Goal: Task Accomplishment & Management: Complete application form

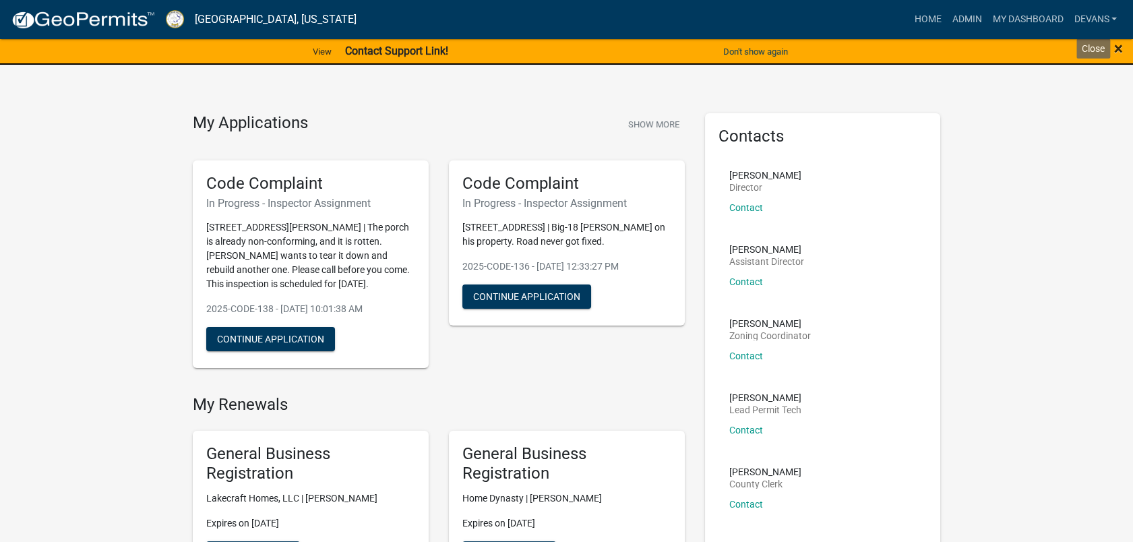
click at [1116, 46] on span "×" at bounding box center [1118, 48] width 9 height 19
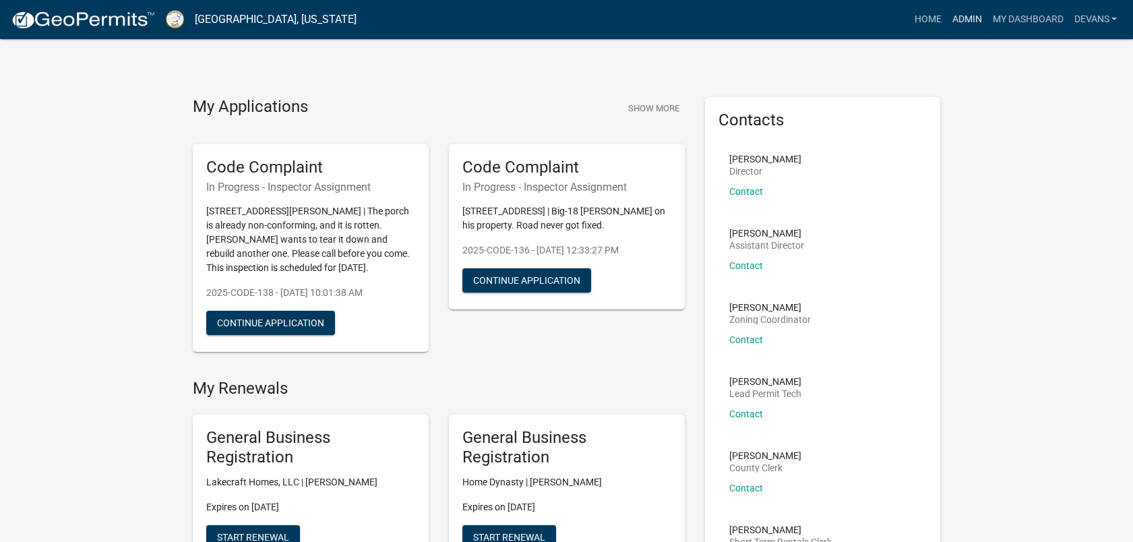
click at [959, 30] on link "Admin" at bounding box center [966, 20] width 40 height 26
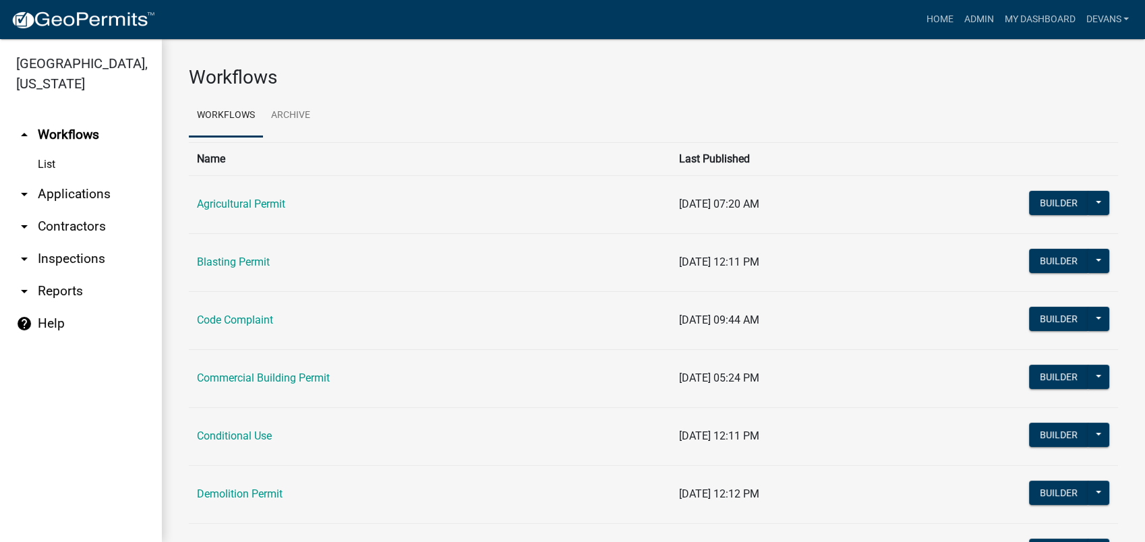
click at [39, 157] on link "List" at bounding box center [81, 164] width 162 height 27
click at [71, 189] on link "arrow_drop_down Applications" at bounding box center [81, 194] width 162 height 32
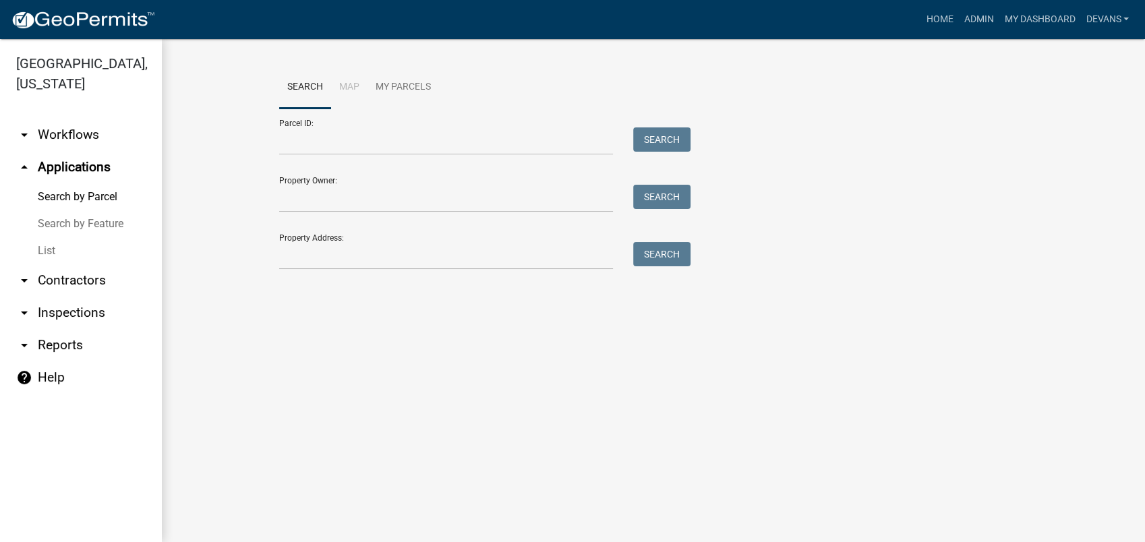
click at [67, 257] on link "List" at bounding box center [81, 250] width 162 height 27
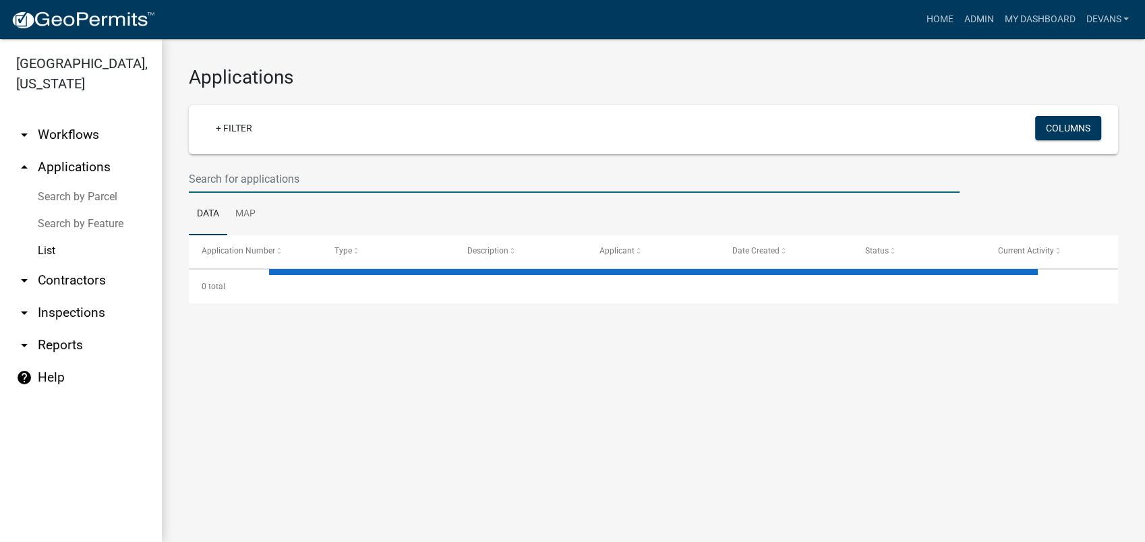
click at [233, 182] on input "text" at bounding box center [574, 179] width 770 height 28
select select "1: 25"
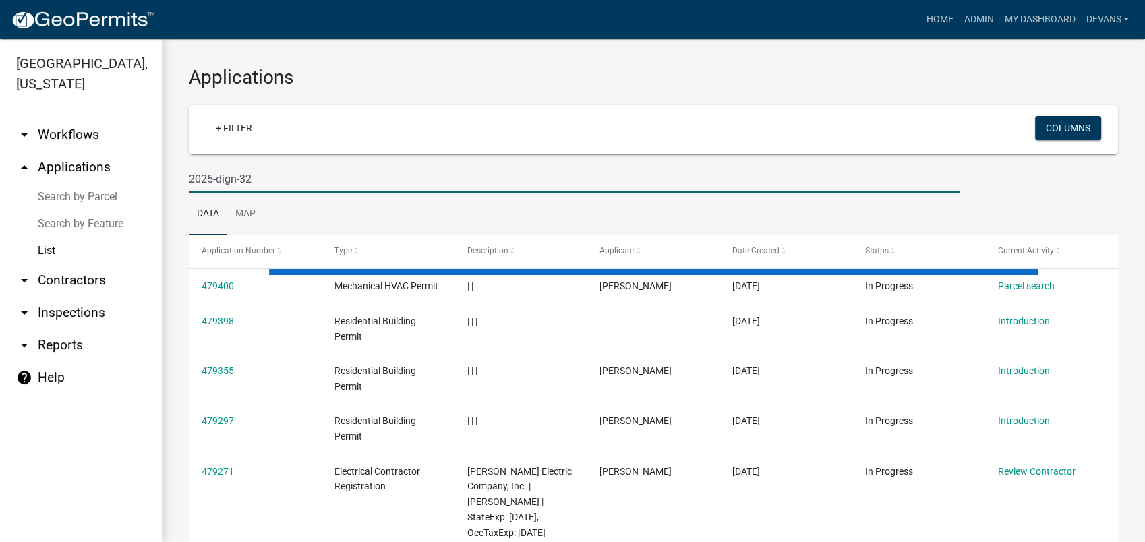
click at [219, 173] on input "2025-dign-32" at bounding box center [574, 179] width 770 height 28
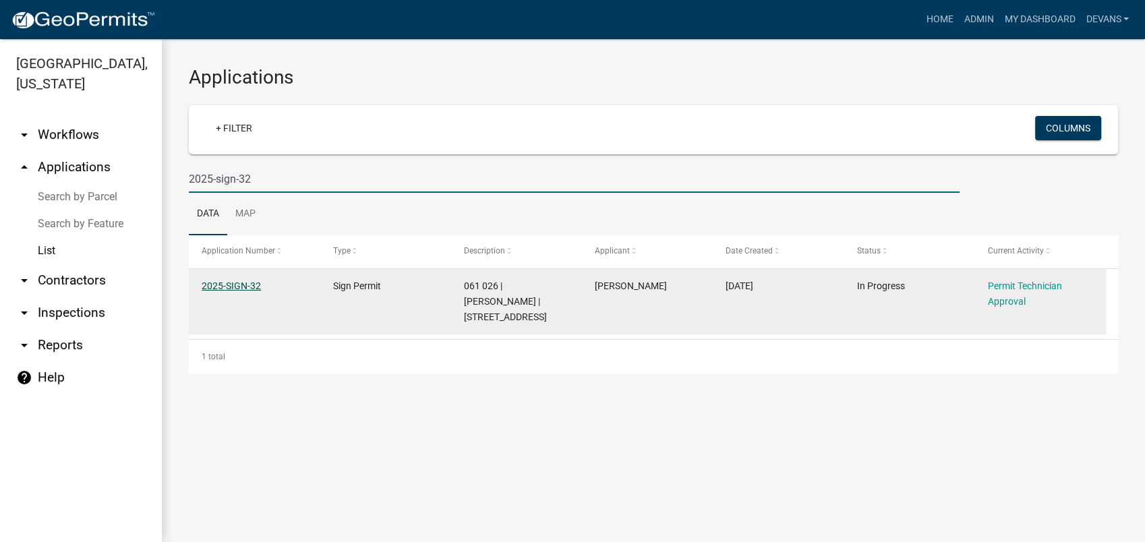
type input "2025-sign-32"
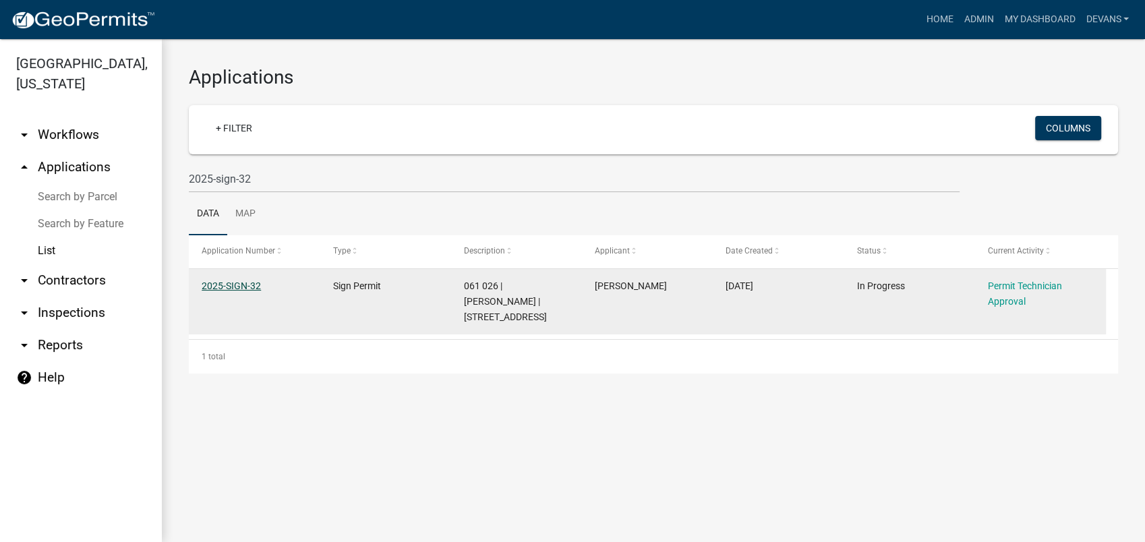
click at [230, 286] on link "2025-SIGN-32" at bounding box center [231, 285] width 59 height 11
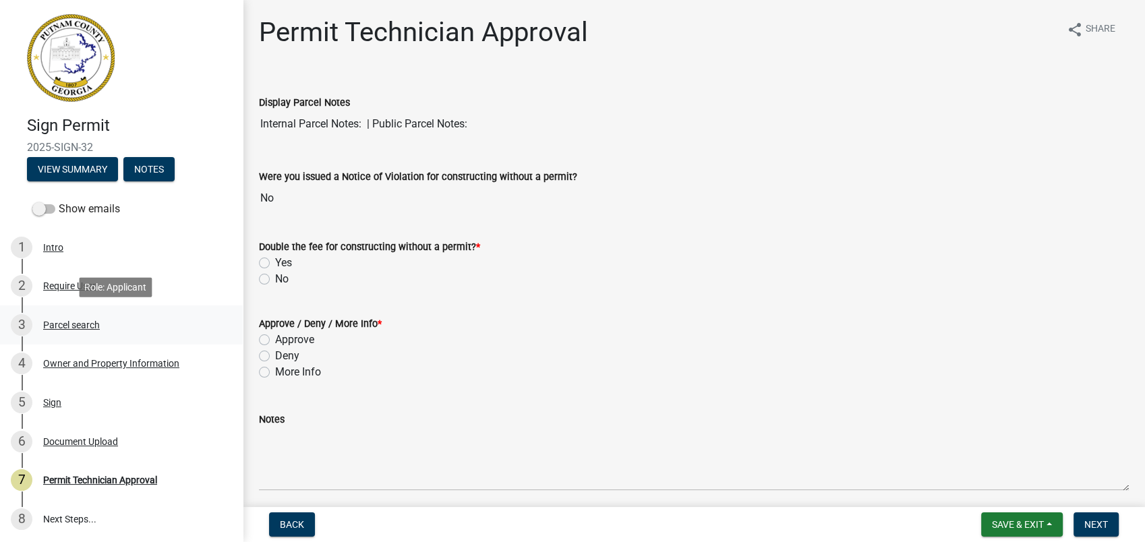
click at [87, 329] on div "Parcel search" at bounding box center [71, 324] width 57 height 9
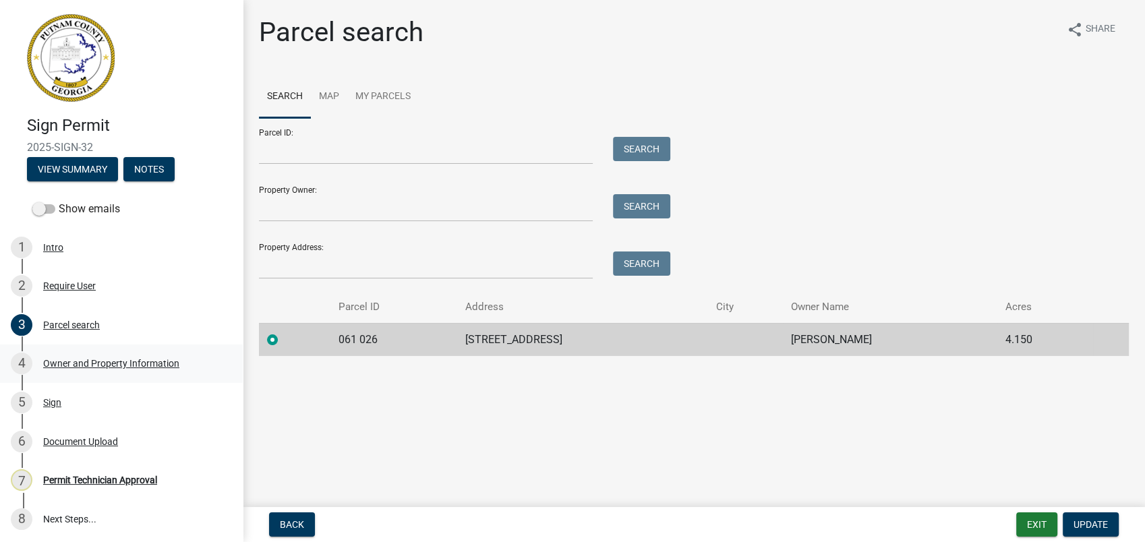
click at [107, 362] on div "Owner and Property Information" at bounding box center [111, 363] width 136 height 9
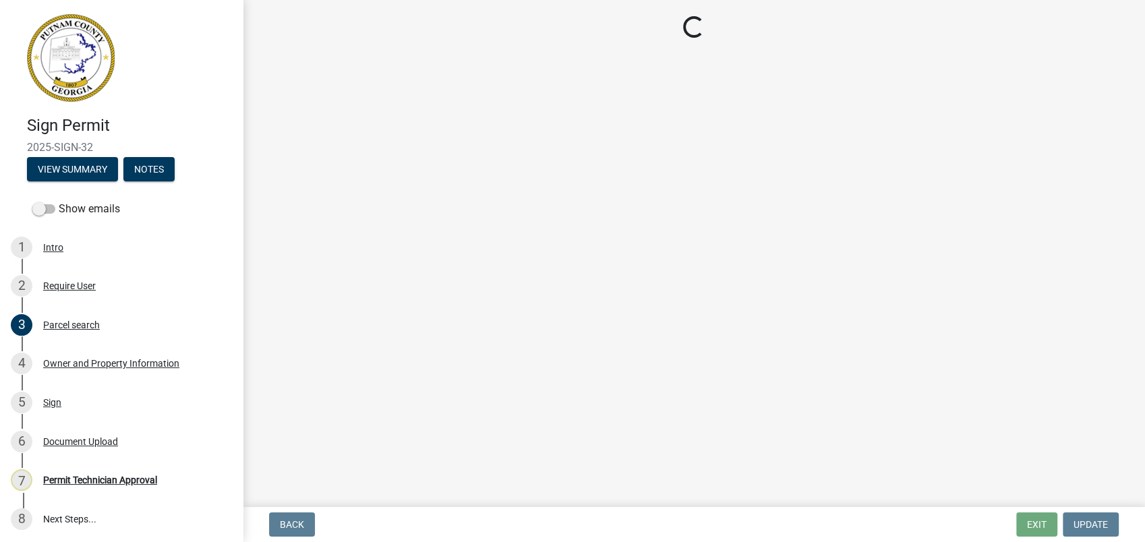
select select "f4eb9ee2-6b8f-4da7-b592-2250adcfd97c"
select select "295c155f-de53-4b68-9fdd-08c8883e9b6f"
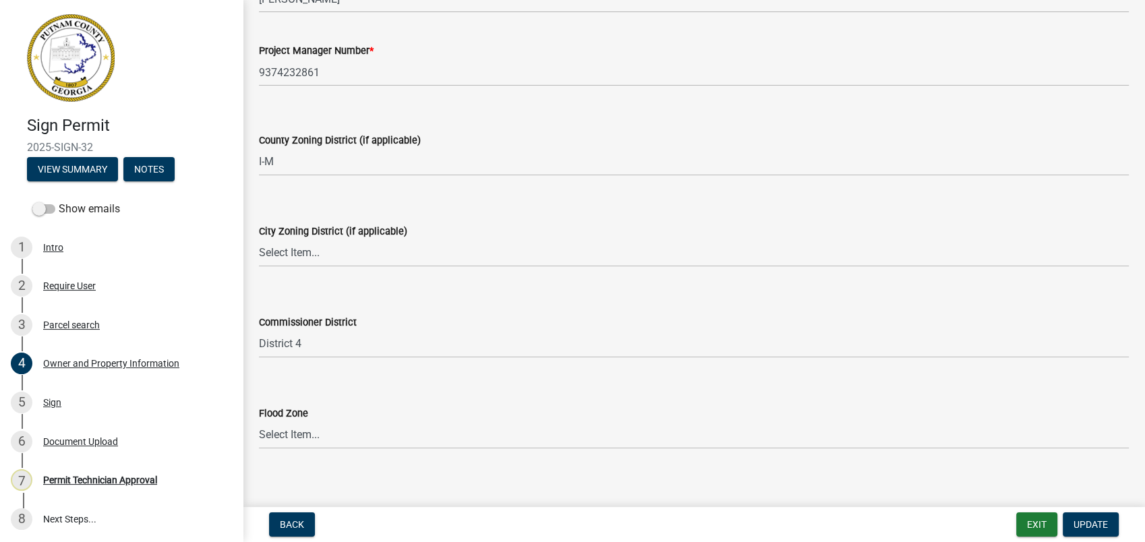
scroll to position [2277, 0]
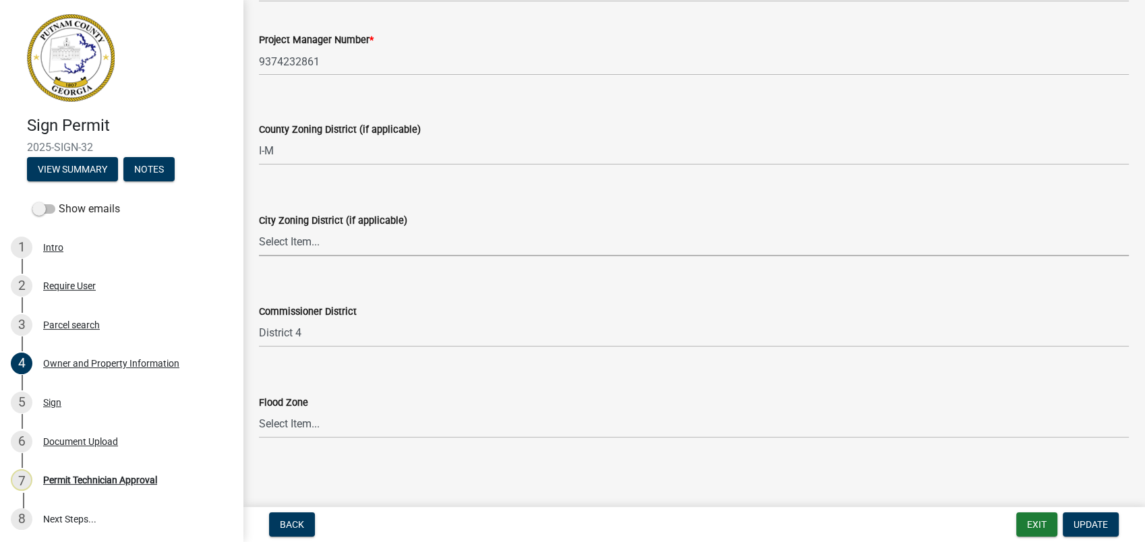
click at [288, 237] on select "Select Item... A-1 A-2 R-1 R-2 R-3 R-4 MHP C-1 C-2 I-1 I-2 DB FH H-P N/A" at bounding box center [694, 242] width 870 height 28
click at [259, 228] on select "Select Item... A-1 A-2 R-1 R-2 R-3 R-4 MHP C-1 C-2 I-1 I-2 DB FH H-P N/A" at bounding box center [694, 242] width 870 height 28
select select "83394b22-4a11-496c-8e5c-75ade2e72faf"
click at [1085, 518] on button "Update" at bounding box center [1090, 524] width 56 height 24
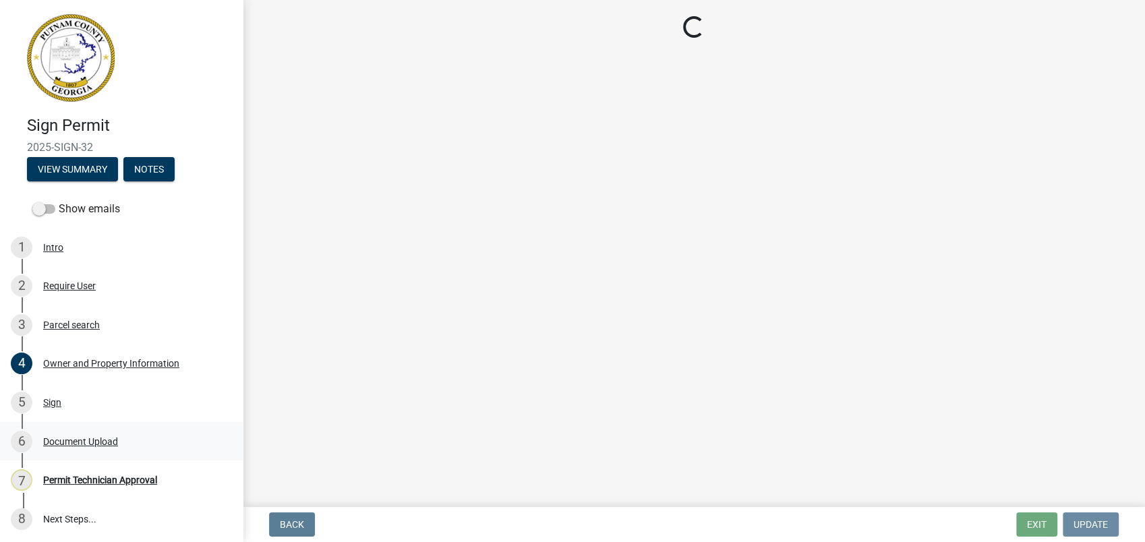
scroll to position [0, 0]
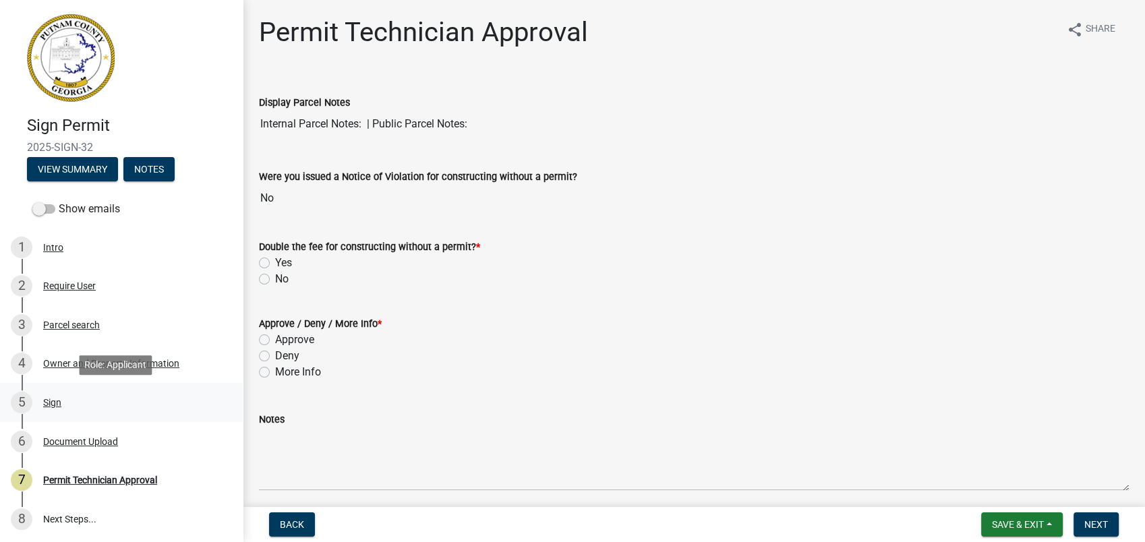
click at [54, 400] on div "Sign" at bounding box center [52, 402] width 18 height 9
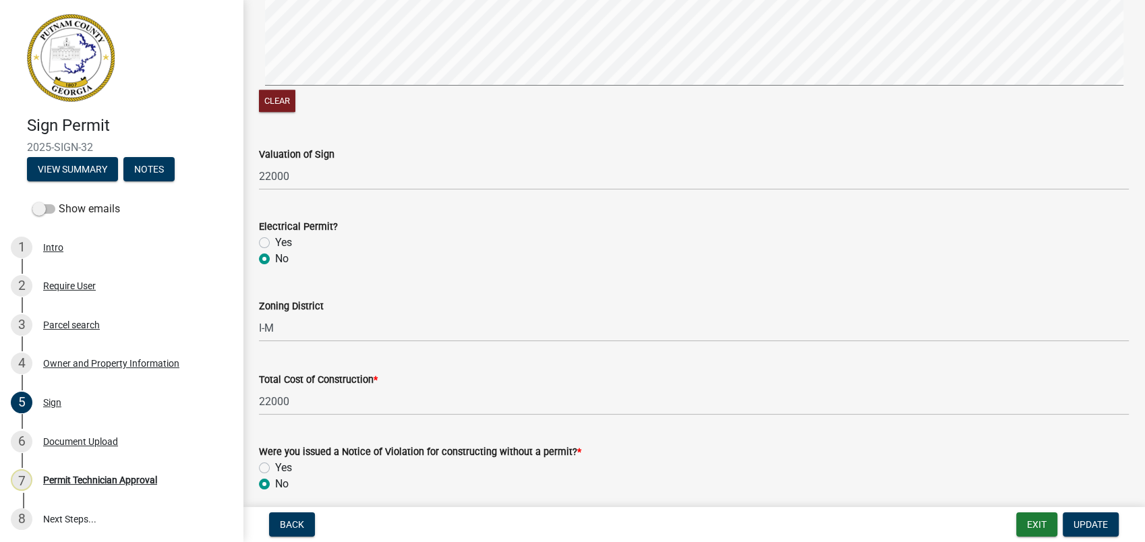
scroll to position [1451, 0]
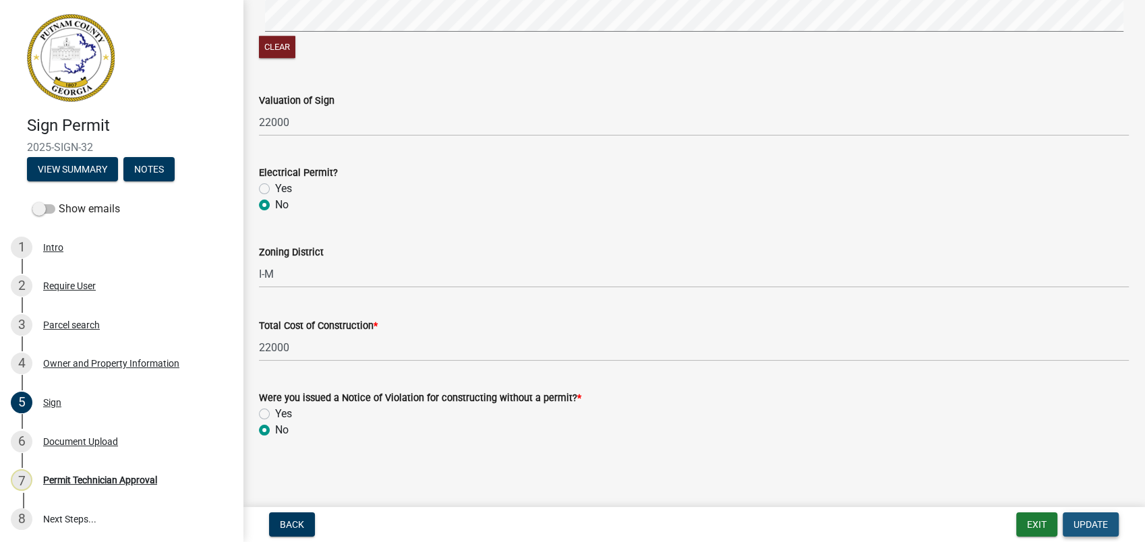
click at [1089, 519] on span "Update" at bounding box center [1090, 524] width 34 height 11
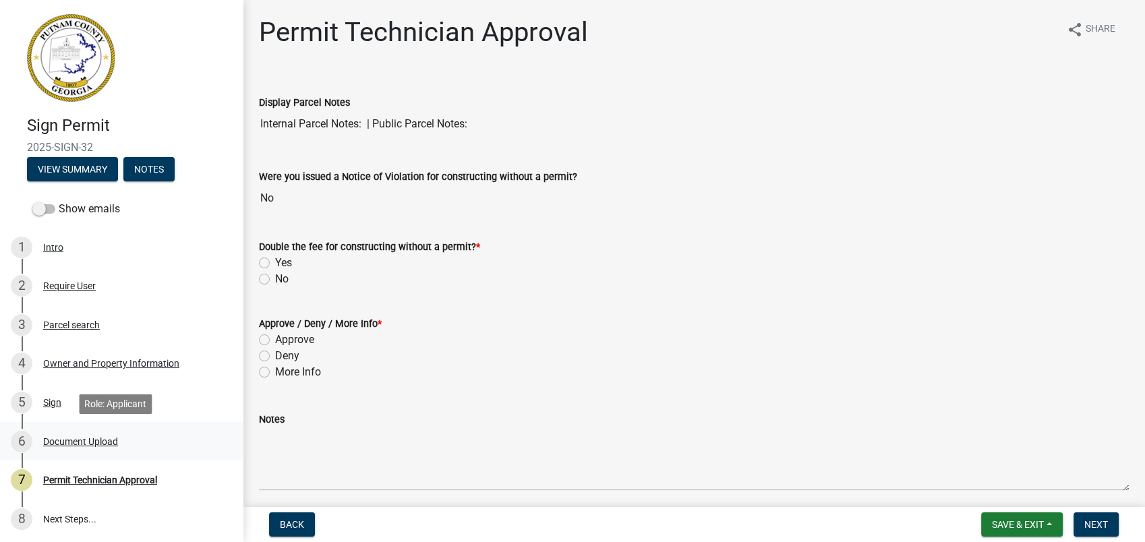
click at [91, 441] on div "Document Upload" at bounding box center [80, 441] width 75 height 9
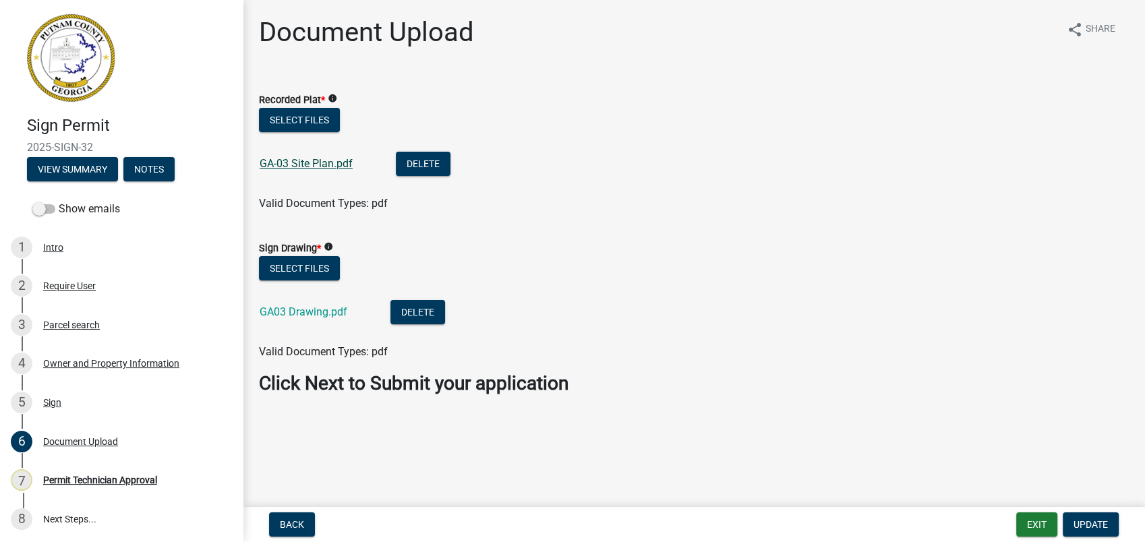
click at [305, 162] on link "GA-03 Site Plan.pdf" at bounding box center [306, 163] width 93 height 13
click at [305, 270] on button "Select files" at bounding box center [299, 268] width 81 height 24
click at [301, 311] on link "GA03 Drawing.pdf" at bounding box center [304, 311] width 88 height 13
click at [81, 434] on div "6 Document Upload" at bounding box center [116, 442] width 210 height 22
click at [96, 480] on div "Permit Technician Approval" at bounding box center [100, 479] width 114 height 9
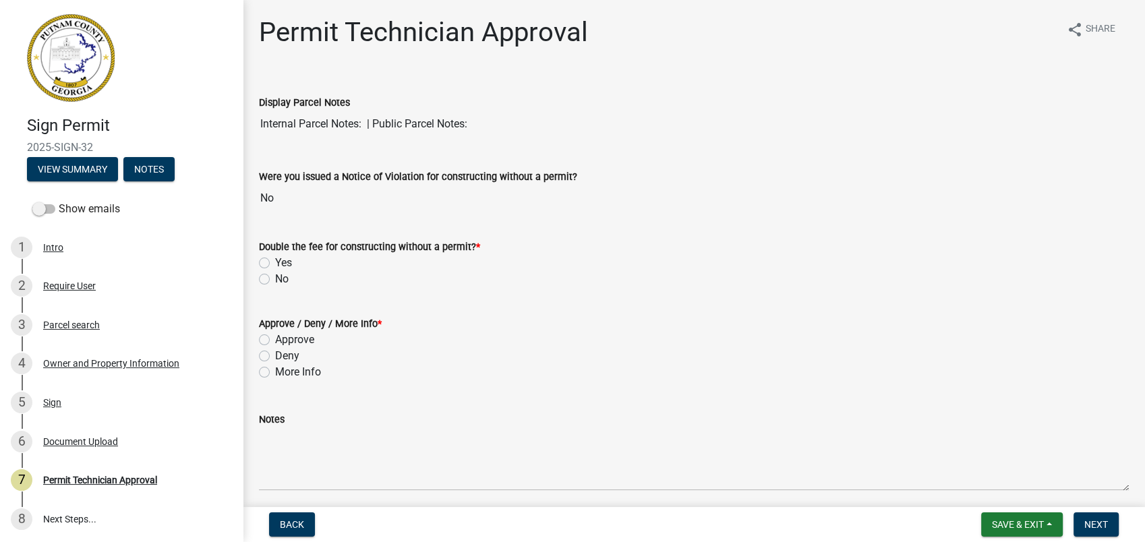
click at [275, 275] on label "No" at bounding box center [281, 279] width 13 height 16
click at [275, 275] on input "No" at bounding box center [279, 275] width 9 height 9
radio input "true"
click at [275, 373] on label "More Info" at bounding box center [298, 372] width 46 height 16
click at [275, 373] on input "More Info" at bounding box center [279, 368] width 9 height 9
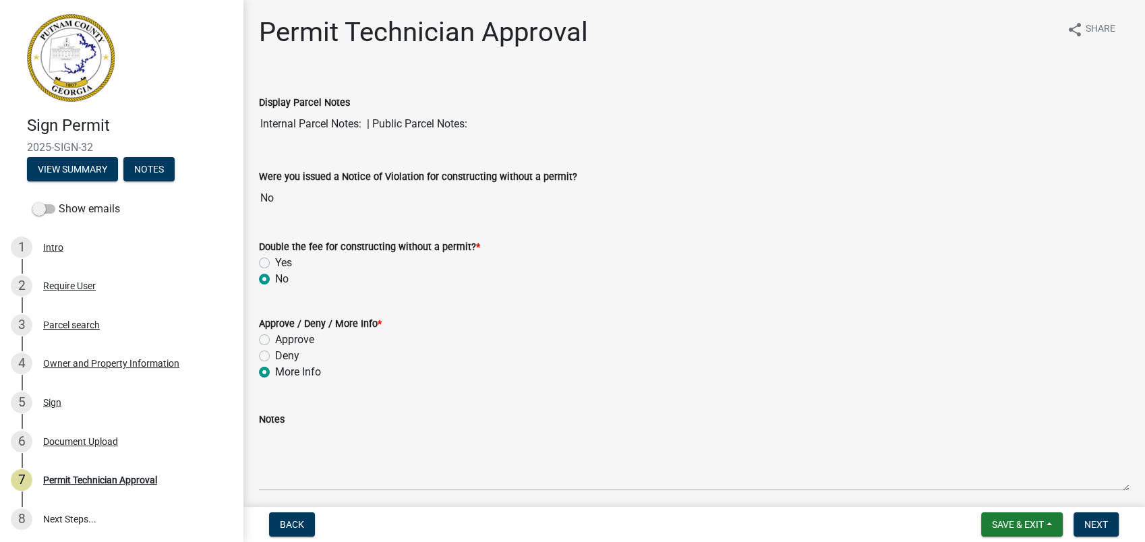
radio input "true"
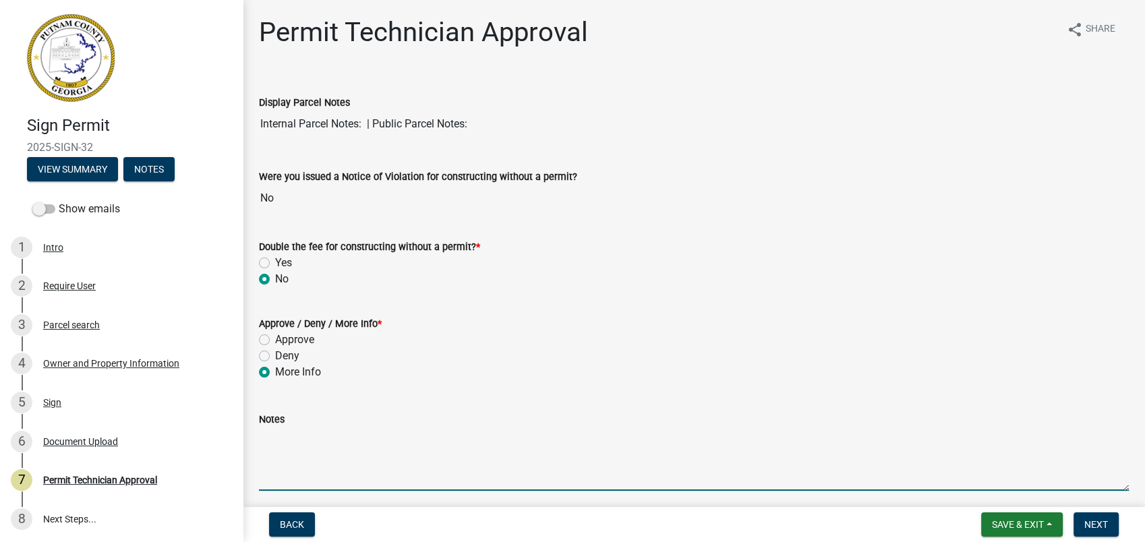
click at [286, 441] on textarea "Notes" at bounding box center [694, 458] width 870 height 63
type textarea "O"
click at [667, 446] on textarea "I need a recorded plat and a something showing what will be located on the sign." at bounding box center [694, 458] width 870 height 63
click at [652, 439] on textarea "I need a recorded plat and a something showing what will be located on the sign." at bounding box center [694, 458] width 870 height 63
click at [365, 437] on textarea "I need a recorded plat and a something showing what will be located on the sign…" at bounding box center [694, 458] width 870 height 63
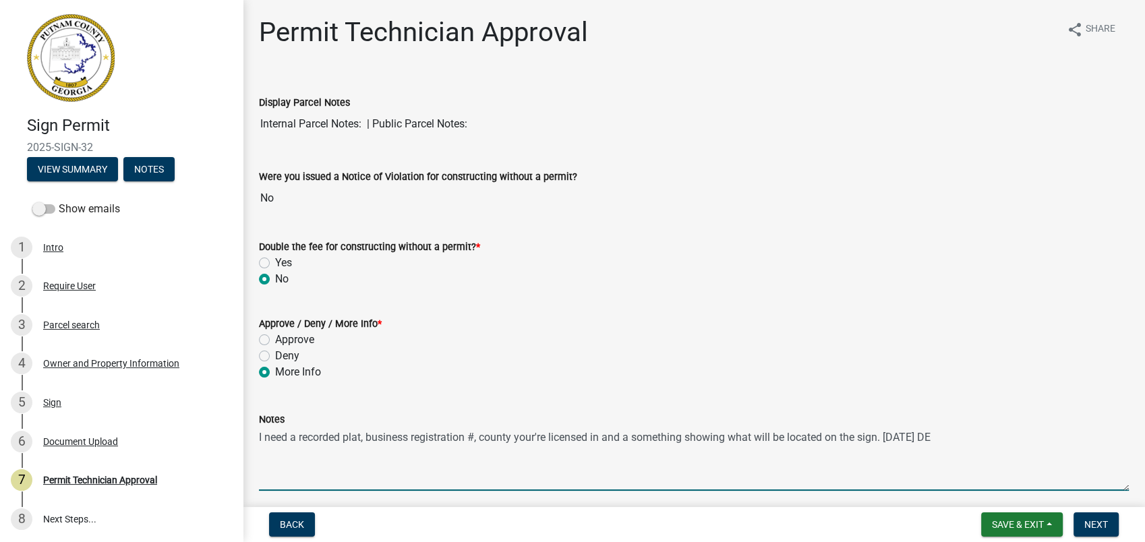
click at [631, 437] on textarea "I need a recorded plat, business registration #, county your're licensed in and…" at bounding box center [694, 458] width 870 height 63
click at [601, 437] on textarea "I need a recorded plat, business registration #, county your're licensed in and…" at bounding box center [694, 458] width 870 height 63
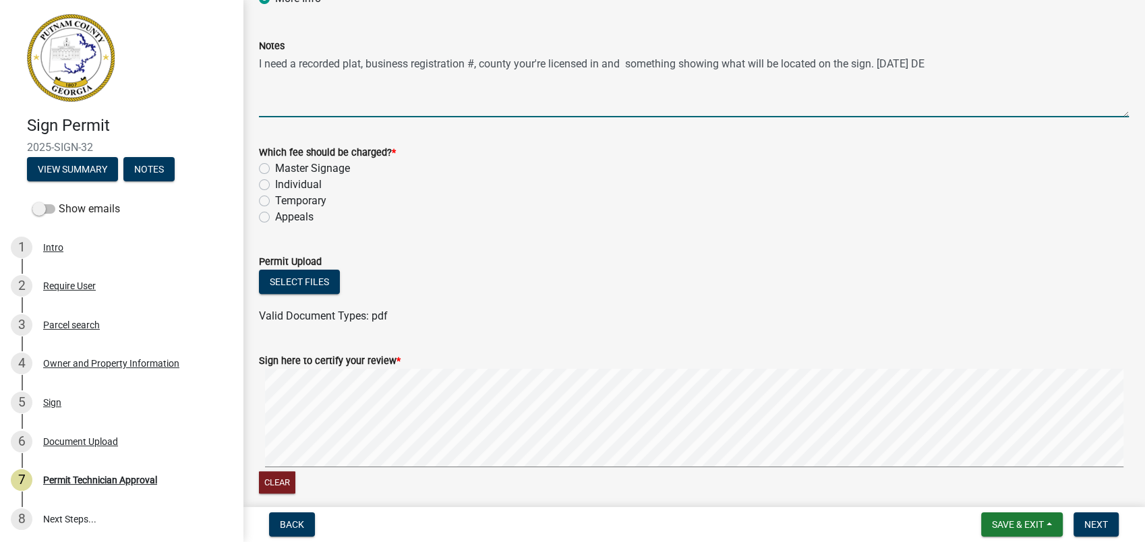
scroll to position [431, 0]
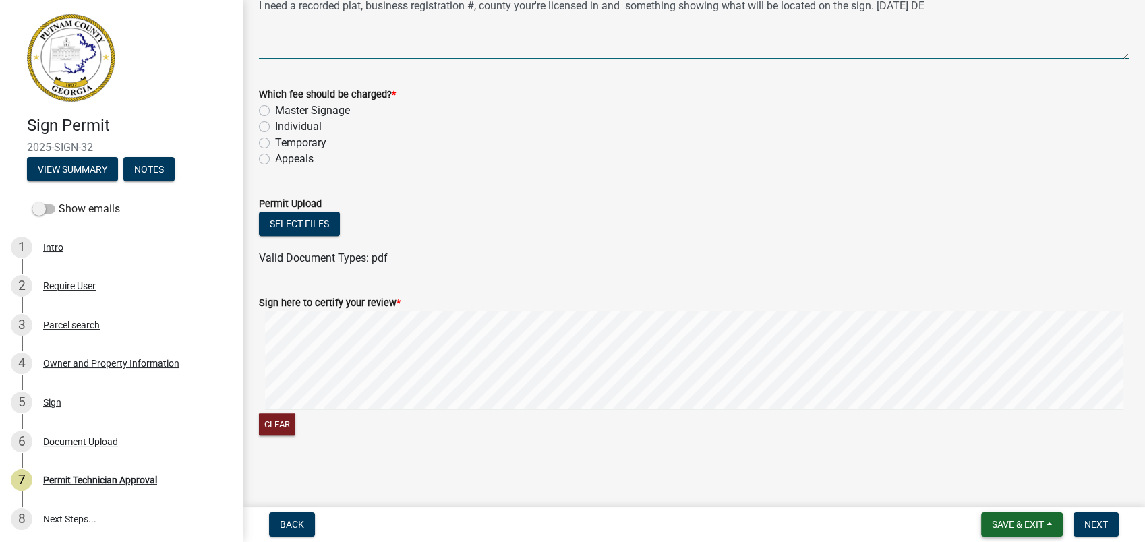
type textarea "I need a recorded plat, business registration #, county your're licensed in and…"
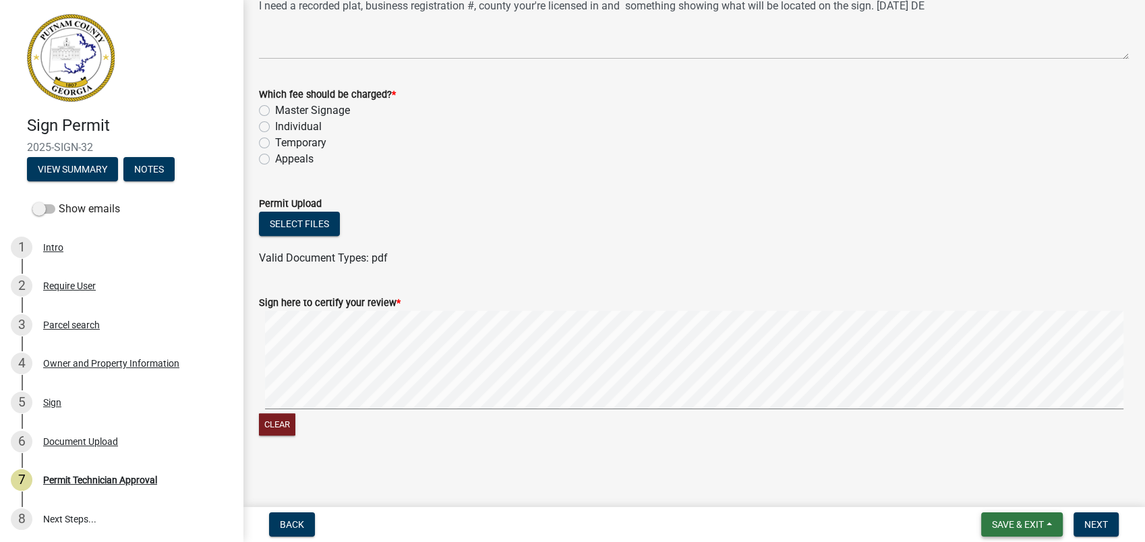
click at [1004, 520] on span "Save & Exit" at bounding box center [1018, 524] width 52 height 11
click at [1003, 454] on button "Save" at bounding box center [1008, 457] width 108 height 32
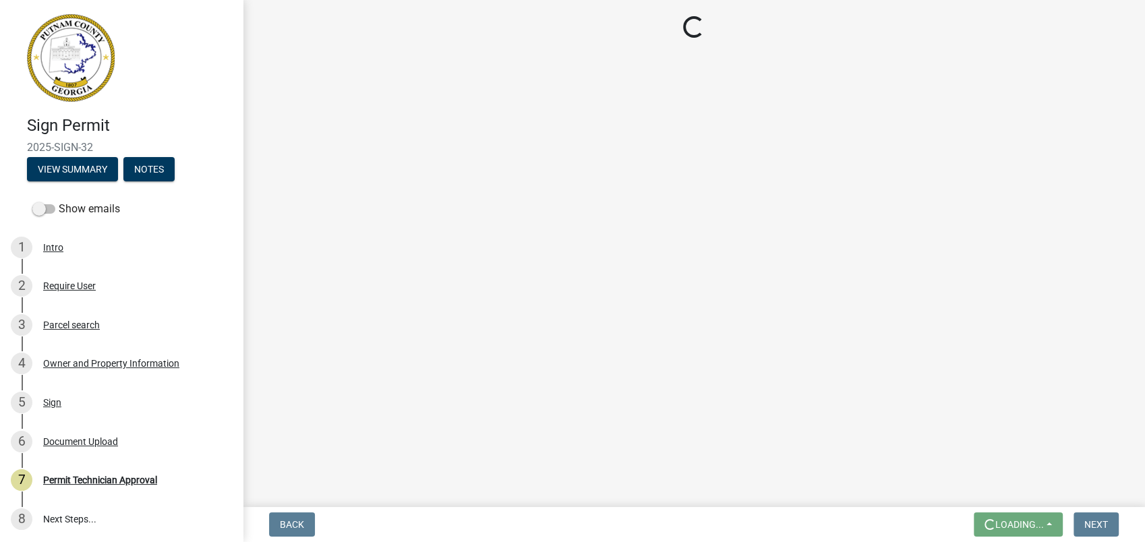
scroll to position [0, 0]
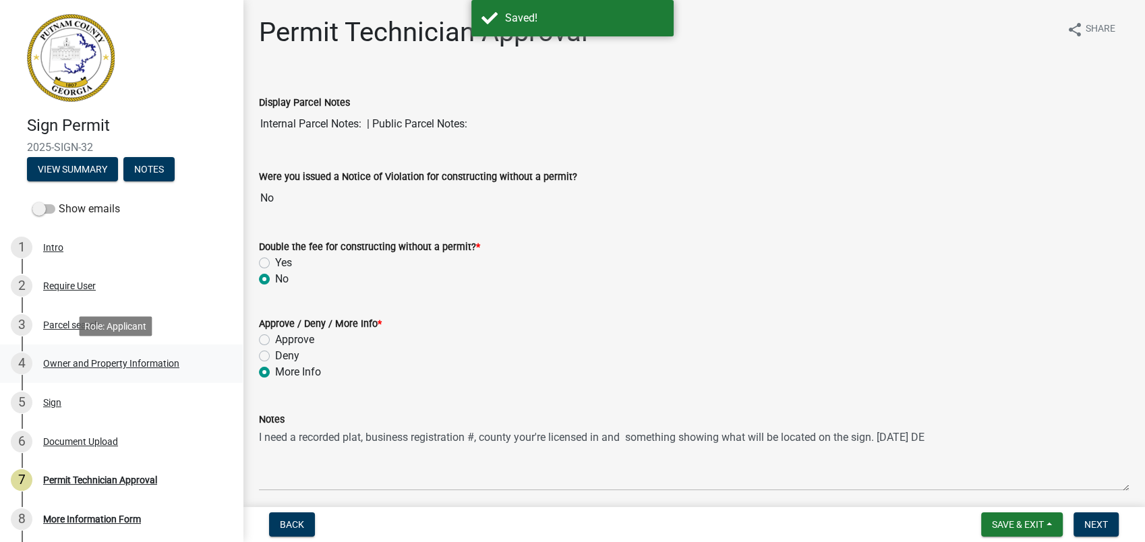
click at [110, 359] on div "Owner and Property Information" at bounding box center [111, 363] width 136 height 9
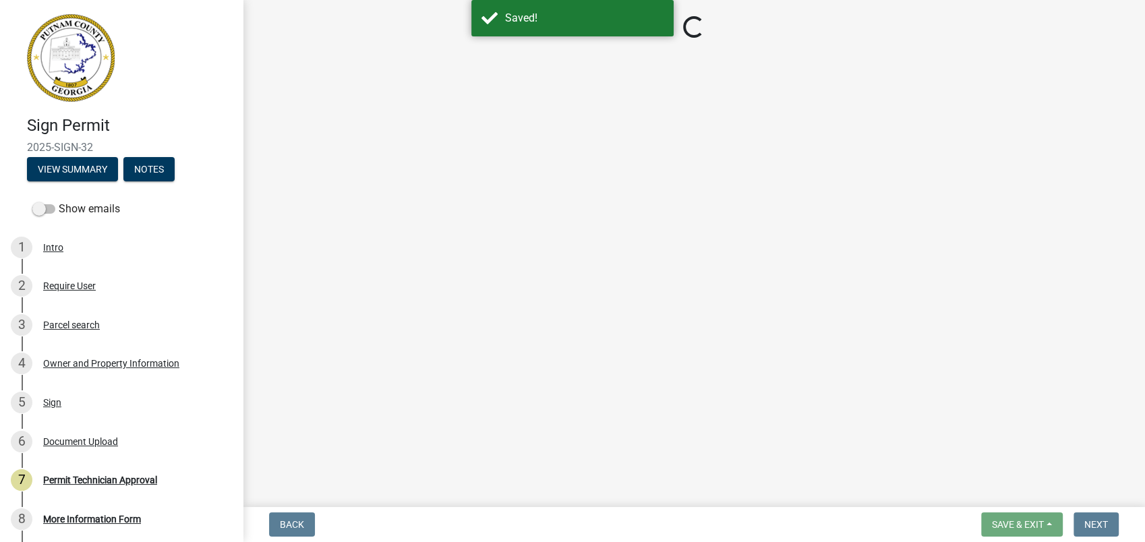
select select "f4eb9ee2-6b8f-4da7-b592-2250adcfd97c"
select select "83394b22-4a11-496c-8e5c-75ade2e72faf"
select select "295c155f-de53-4b68-9fdd-08c8883e9b6f"
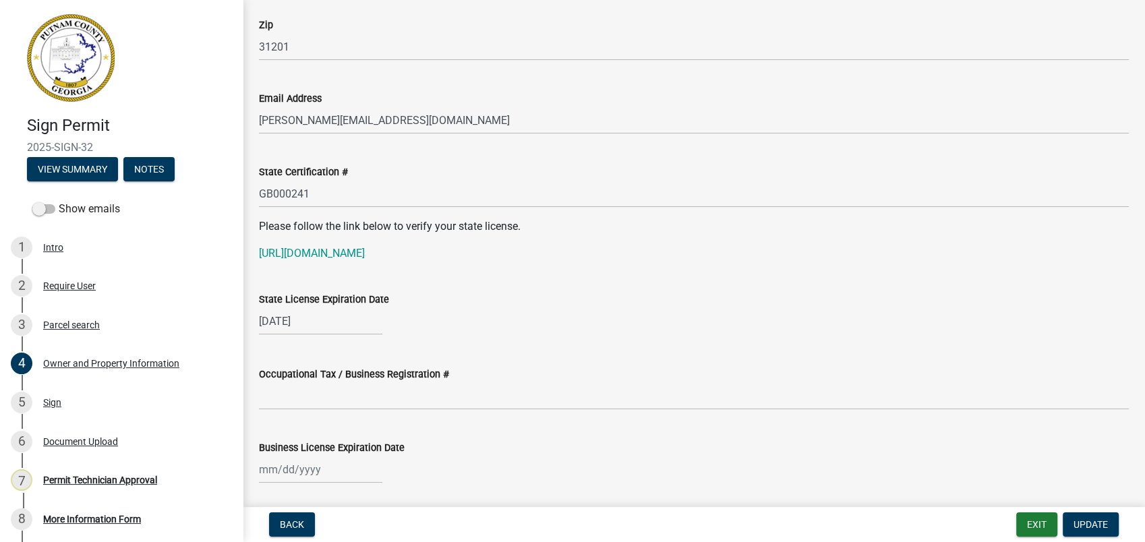
scroll to position [1947, 0]
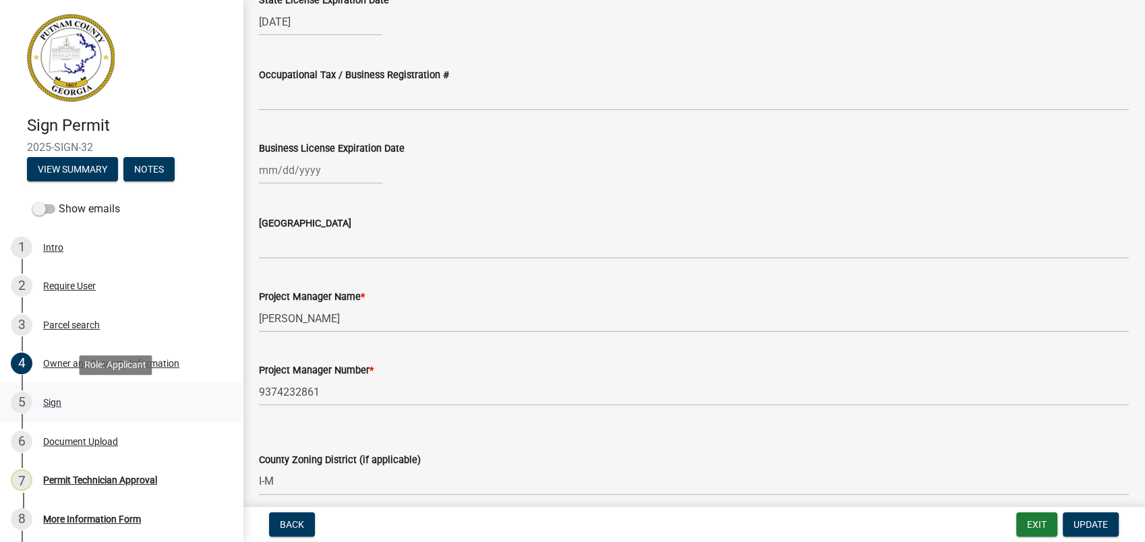
click at [53, 399] on div "Sign" at bounding box center [52, 402] width 18 height 9
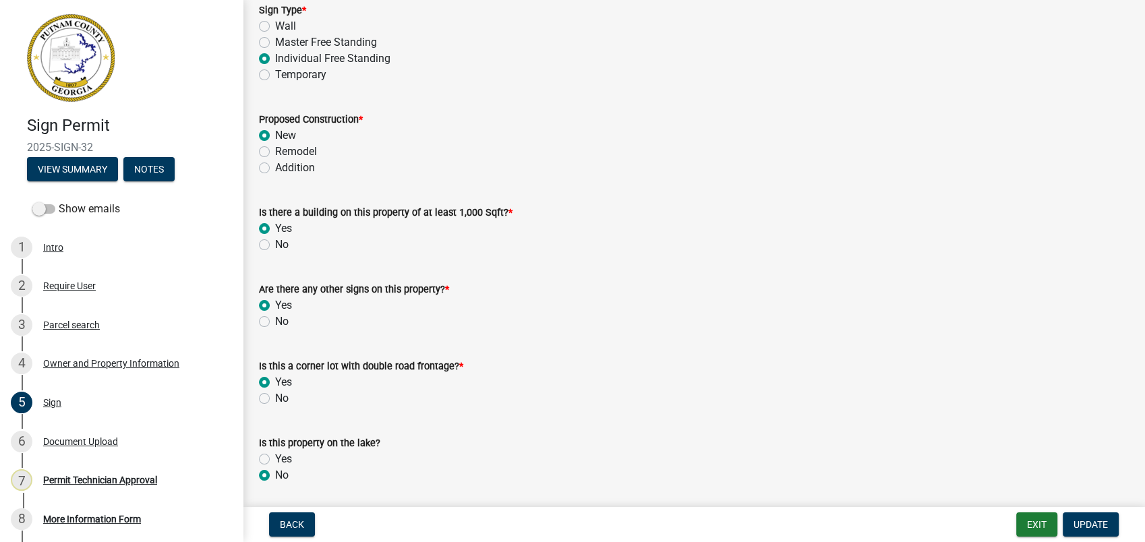
scroll to position [0, 0]
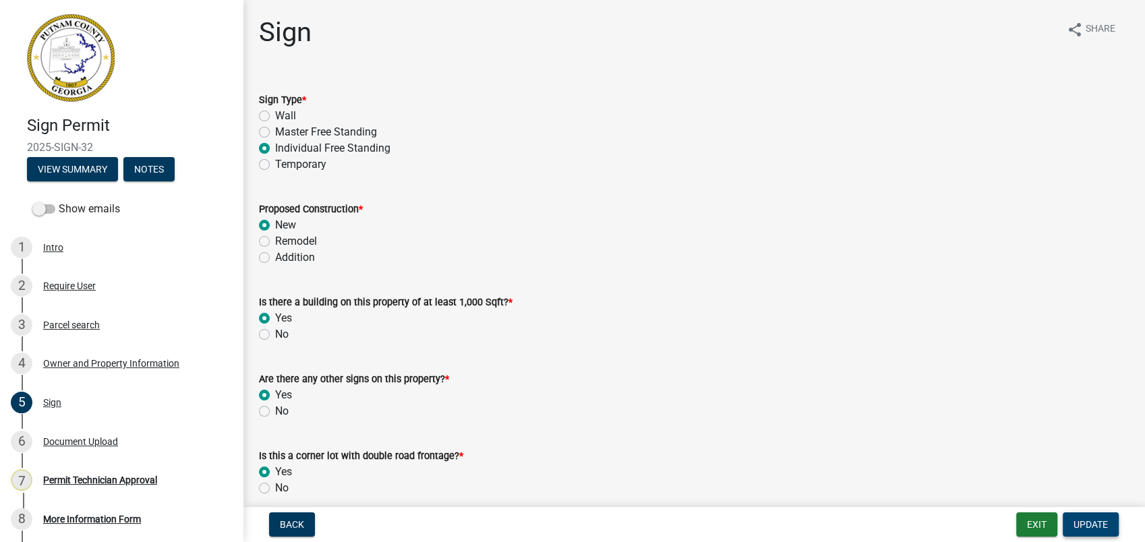
click at [1089, 522] on span "Update" at bounding box center [1090, 524] width 34 height 11
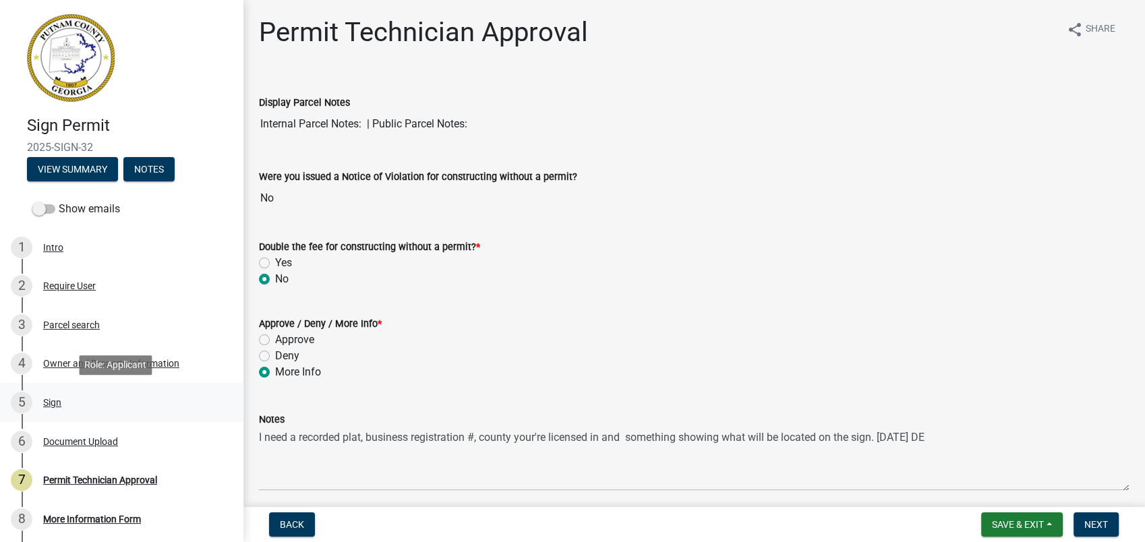
click at [51, 405] on div "Sign" at bounding box center [52, 402] width 18 height 9
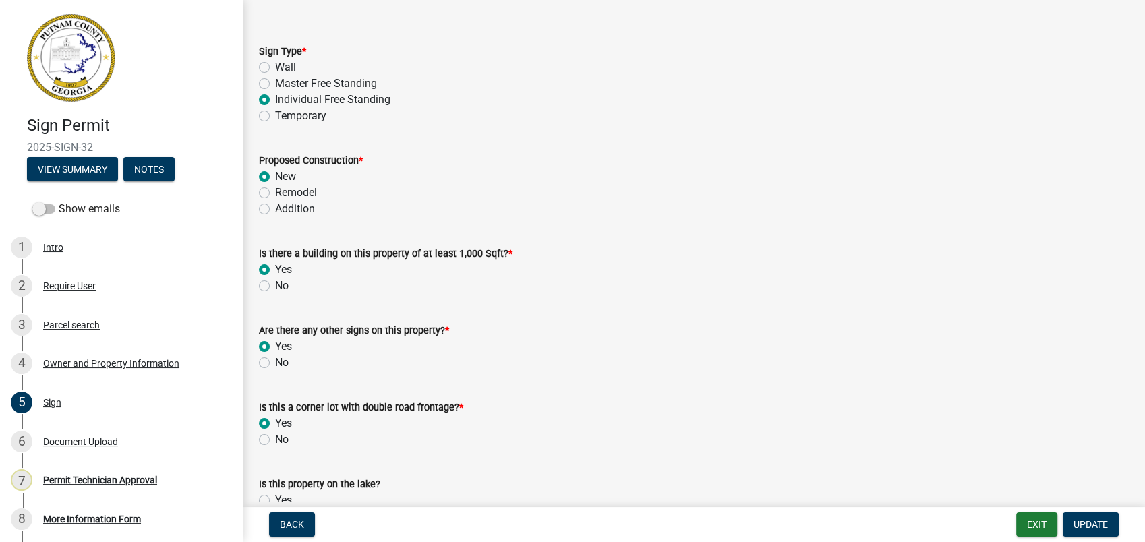
scroll to position [75, 0]
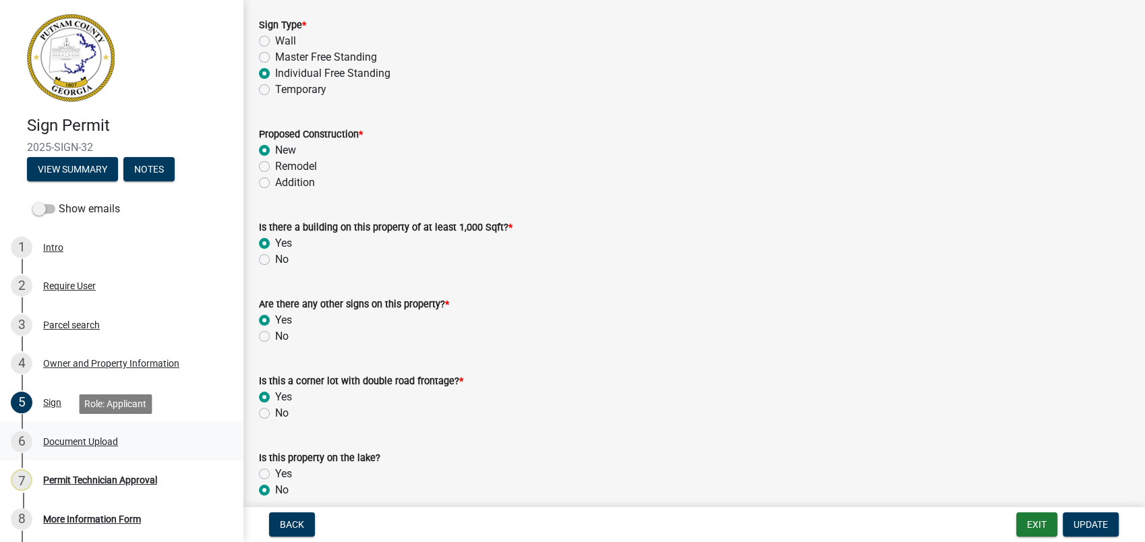
click at [70, 437] on div "Document Upload" at bounding box center [80, 441] width 75 height 9
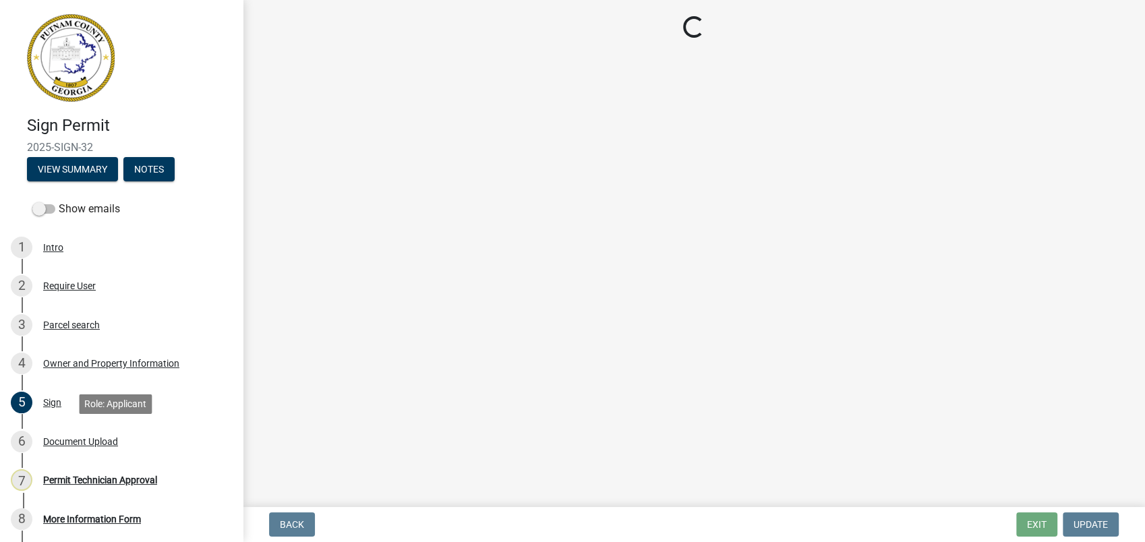
scroll to position [0, 0]
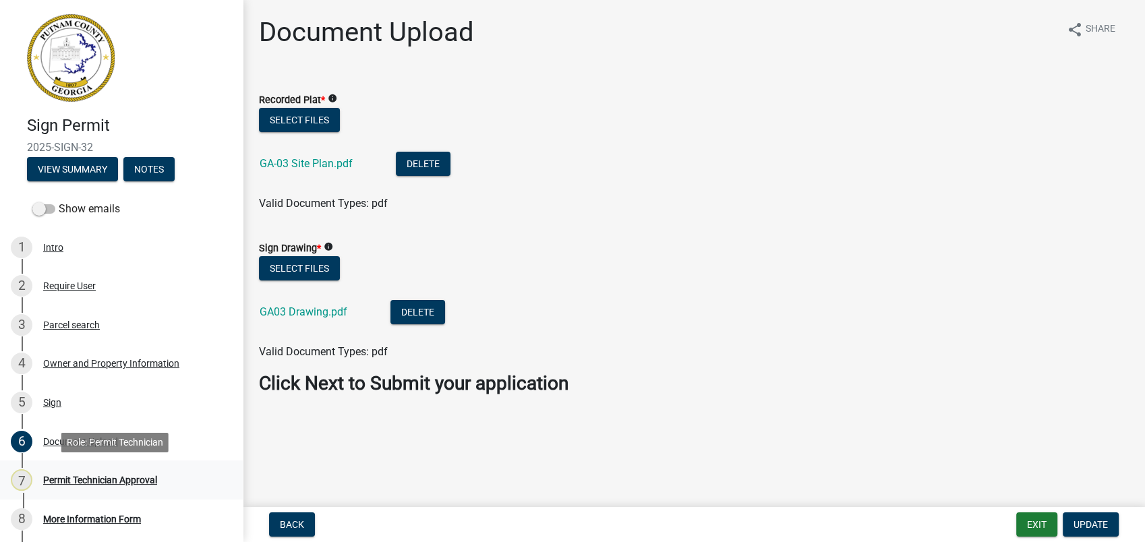
click at [82, 480] on div "Permit Technician Approval" at bounding box center [100, 479] width 114 height 9
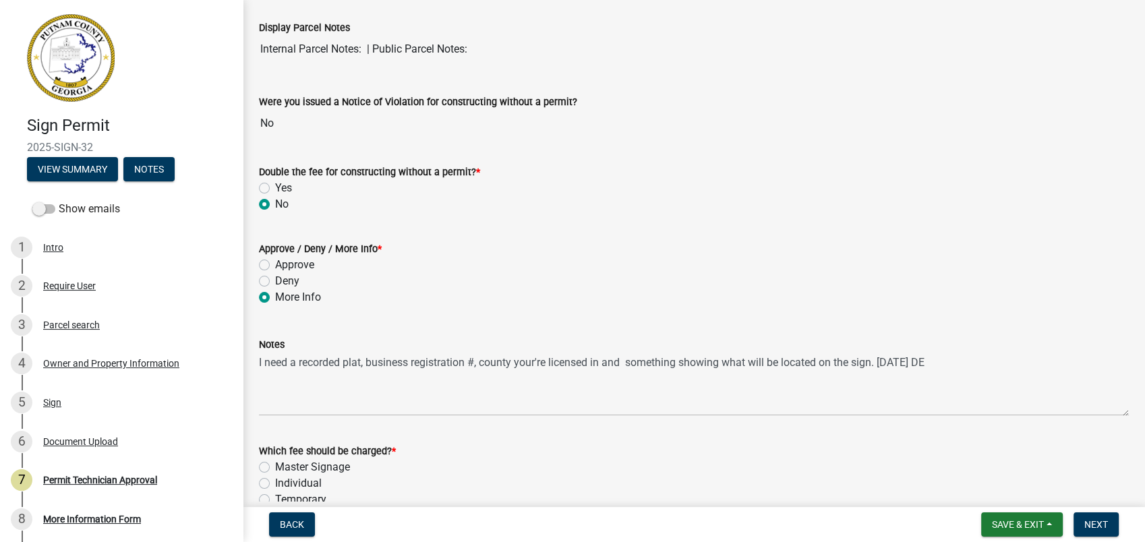
scroll to position [150, 0]
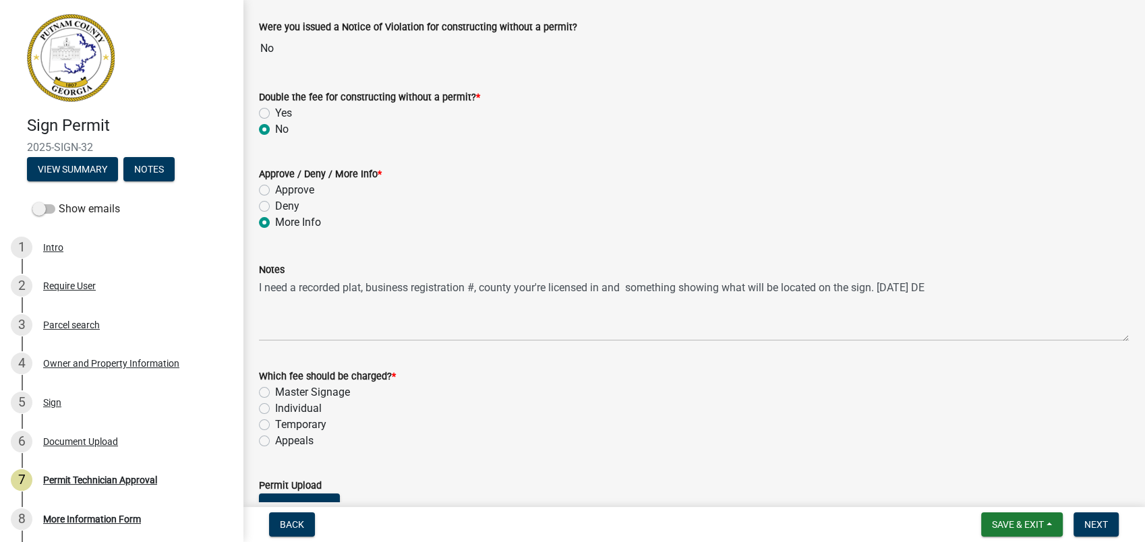
click at [275, 410] on label "Individual" at bounding box center [298, 408] width 47 height 16
click at [275, 409] on input "Individual" at bounding box center [279, 404] width 9 height 9
radio input "true"
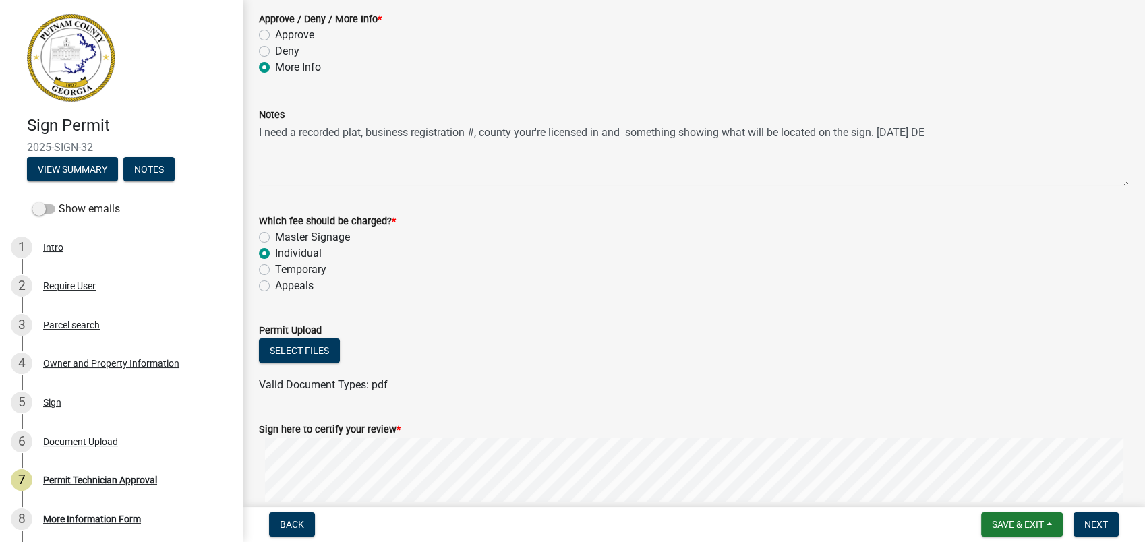
scroll to position [431, 0]
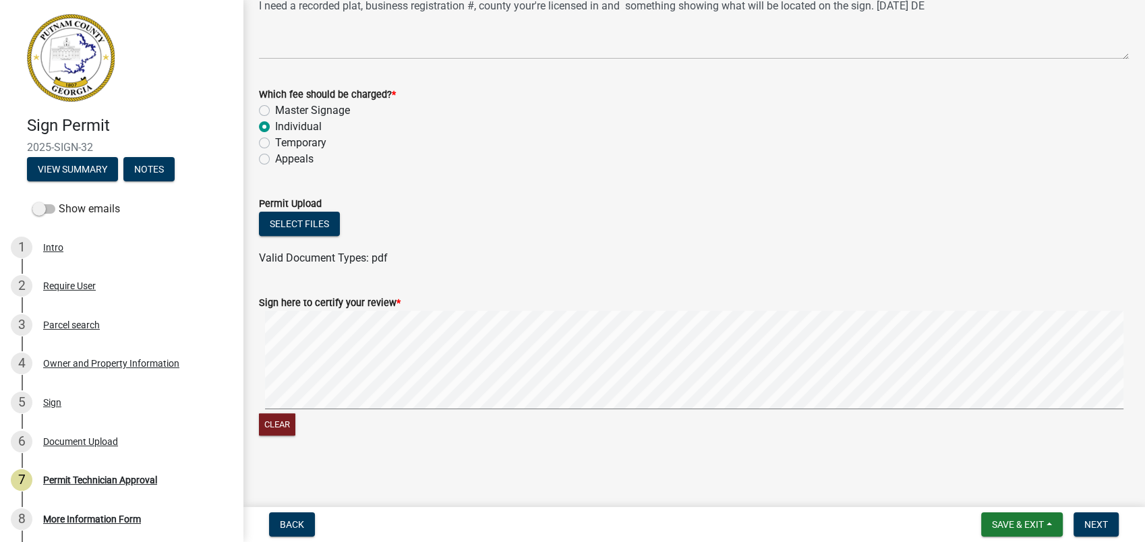
click at [1015, 436] on div "Clear" at bounding box center [694, 374] width 870 height 127
click at [1008, 521] on span "Save & Exit" at bounding box center [1018, 524] width 52 height 11
click at [1043, 485] on button "Save & Exit" at bounding box center [1008, 489] width 108 height 32
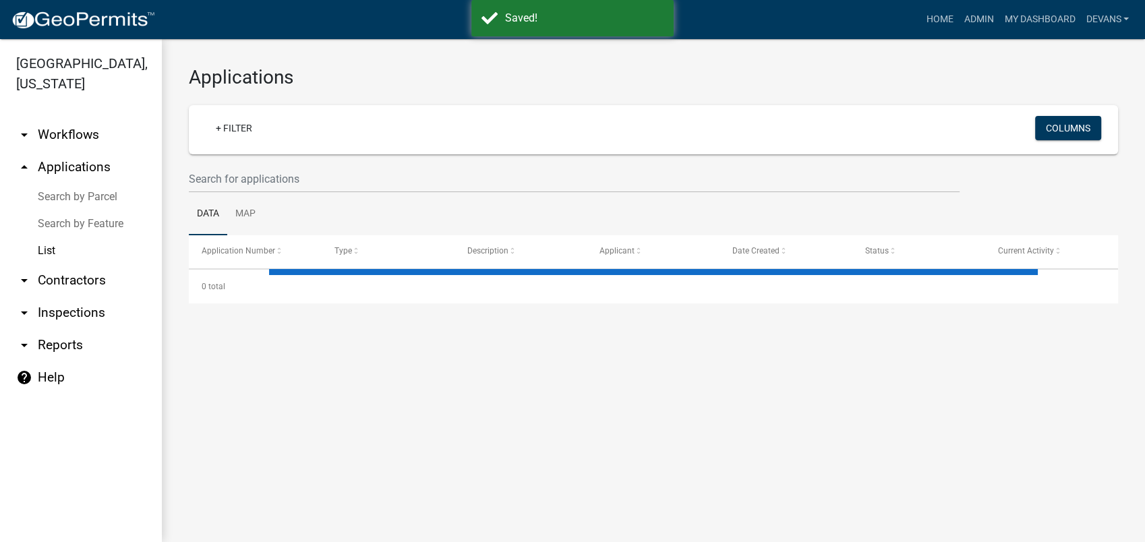
select select "1: 25"
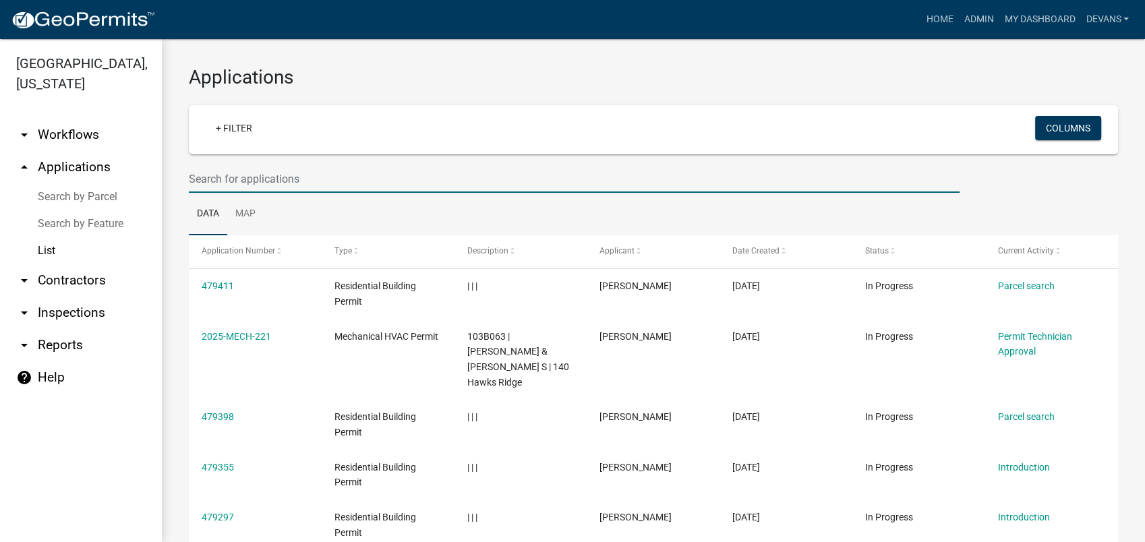
click at [201, 174] on input "text" at bounding box center [574, 179] width 770 height 28
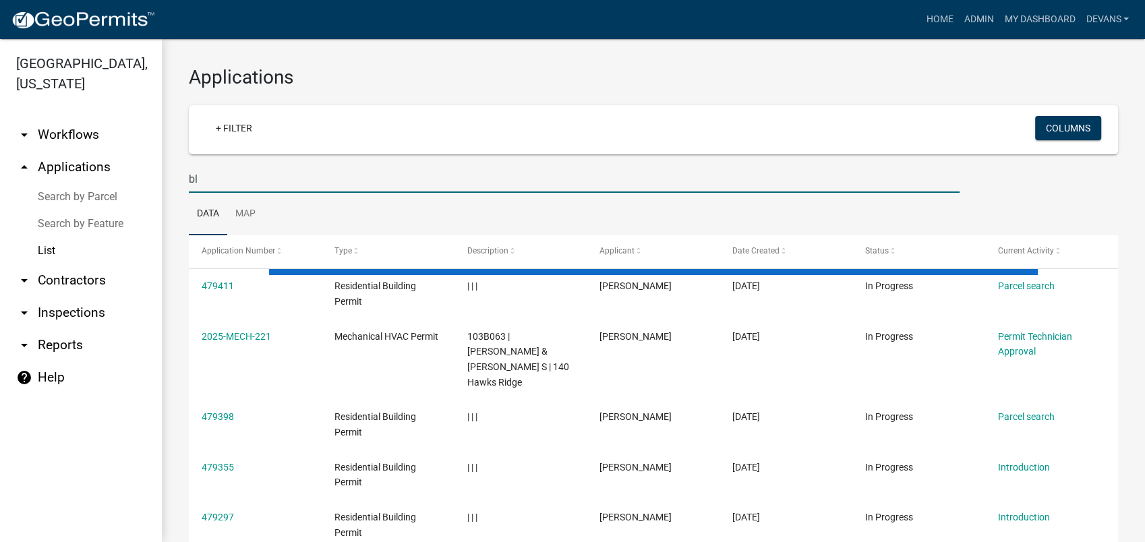
type input "b"
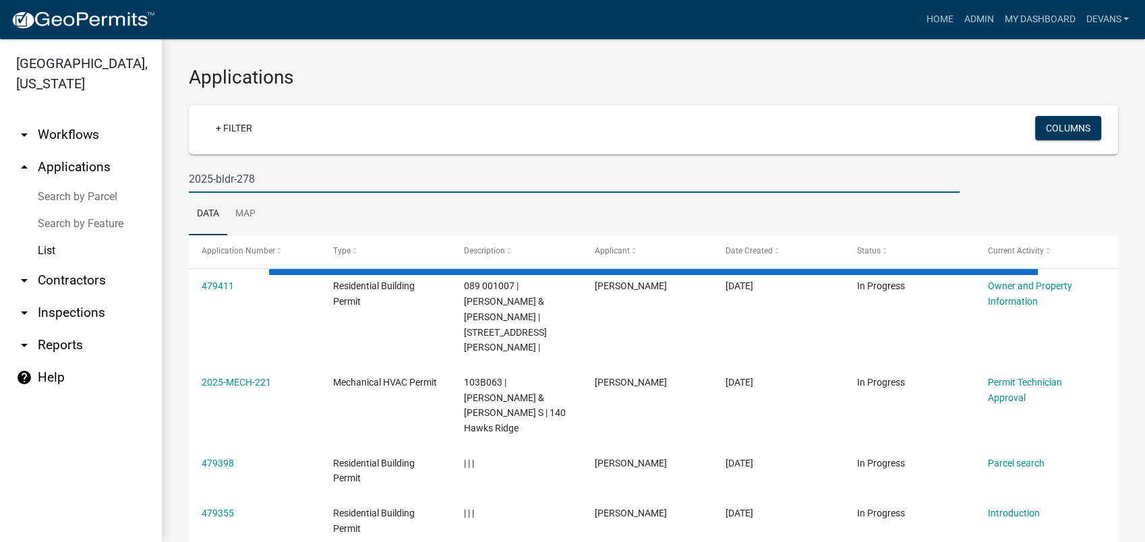
type input "2025-bldr-278"
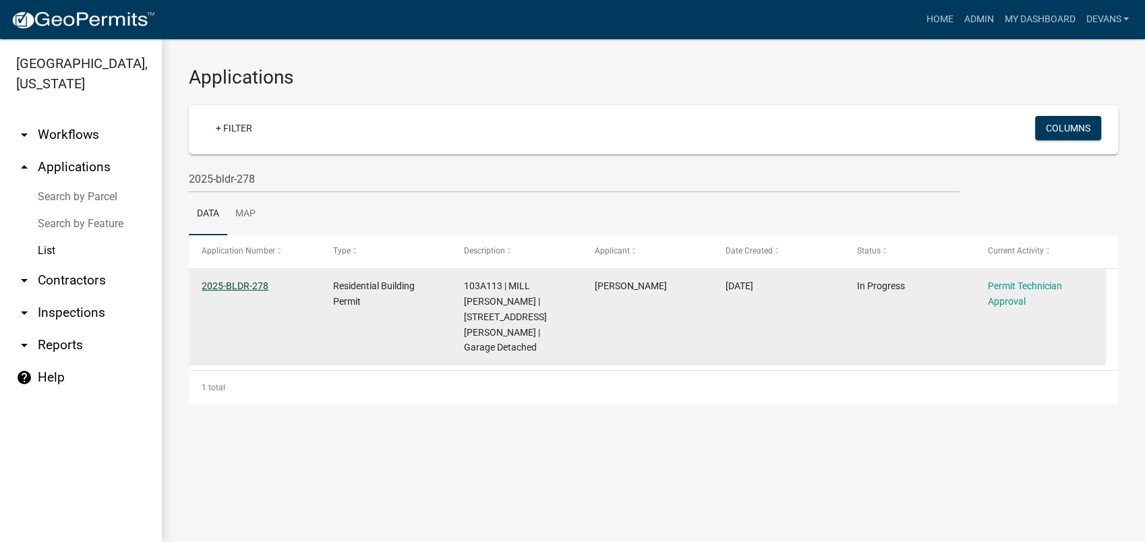
click at [214, 282] on link "2025-BLDR-278" at bounding box center [235, 285] width 67 height 11
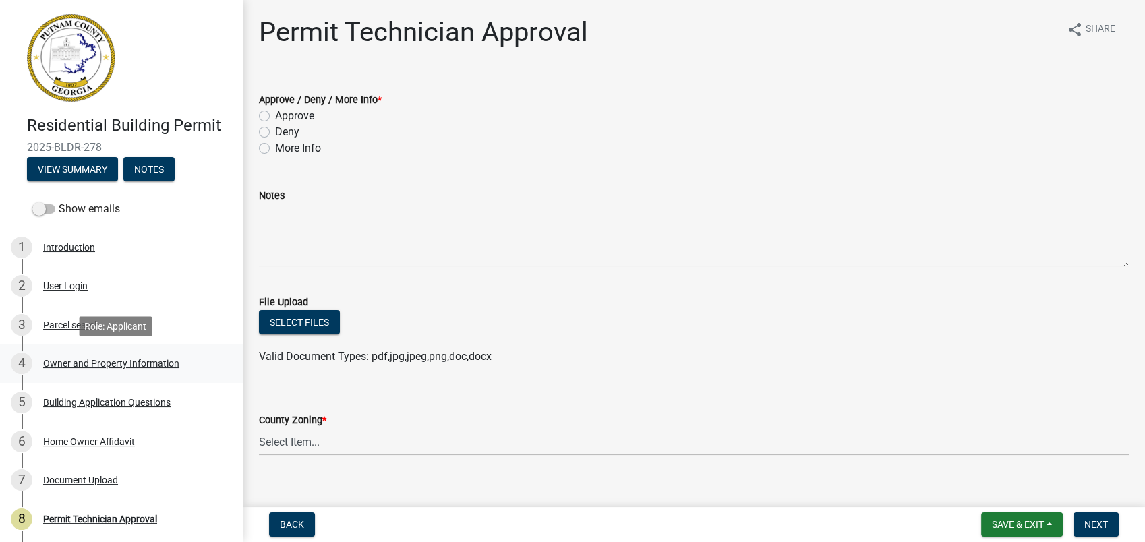
click at [117, 365] on div "Owner and Property Information" at bounding box center [111, 363] width 136 height 9
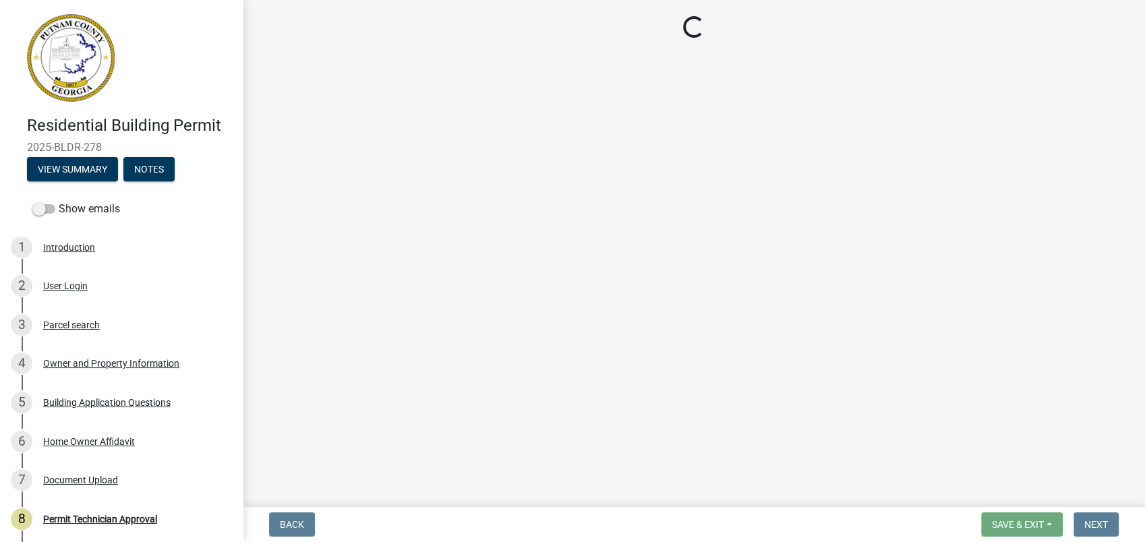
select select "ef7a1fc2-7a7a-426d-b1f0-c9b9b6ca7ff4"
select select "83394b22-4a11-496c-8e5c-75ade2e72faf"
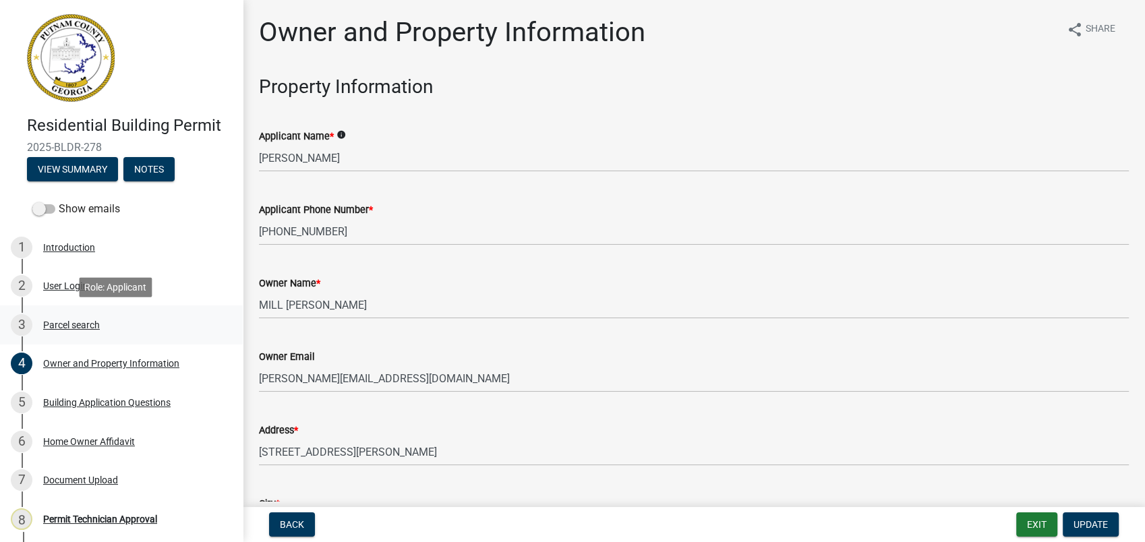
click at [86, 333] on div "3 Parcel search" at bounding box center [116, 325] width 210 height 22
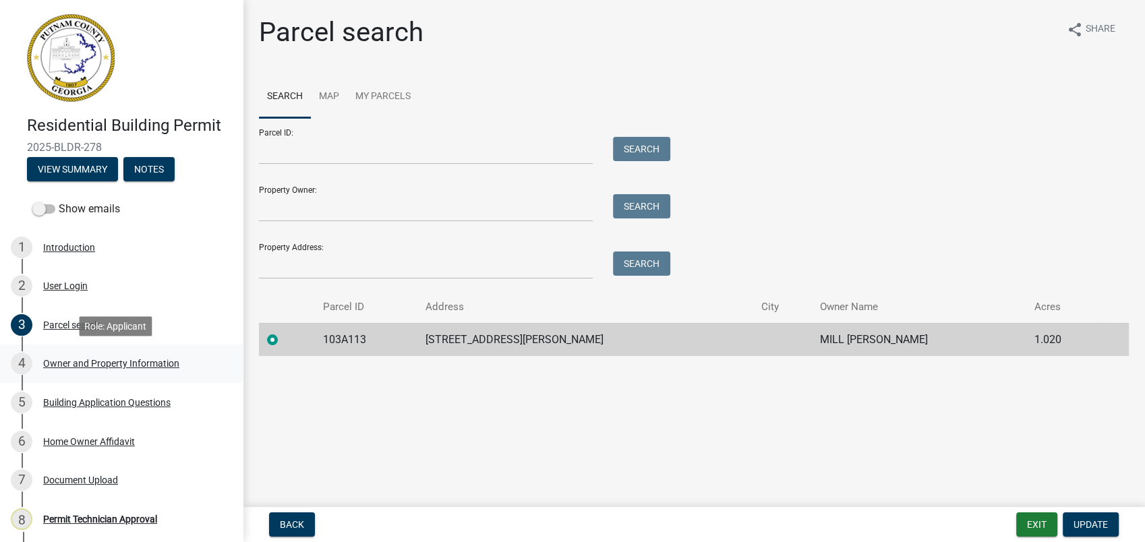
click at [76, 361] on div "Owner and Property Information" at bounding box center [111, 363] width 136 height 9
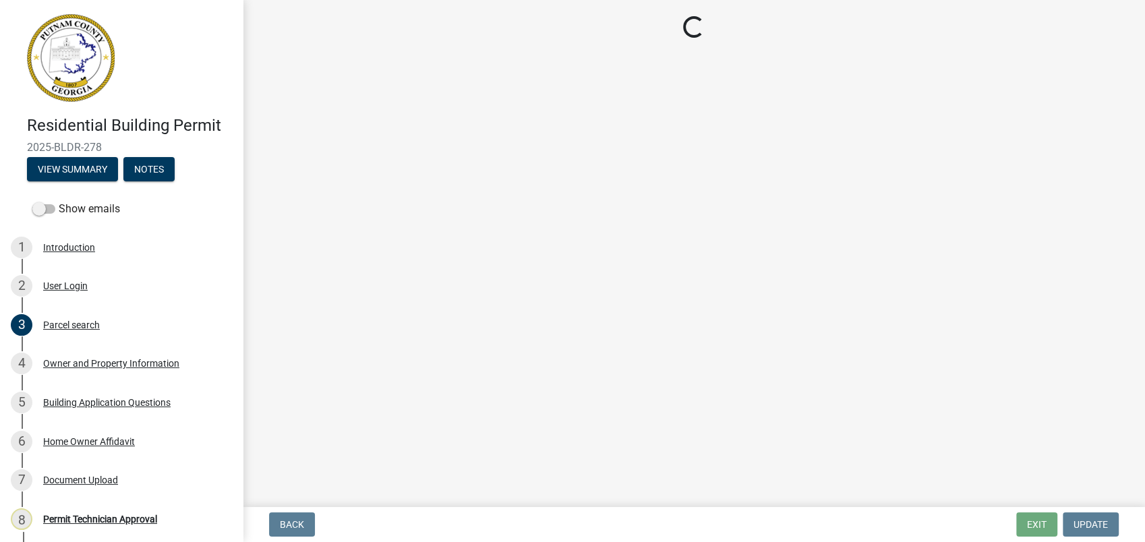
select select "ef7a1fc2-7a7a-426d-b1f0-c9b9b6ca7ff4"
select select "83394b22-4a11-496c-8e5c-75ade2e72faf"
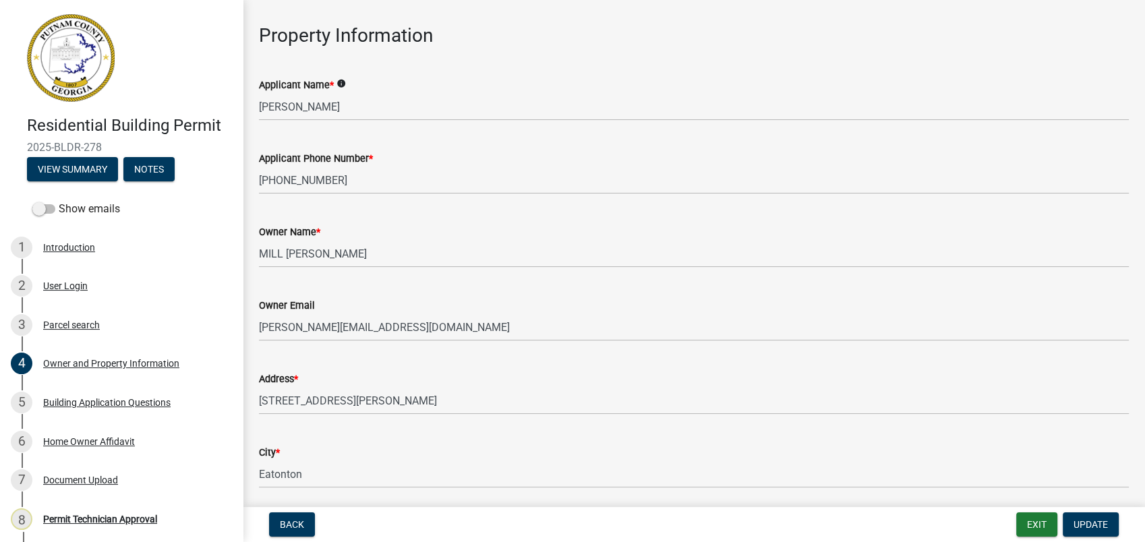
scroll to position [75, 0]
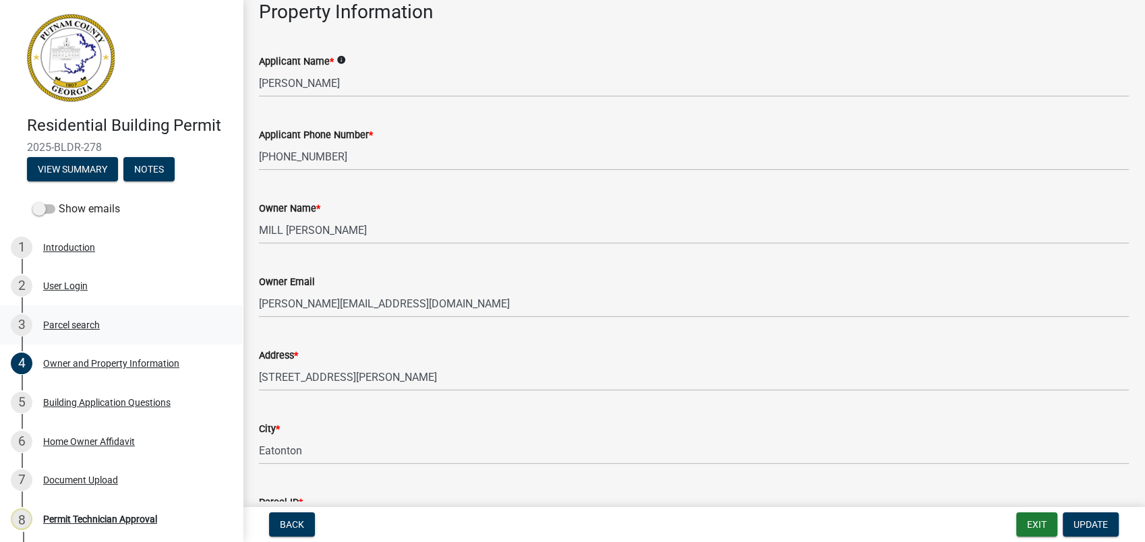
click at [45, 324] on div "Parcel search" at bounding box center [71, 324] width 57 height 9
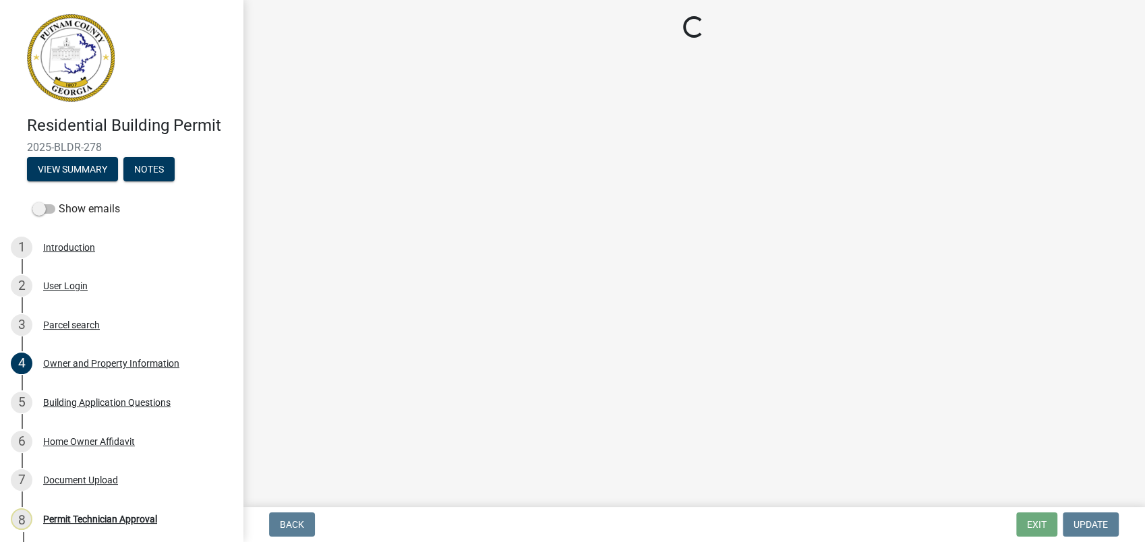
scroll to position [0, 0]
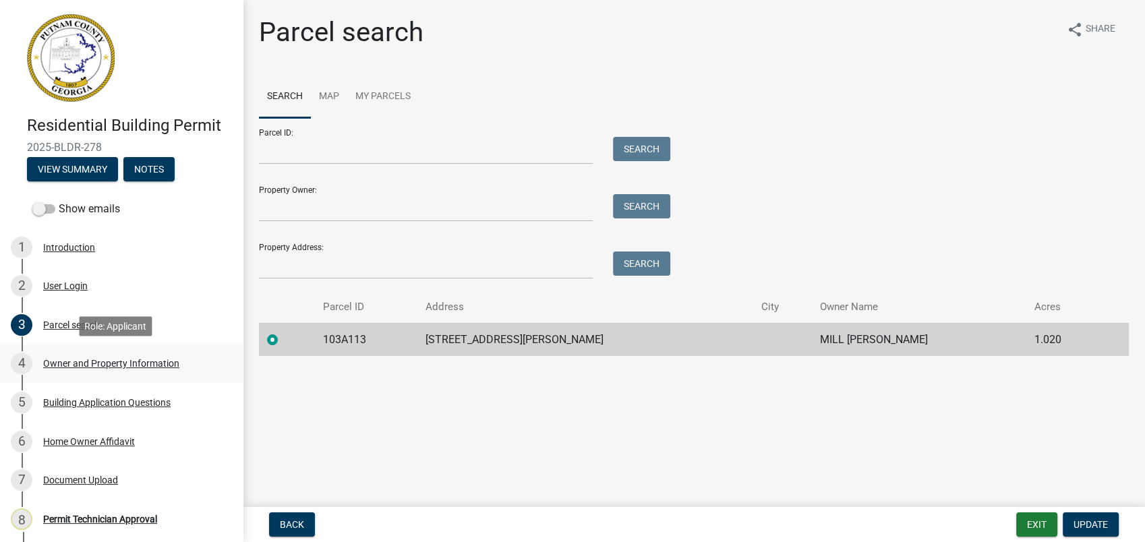
click at [127, 359] on div "Owner and Property Information" at bounding box center [111, 363] width 136 height 9
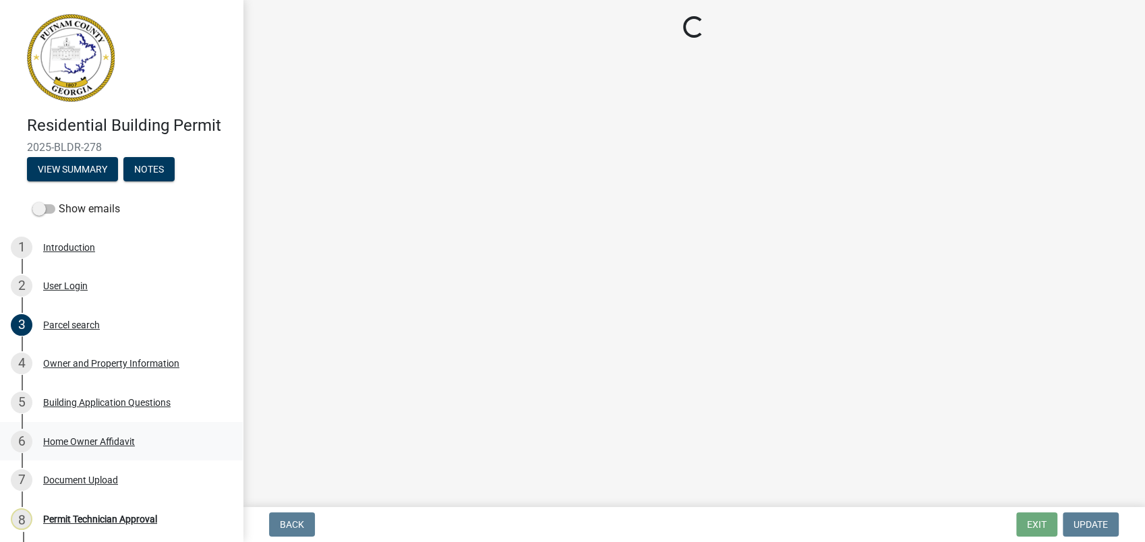
select select "ef7a1fc2-7a7a-426d-b1f0-c9b9b6ca7ff4"
select select "83394b22-4a11-496c-8e5c-75ade2e72faf"
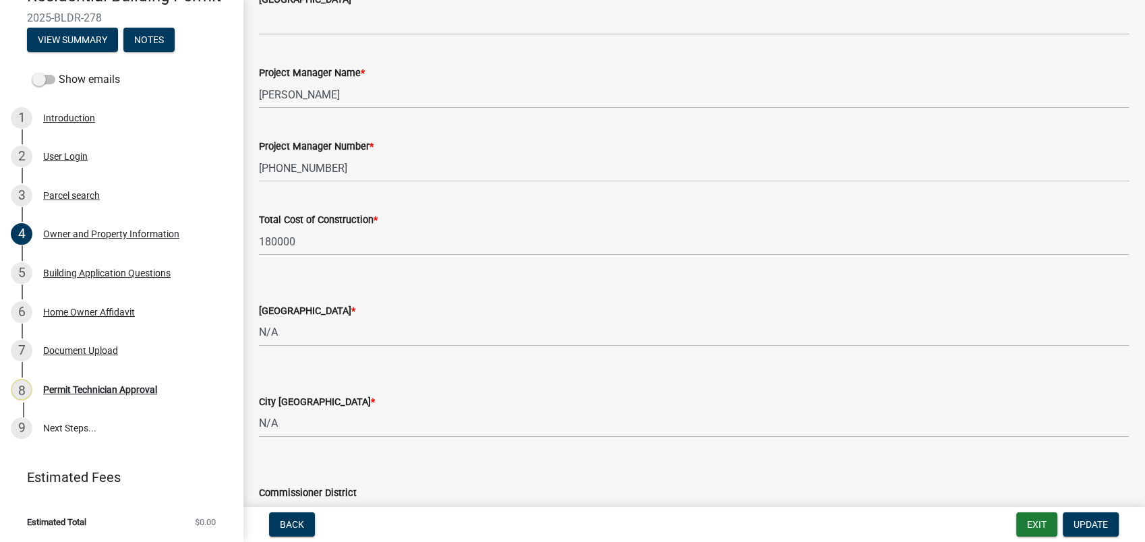
scroll to position [2247, 0]
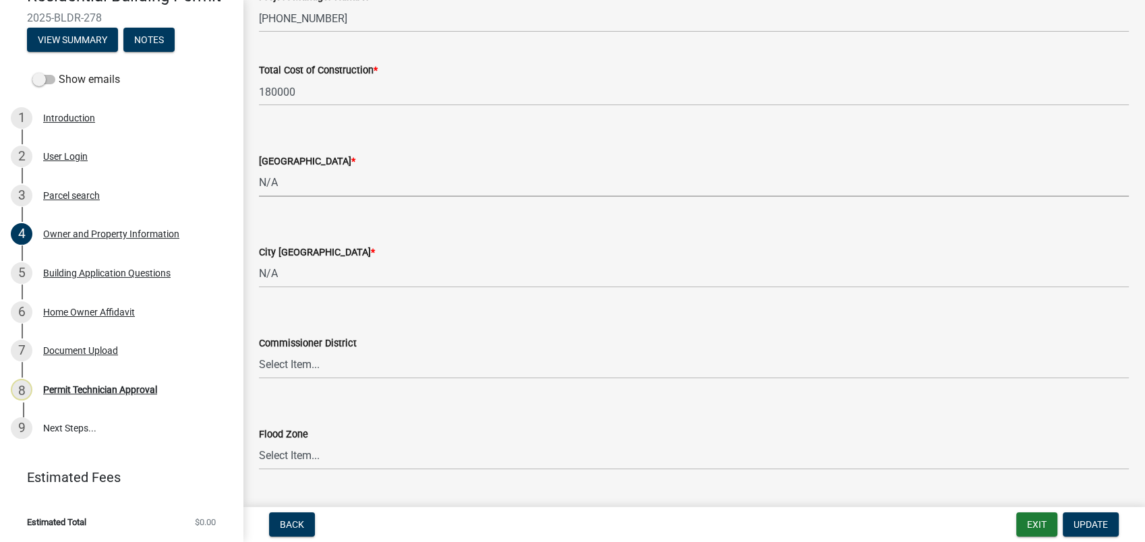
click at [260, 178] on select "Select Item... AG-1 R-1R R-1 R-2 MHP RM-1 RM-3 C-1 C-2 I-M PUD N/A" at bounding box center [694, 183] width 870 height 28
click at [259, 169] on select "Select Item... AG-1 R-1R R-1 R-2 MHP RM-1 RM-3 C-1 C-2 I-M PUD N/A" at bounding box center [694, 183] width 870 height 28
select select "a6b90f04-145f-43dc-a4e6-6d5ec8e28ec9"
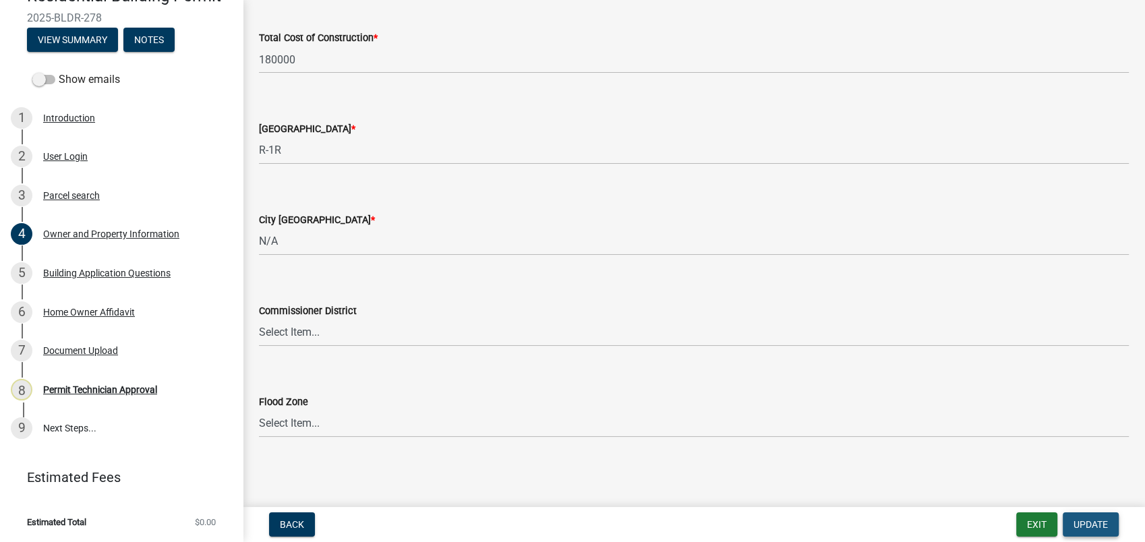
click at [1073, 523] on span "Update" at bounding box center [1090, 524] width 34 height 11
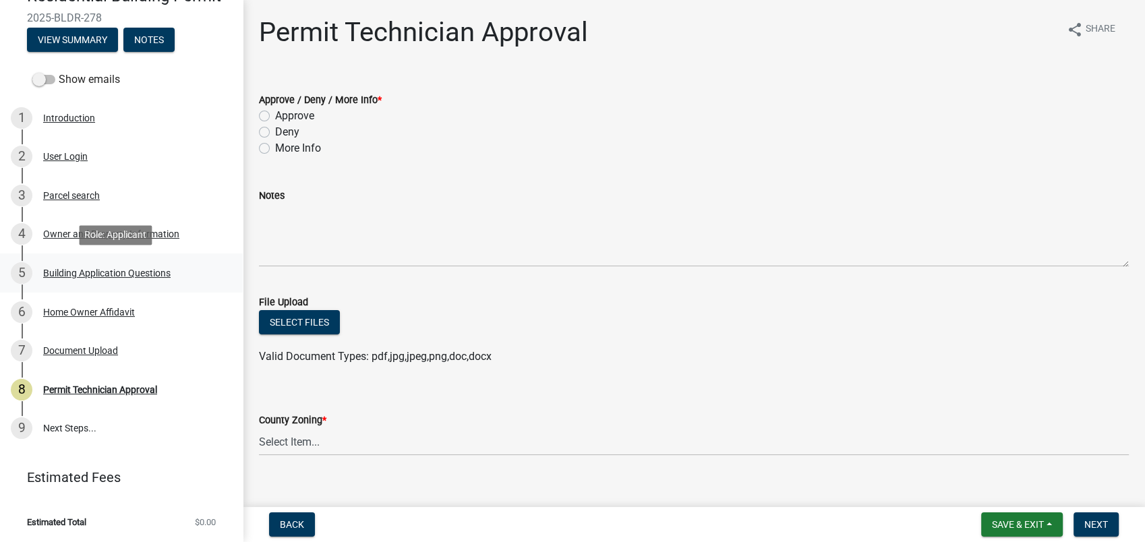
click at [146, 276] on div "Building Application Questions" at bounding box center [106, 272] width 127 height 9
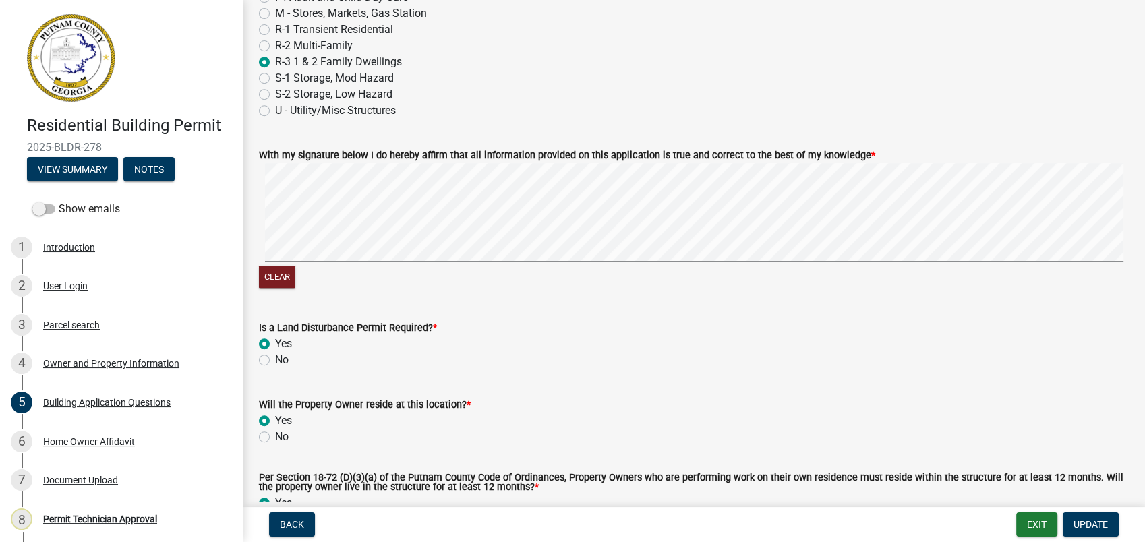
scroll to position [5834, 0]
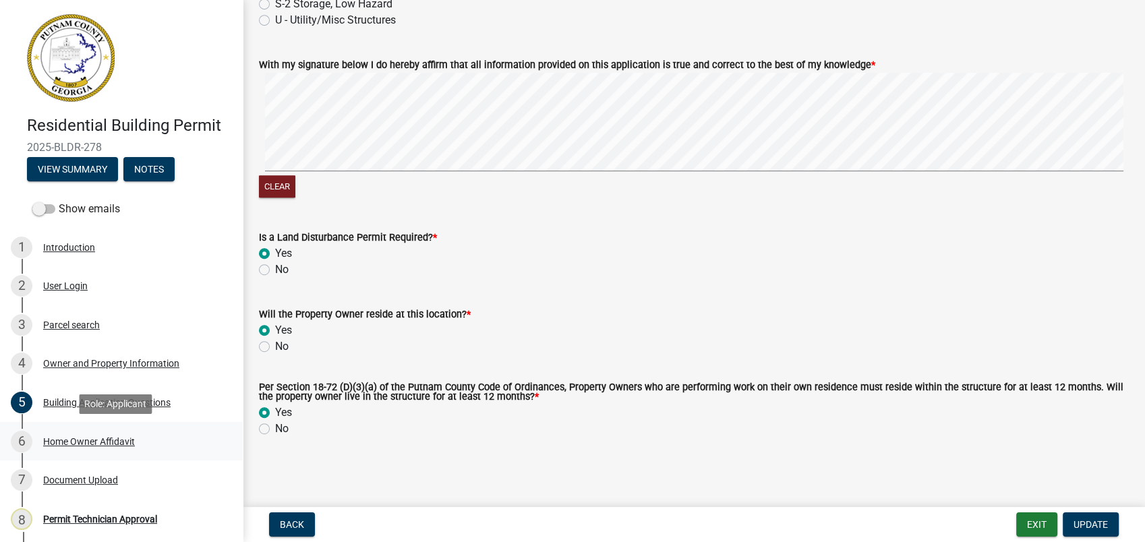
click at [104, 441] on div "Home Owner Affidavit" at bounding box center [89, 441] width 92 height 9
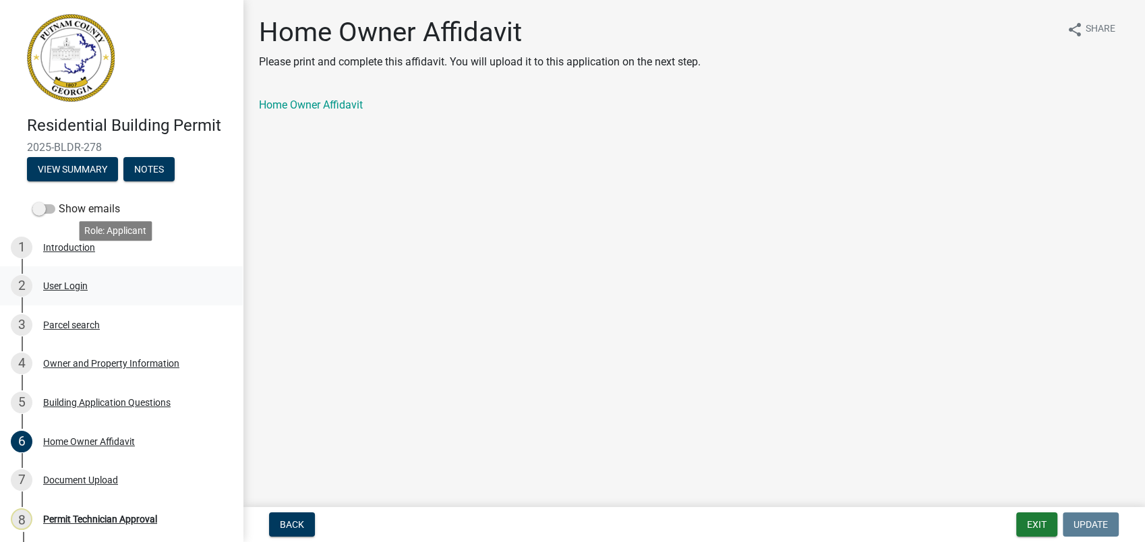
scroll to position [129, 0]
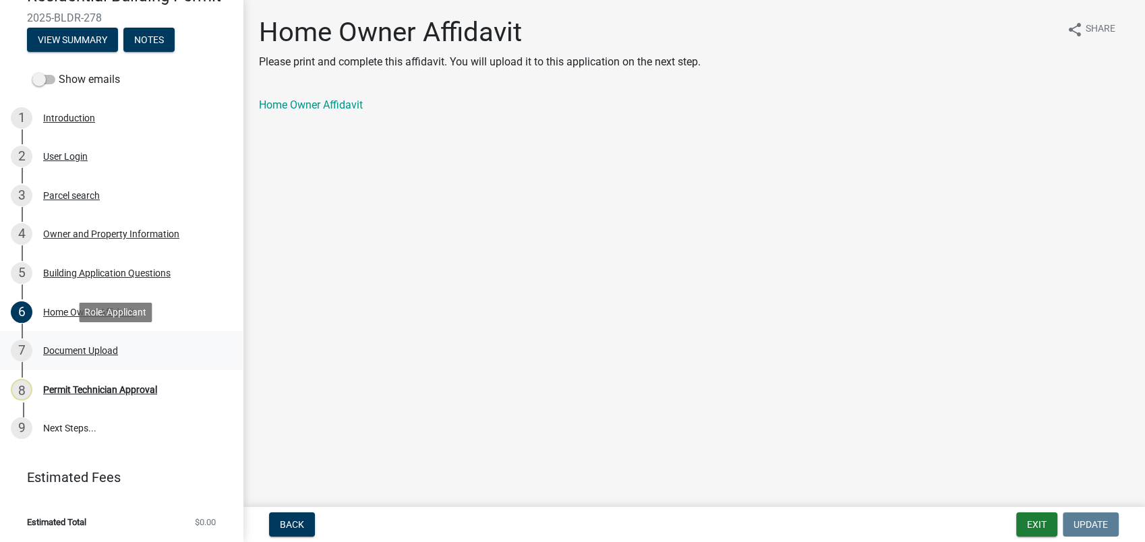
click at [81, 354] on div "Document Upload" at bounding box center [80, 350] width 75 height 9
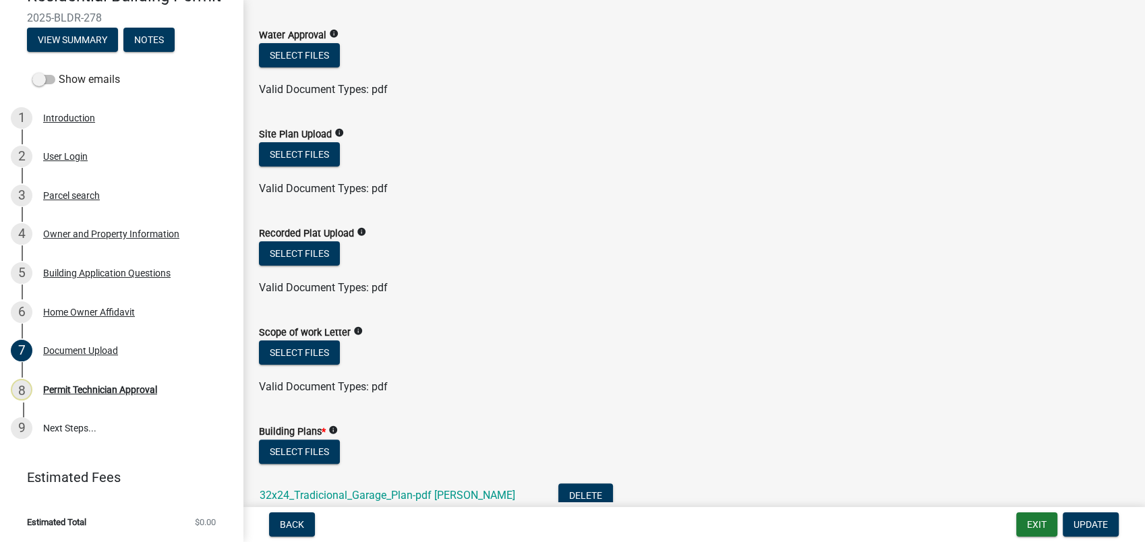
scroll to position [299, 0]
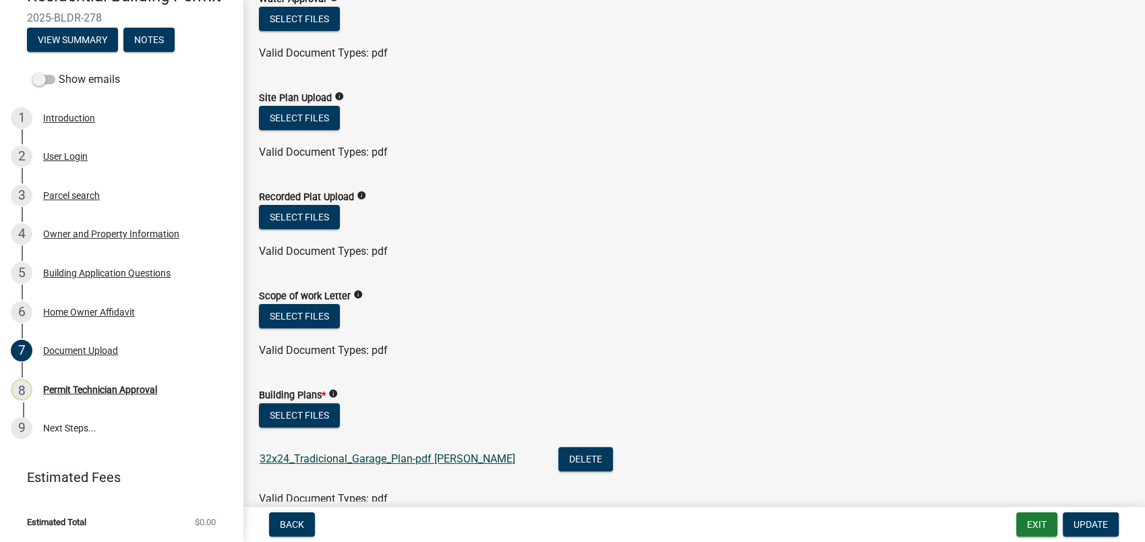
click at [333, 454] on link "32x24_Tradicional_Garage_Plan-pdf Rick mill" at bounding box center [387, 458] width 255 height 13
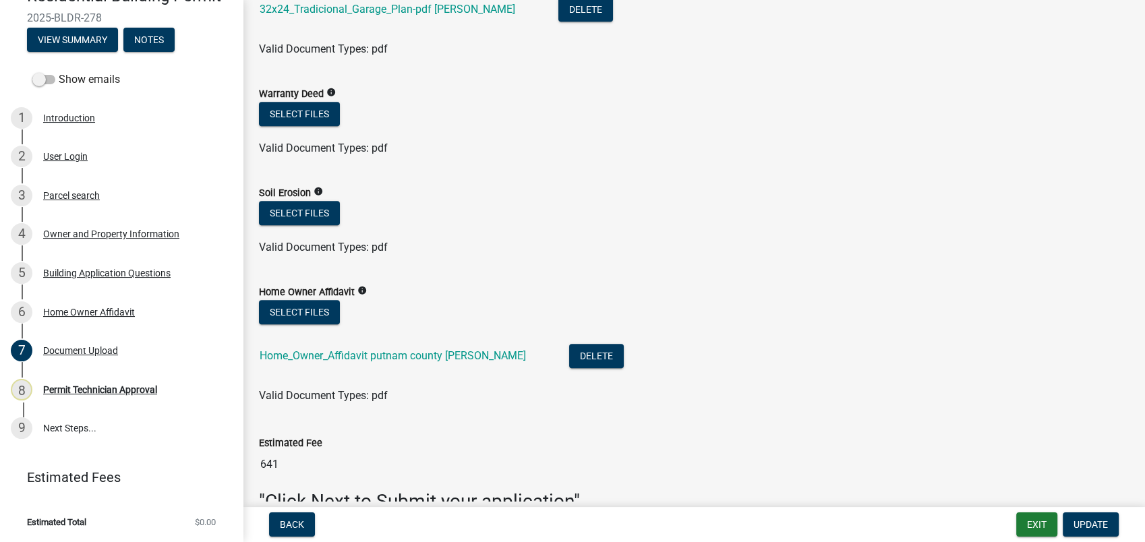
scroll to position [822, 0]
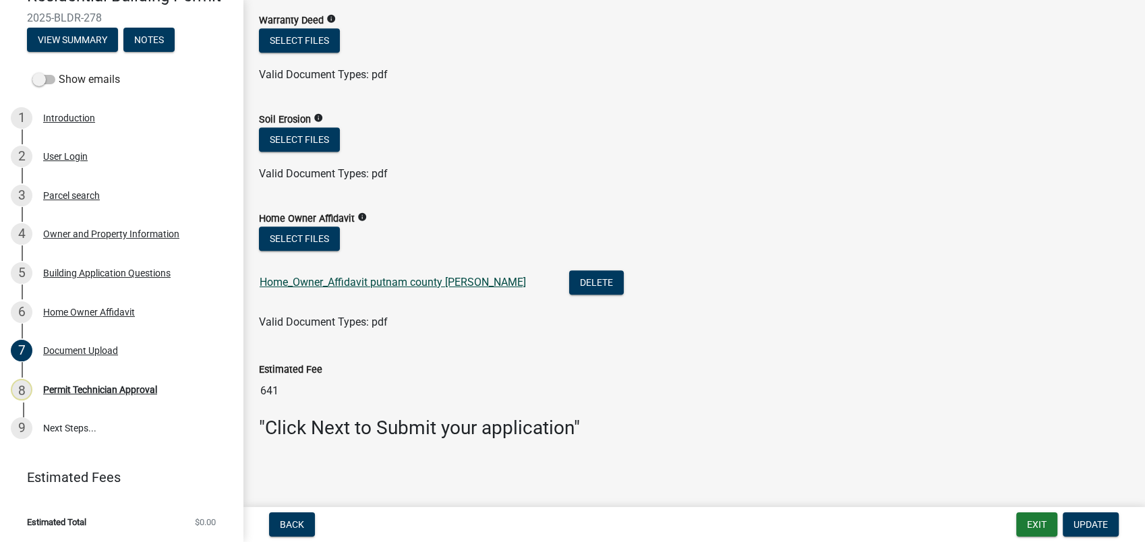
click at [305, 284] on link "Home_Owner_Affidavit putnam county Rick mill" at bounding box center [393, 282] width 266 height 13
click at [443, 291] on div "Home_Owner_Affidavit putnam county Rick mill" at bounding box center [404, 284] width 288 height 28
click at [90, 308] on div "Home Owner Affidavit" at bounding box center [89, 311] width 92 height 9
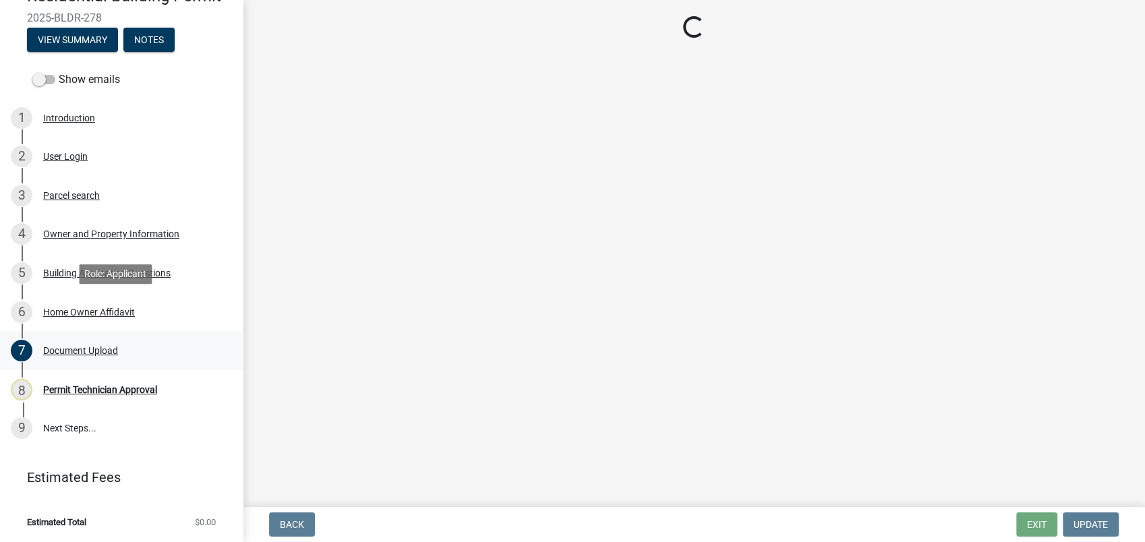
scroll to position [0, 0]
click at [81, 351] on div "Document Upload" at bounding box center [80, 350] width 75 height 9
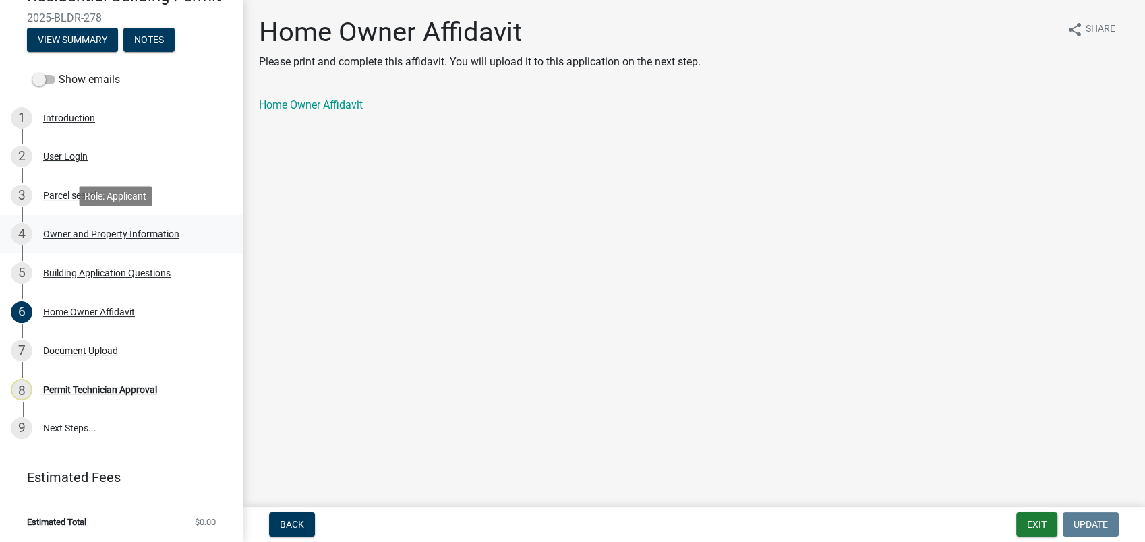
click at [86, 231] on div "Owner and Property Information" at bounding box center [111, 233] width 136 height 9
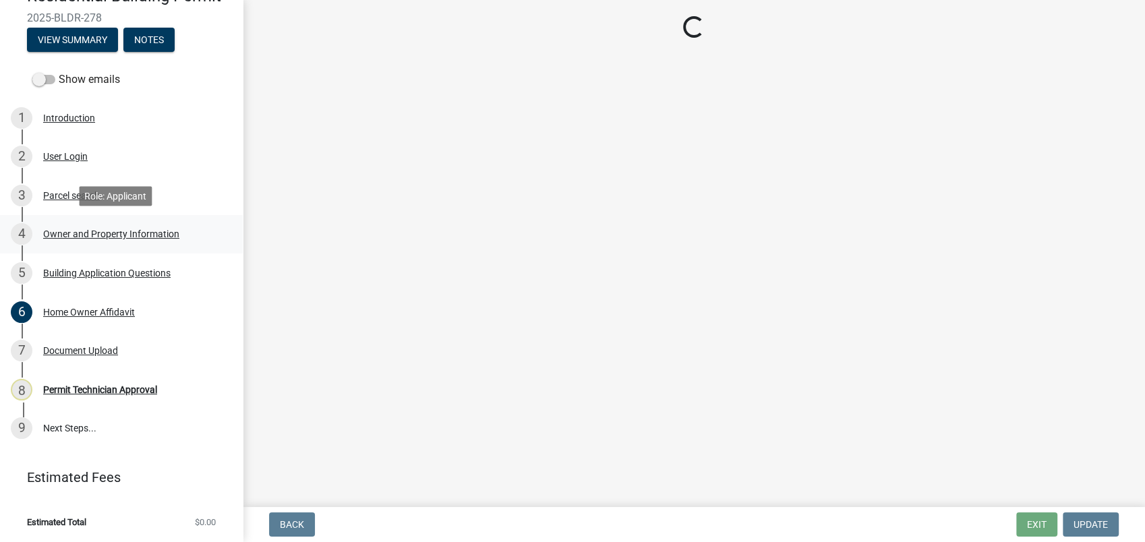
select select "a6b90f04-145f-43dc-a4e6-6d5ec8e28ec9"
select select "83394b22-4a11-496c-8e5c-75ade2e72faf"
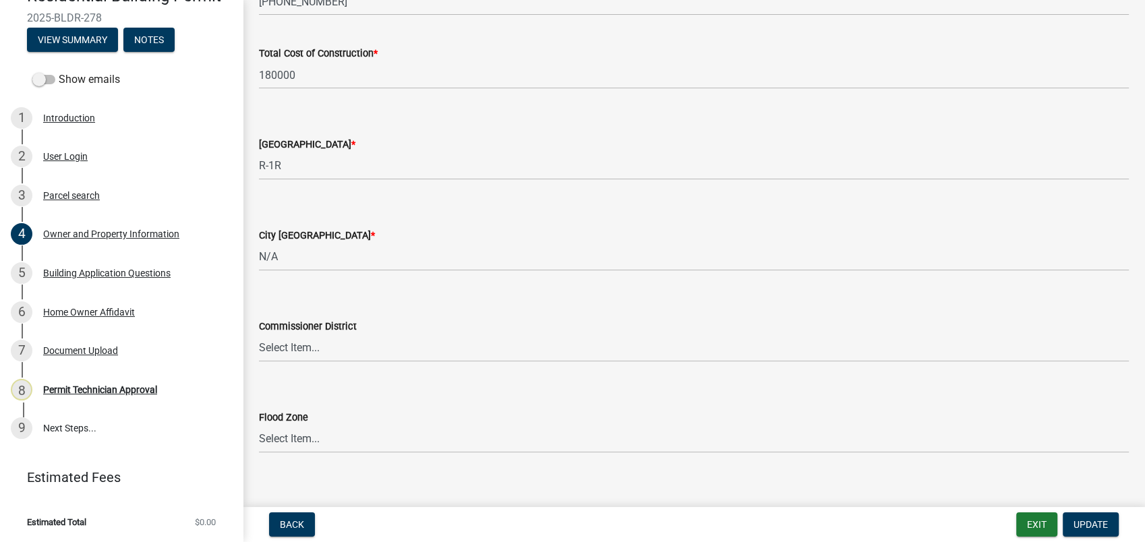
scroll to position [2279, 0]
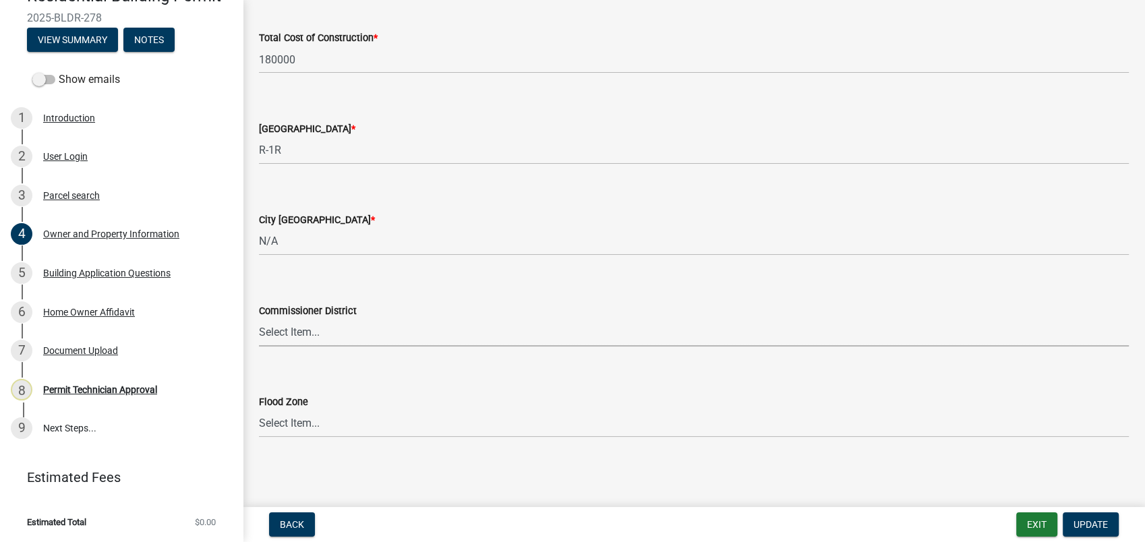
click at [299, 332] on select "Select Item... District 1 District 2 District 3 District 4" at bounding box center [694, 333] width 870 height 28
click at [259, 319] on select "Select Item... District 1 District 2 District 3 District 4" at bounding box center [694, 333] width 870 height 28
select select "469c5908-2854-42d5-89ed-bee7fc26529e"
click at [1084, 522] on span "Update" at bounding box center [1090, 524] width 34 height 11
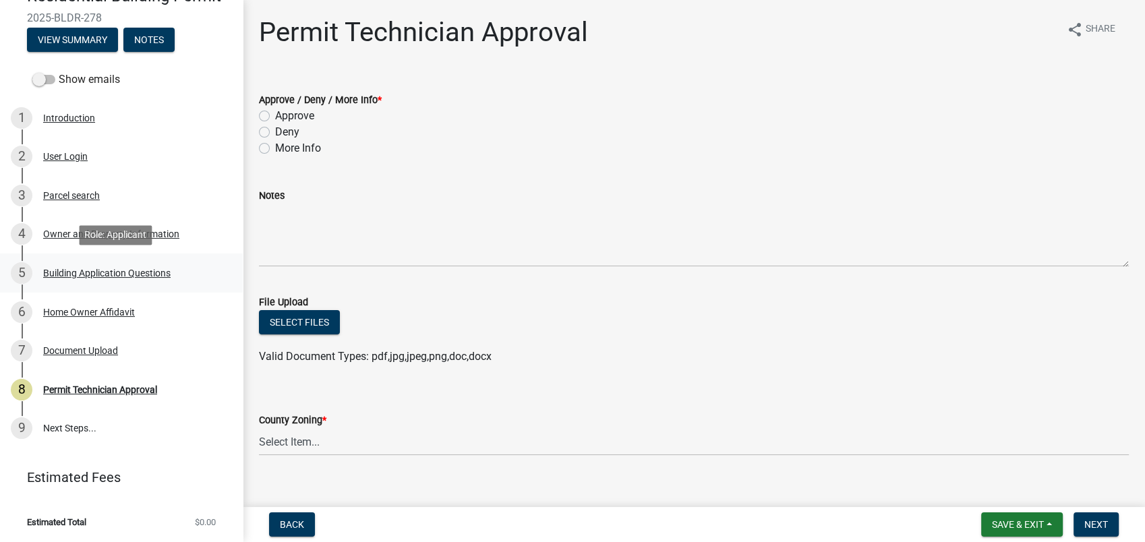
click at [118, 270] on div "Building Application Questions" at bounding box center [106, 272] width 127 height 9
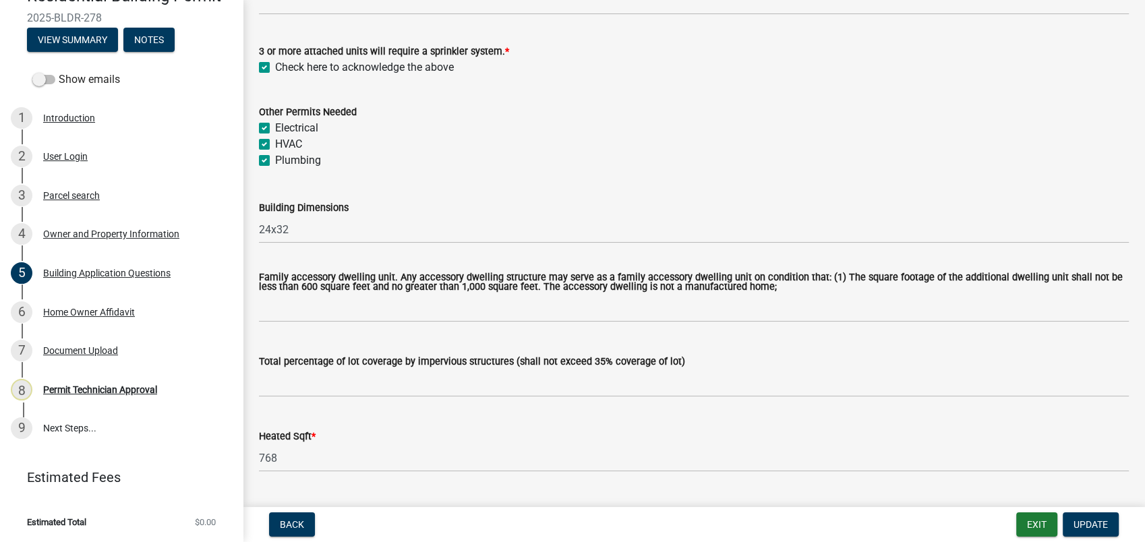
scroll to position [749, 0]
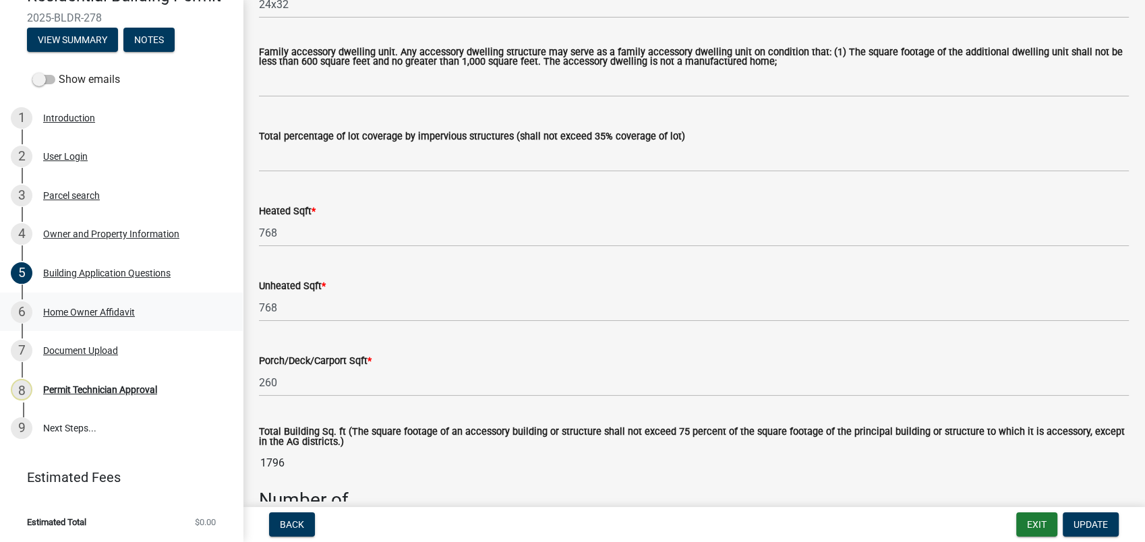
click at [75, 310] on div "Home Owner Affidavit" at bounding box center [89, 311] width 92 height 9
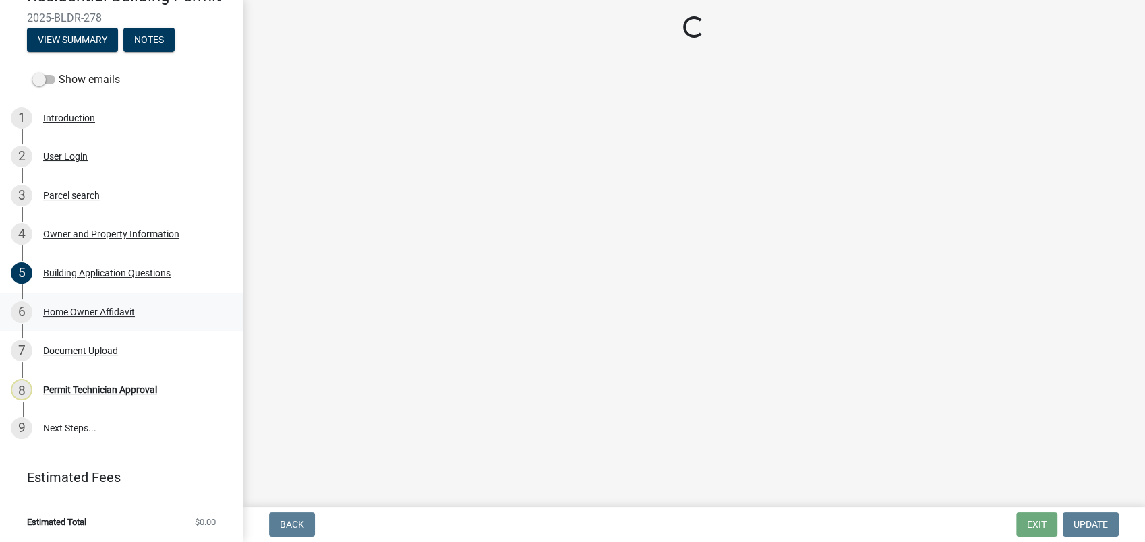
scroll to position [0, 0]
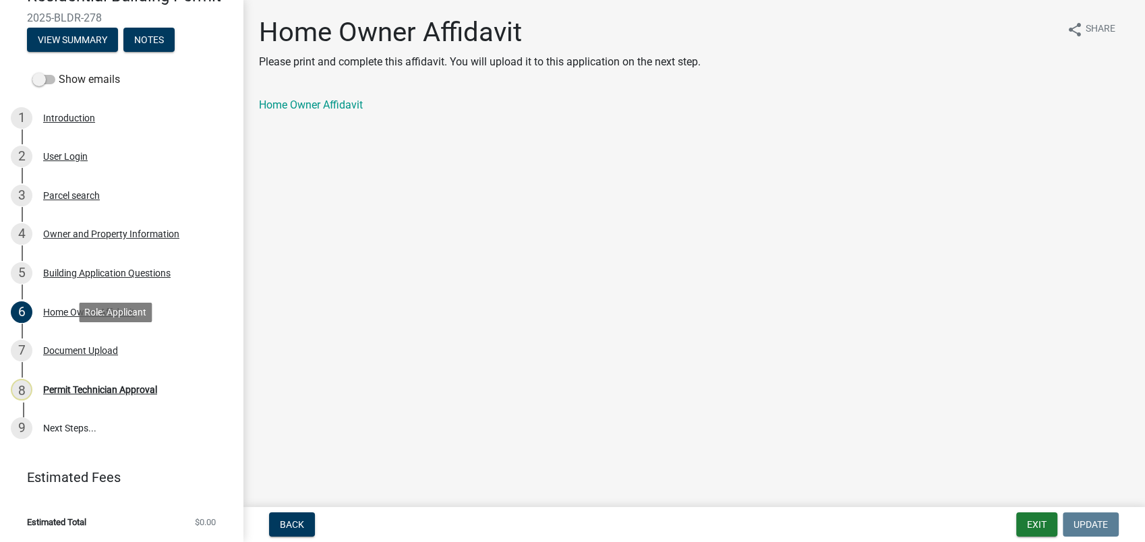
click at [81, 351] on div "Document Upload" at bounding box center [80, 350] width 75 height 9
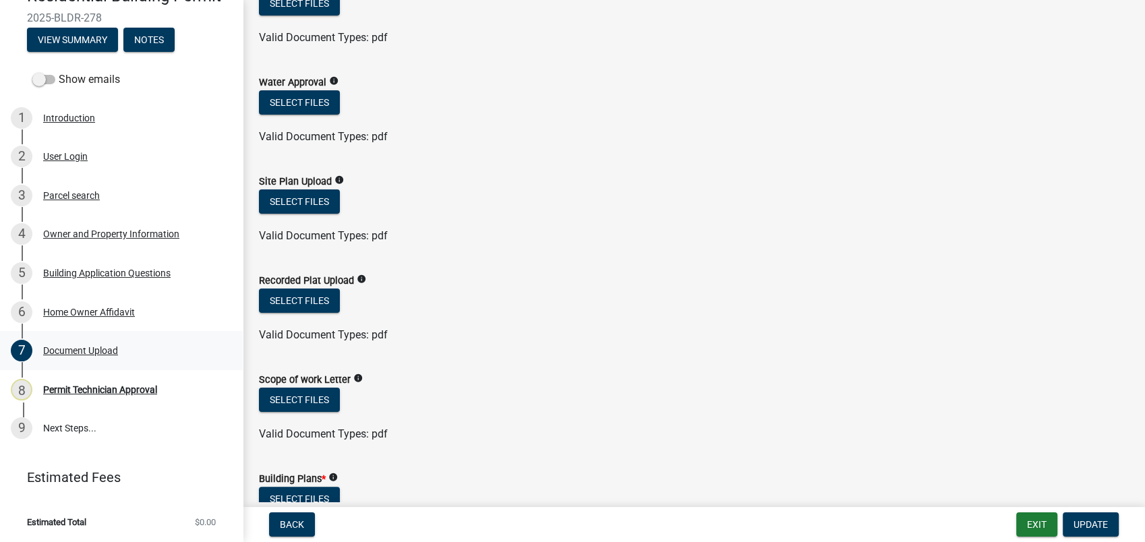
scroll to position [224, 0]
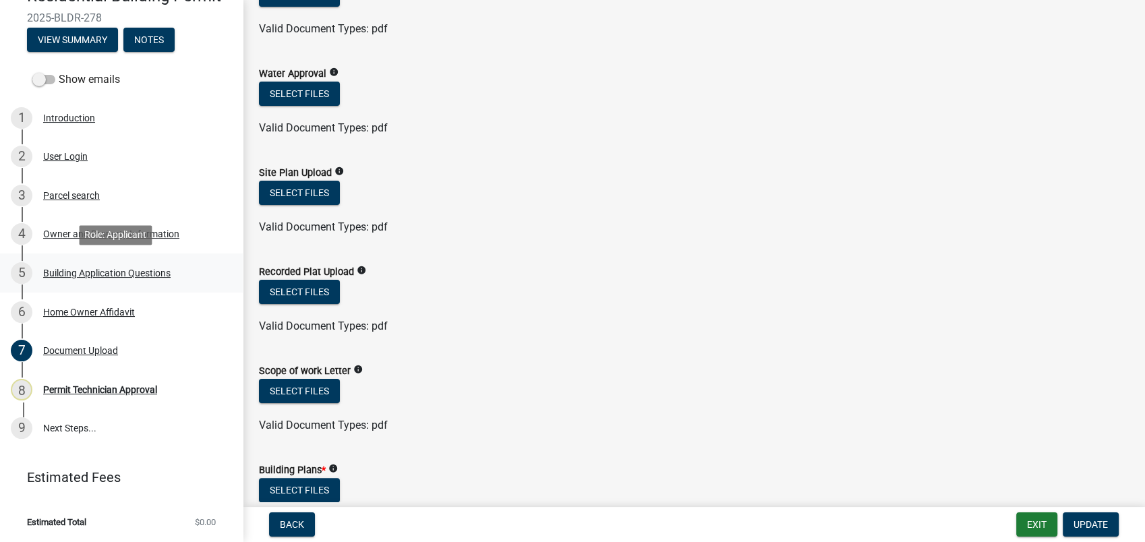
click at [116, 271] on div "Building Application Questions" at bounding box center [106, 272] width 127 height 9
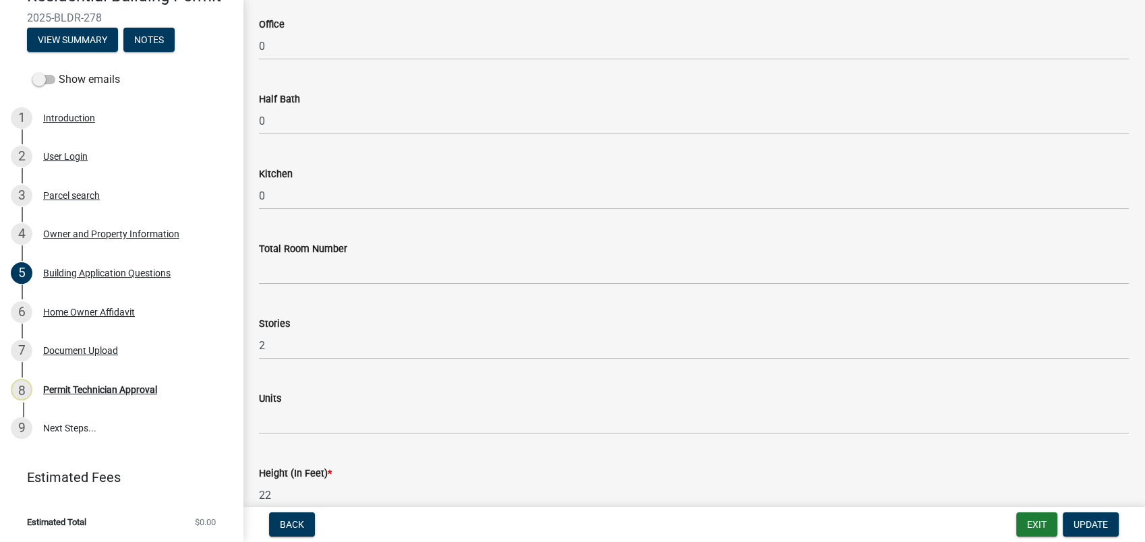
scroll to position [1498, 0]
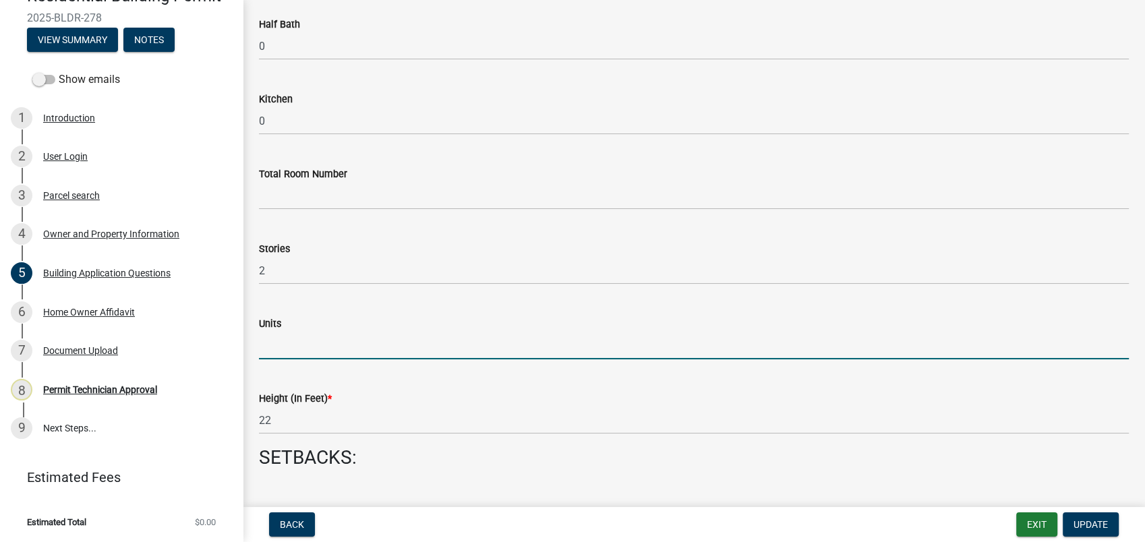
click at [293, 355] on input "text" at bounding box center [694, 346] width 870 height 28
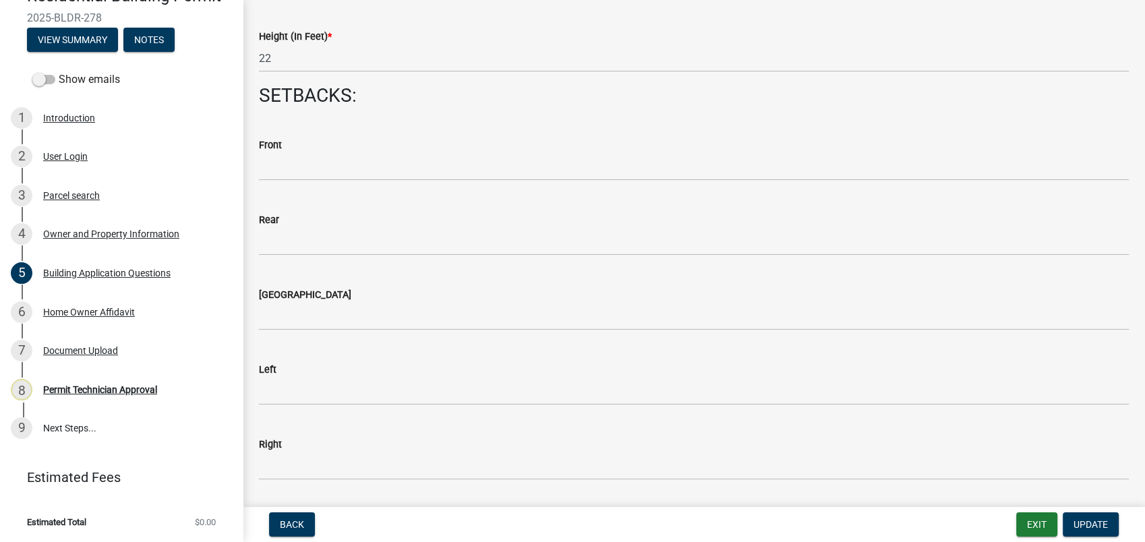
scroll to position [2022, 0]
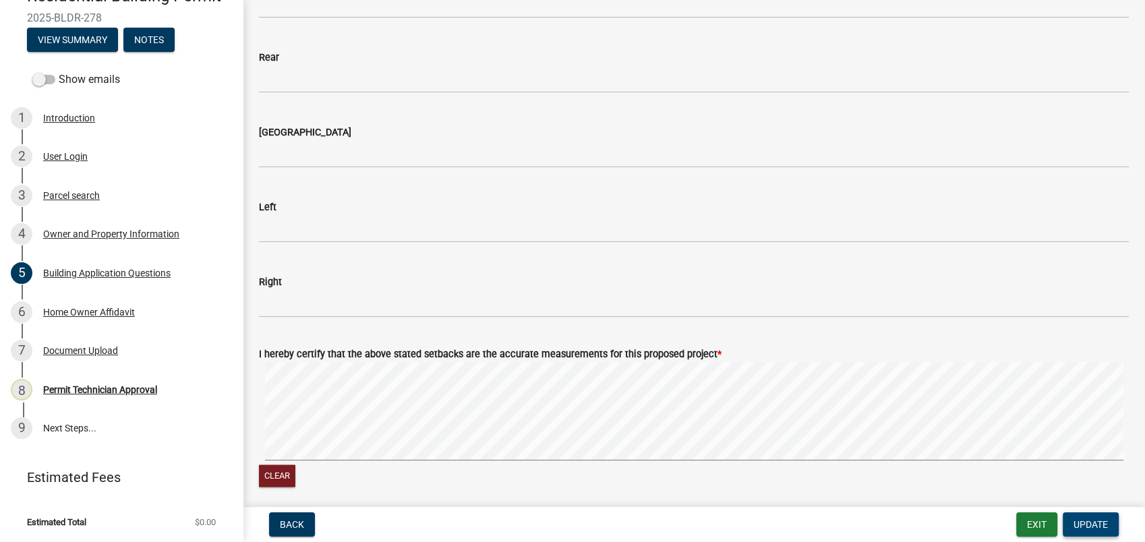
type input "1"
click at [1084, 528] on span "Update" at bounding box center [1090, 524] width 34 height 11
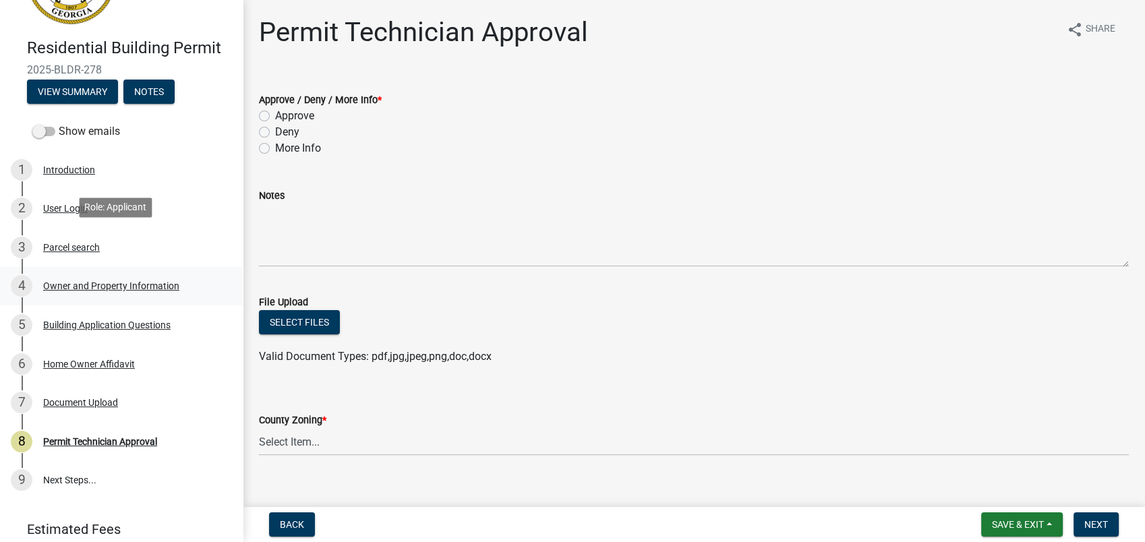
scroll to position [0, 0]
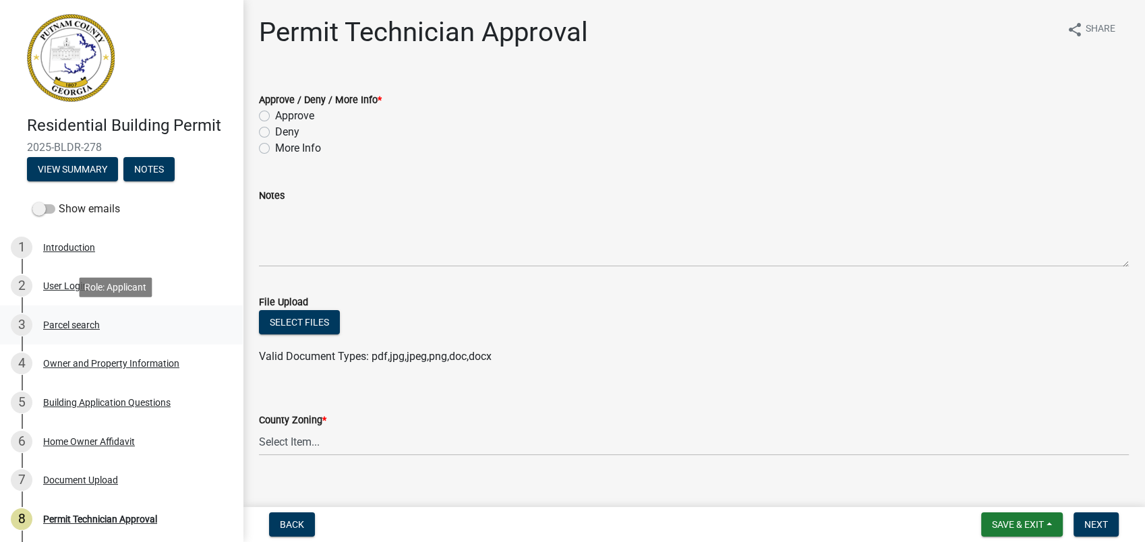
click at [83, 329] on div "Parcel search" at bounding box center [71, 324] width 57 height 9
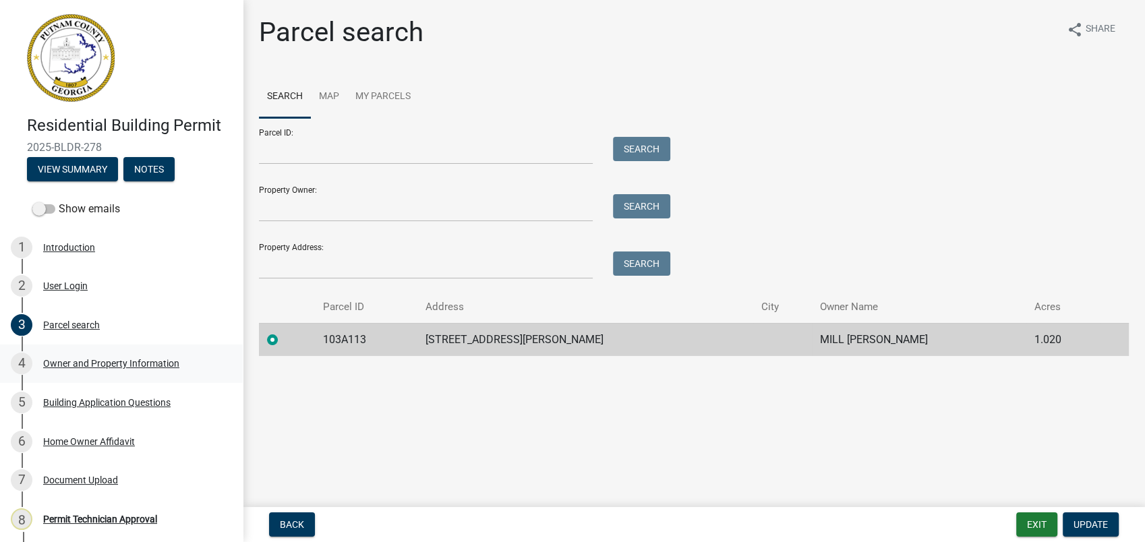
click at [117, 360] on div "Owner and Property Information" at bounding box center [111, 363] width 136 height 9
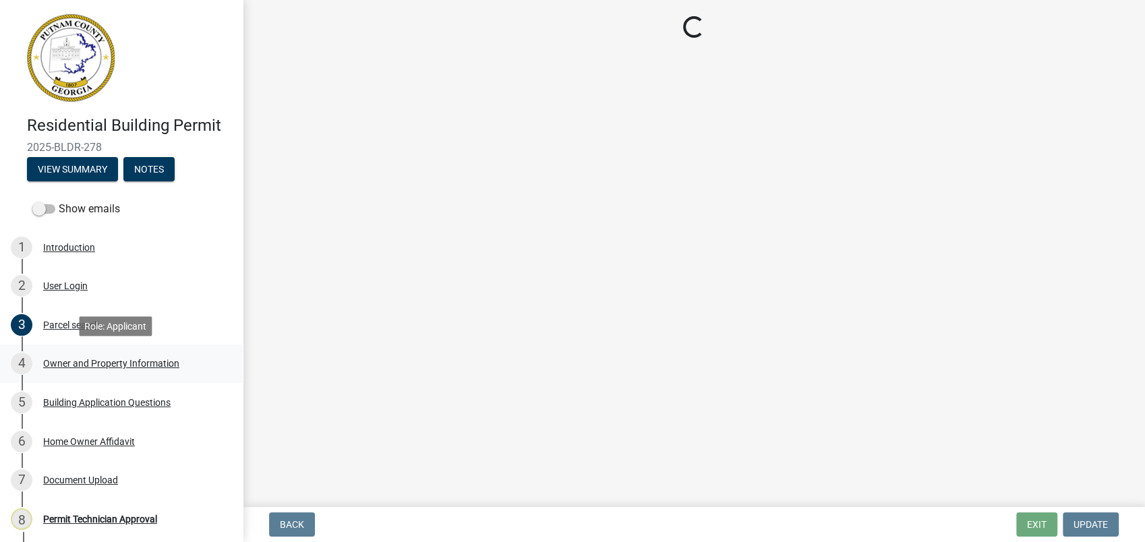
select select "a6b90f04-145f-43dc-a4e6-6d5ec8e28ec9"
select select "83394b22-4a11-496c-8e5c-75ade2e72faf"
select select "469c5908-2854-42d5-89ed-bee7fc26529e"
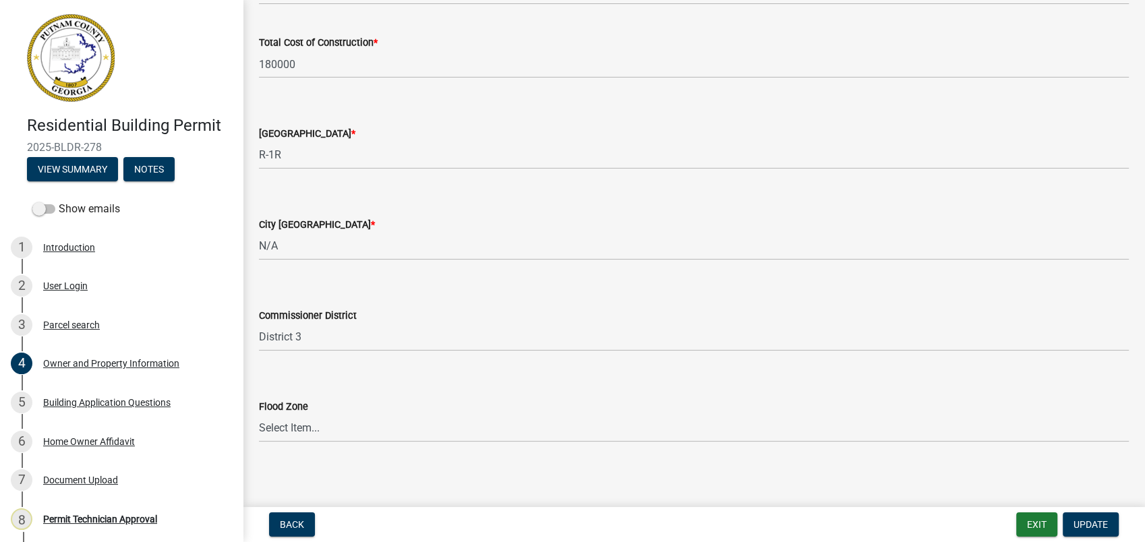
scroll to position [2279, 0]
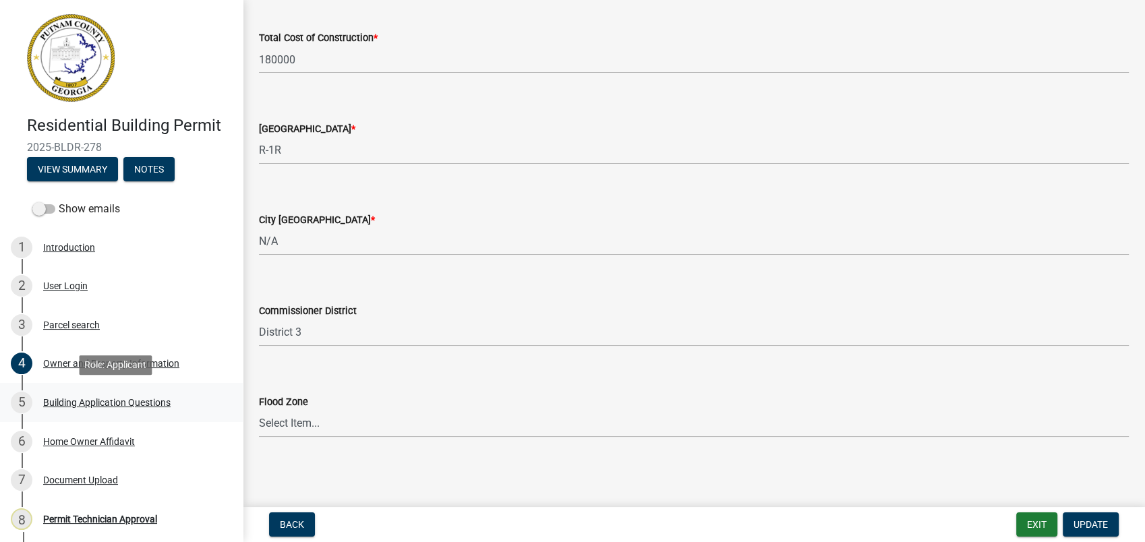
click at [115, 386] on link "5 Building Application Questions" at bounding box center [121, 402] width 243 height 39
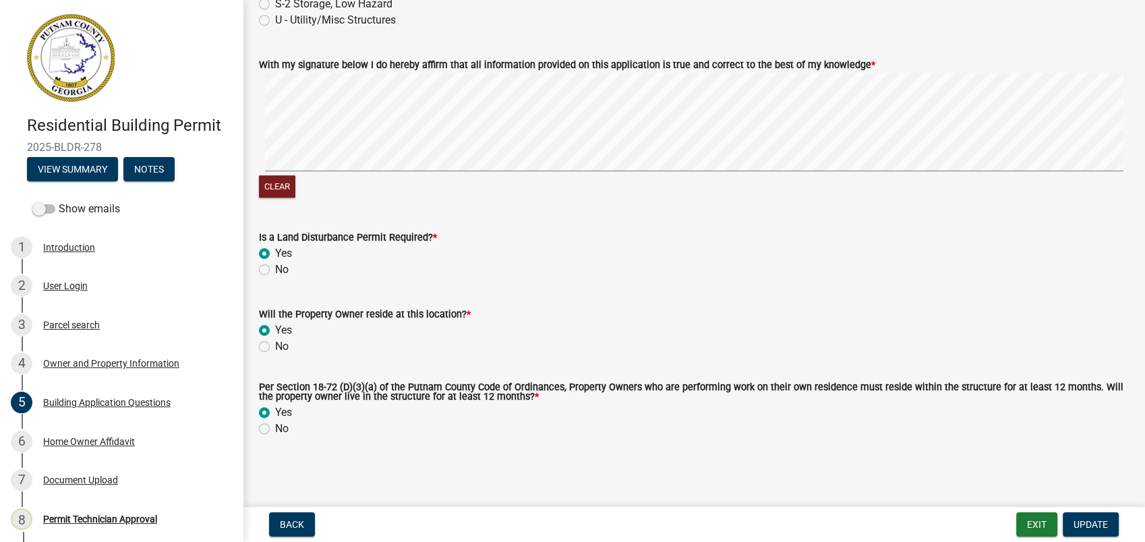
scroll to position [5834, 0]
click at [1077, 519] on span "Update" at bounding box center [1090, 524] width 34 height 11
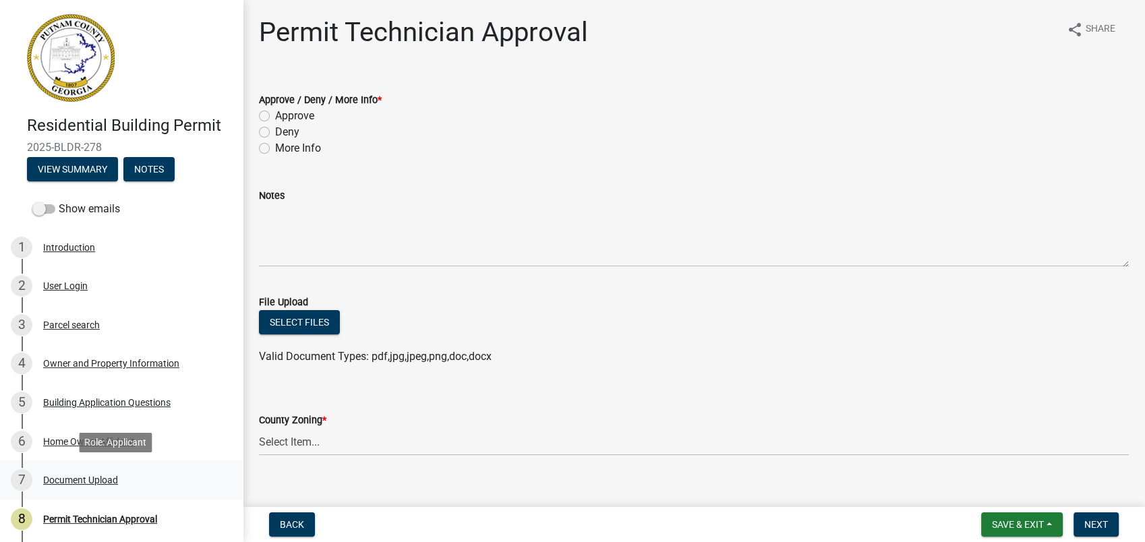
click at [91, 477] on div "Document Upload" at bounding box center [80, 479] width 75 height 9
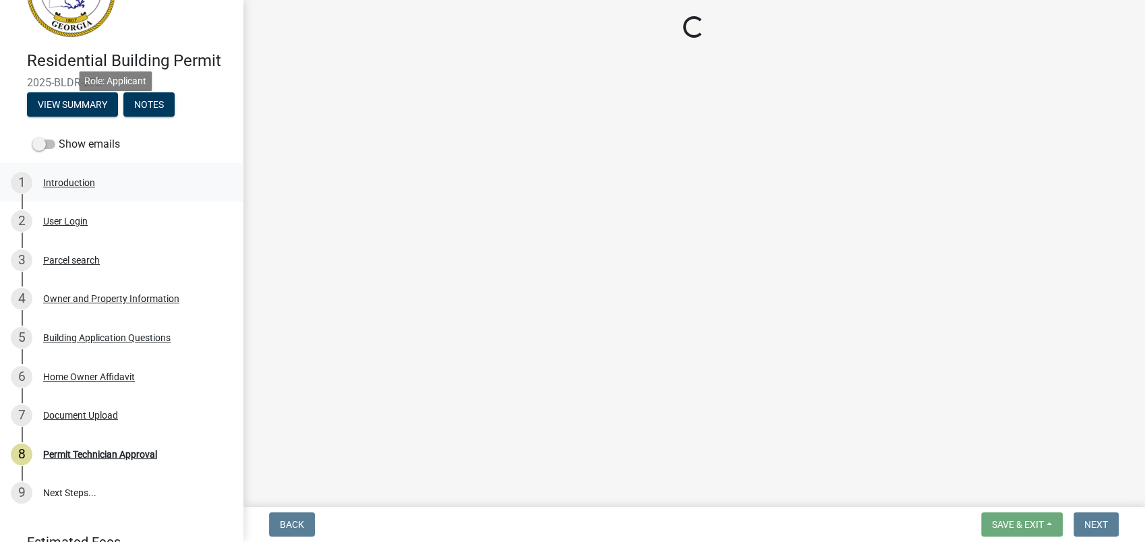
scroll to position [129, 0]
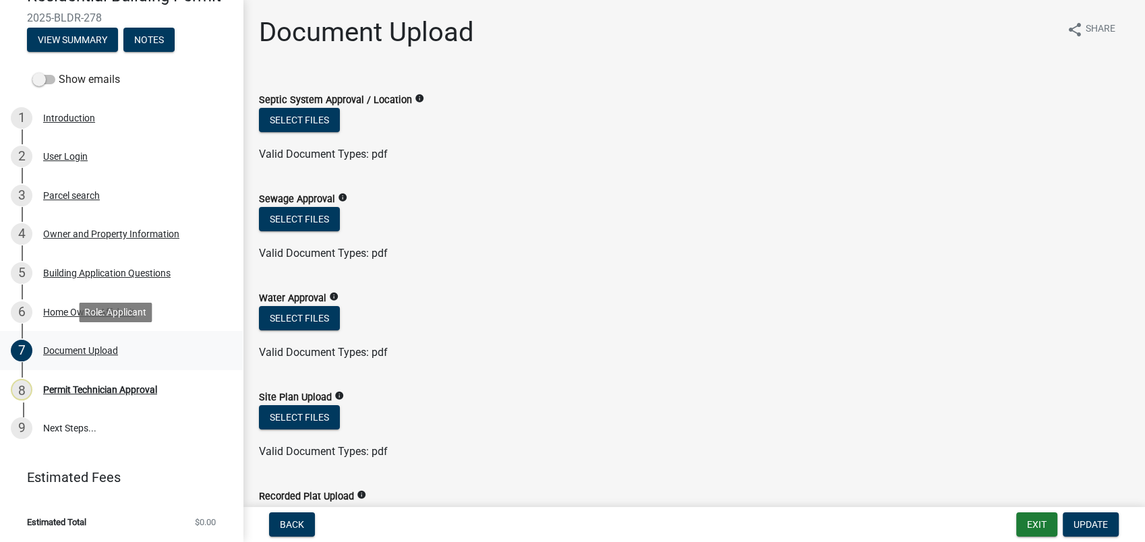
click at [113, 348] on div "Document Upload" at bounding box center [80, 350] width 75 height 9
click at [125, 385] on div "Permit Technician Approval" at bounding box center [100, 389] width 114 height 9
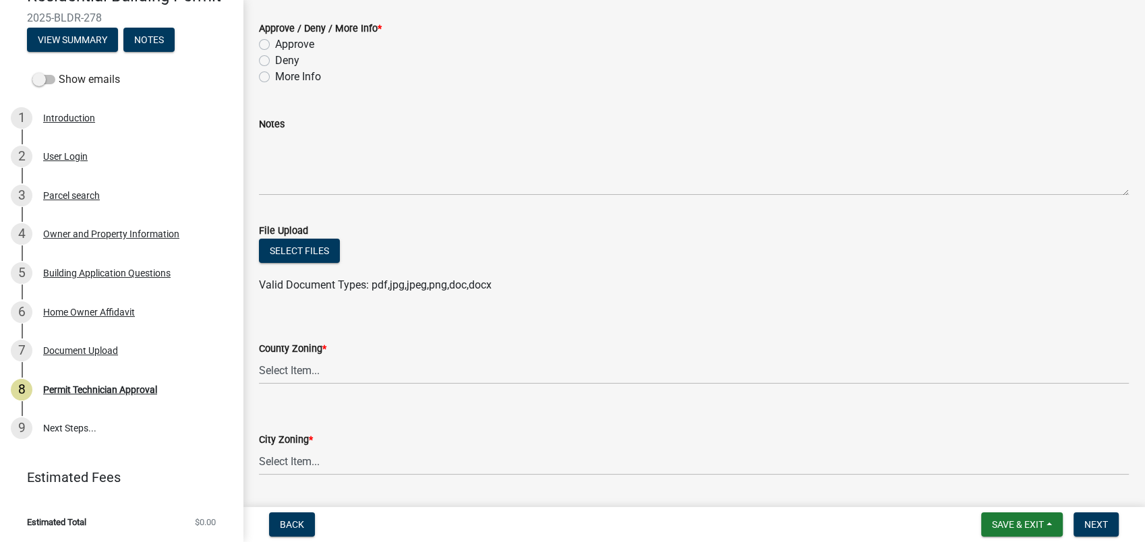
scroll to position [0, 0]
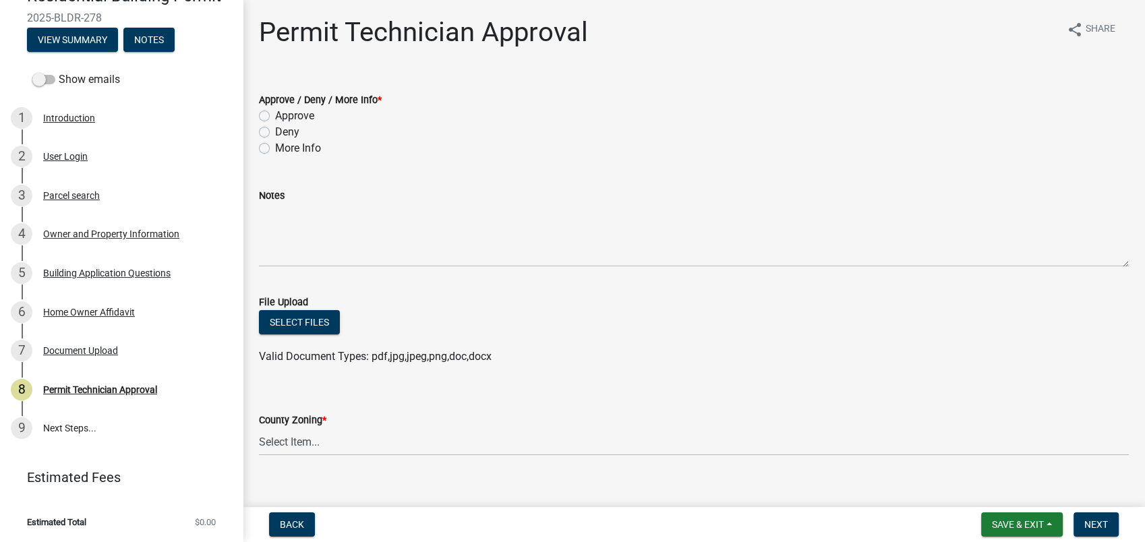
click at [275, 146] on label "More Info" at bounding box center [298, 148] width 46 height 16
click at [275, 146] on input "More Info" at bounding box center [279, 144] width 9 height 9
radio input "true"
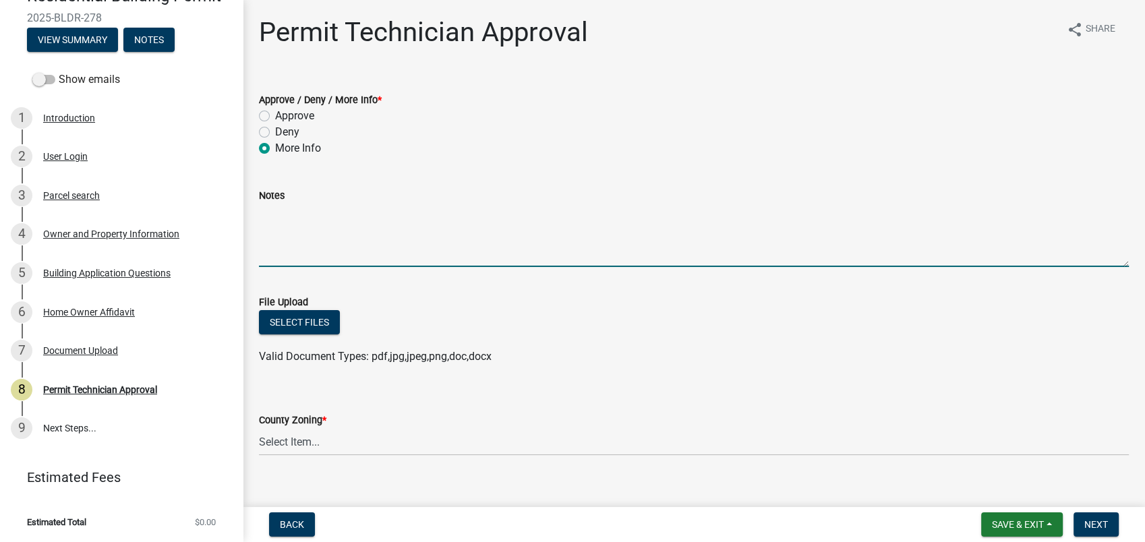
click at [331, 231] on textarea "Notes" at bounding box center [694, 235] width 870 height 63
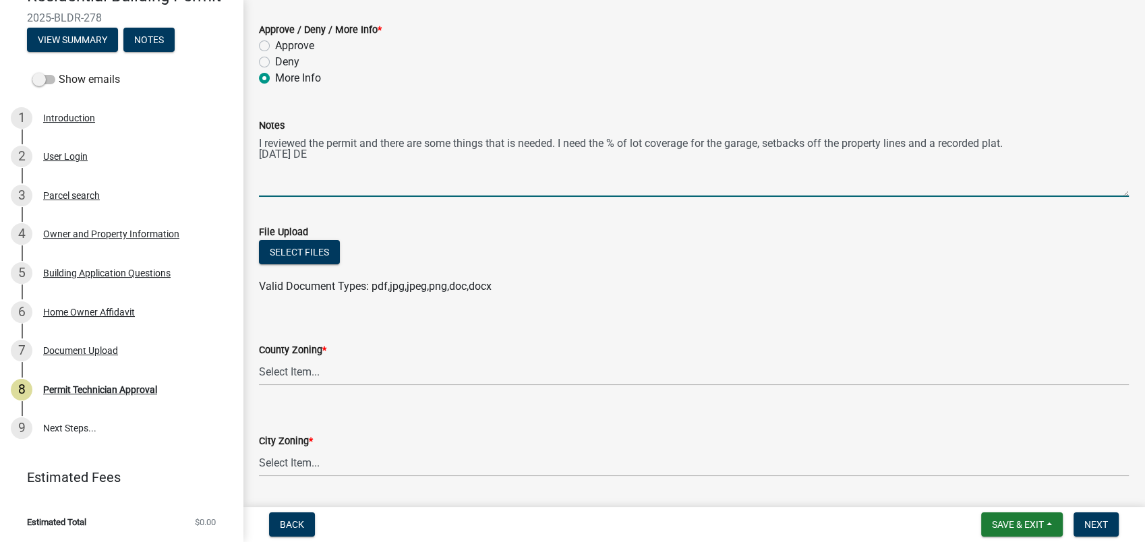
scroll to position [150, 0]
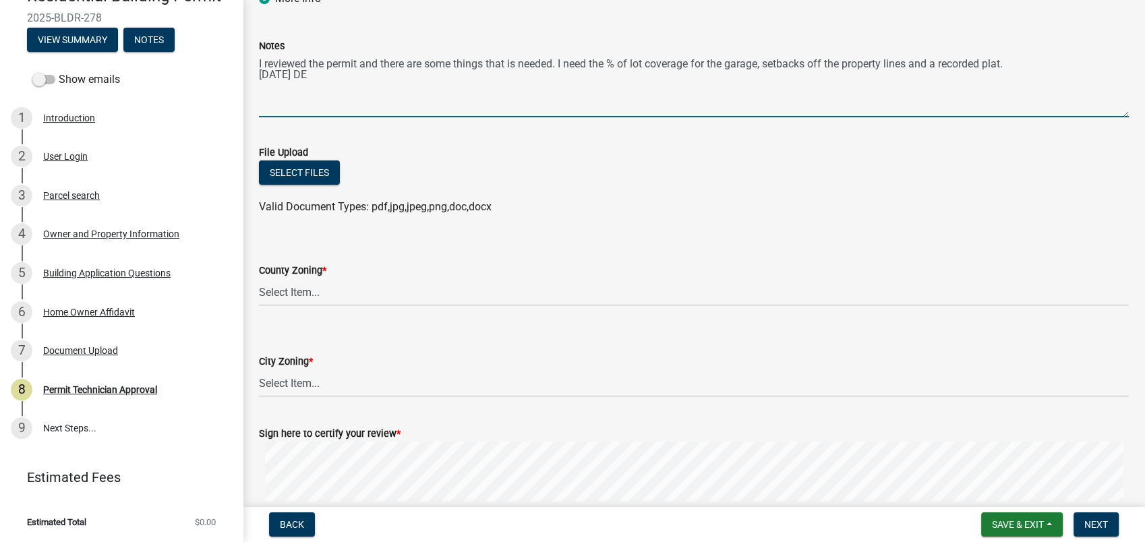
type textarea "I reviewed the permit and there are some things that is needed. I need the % of…"
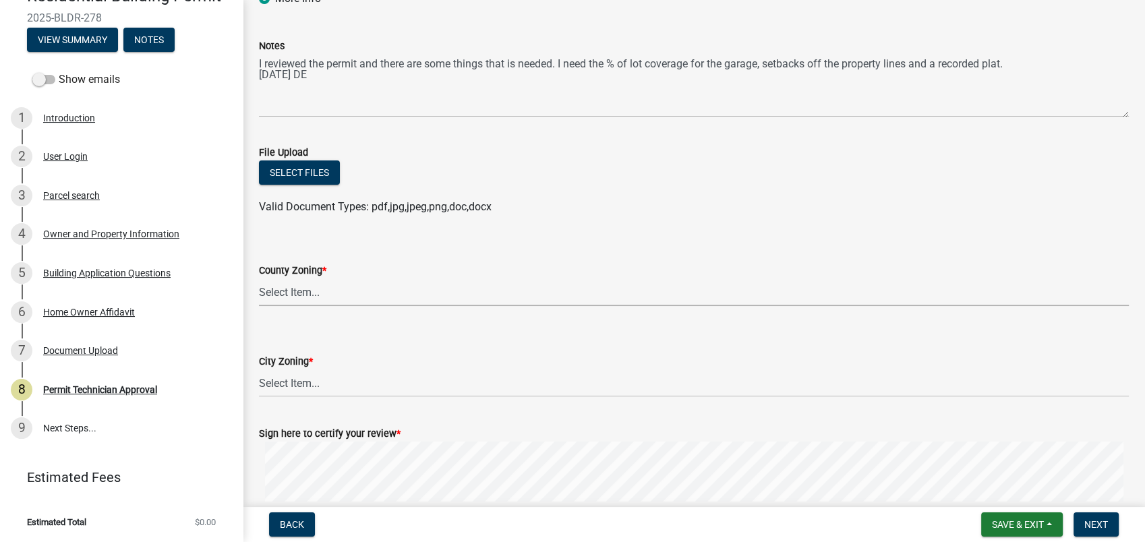
click at [279, 297] on select "Select Item... AG-1 R-1R R-1 R-2 MHP RM-1 RM-3 C-1 C-2 I-M PUD N/A" at bounding box center [694, 292] width 870 height 28
click at [259, 278] on select "Select Item... AG-1 R-1R R-1 R-2 MHP RM-1 RM-3 C-1 C-2 I-M PUD N/A" at bounding box center [694, 292] width 870 height 28
select select "a6b90f04-145f-43dc-a4e6-6d5ec8e28ec9"
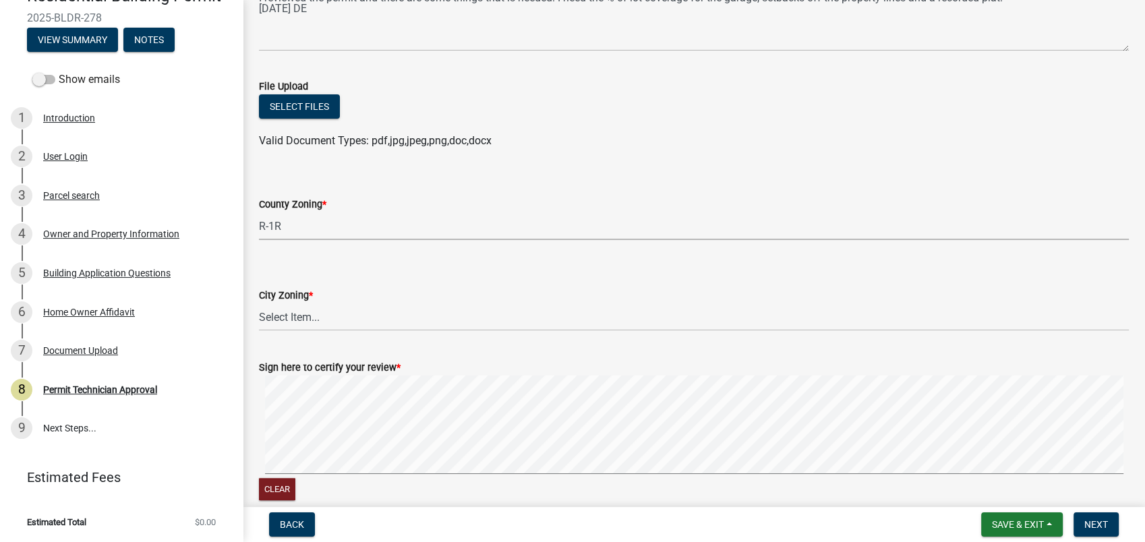
scroll to position [281, 0]
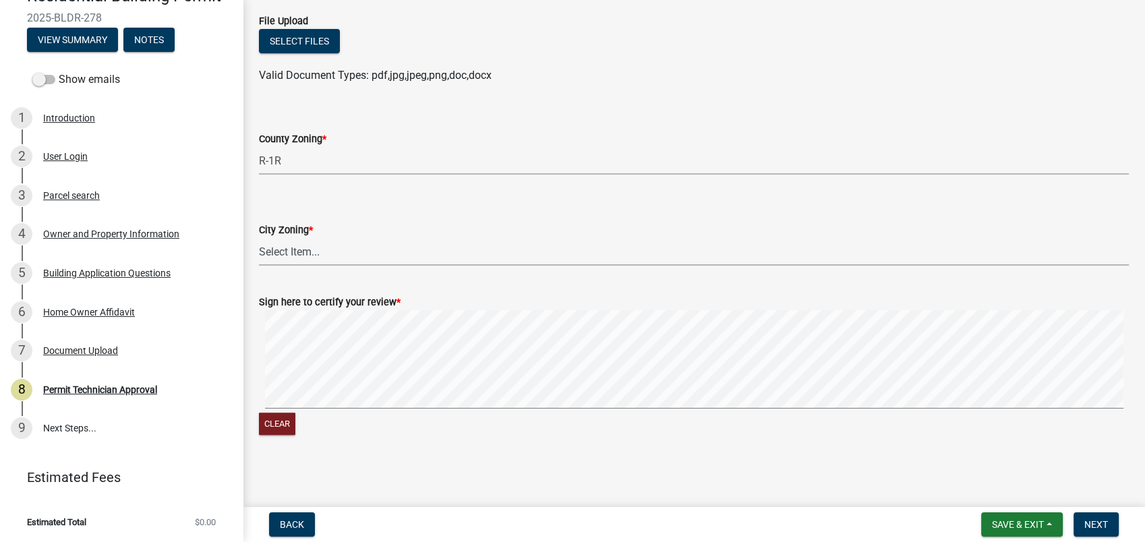
click at [287, 252] on select "Select Item... A-1 A-2 R-1 R-2 R-3 R-4 MHP C-1 C-2 I-1 I-2 DB FH H-P N/A" at bounding box center [694, 252] width 870 height 28
click at [259, 238] on select "Select Item... A-1 A-2 R-1 R-2 R-3 R-4 MHP C-1 C-2 I-1 I-2 DB FH H-P N/A" at bounding box center [694, 252] width 870 height 28
select select "83394b22-4a11-496c-8e5c-75ade2e72faf"
click at [969, 421] on div "Clear" at bounding box center [694, 373] width 870 height 127
drag, startPoint x: 1102, startPoint y: 521, endPoint x: 1112, endPoint y: 516, distance: 11.5
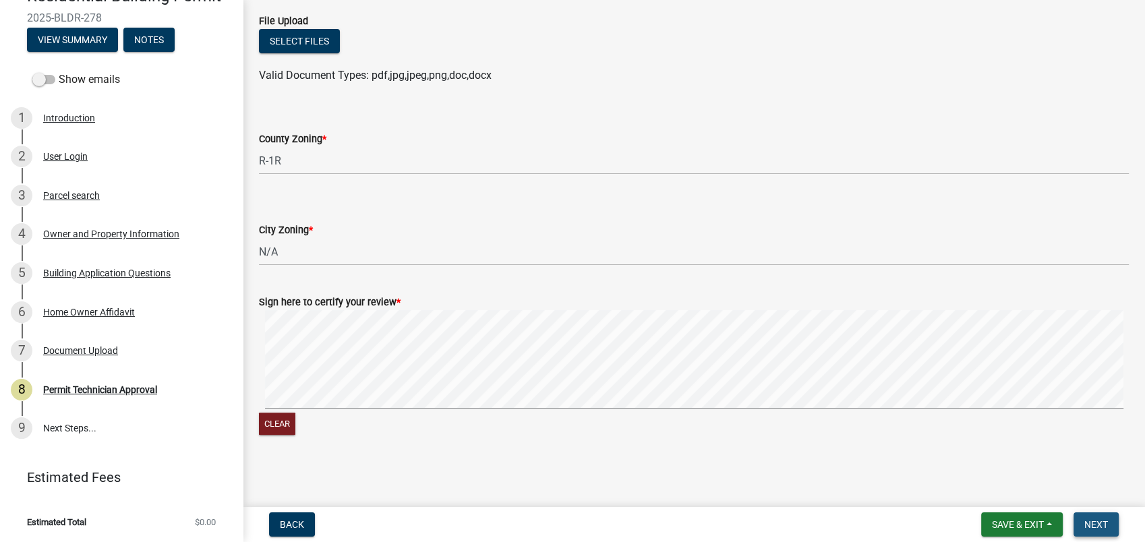
click at [1107, 518] on button "Next" at bounding box center [1095, 524] width 45 height 24
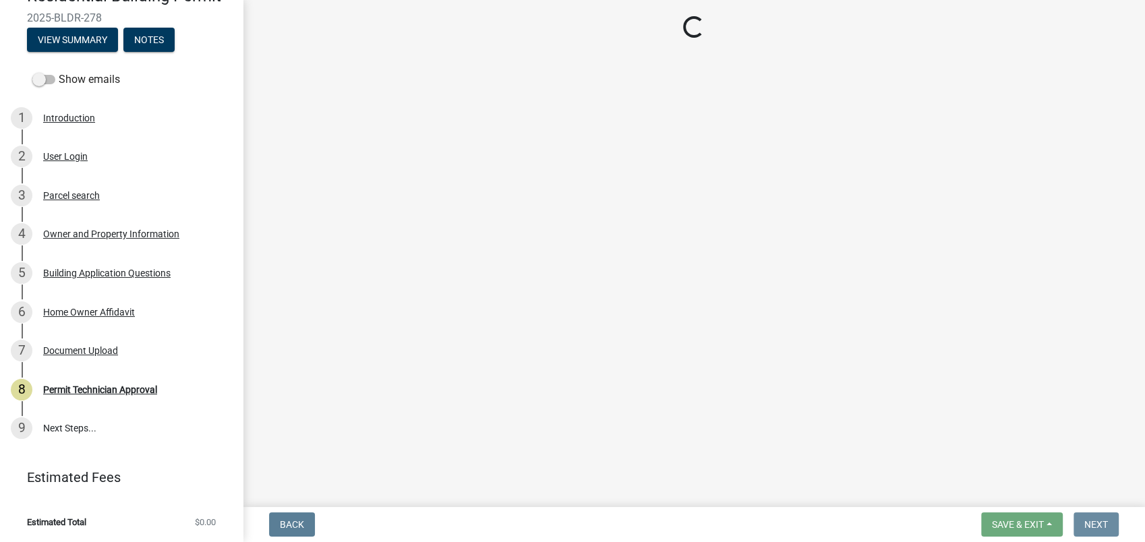
scroll to position [0, 0]
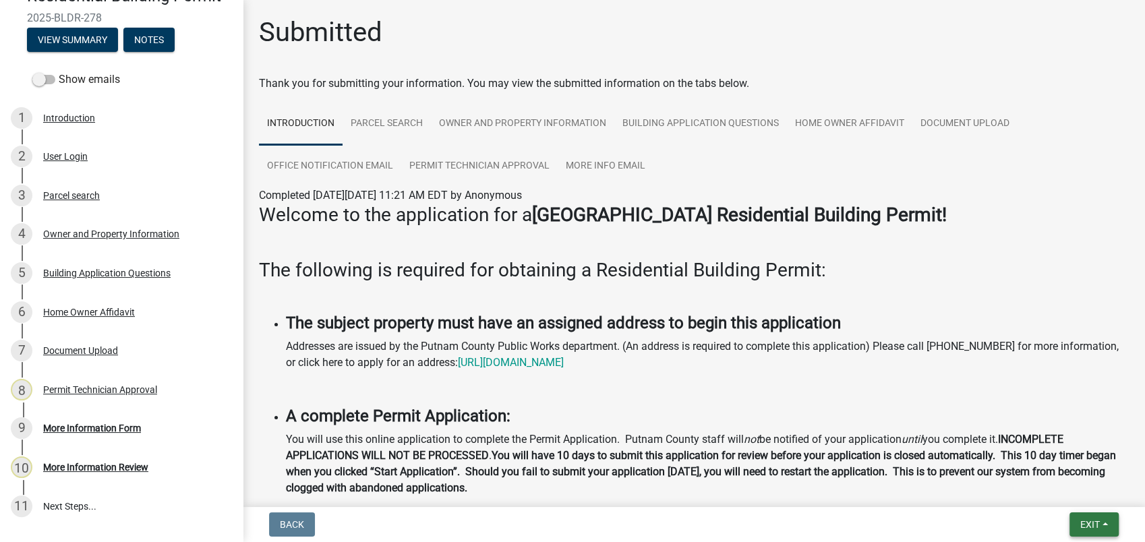
click at [1079, 514] on button "Exit" at bounding box center [1093, 524] width 49 height 24
click at [1068, 493] on button "Save & Exit" at bounding box center [1064, 489] width 108 height 32
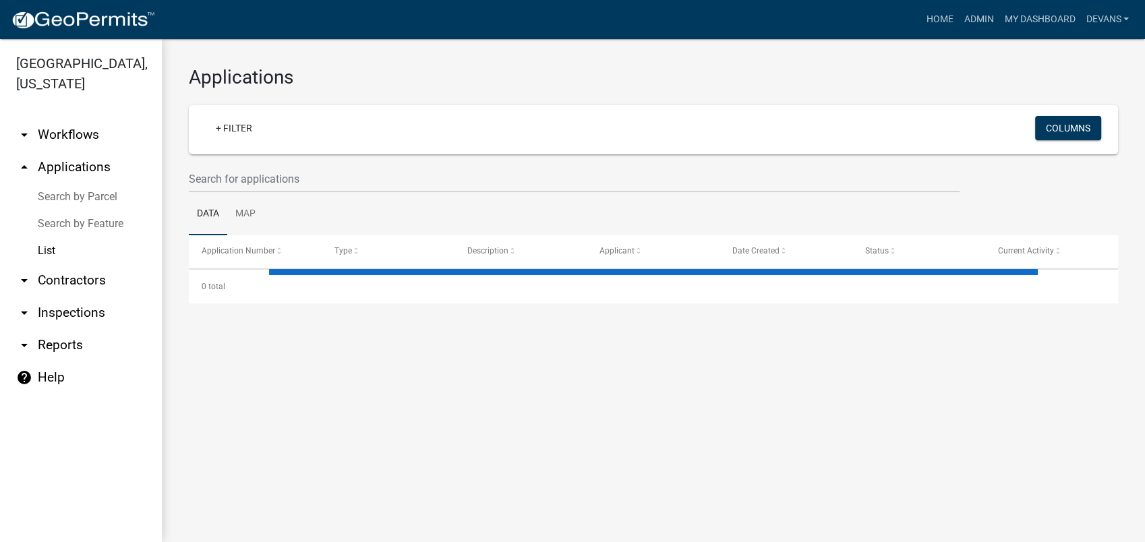
select select "1: 25"
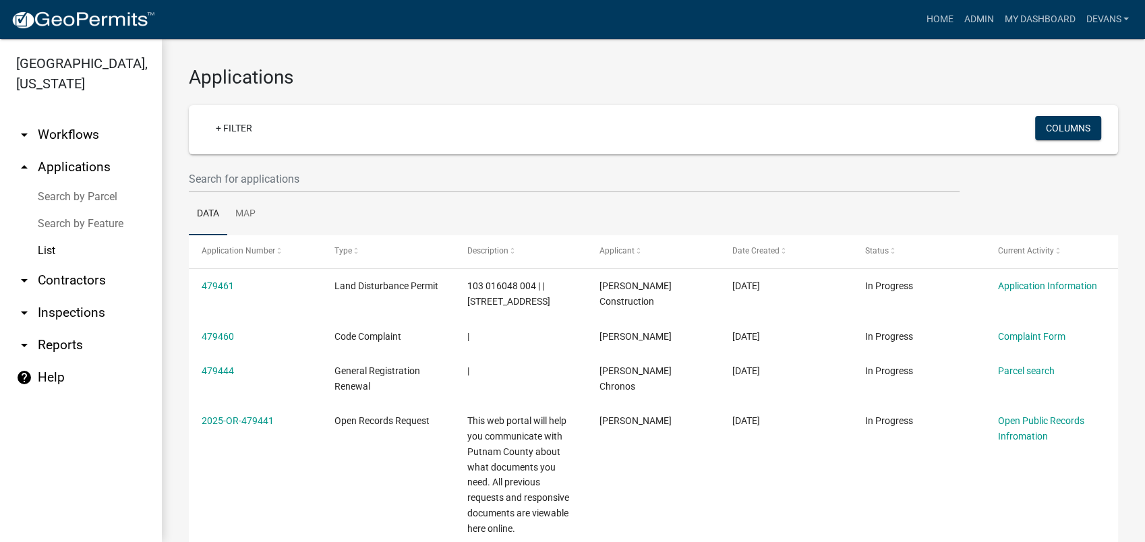
click at [82, 154] on link "arrow_drop_up Applications" at bounding box center [81, 167] width 162 height 32
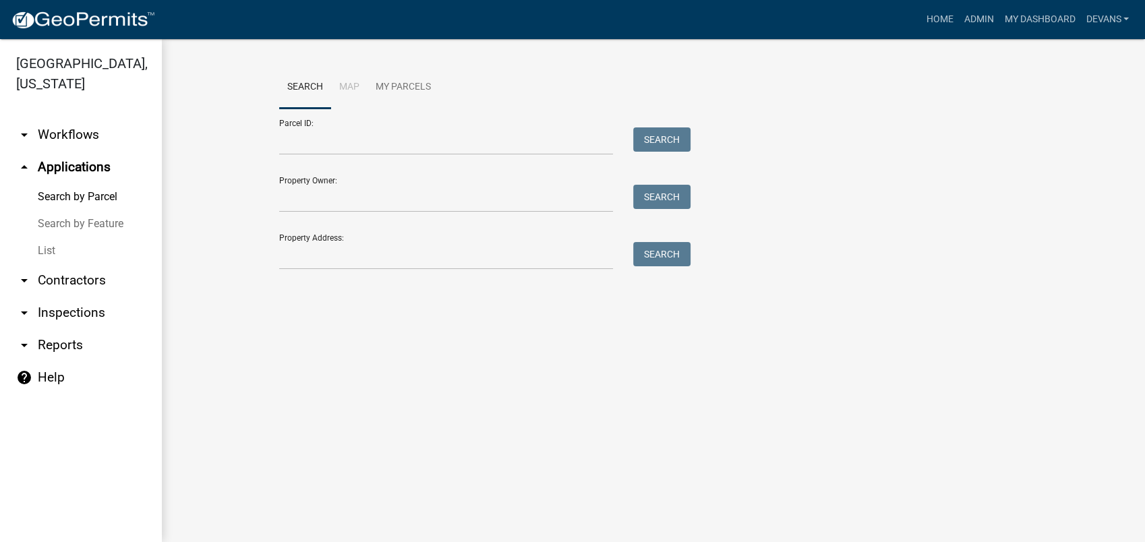
click at [79, 161] on link "arrow_drop_up Applications" at bounding box center [81, 167] width 162 height 32
click at [310, 264] on input "Property Address:" at bounding box center [446, 256] width 334 height 28
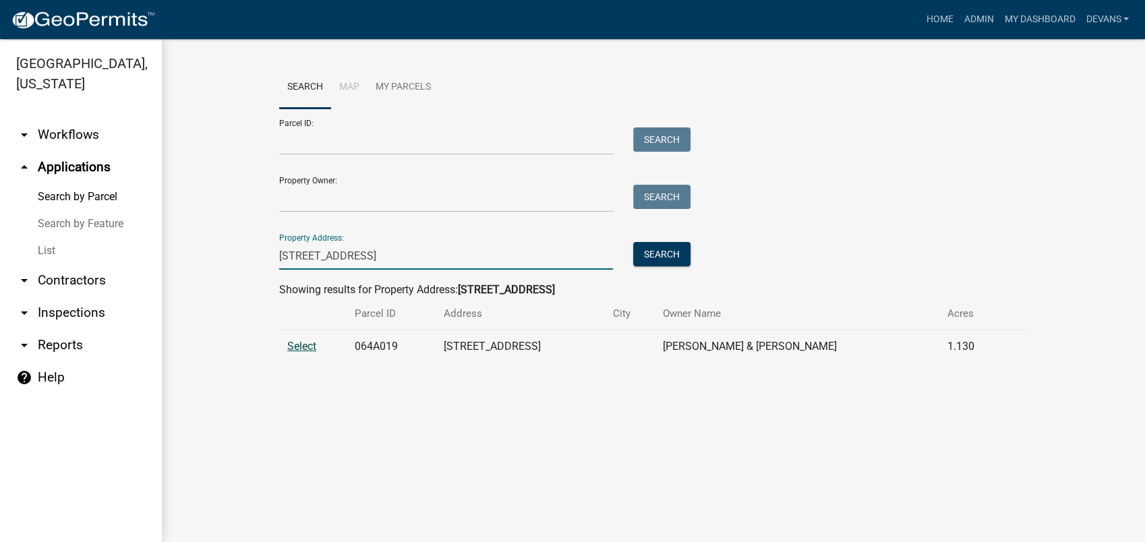
type input "119 reids rd"
click at [289, 346] on span "Select" at bounding box center [301, 346] width 29 height 13
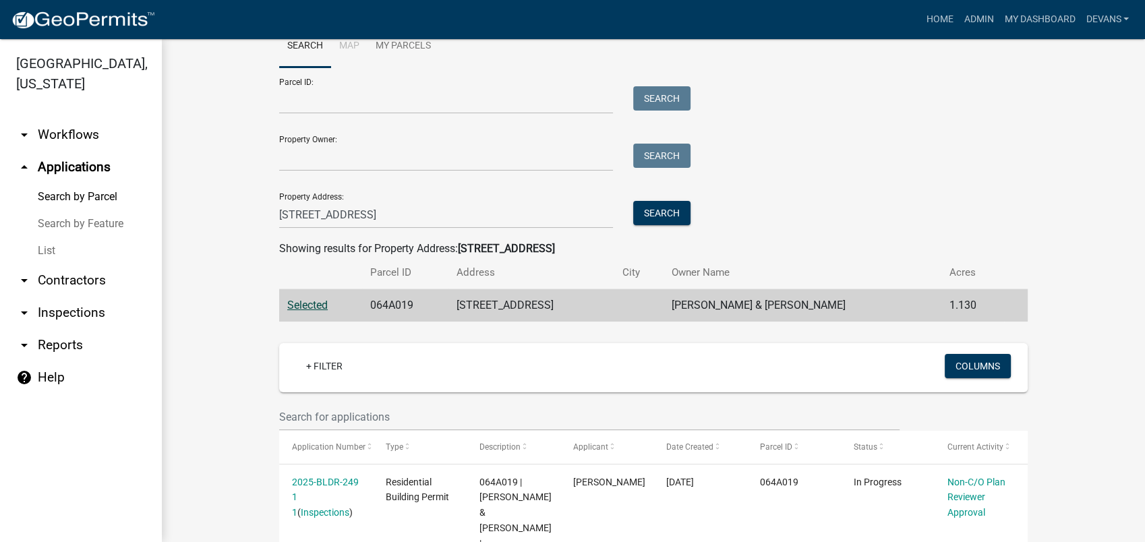
scroll to position [125, 0]
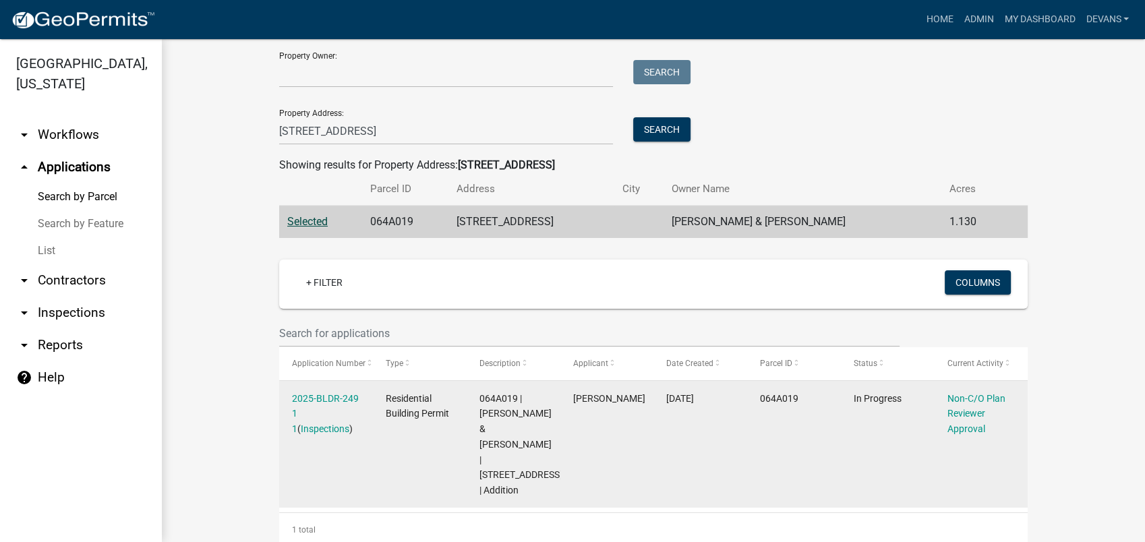
click at [317, 386] on datatable-body-cell "2025-BLDR-249 1 1 ( Inspections )" at bounding box center [326, 444] width 94 height 127
click at [319, 394] on link "2025-BLDR-249 1 1" at bounding box center [325, 414] width 67 height 42
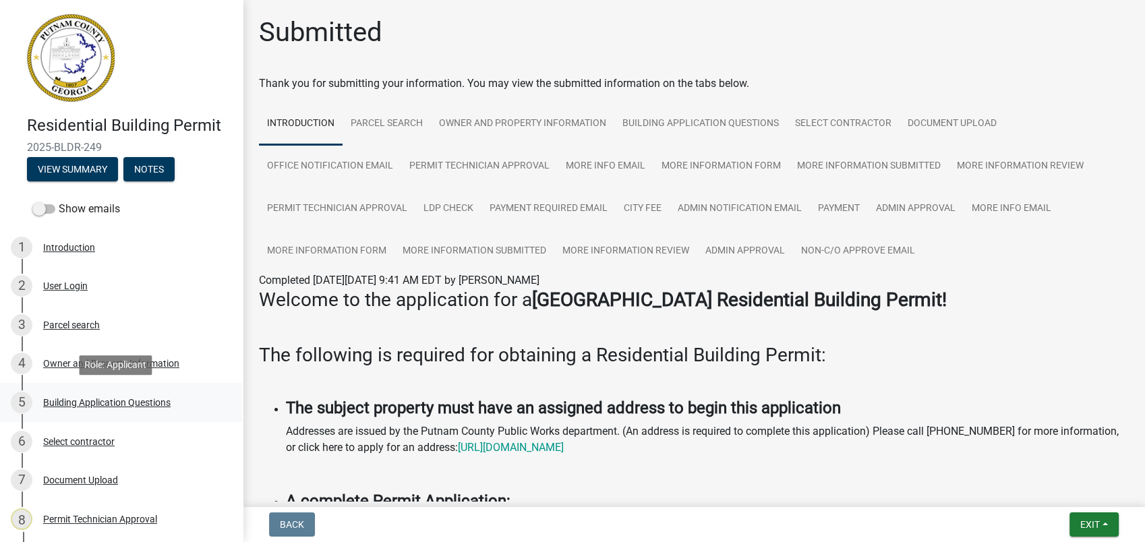
click at [90, 405] on div "Building Application Questions" at bounding box center [106, 402] width 127 height 9
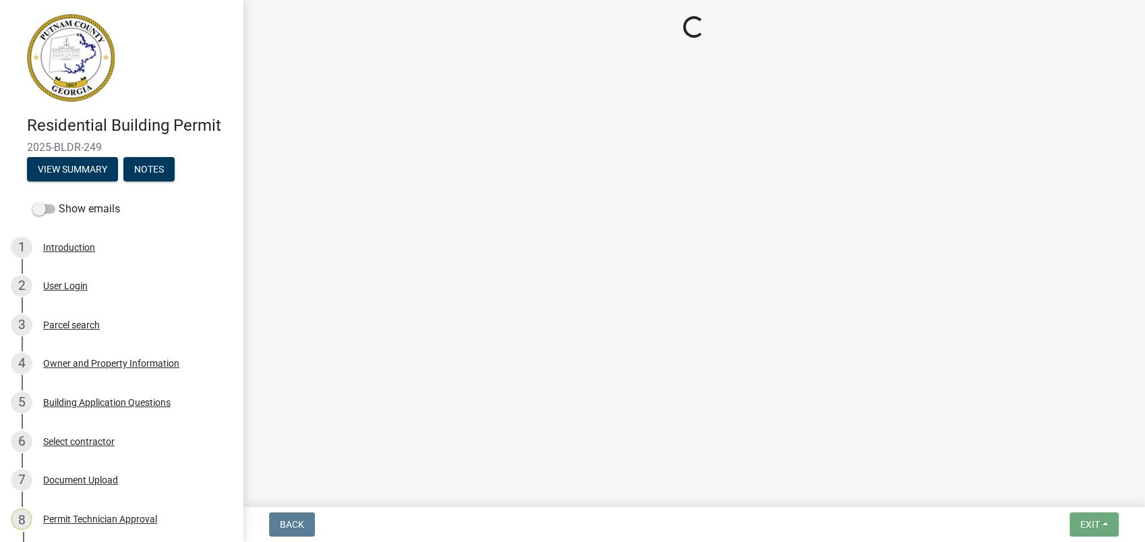
select select "ebf62bd9-0e77-42f1-a2f1-6aca02a789de"
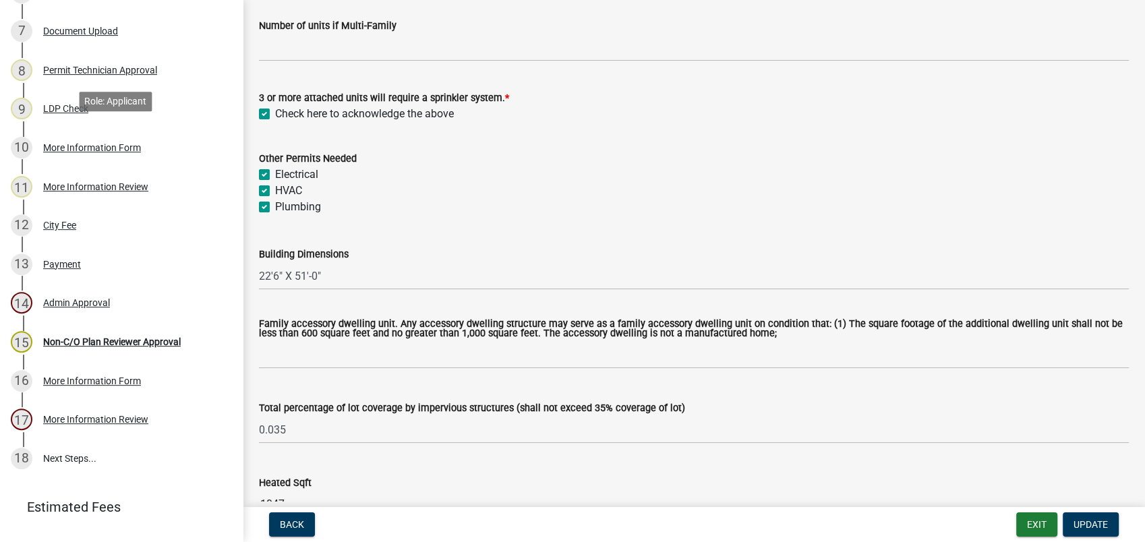
scroll to position [509, 0]
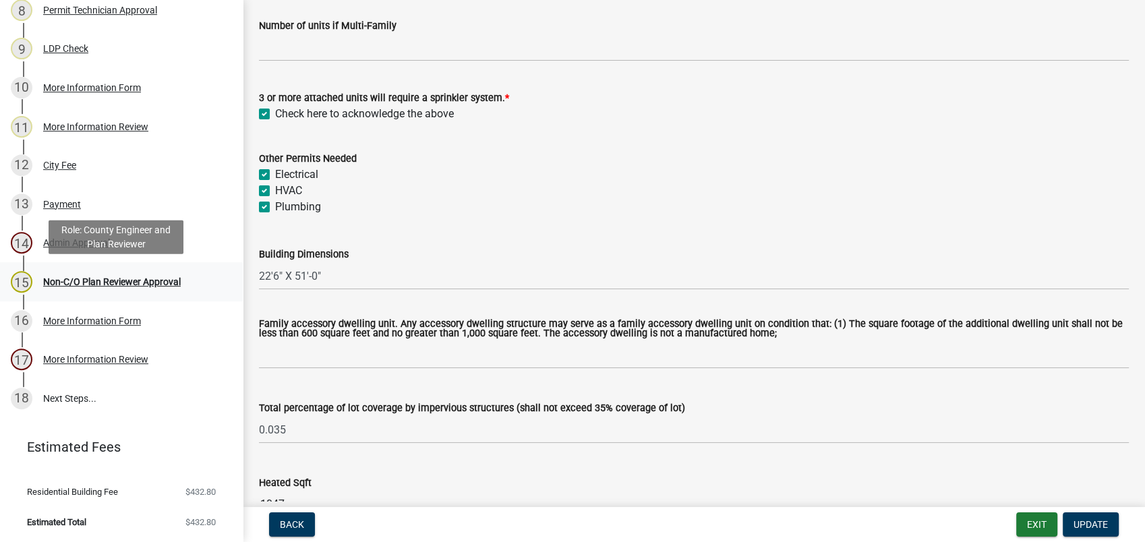
click at [119, 279] on div "Non-C/O Plan Reviewer Approval" at bounding box center [112, 281] width 138 height 9
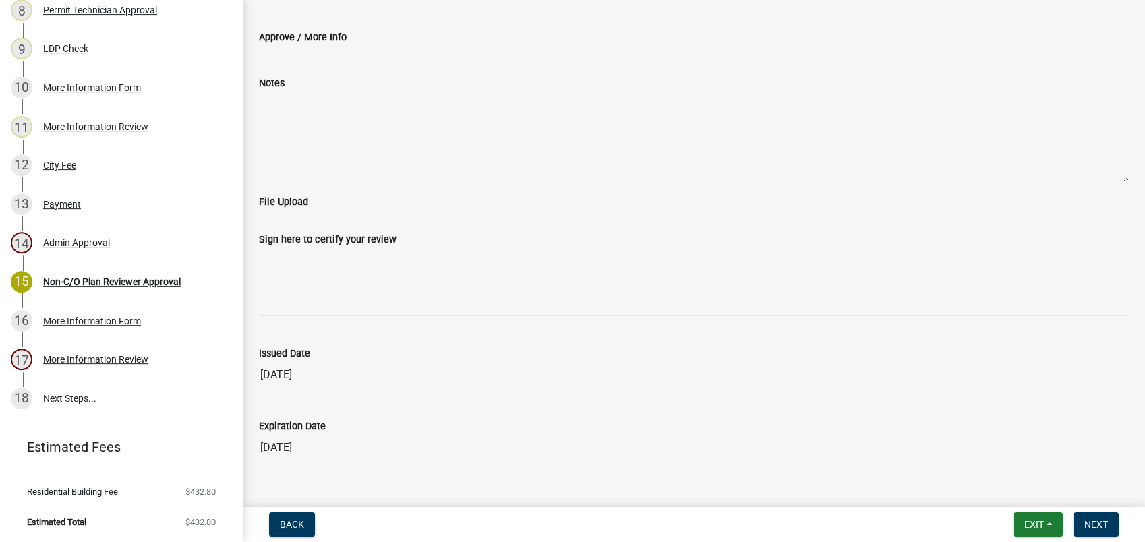
scroll to position [68, 0]
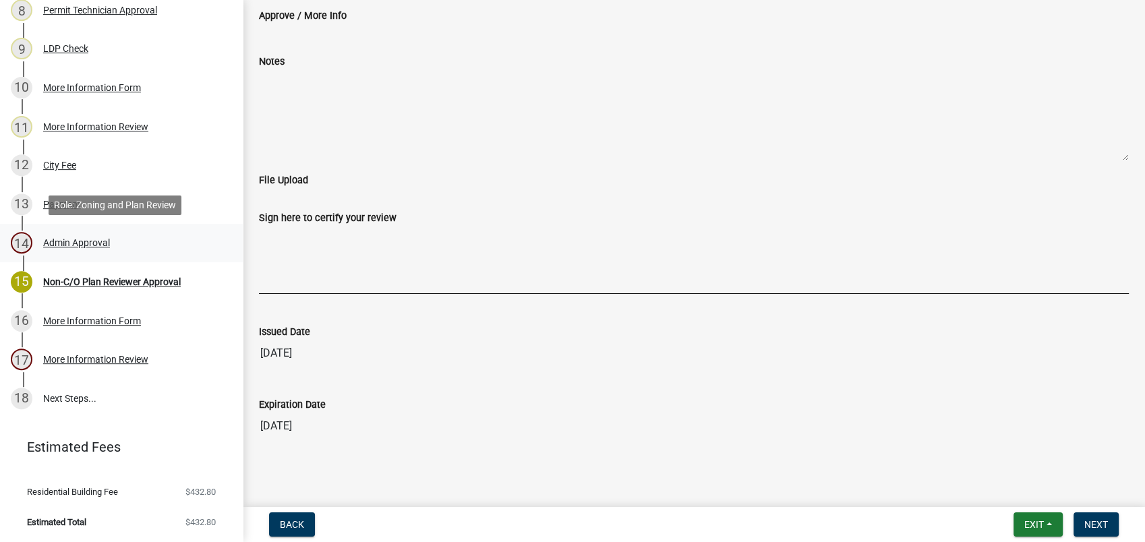
click at [87, 245] on div "Admin Approval" at bounding box center [76, 242] width 67 height 9
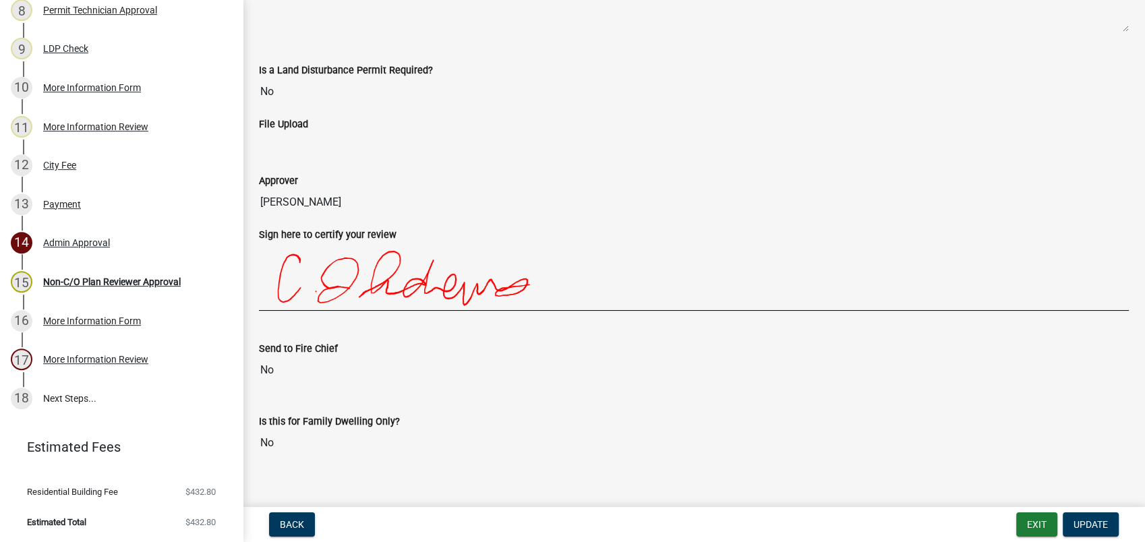
scroll to position [259, 0]
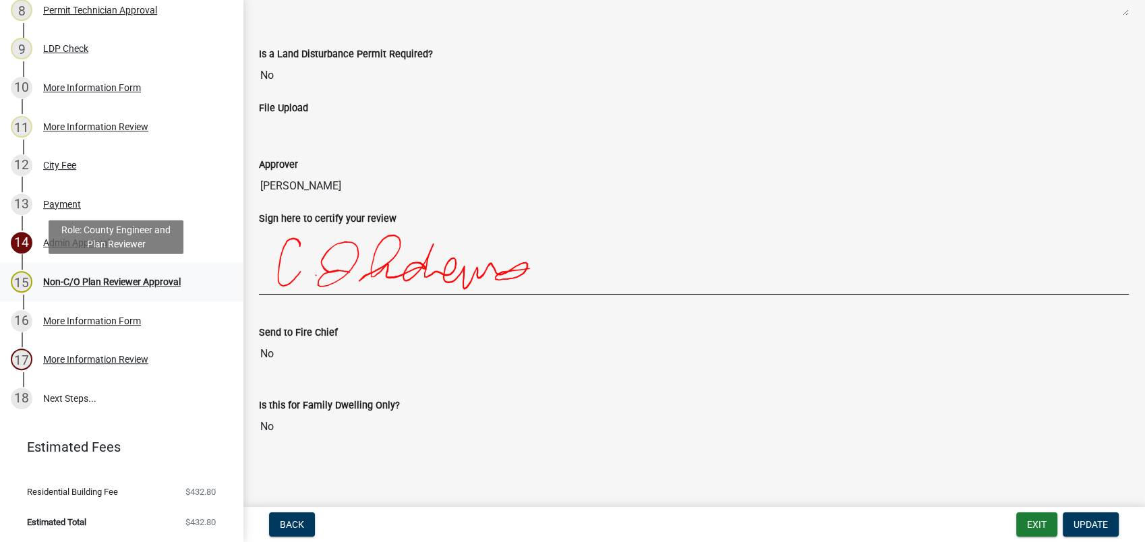
click at [163, 282] on div "Non-C/O Plan Reviewer Approval" at bounding box center [112, 281] width 138 height 9
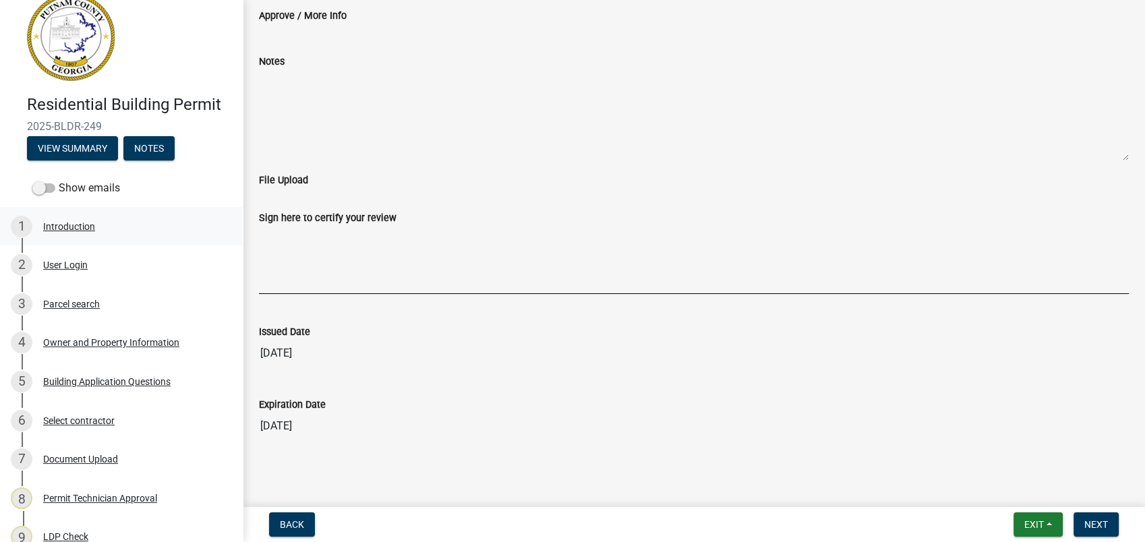
scroll to position [0, 0]
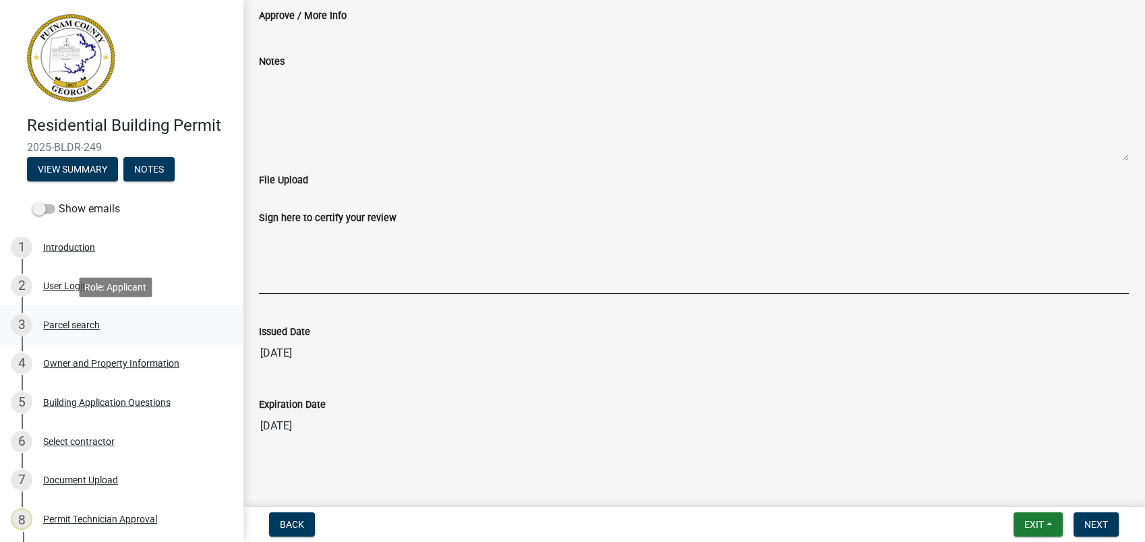
click at [69, 320] on div "Parcel search" at bounding box center [71, 324] width 57 height 9
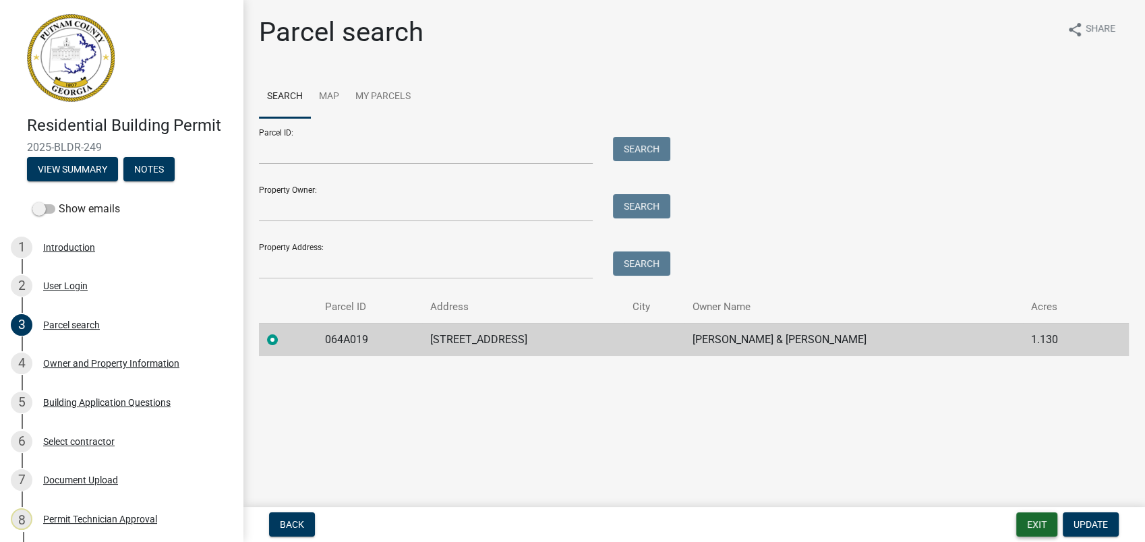
click at [1031, 524] on button "Exit" at bounding box center [1036, 524] width 41 height 24
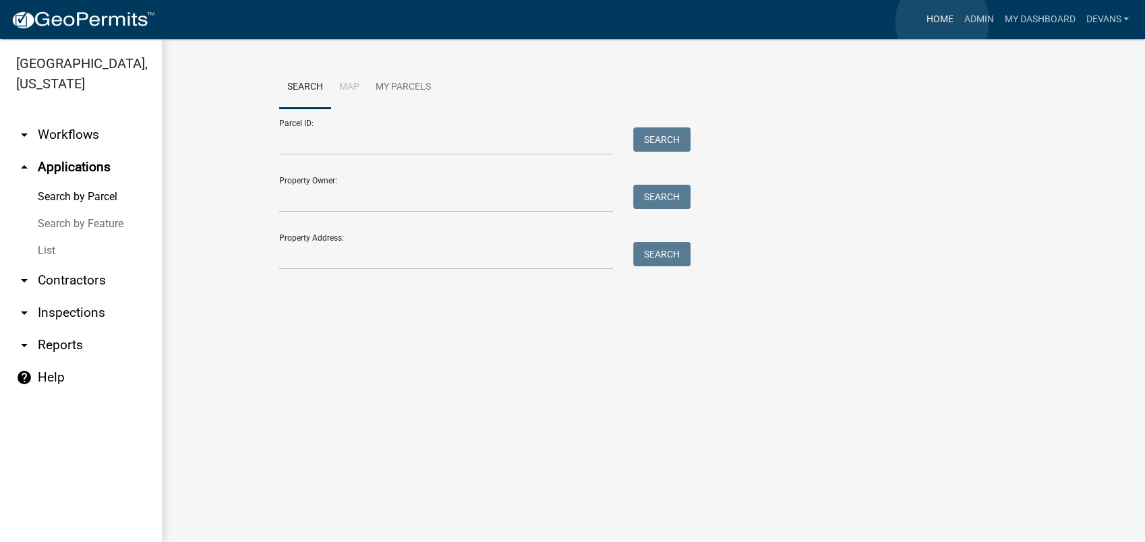
click at [942, 22] on link "Home" at bounding box center [939, 20] width 38 height 26
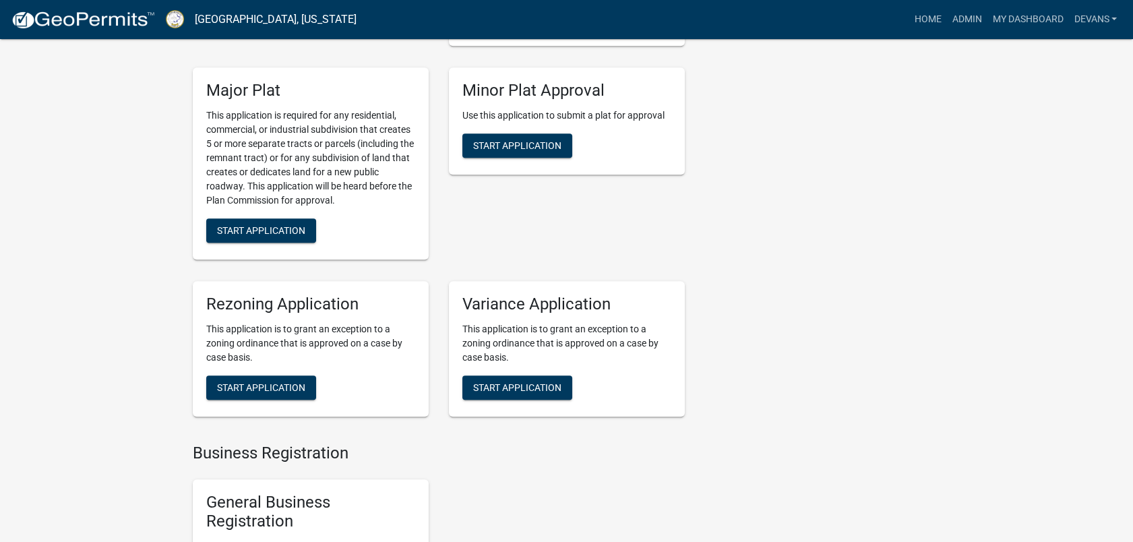
scroll to position [3220, 0]
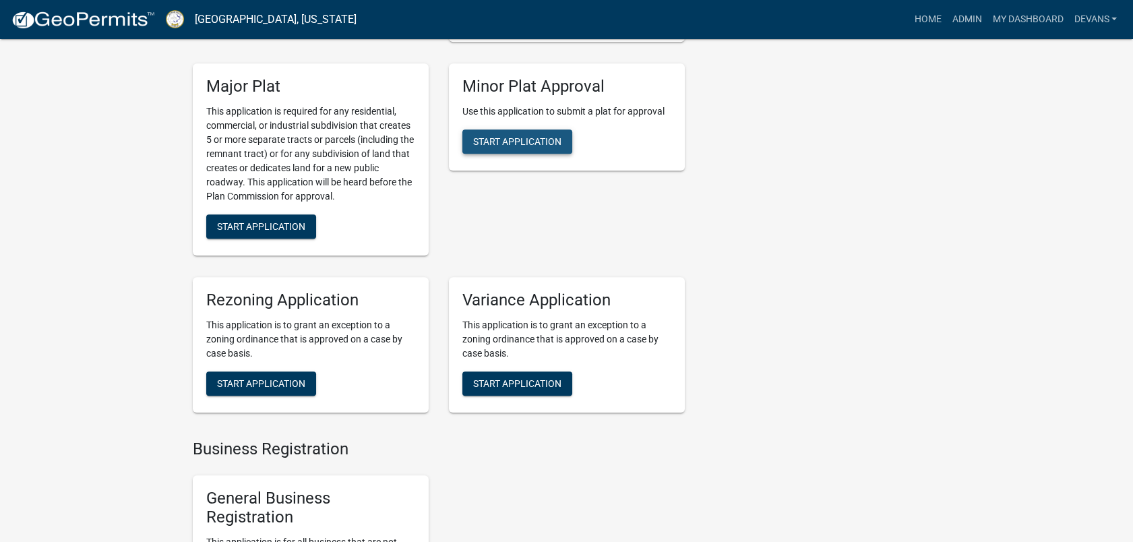
click at [528, 142] on span "Start Application" at bounding box center [517, 141] width 88 height 11
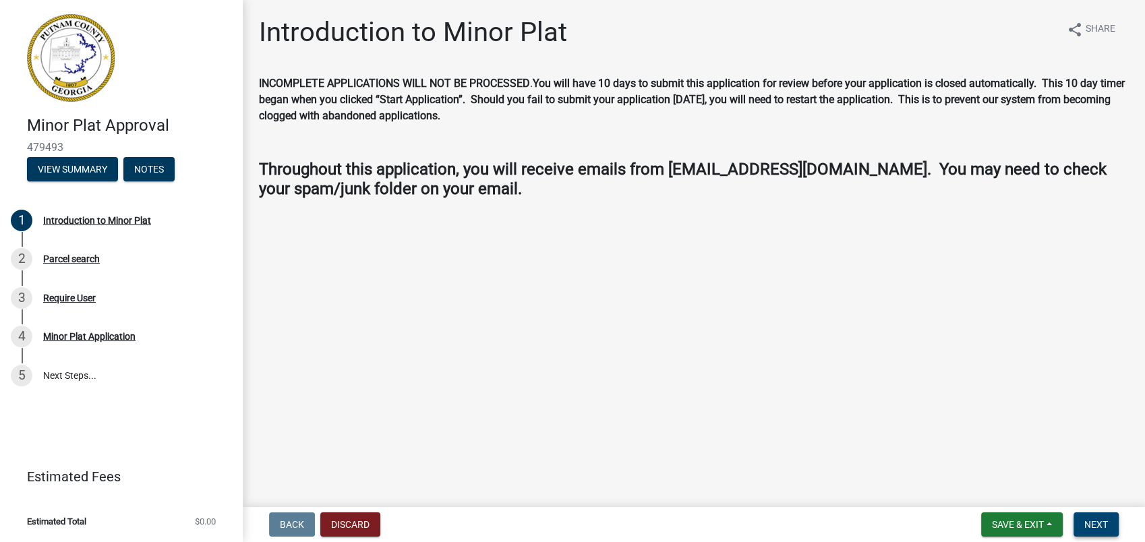
click at [1098, 532] on button "Next" at bounding box center [1095, 524] width 45 height 24
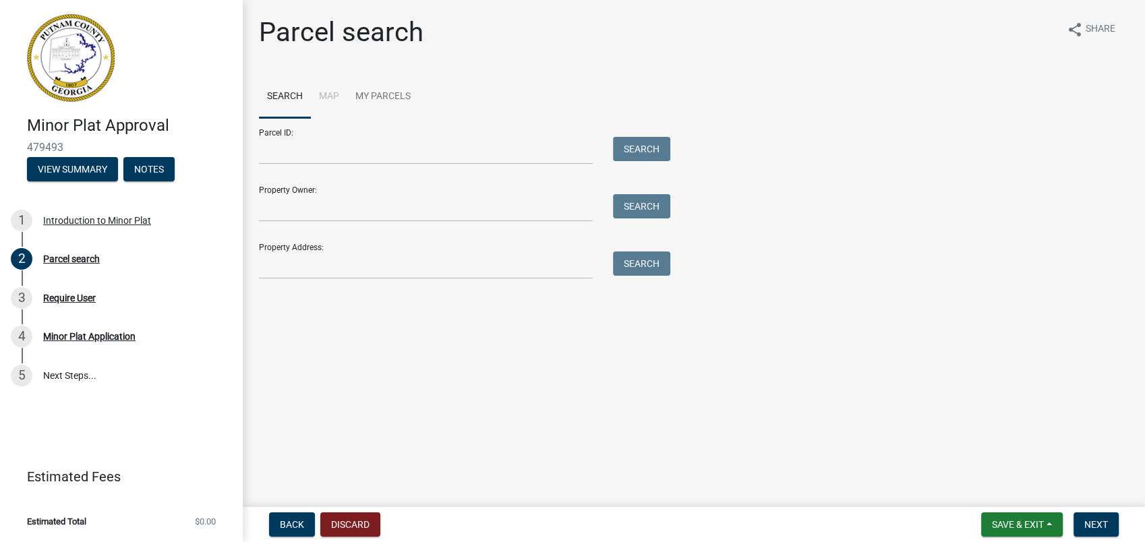
click at [281, 221] on form "Parcel ID: Search Property Owner: Search Property Address: Search" at bounding box center [461, 198] width 404 height 161
click at [271, 198] on input "Property Owner:" at bounding box center [426, 208] width 334 height 28
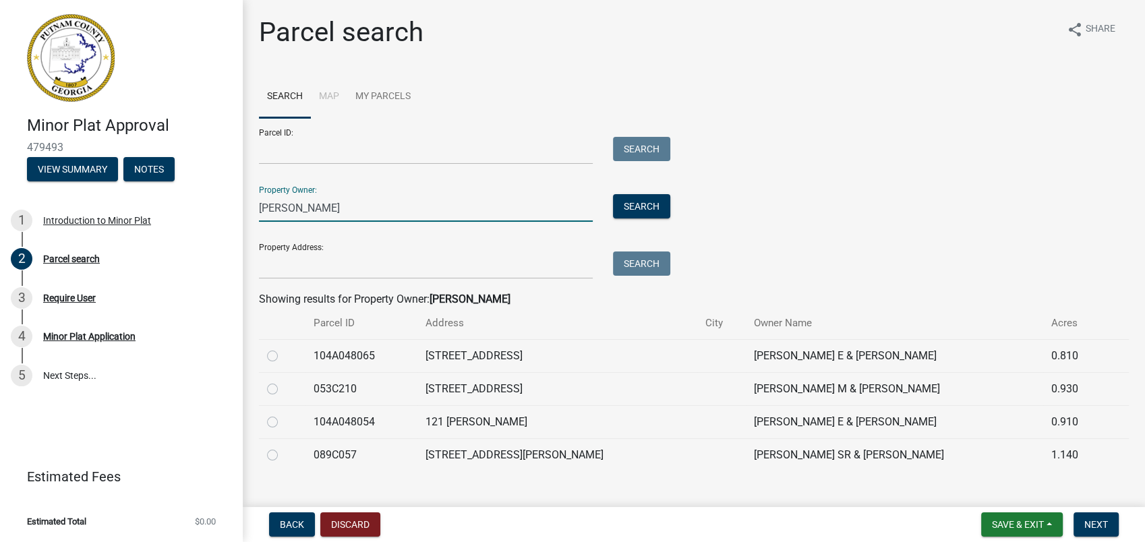
type input "Mark Watkins"
click at [283, 348] on label at bounding box center [283, 348] width 0 height 0
click at [283, 355] on input "radio" at bounding box center [287, 352] width 9 height 9
radio input "true"
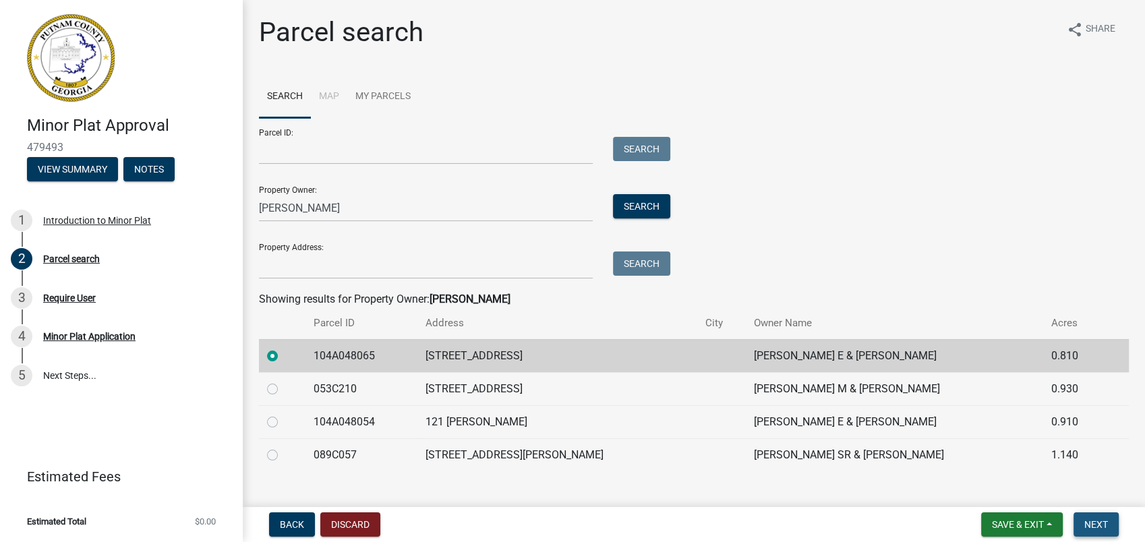
click at [1094, 517] on button "Next" at bounding box center [1095, 524] width 45 height 24
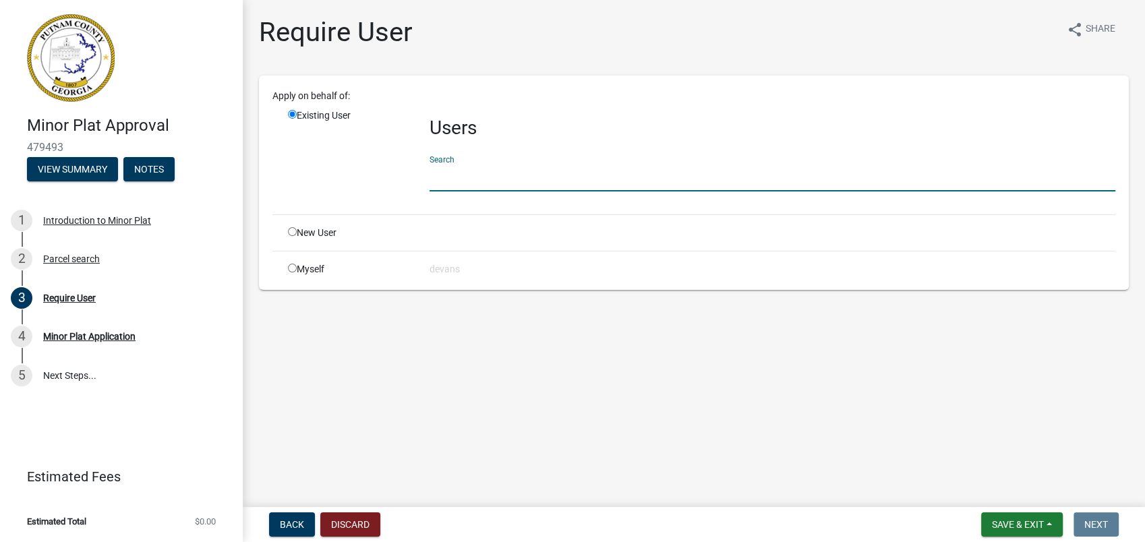
click at [481, 182] on input "text" at bounding box center [771, 178] width 685 height 28
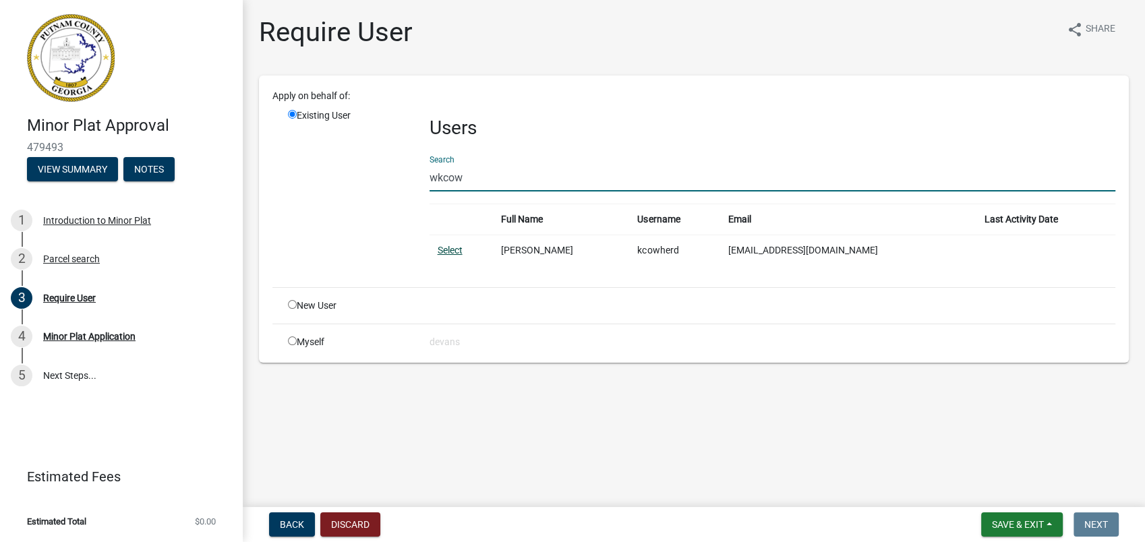
type input "wkcow"
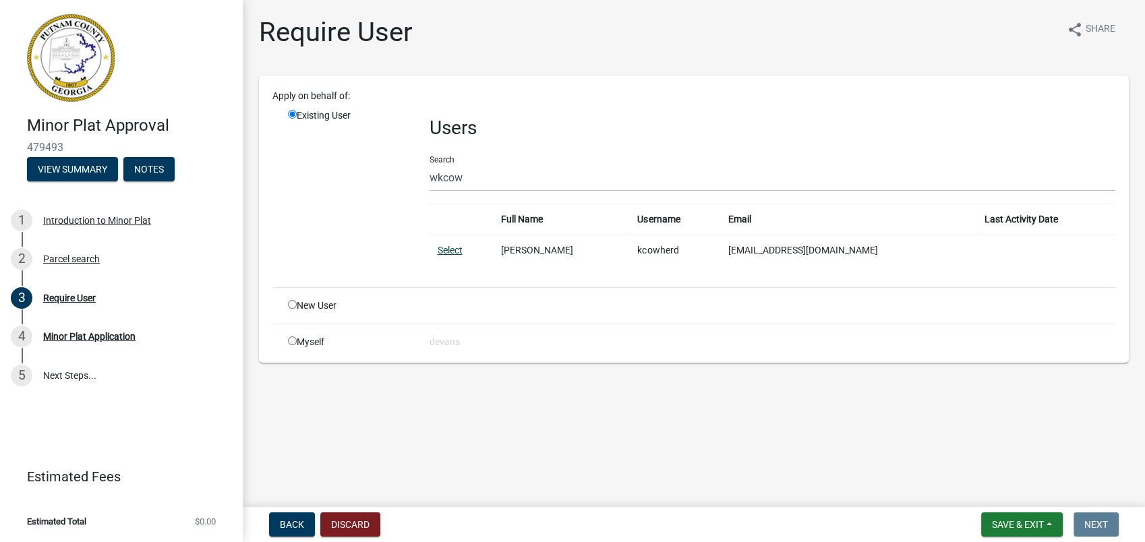
click at [456, 251] on link "Select" at bounding box center [449, 250] width 25 height 11
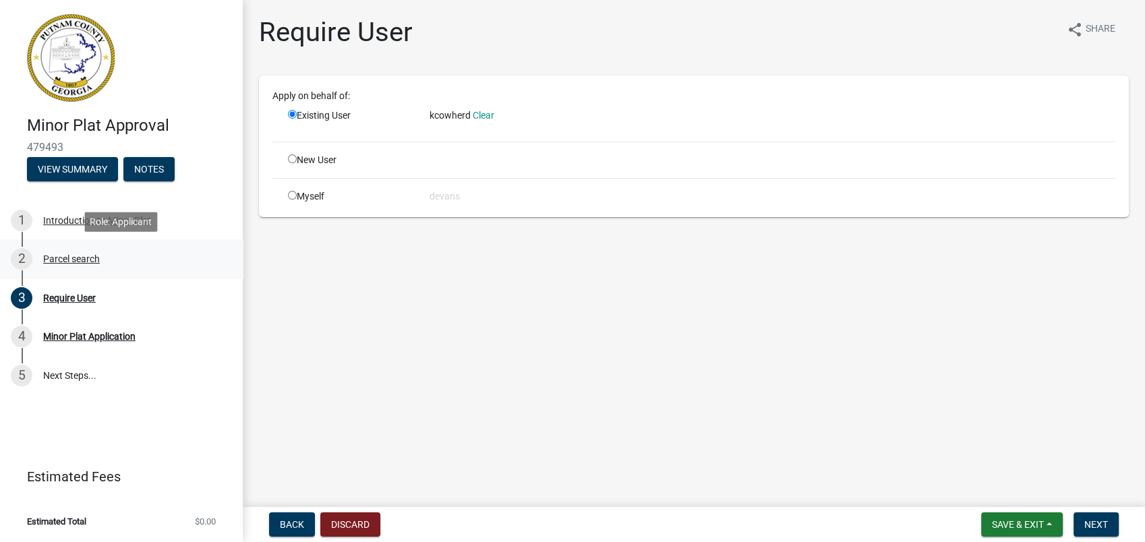
click at [70, 254] on div "Parcel search" at bounding box center [71, 258] width 57 height 9
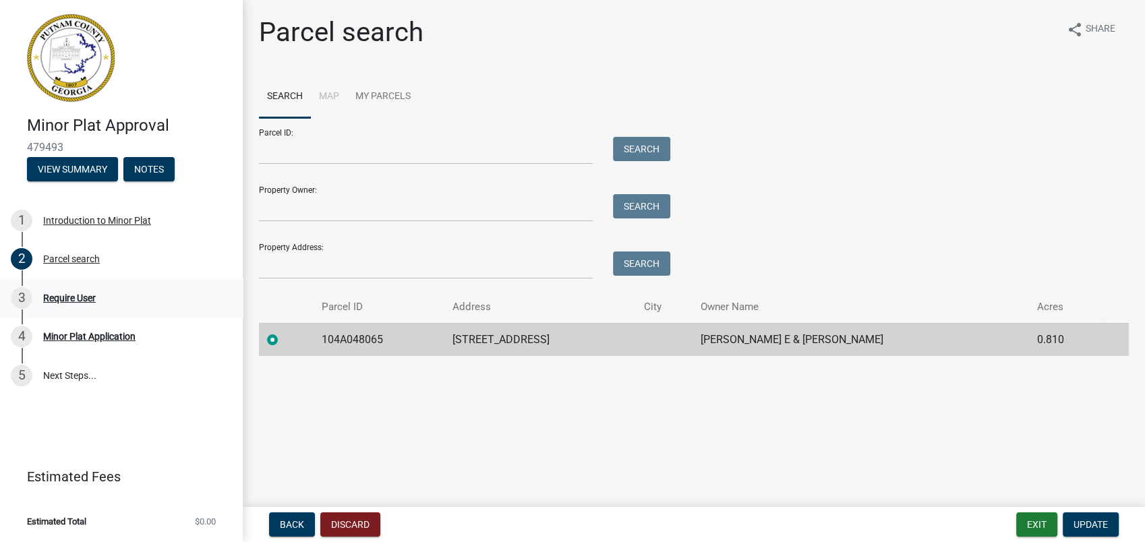
click at [80, 296] on div "Require User" at bounding box center [69, 297] width 53 height 9
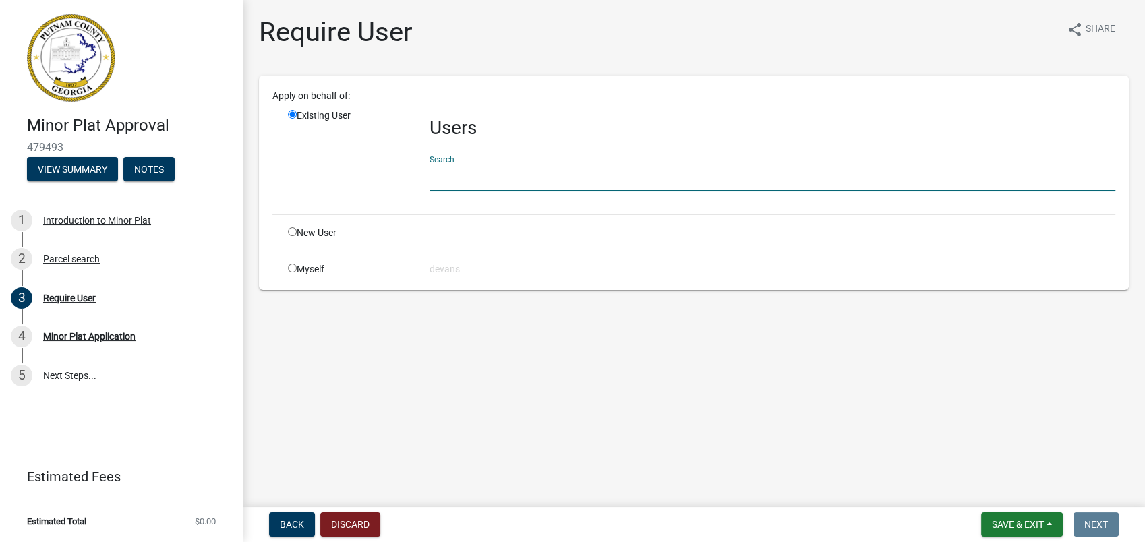
click at [463, 181] on input "text" at bounding box center [771, 178] width 685 height 28
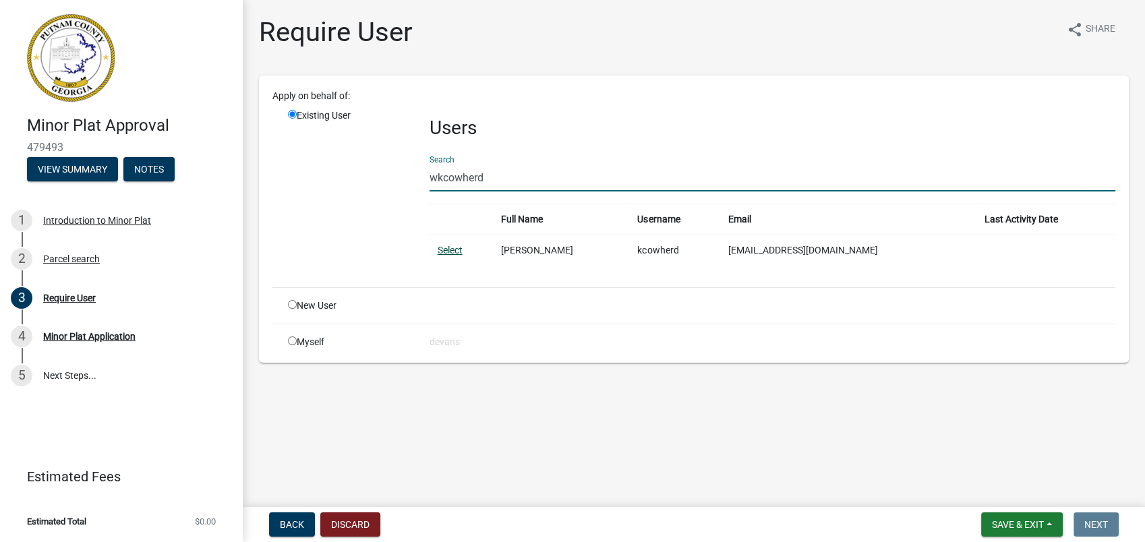
type input "wkcowherd"
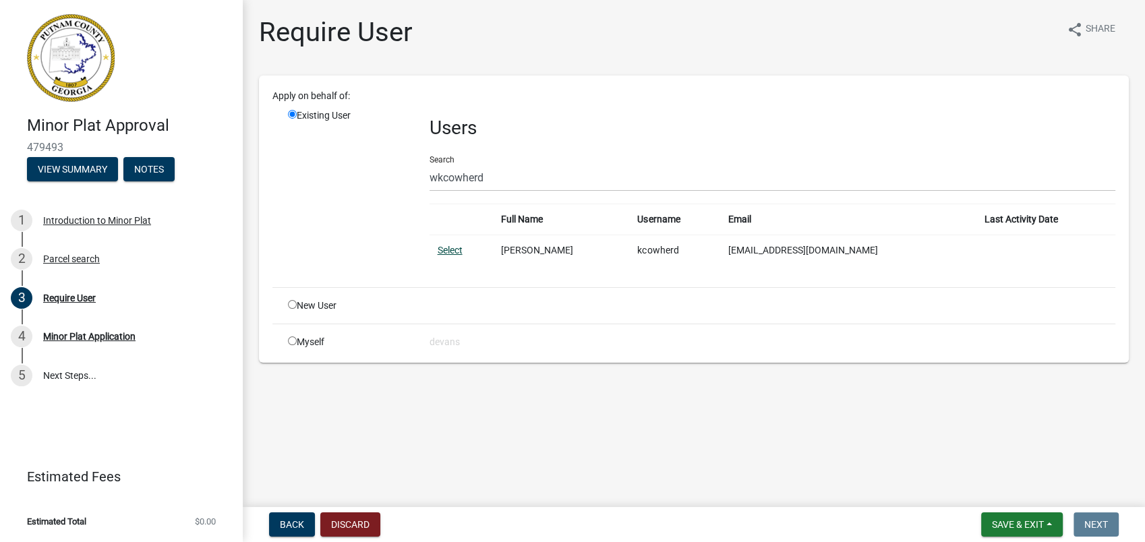
click at [442, 246] on link "Select" at bounding box center [449, 250] width 25 height 11
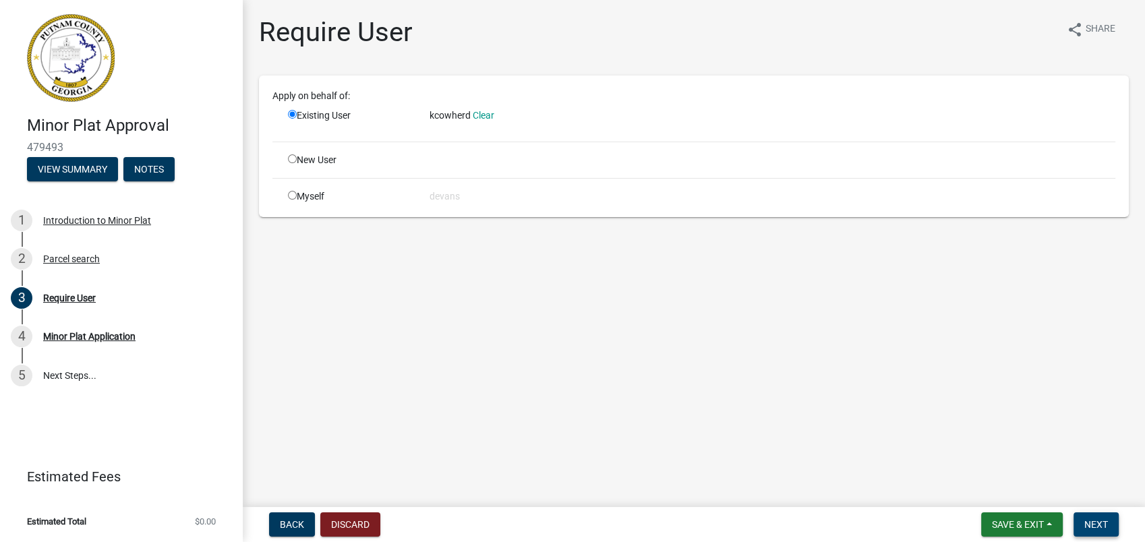
click at [1095, 512] on form "Save & Exit Save Save & Exit Next" at bounding box center [1049, 524] width 148 height 24
click at [1095, 518] on button "Next" at bounding box center [1095, 524] width 45 height 24
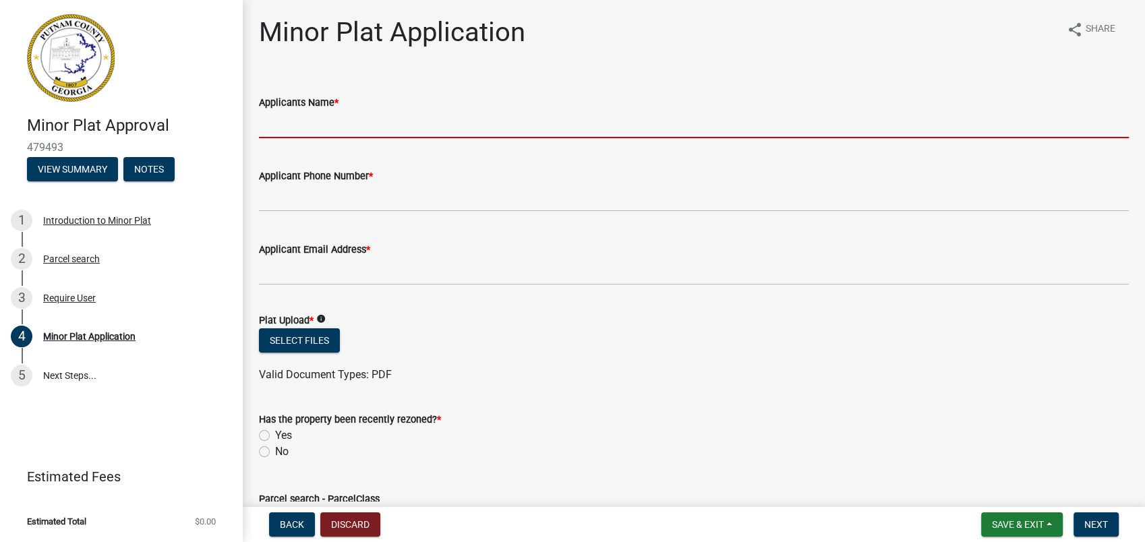
click at [301, 129] on input "Applicants Name *" at bounding box center [694, 125] width 870 height 28
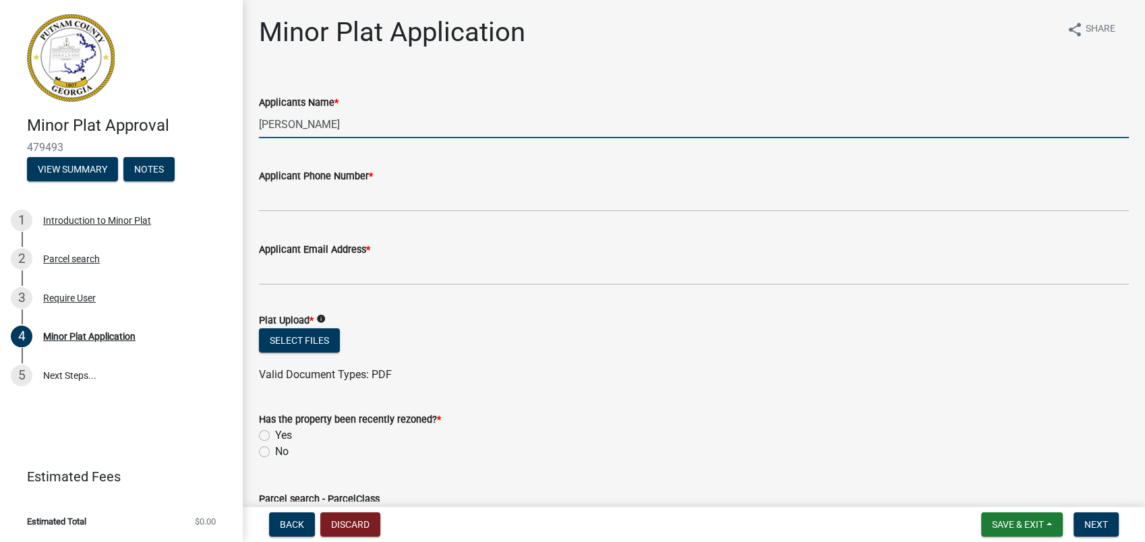
type input "Mark Watkins"
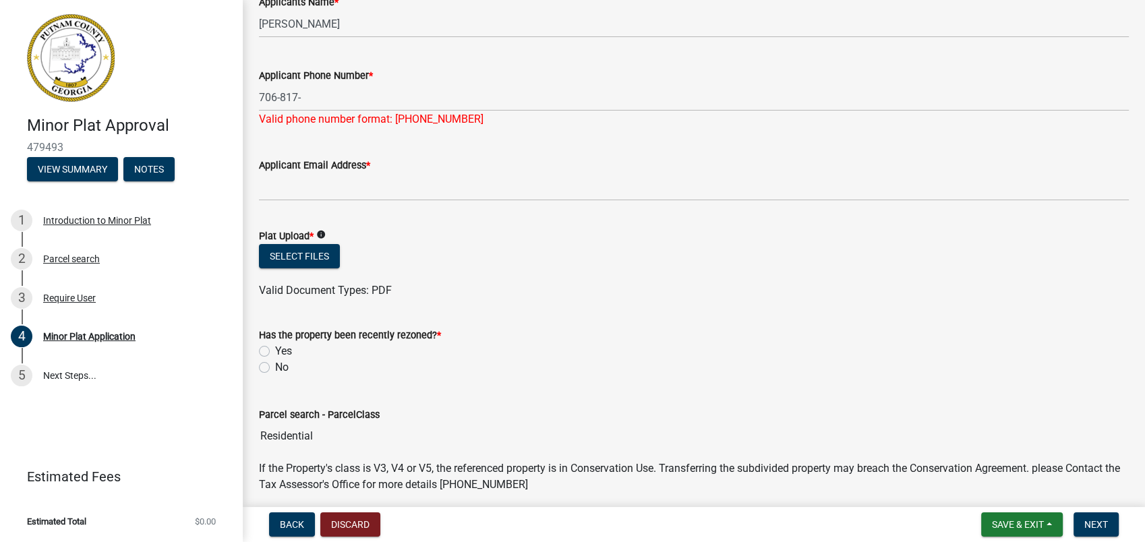
scroll to position [75, 0]
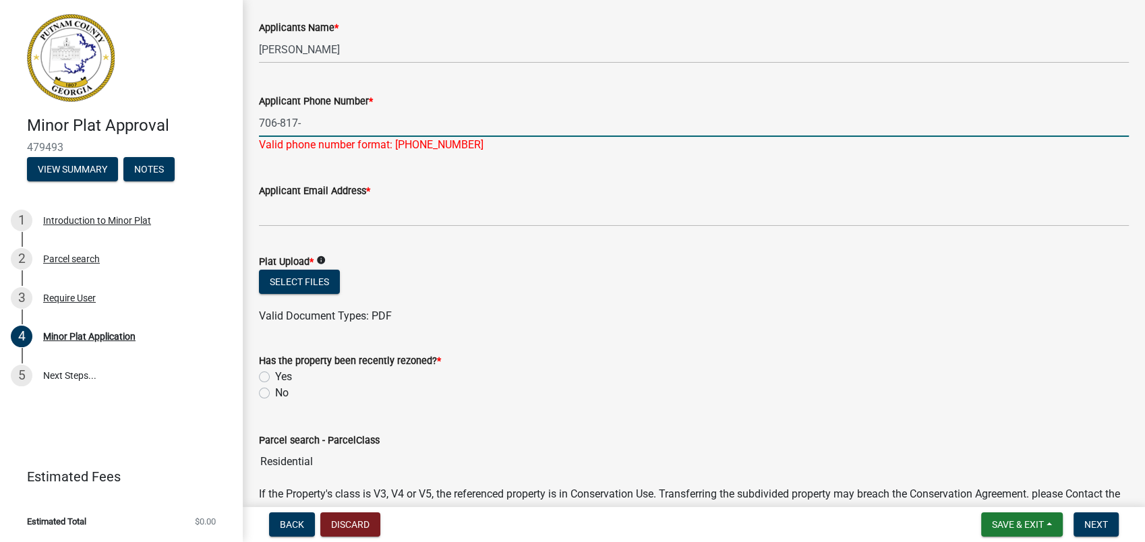
click at [322, 131] on input "706-817-" at bounding box center [694, 123] width 870 height 28
type input "706-817-2201"
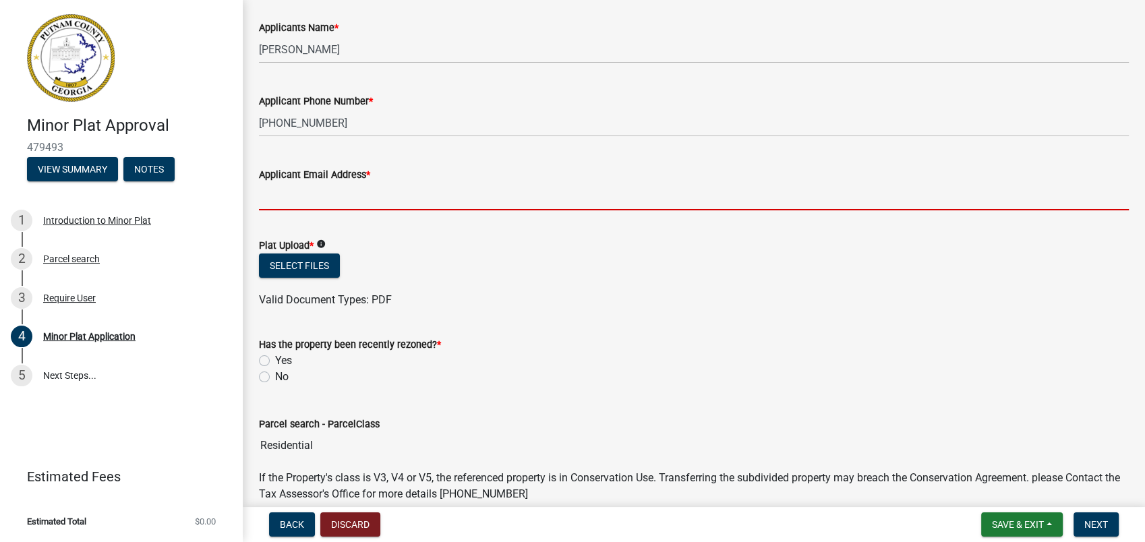
click at [286, 215] on wm-data-entity-input "Applicant Email Address *" at bounding box center [694, 184] width 870 height 73
type input "c"
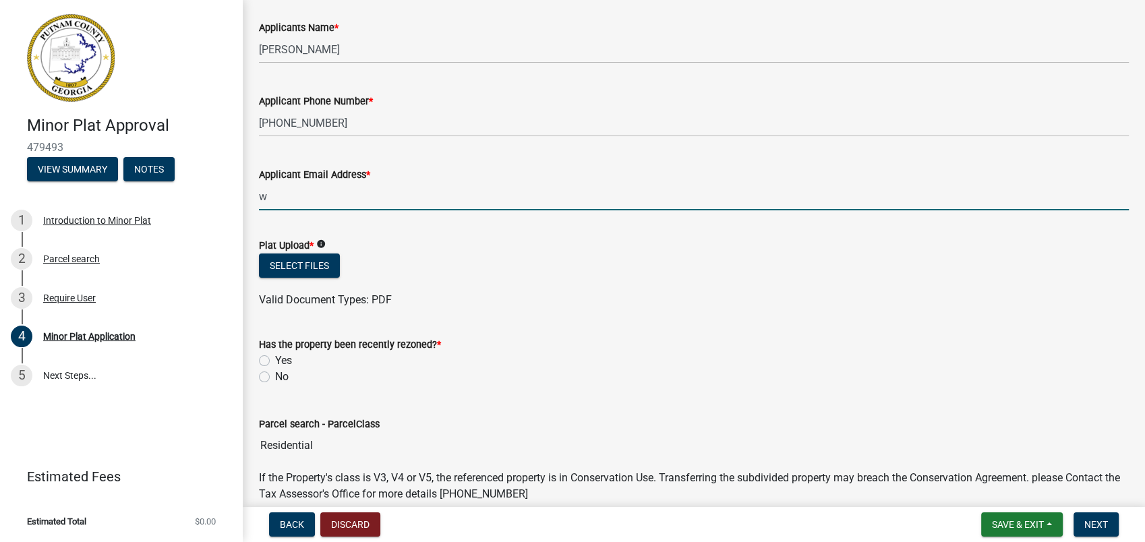
type input "wkcowherd@windstream.net"
click at [291, 268] on button "Select files" at bounding box center [299, 265] width 81 height 24
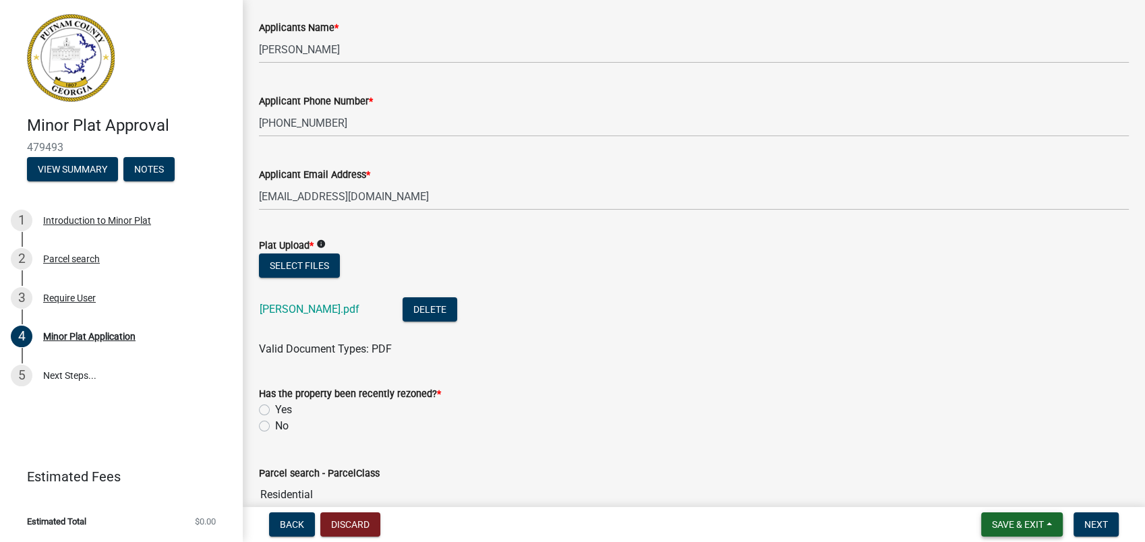
drag, startPoint x: 999, startPoint y: 525, endPoint x: 1003, endPoint y: 516, distance: 9.7
click at [999, 525] on span "Save & Exit" at bounding box center [1018, 524] width 52 height 11
click at [1004, 459] on button "Save" at bounding box center [1008, 457] width 108 height 32
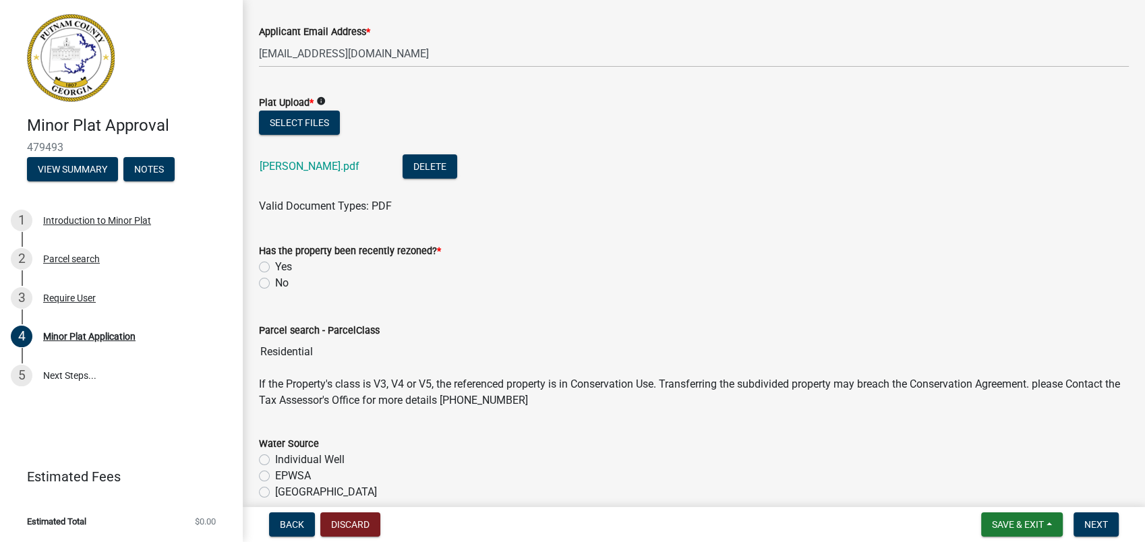
scroll to position [224, 0]
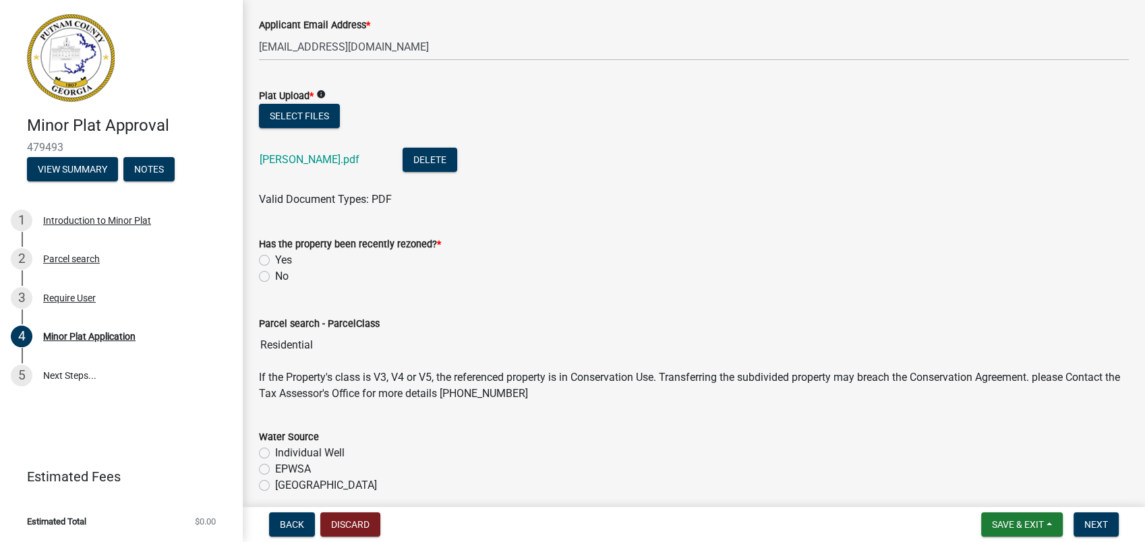
click at [275, 274] on label "No" at bounding box center [281, 276] width 13 height 16
click at [275, 274] on input "No" at bounding box center [279, 272] width 9 height 9
radio input "true"
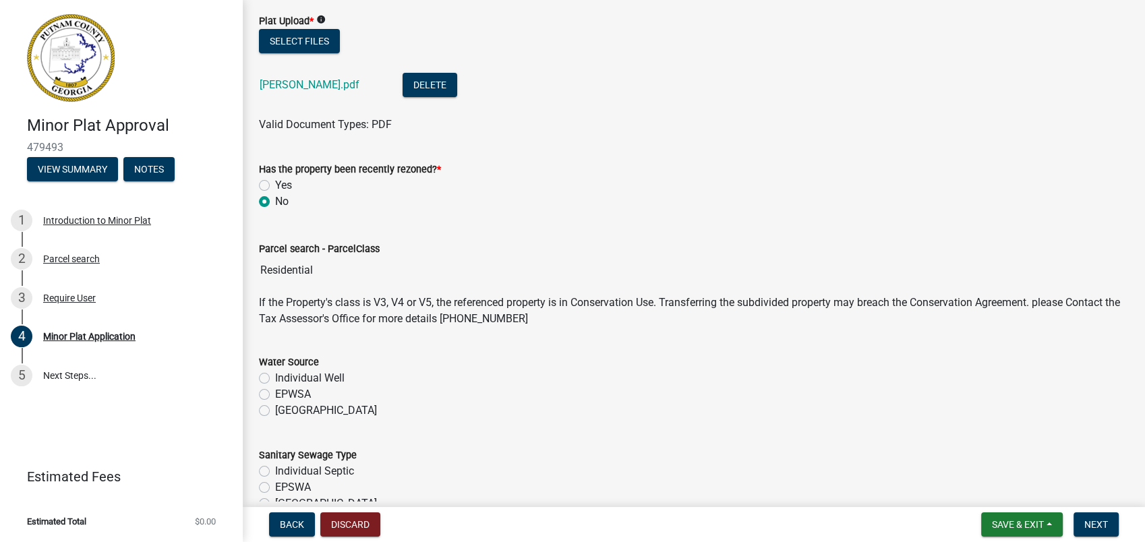
scroll to position [374, 0]
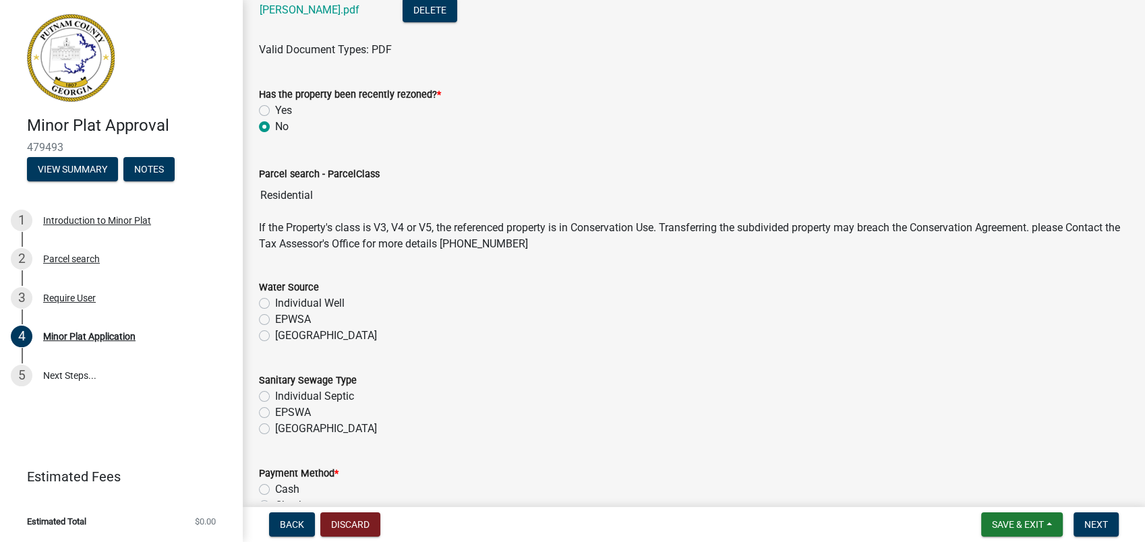
click at [275, 336] on label "[GEOGRAPHIC_DATA]" at bounding box center [326, 336] width 102 height 16
click at [275, 336] on input "[GEOGRAPHIC_DATA]" at bounding box center [279, 332] width 9 height 9
radio input "true"
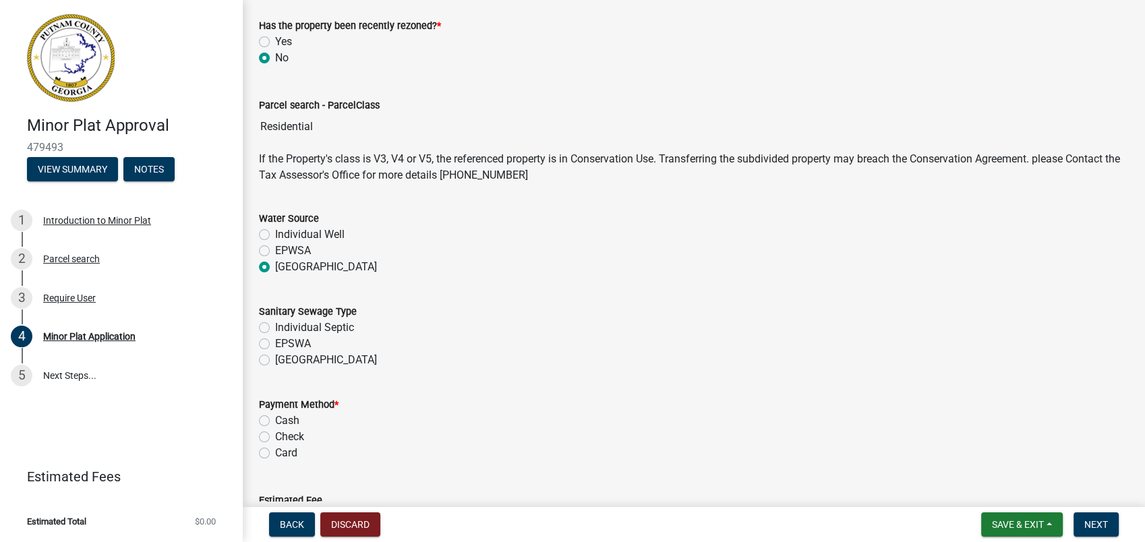
scroll to position [524, 0]
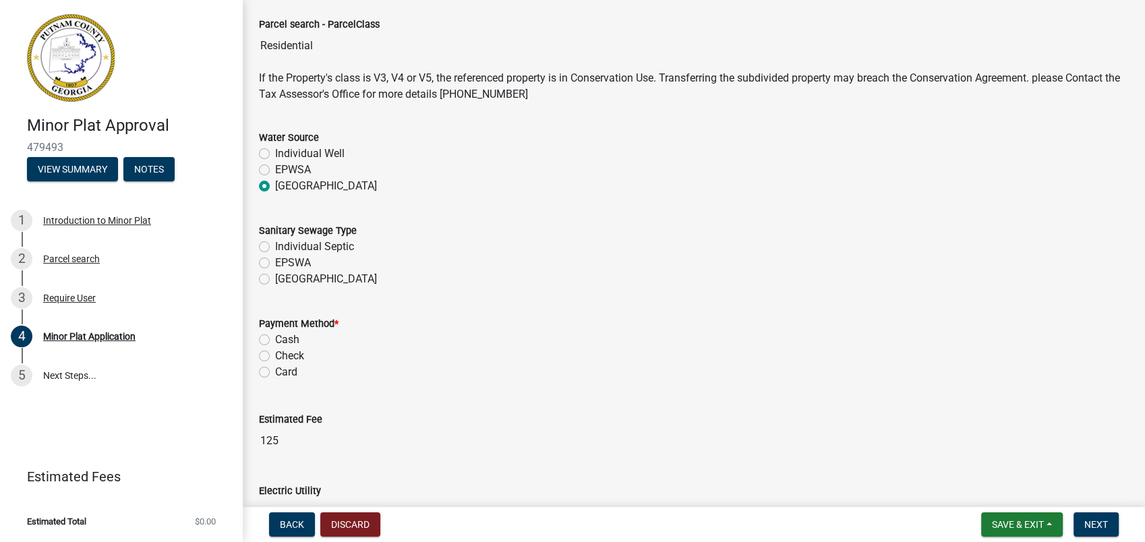
click at [264, 285] on div "[GEOGRAPHIC_DATA]" at bounding box center [694, 279] width 870 height 16
click at [275, 276] on label "[GEOGRAPHIC_DATA]" at bounding box center [326, 279] width 102 height 16
click at [275, 276] on input "[GEOGRAPHIC_DATA]" at bounding box center [279, 275] width 9 height 9
radio input "true"
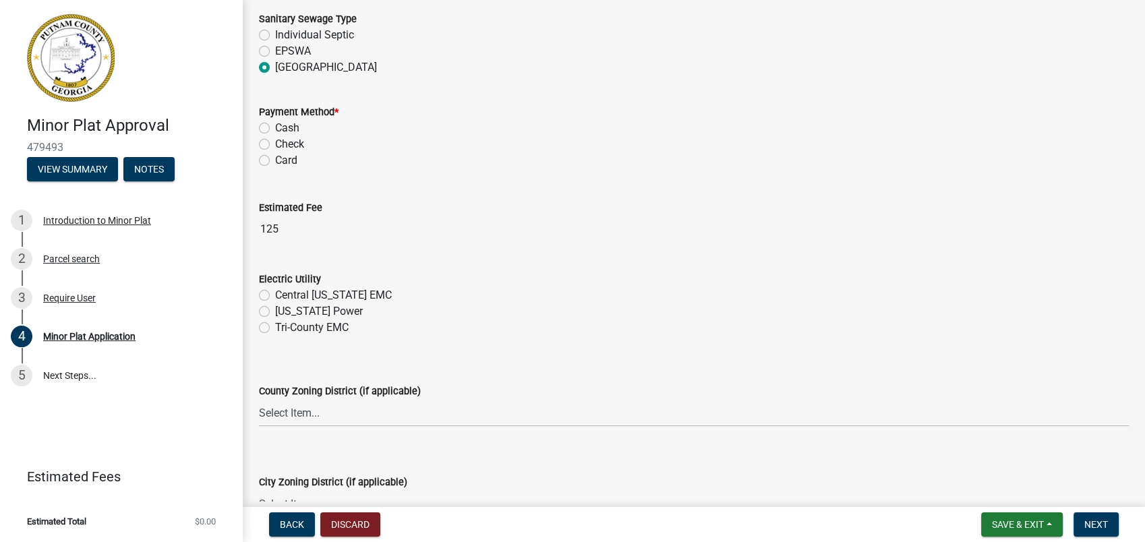
scroll to position [749, 0]
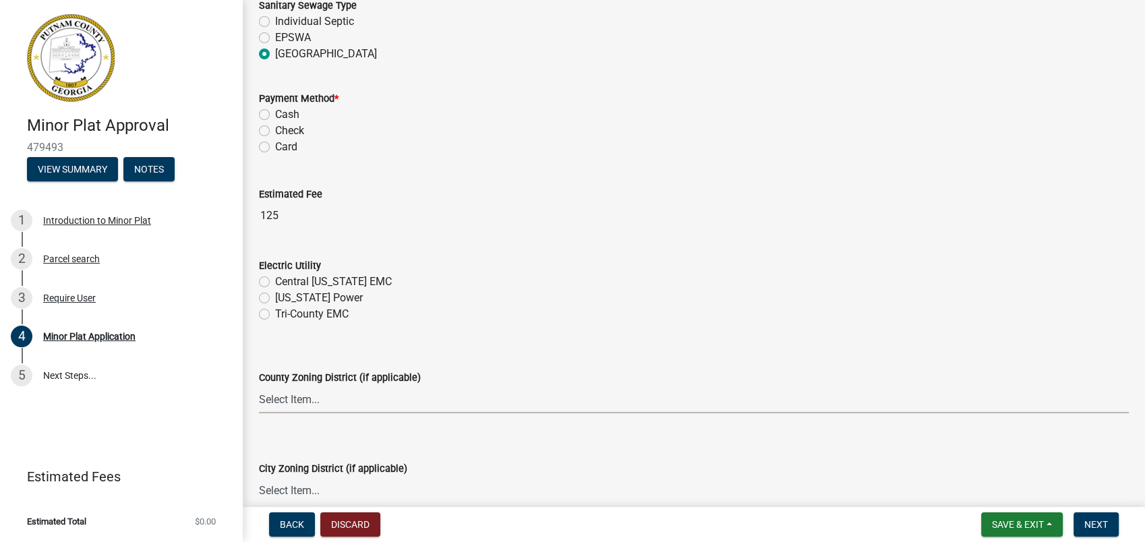
click at [284, 404] on select "Select Item... AG-1 R-1R R-1 R-2 MHP RM-1 RM-3 C-1 C-2 I-M PUD N/A" at bounding box center [694, 400] width 870 height 28
click at [259, 386] on select "Select Item... AG-1 R-1R R-1 R-2 MHP RM-1 RM-3 C-1 C-2 I-M PUD N/A" at bounding box center [694, 400] width 870 height 28
select select "a6b90f04-145f-43dc-a4e6-6d5ec8e28ec9"
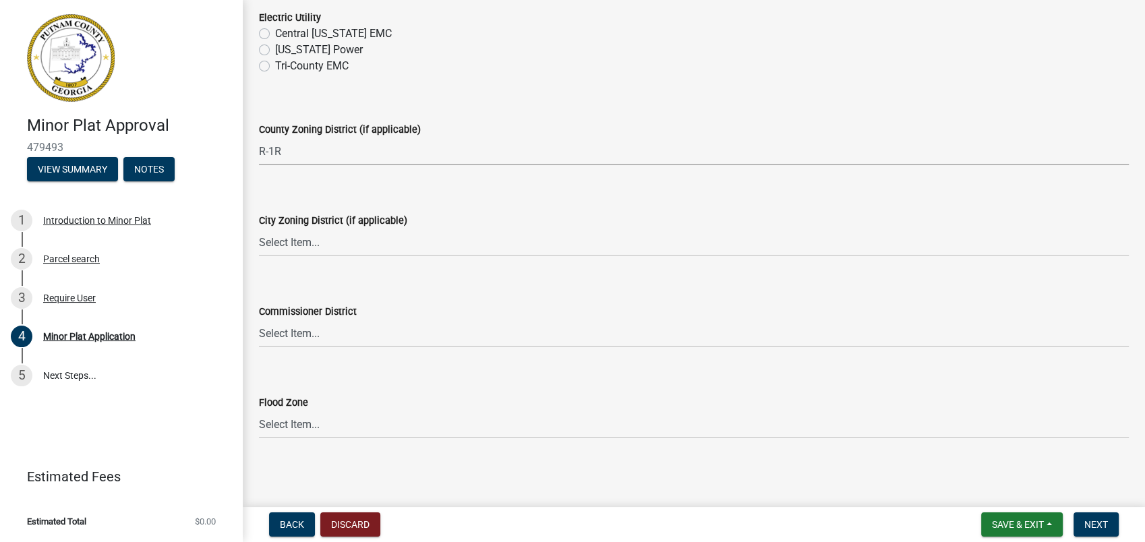
scroll to position [998, 0]
click at [292, 231] on select "Select Item... A-1 A-2 R-1 R-2 R-3 R-4 MHP C-1 C-2 I-1 I-2 DB FH H-P N/A" at bounding box center [694, 242] width 870 height 28
click at [259, 228] on select "Select Item... A-1 A-2 R-1 R-2 R-3 R-4 MHP C-1 C-2 I-1 I-2 DB FH H-P N/A" at bounding box center [694, 242] width 870 height 28
select select "83394b22-4a11-496c-8e5c-75ade2e72faf"
click at [288, 329] on select "Select Item... District 1 District 2 District 3 District 4" at bounding box center [694, 333] width 870 height 28
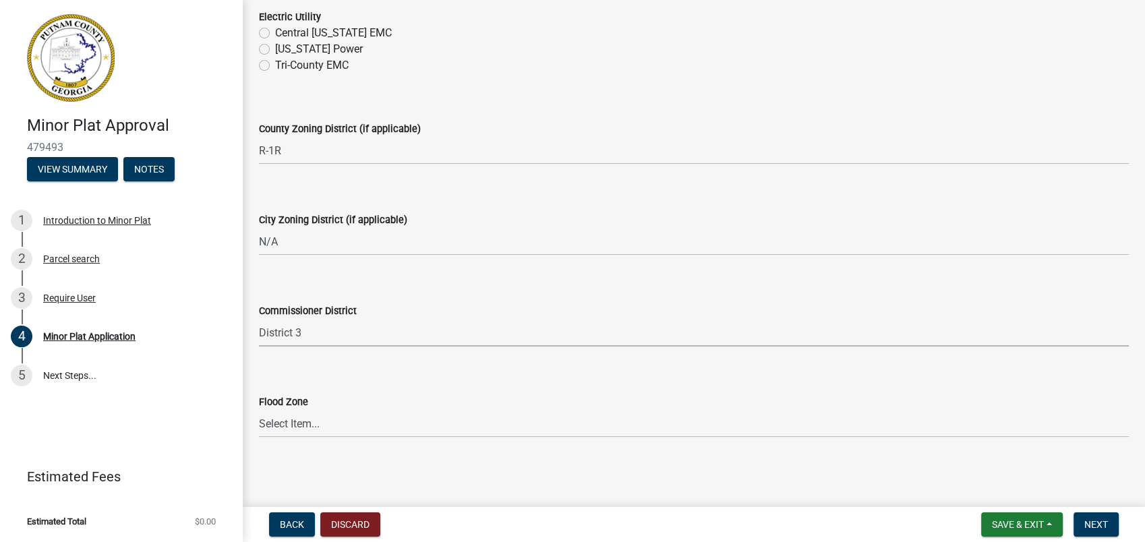
click at [259, 319] on select "Select Item... District 1 District 2 District 3 District 4" at bounding box center [694, 333] width 870 height 28
select select "469c5908-2854-42d5-89ed-bee7fc26529e"
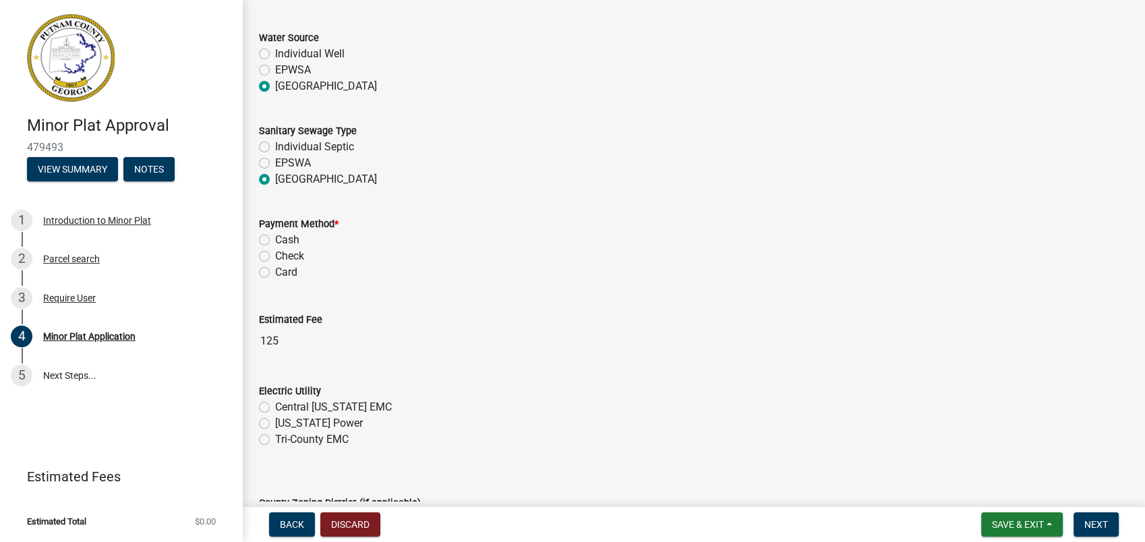
scroll to position [623, 0]
click at [257, 273] on div "Payment Method * Cash Check Card" at bounding box center [694, 240] width 890 height 81
click at [275, 270] on label "Card" at bounding box center [286, 273] width 22 height 16
click at [275, 270] on input "Card" at bounding box center [279, 269] width 9 height 9
radio input "true"
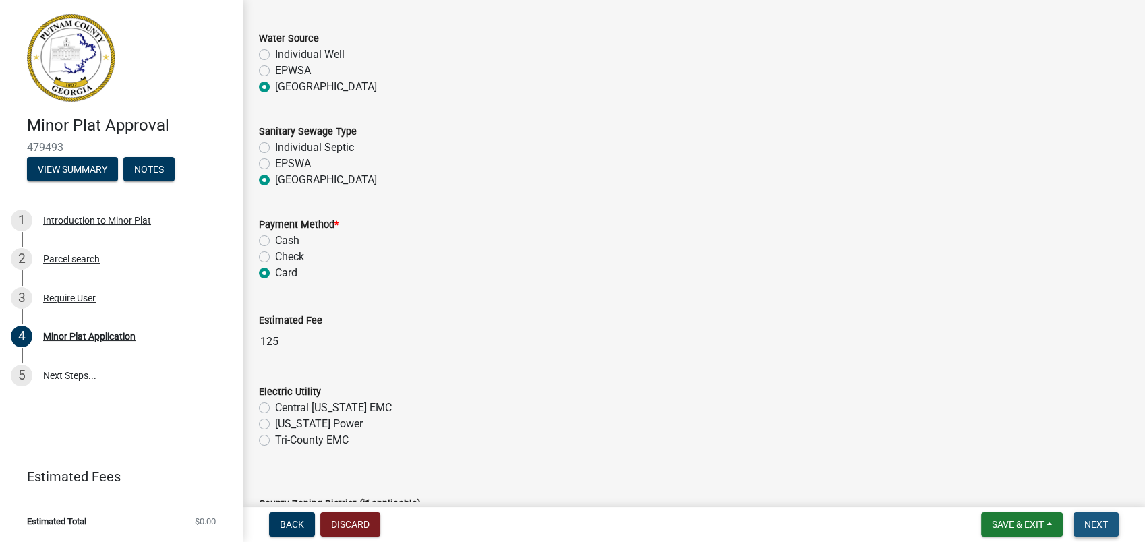
click at [1099, 524] on span "Next" at bounding box center [1096, 524] width 24 height 11
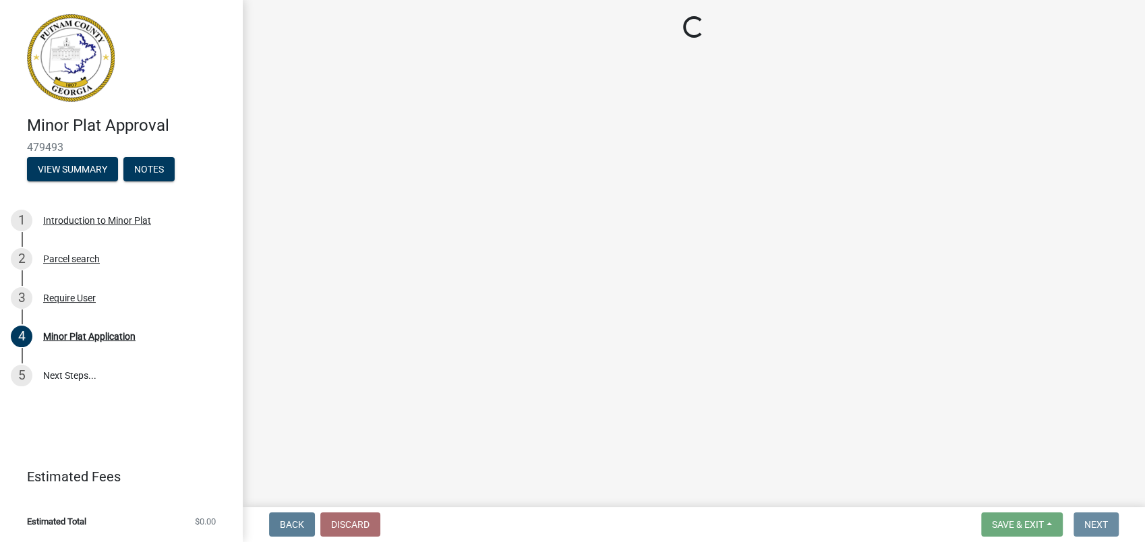
scroll to position [0, 0]
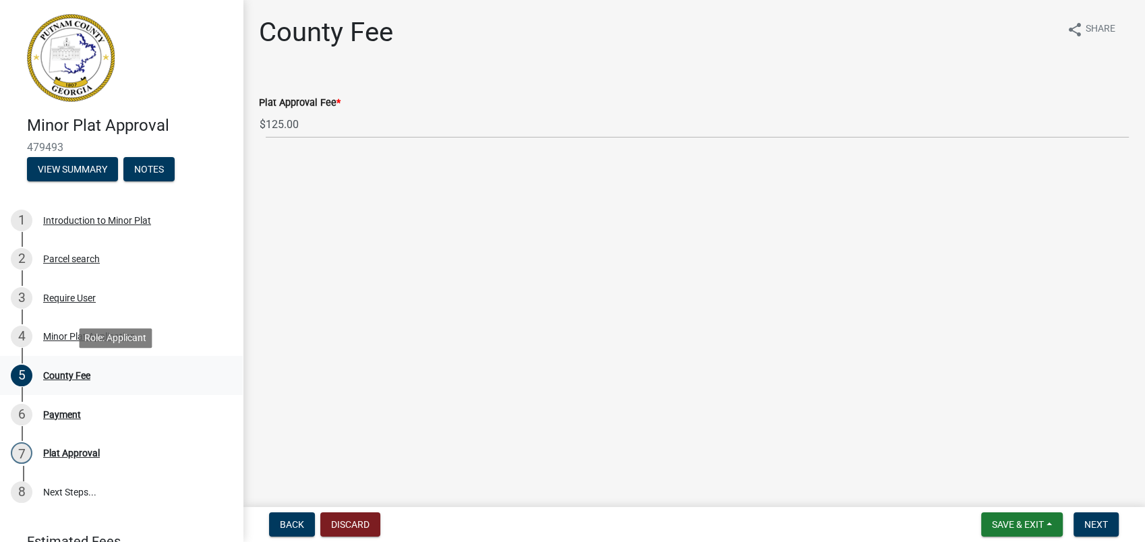
click at [42, 374] on div "5 County Fee" at bounding box center [116, 376] width 210 height 22
drag, startPoint x: 1095, startPoint y: 524, endPoint x: 1023, endPoint y: 558, distance: 79.6
click at [1023, 541] on html "Internet Explorer does NOT work with GeoPermits. Get a new browser for more sec…" at bounding box center [572, 271] width 1145 height 542
click at [1086, 522] on span "Next" at bounding box center [1096, 524] width 24 height 11
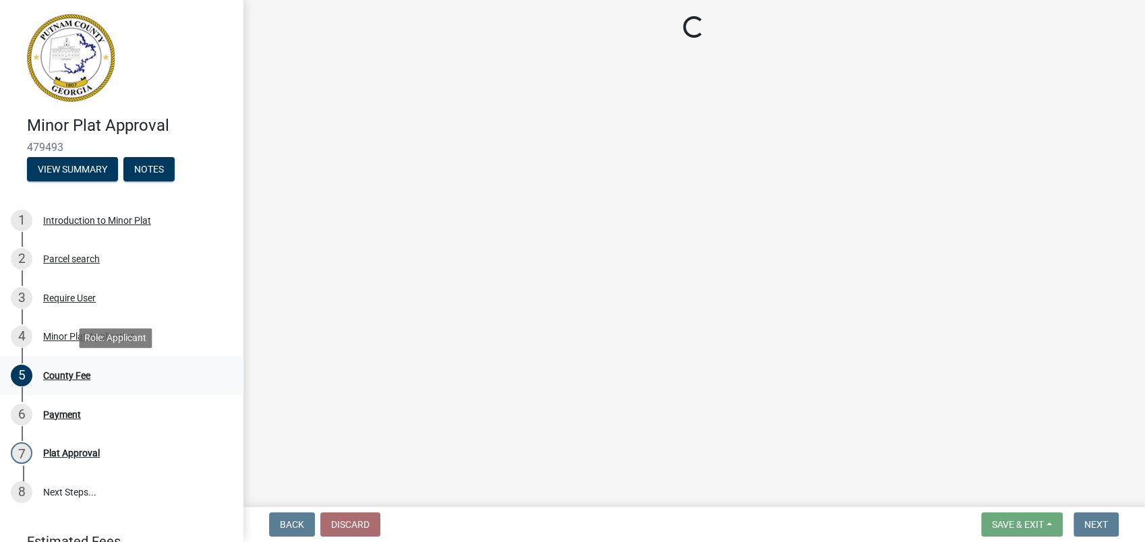
select select "3: 3"
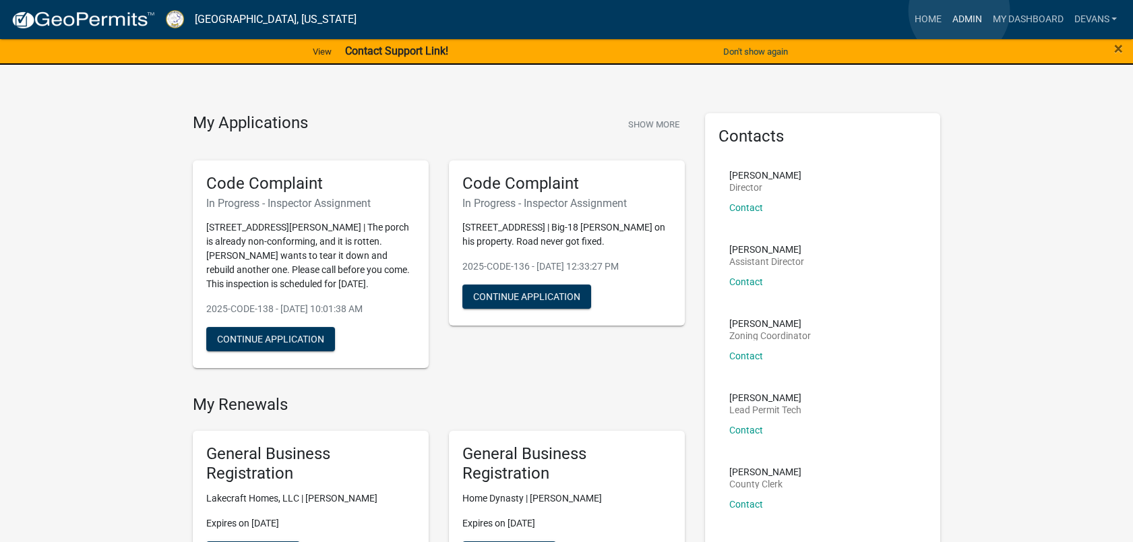
click at [960, 11] on link "Admin" at bounding box center [966, 20] width 40 height 26
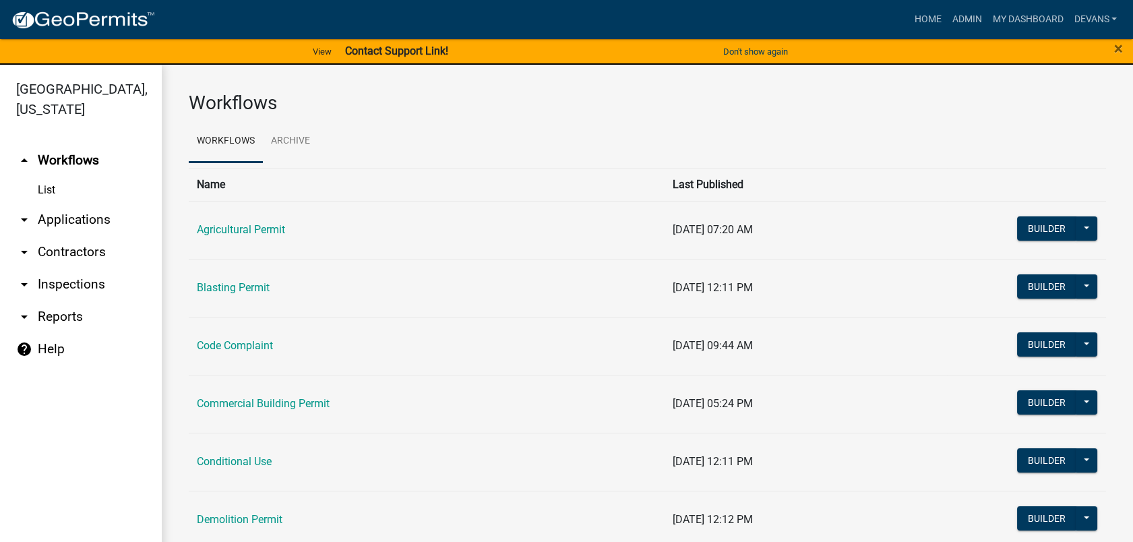
click at [74, 221] on link "arrow_drop_down Applications" at bounding box center [81, 220] width 162 height 32
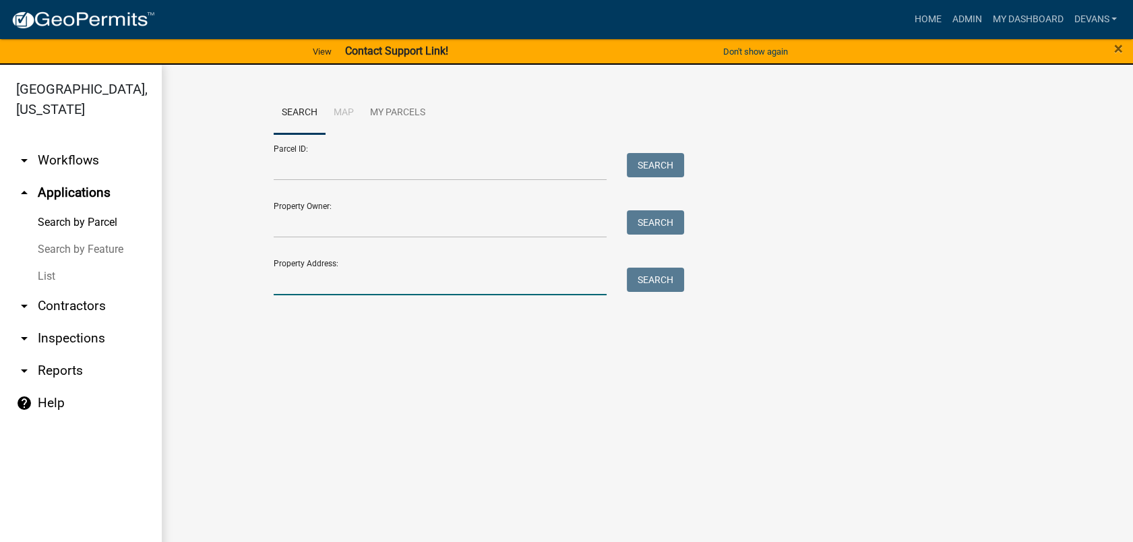
click at [339, 293] on input "Property Address:" at bounding box center [441, 282] width 334 height 28
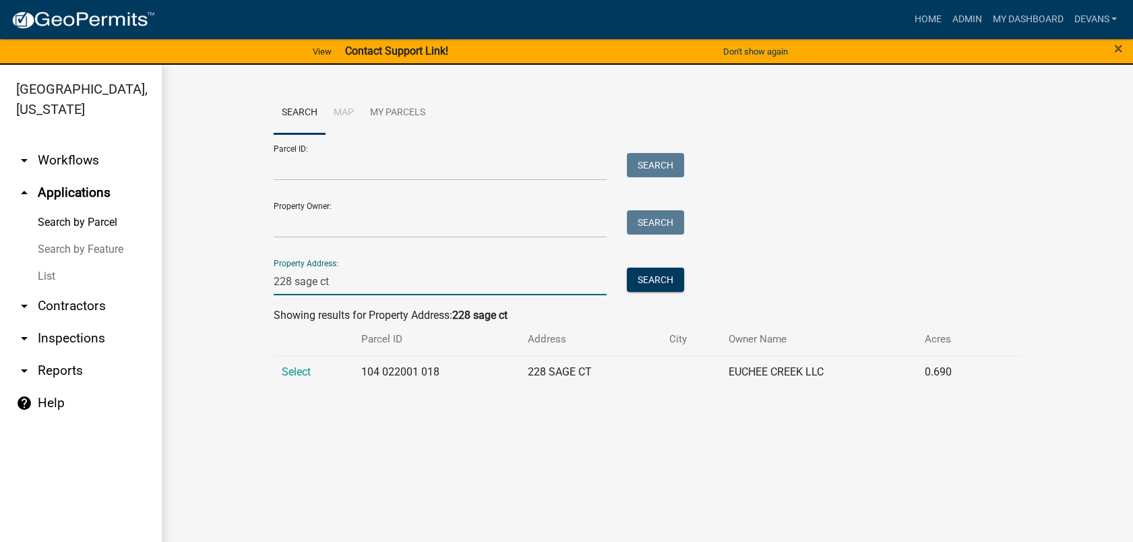
type input "228 sage ct"
click at [111, 541] on html "Internet Explorer does NOT work with GeoPermits. Get a new browser for more sec…" at bounding box center [566, 271] width 1133 height 542
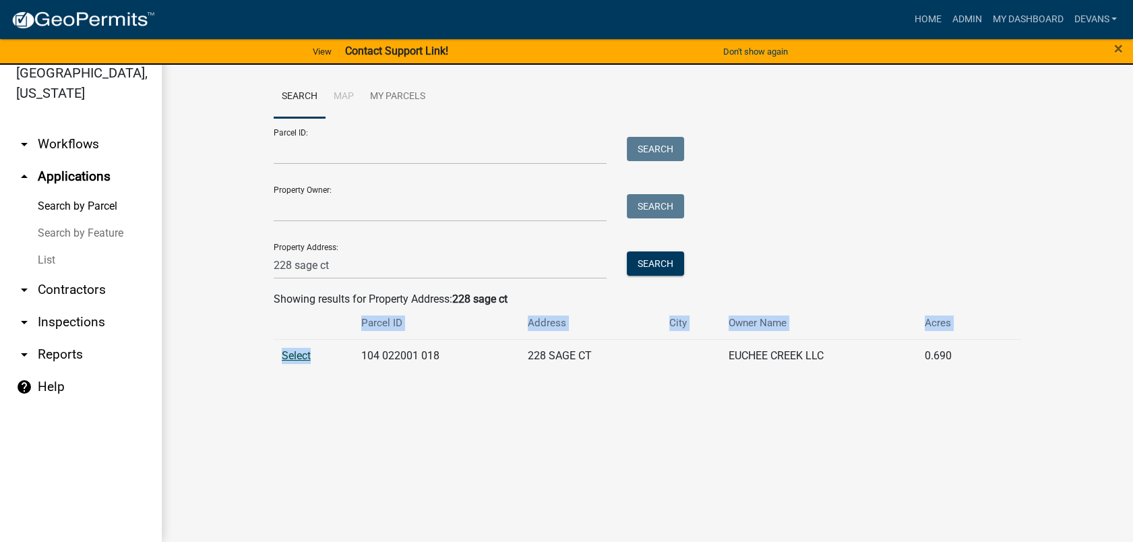
click at [291, 357] on span "Select" at bounding box center [296, 355] width 29 height 13
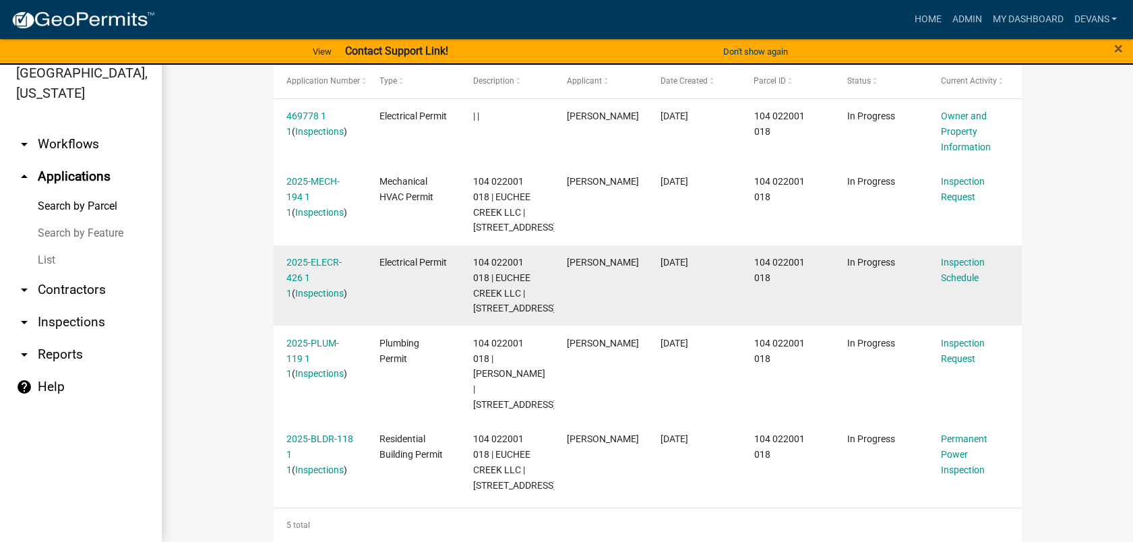
scroll to position [442, 0]
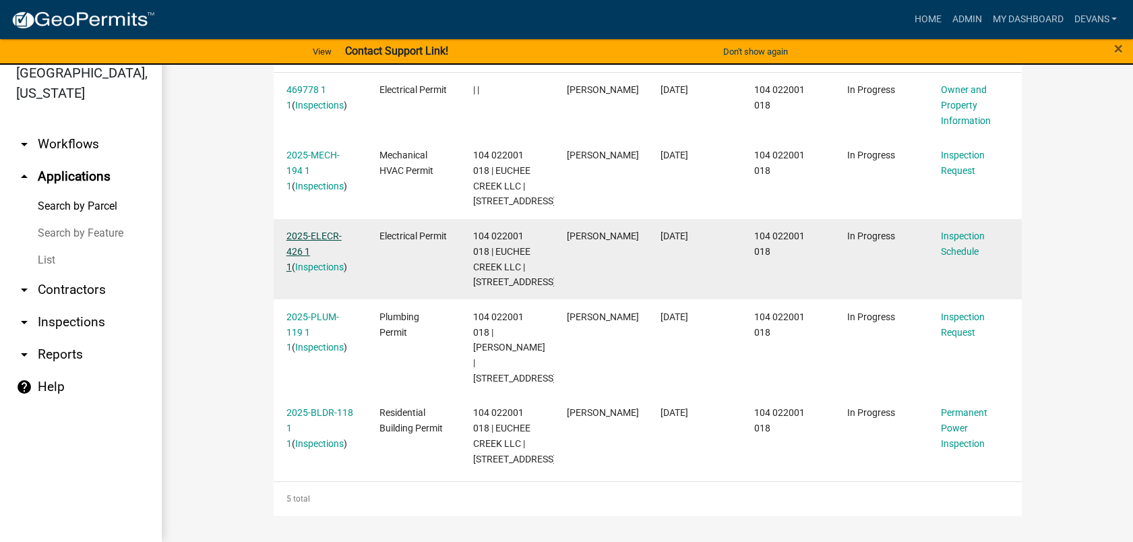
click at [308, 232] on link "2025-ELECR-426 1 1" at bounding box center [313, 252] width 55 height 42
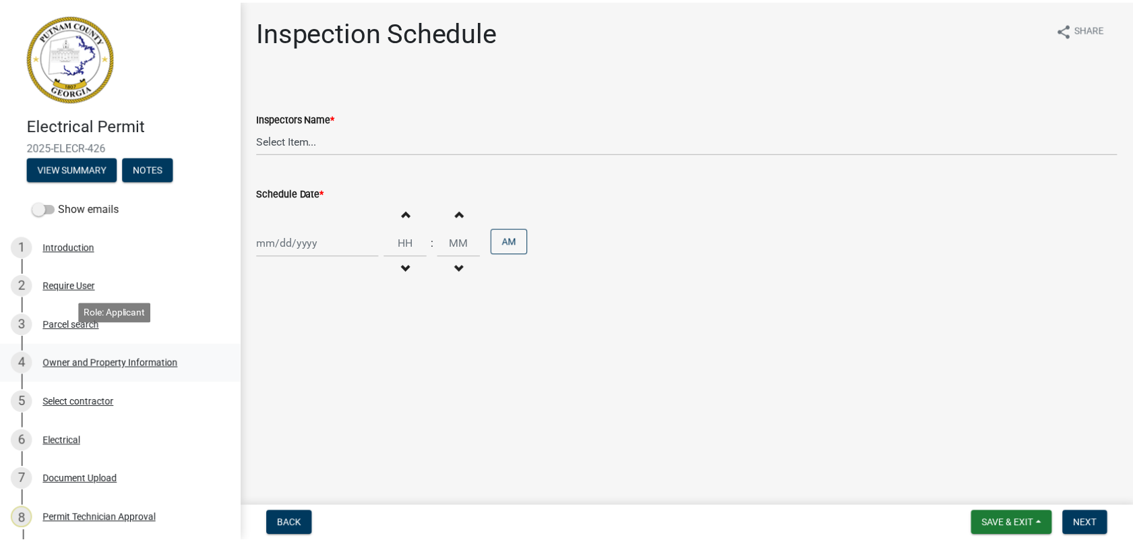
scroll to position [299, 0]
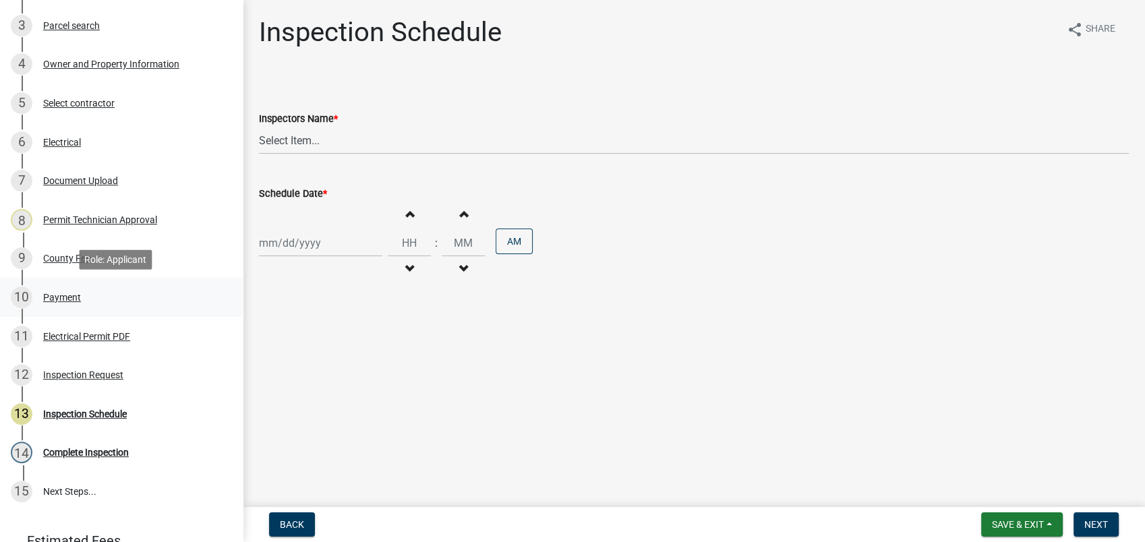
click at [65, 296] on div "Payment" at bounding box center [62, 297] width 38 height 9
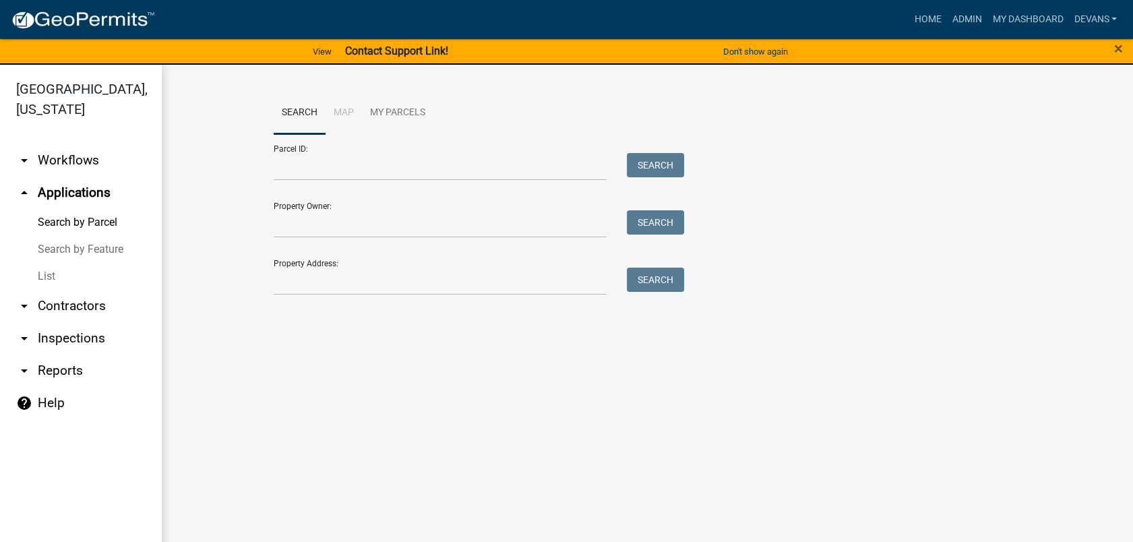
click at [44, 286] on link "List" at bounding box center [81, 276] width 162 height 27
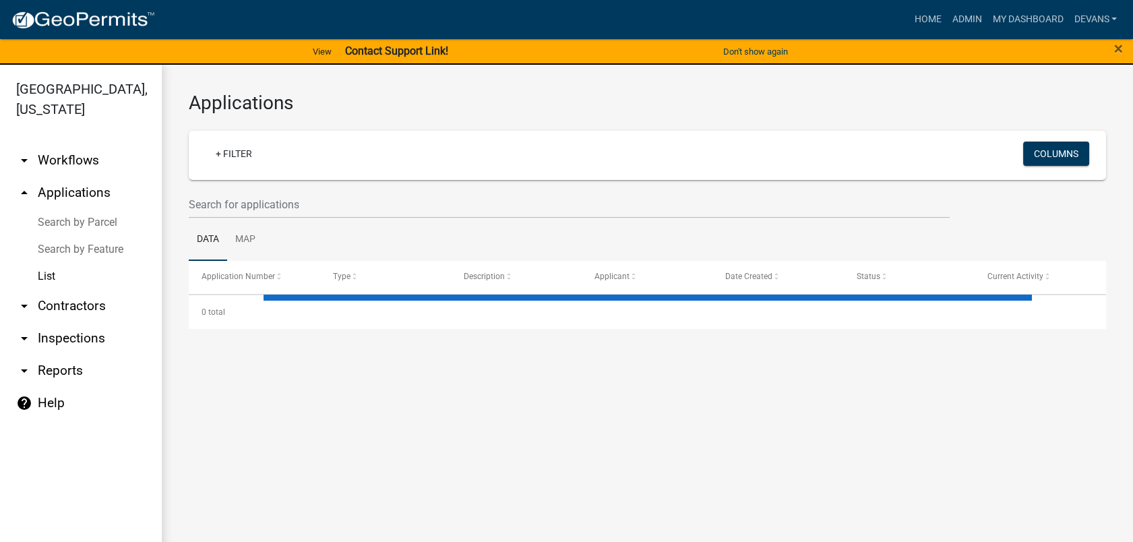
click at [86, 194] on link "arrow_drop_up Applications" at bounding box center [81, 193] width 162 height 32
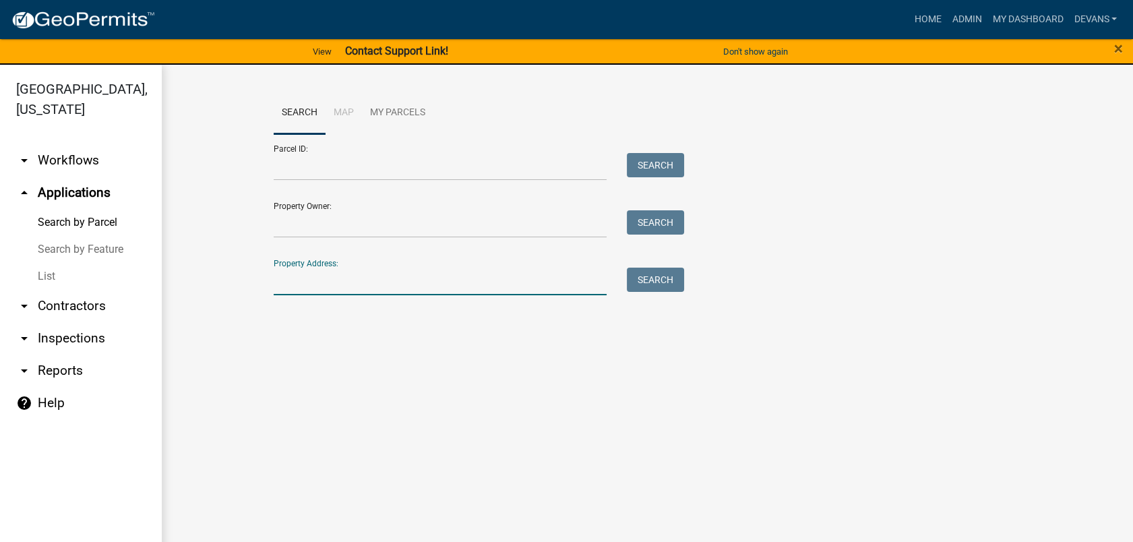
click at [296, 284] on input "Property Address:" at bounding box center [441, 282] width 334 height 28
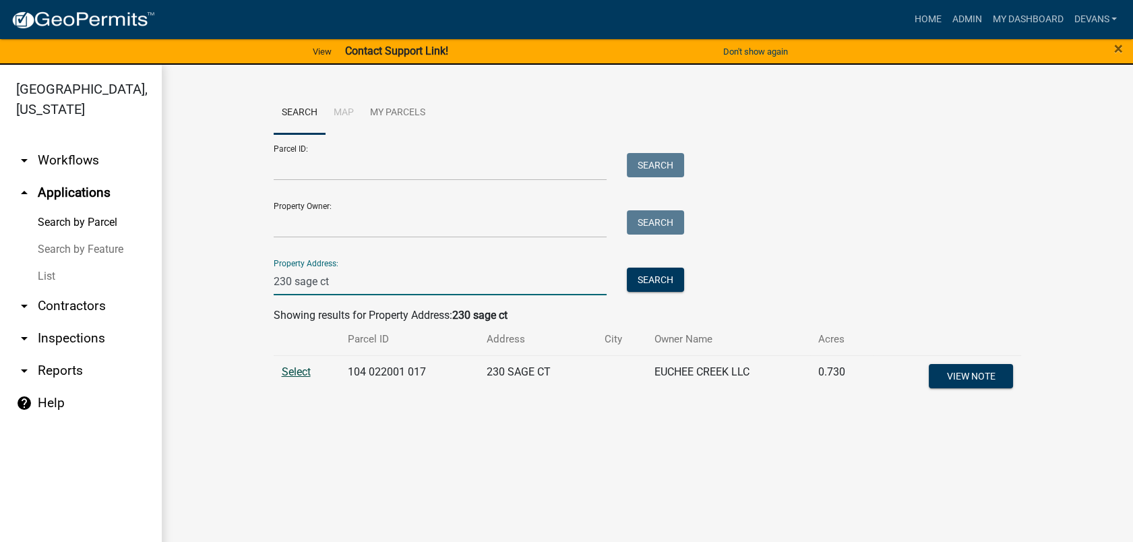
type input "230 sage ct"
click at [297, 370] on span "Select" at bounding box center [296, 371] width 29 height 13
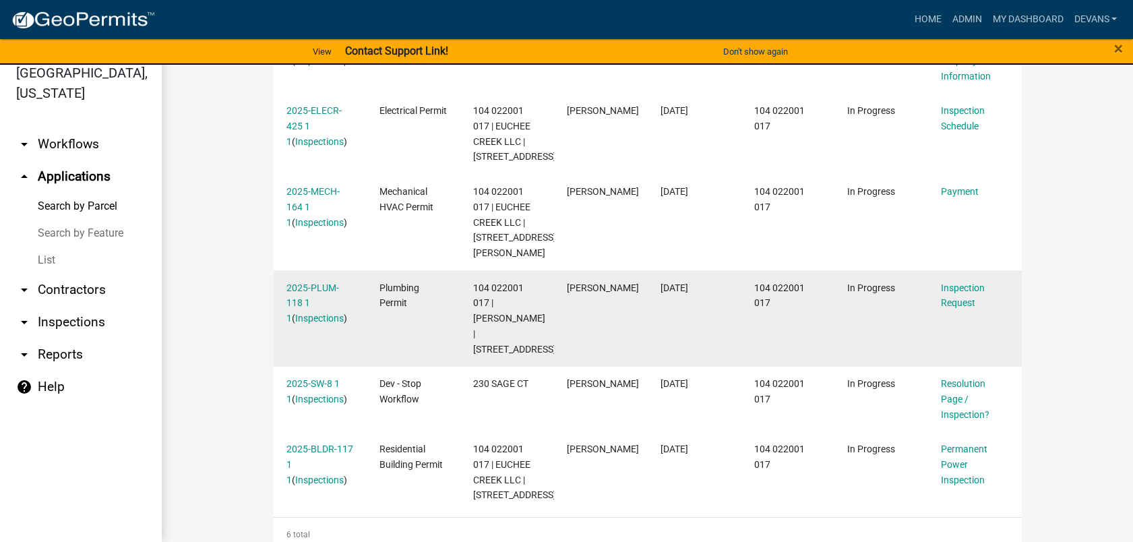
scroll to position [399, 0]
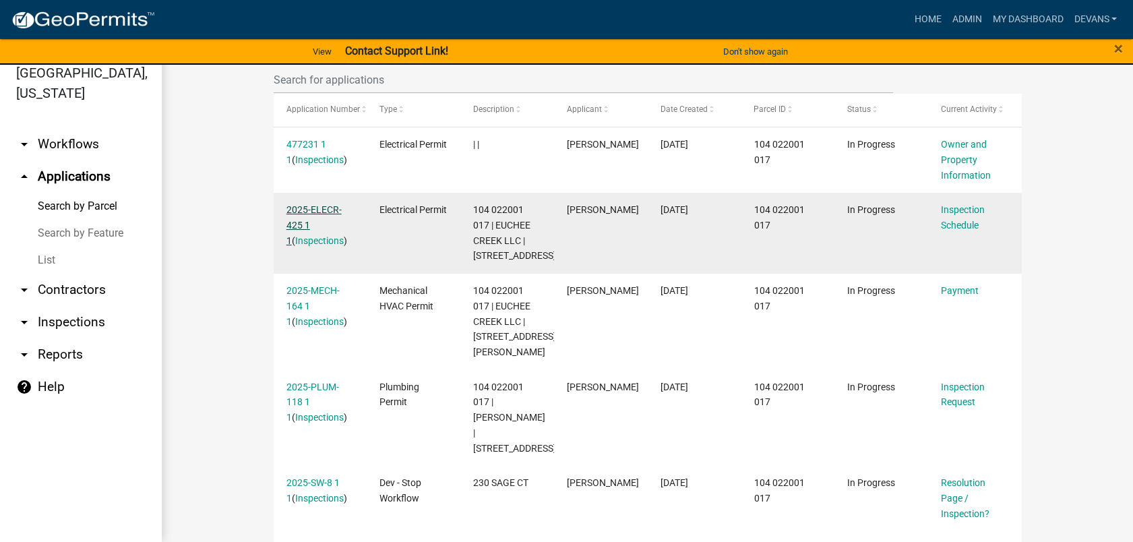
click at [311, 212] on link "2025-ELECR-425 1 1" at bounding box center [313, 225] width 55 height 42
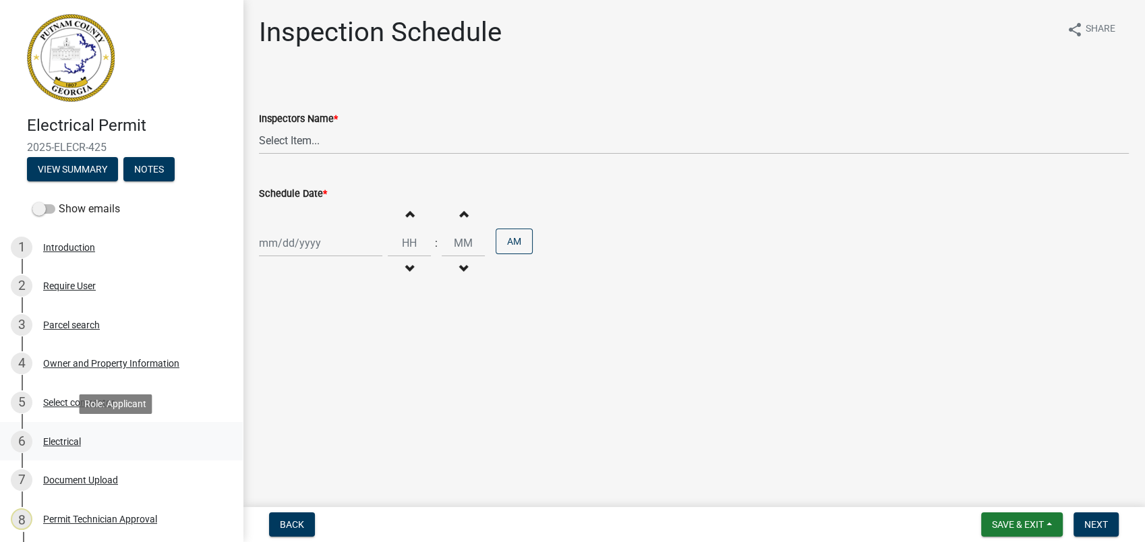
click at [57, 442] on div "Electrical" at bounding box center [62, 441] width 38 height 9
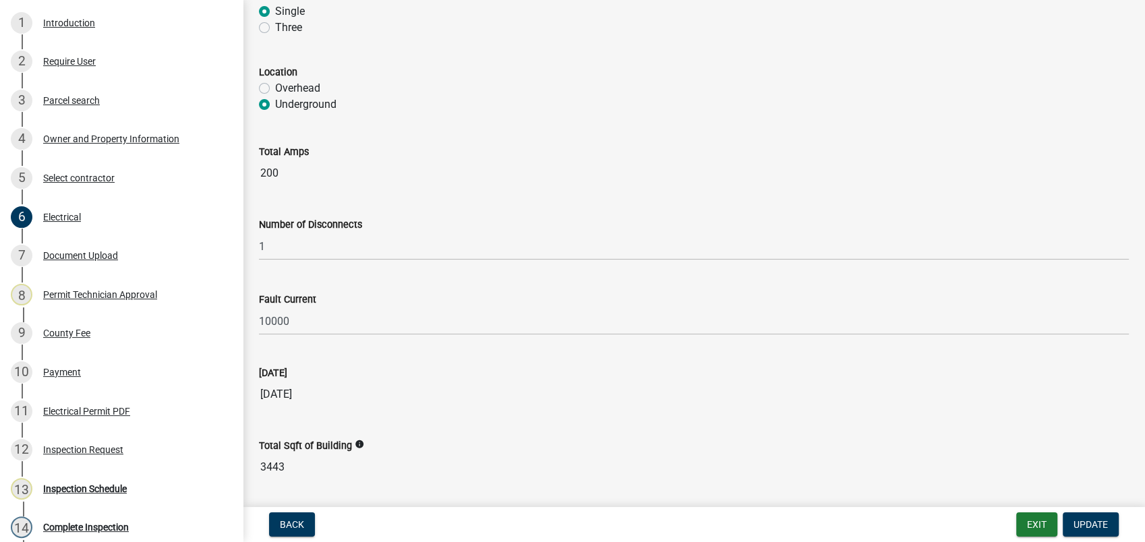
scroll to position [815, 0]
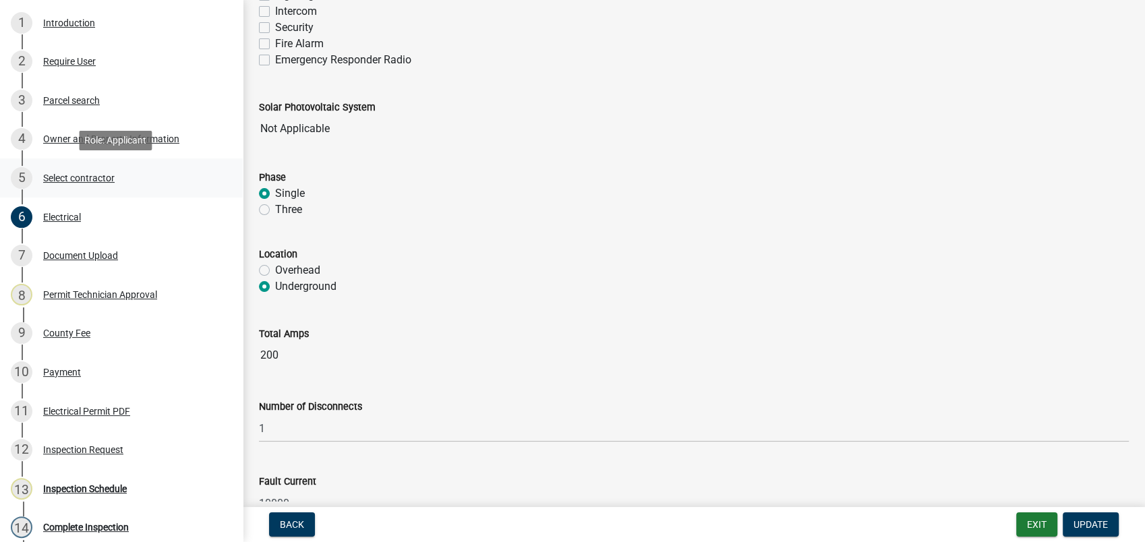
click at [97, 185] on div "5 Select contractor" at bounding box center [116, 178] width 210 height 22
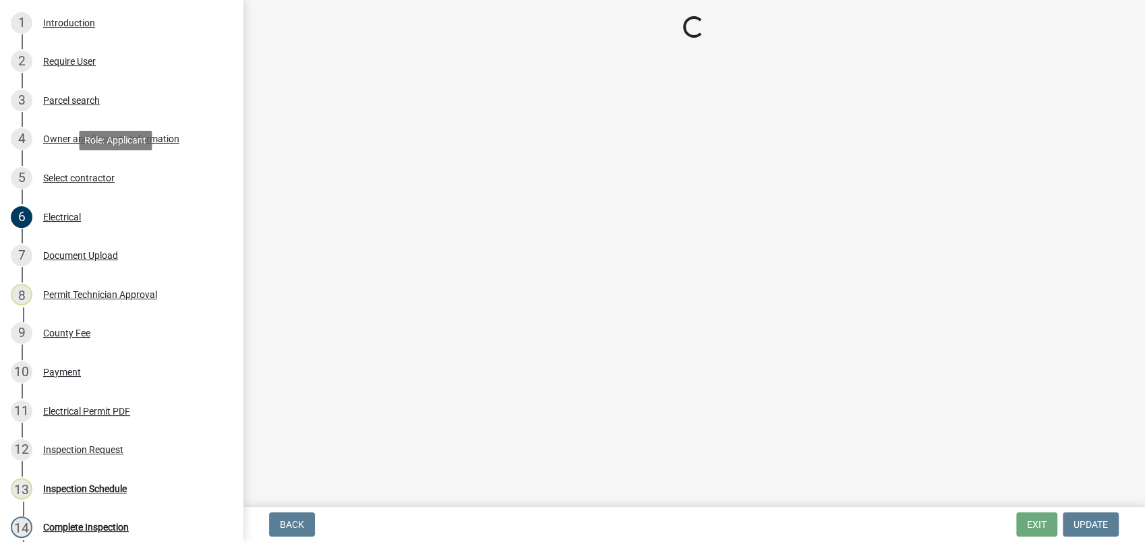
scroll to position [0, 0]
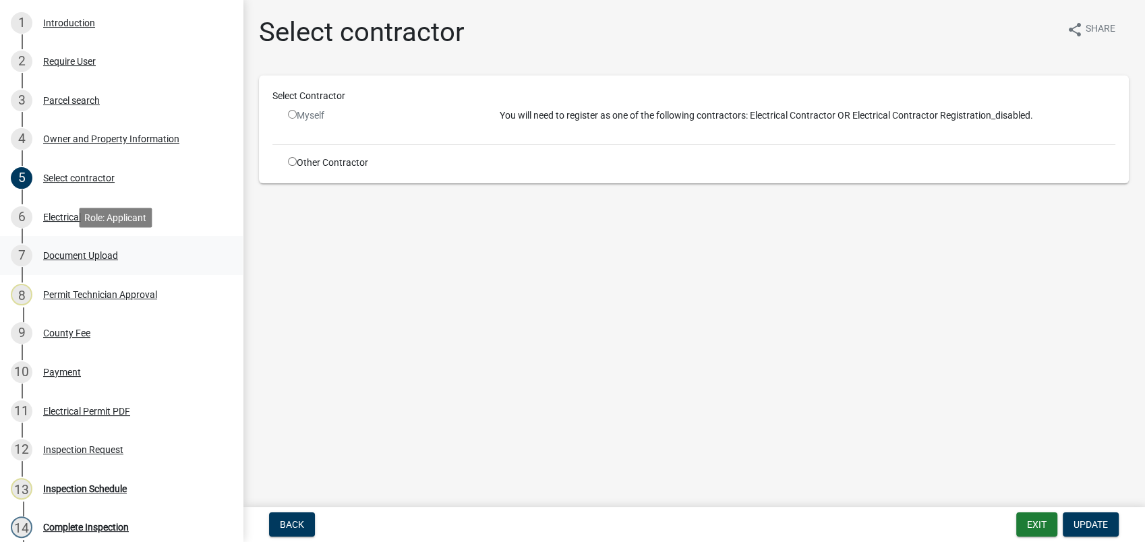
click at [104, 247] on div "7 Document Upload" at bounding box center [116, 256] width 210 height 22
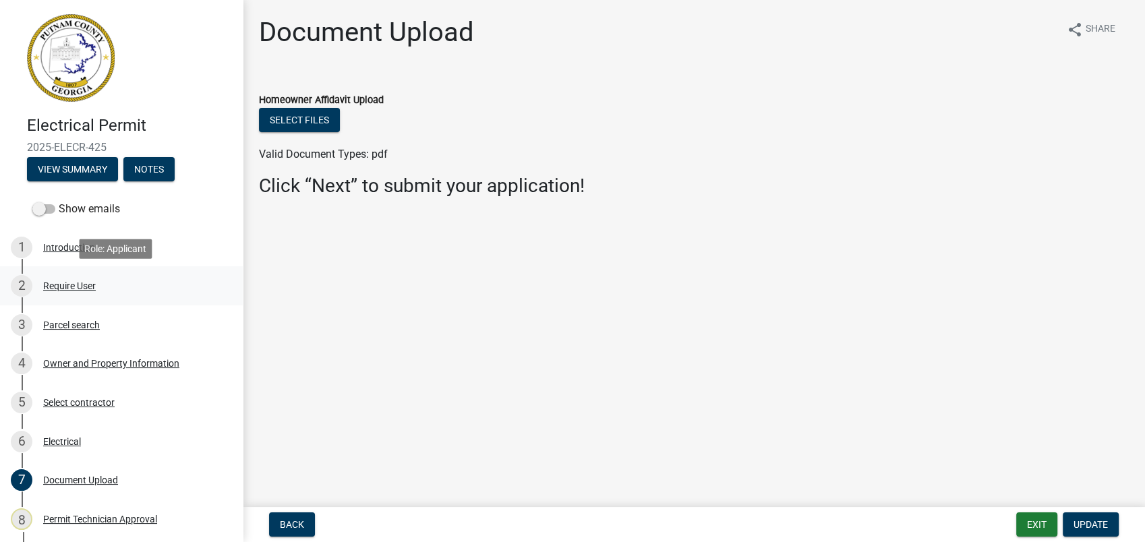
click at [71, 286] on div "Require User" at bounding box center [69, 285] width 53 height 9
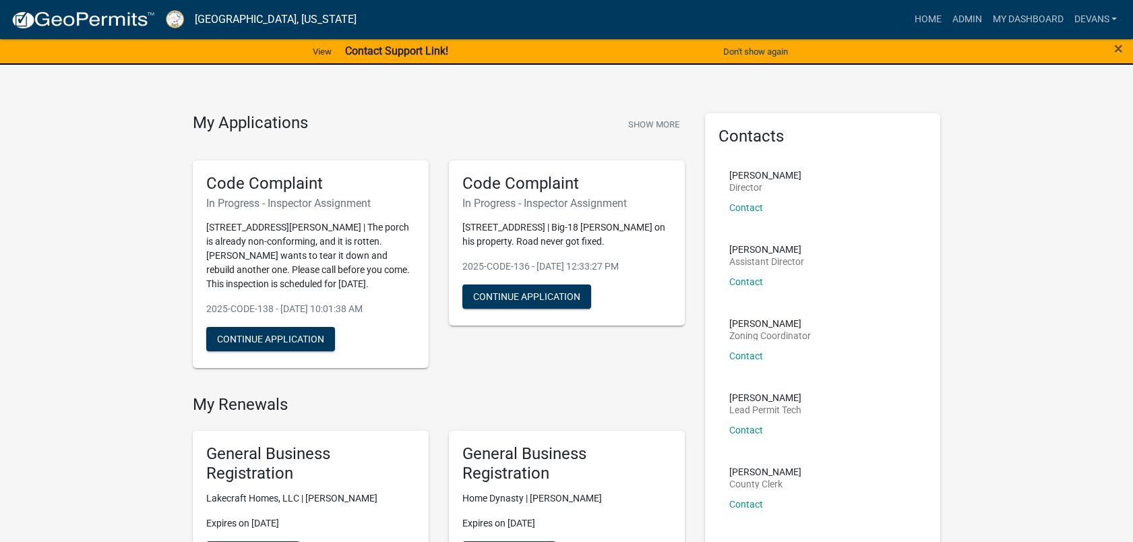
click at [1124, 57] on div "×" at bounding box center [1086, 52] width 94 height 28
click at [1112, 44] on div "×" at bounding box center [1086, 52] width 94 height 28
click at [1131, 43] on div "×" at bounding box center [1086, 52] width 94 height 28
click at [1118, 45] on span "×" at bounding box center [1118, 48] width 9 height 19
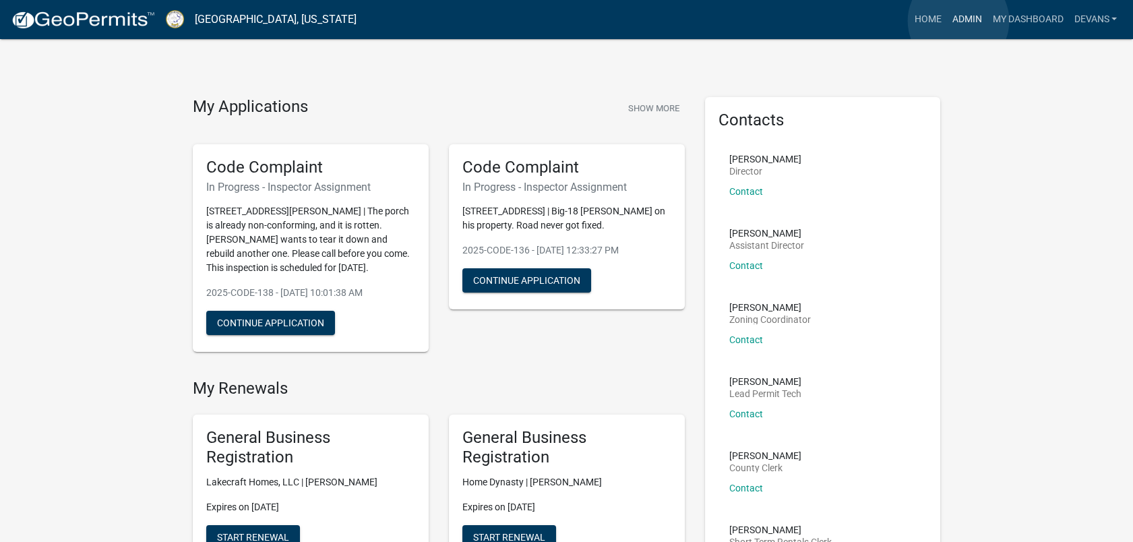
click at [958, 21] on link "Admin" at bounding box center [966, 20] width 40 height 26
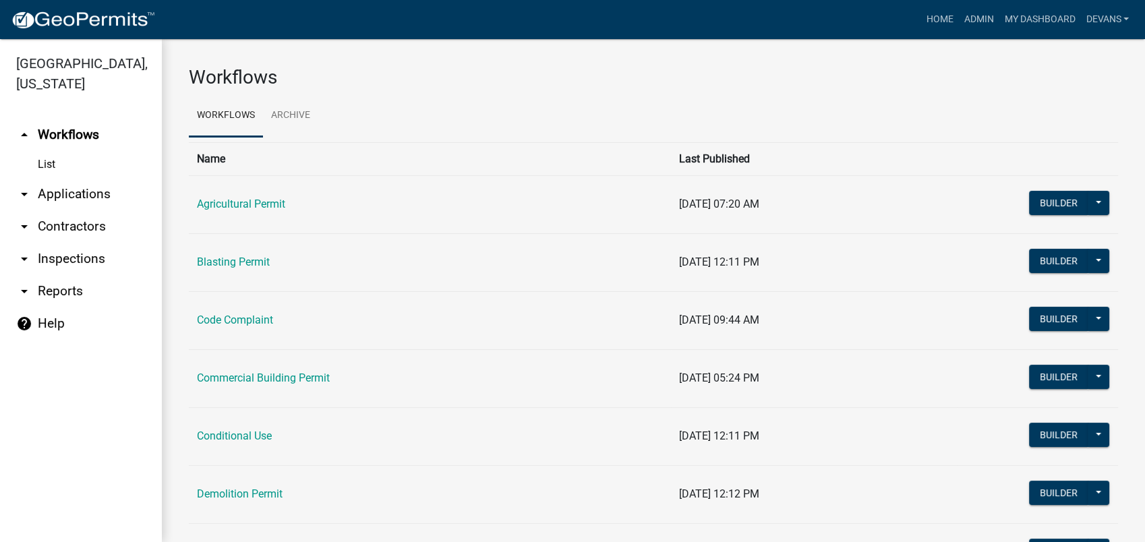
click at [100, 191] on link "arrow_drop_down Applications" at bounding box center [81, 194] width 162 height 32
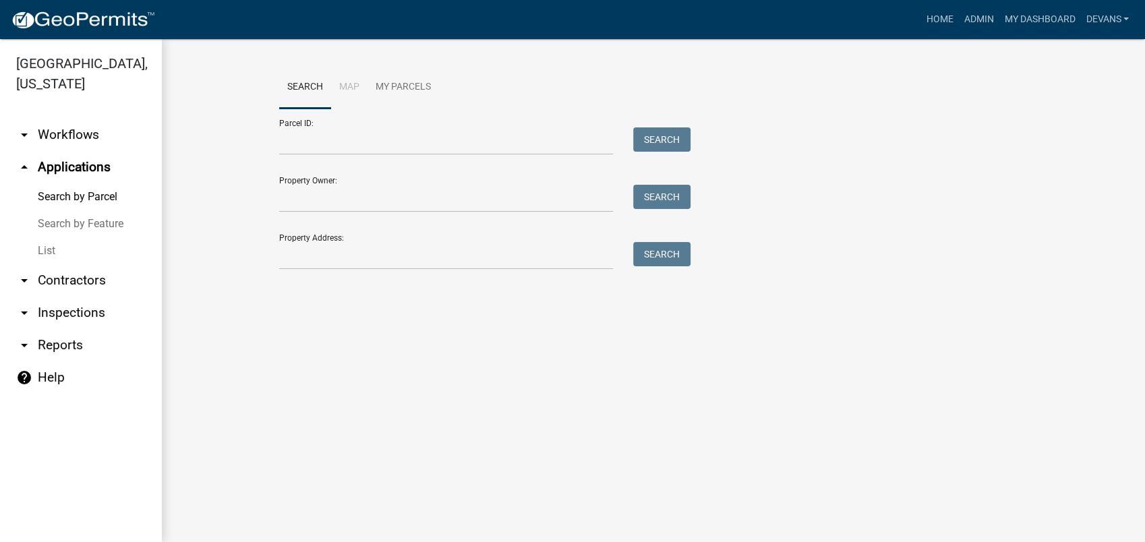
click at [41, 250] on link "List" at bounding box center [81, 250] width 162 height 27
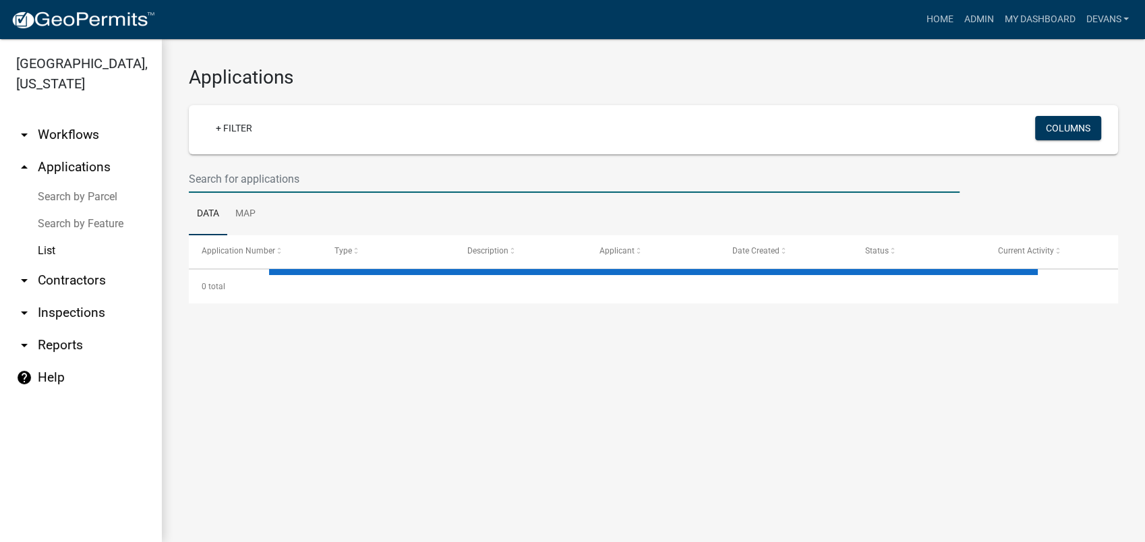
click at [208, 183] on input "text" at bounding box center [574, 179] width 770 height 28
select select "1: 25"
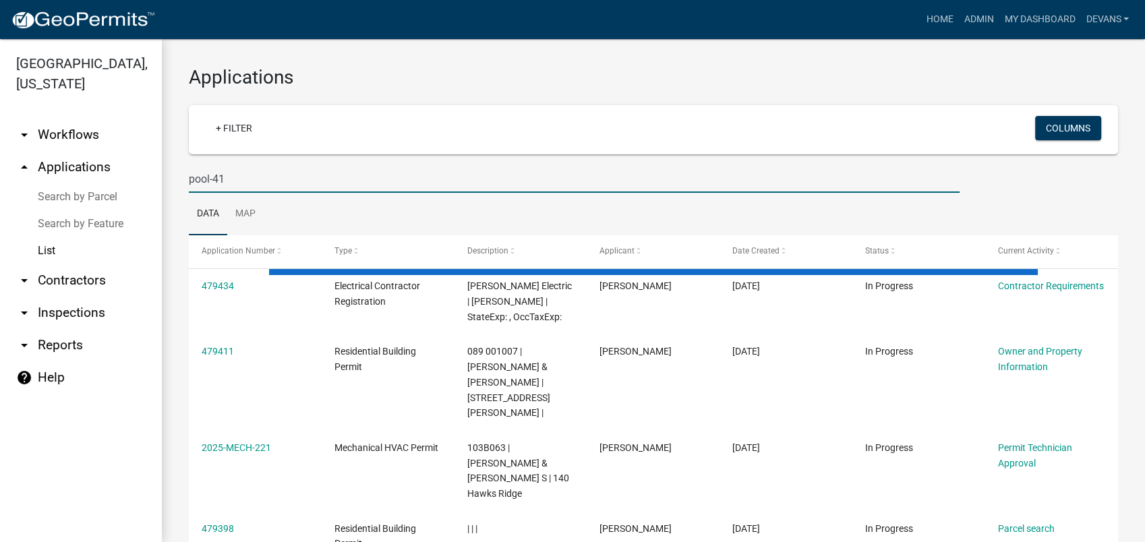
type input "pool-41"
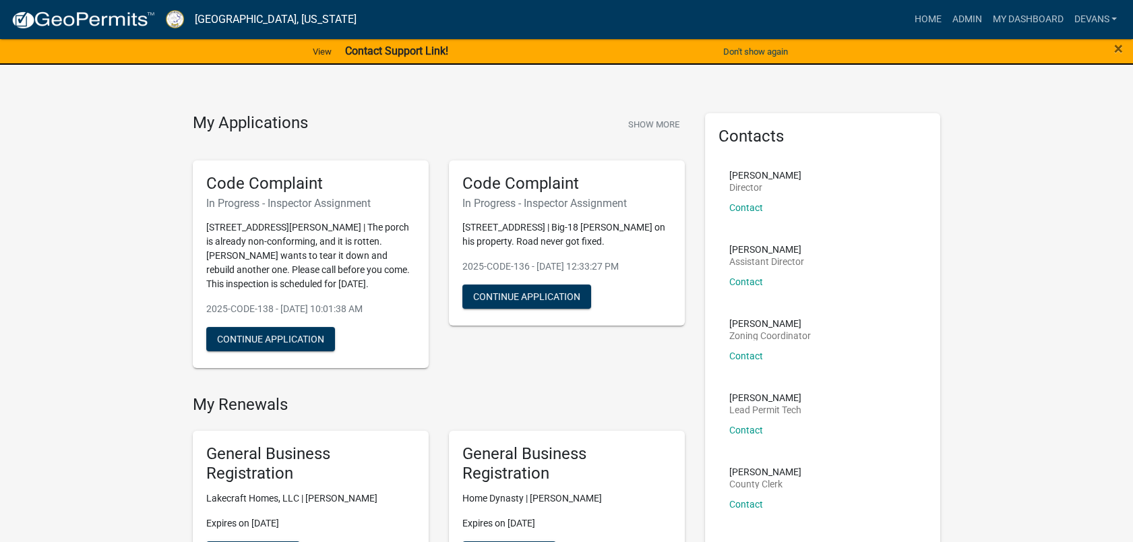
click at [1123, 46] on div "× Close" at bounding box center [1086, 52] width 94 height 28
click at [1116, 49] on span "×" at bounding box center [1118, 48] width 9 height 19
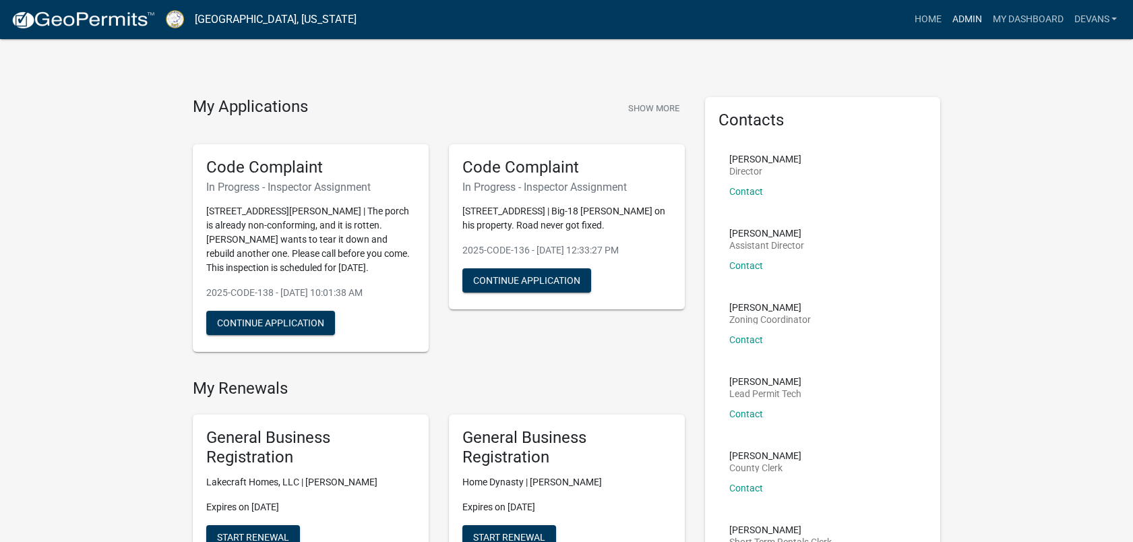
click at [969, 16] on link "Admin" at bounding box center [966, 20] width 40 height 26
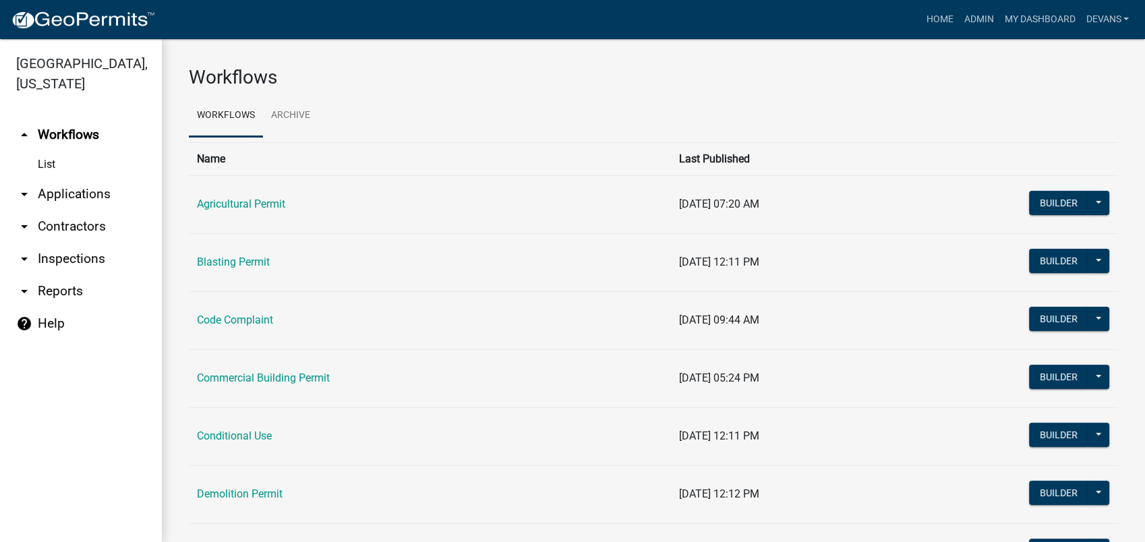
click at [95, 200] on link "arrow_drop_down Applications" at bounding box center [81, 194] width 162 height 32
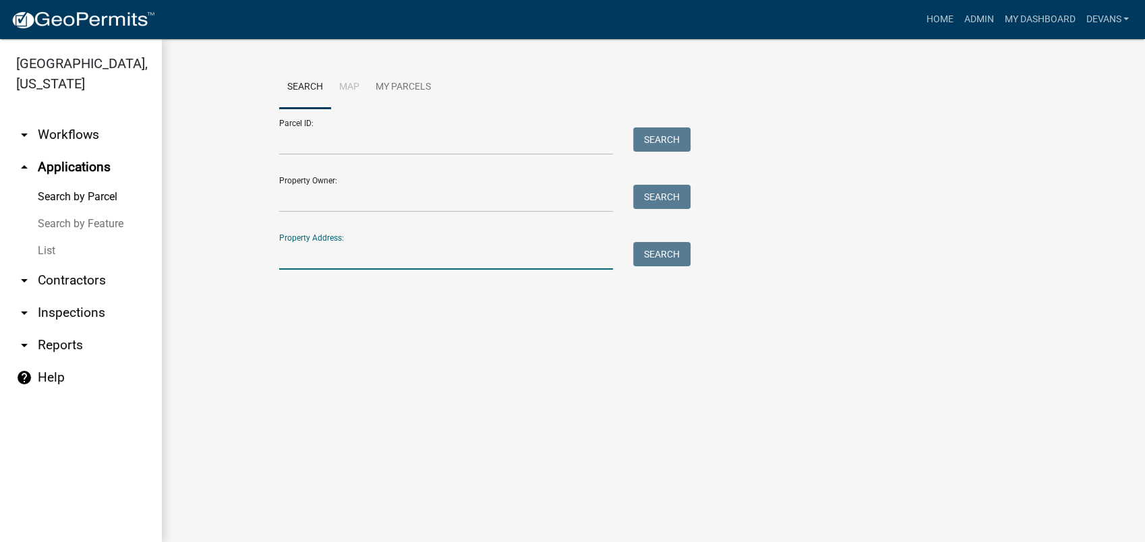
click at [371, 269] on input "Property Address:" at bounding box center [446, 256] width 334 height 28
type input "2"
click at [41, 247] on link "List" at bounding box center [81, 250] width 162 height 27
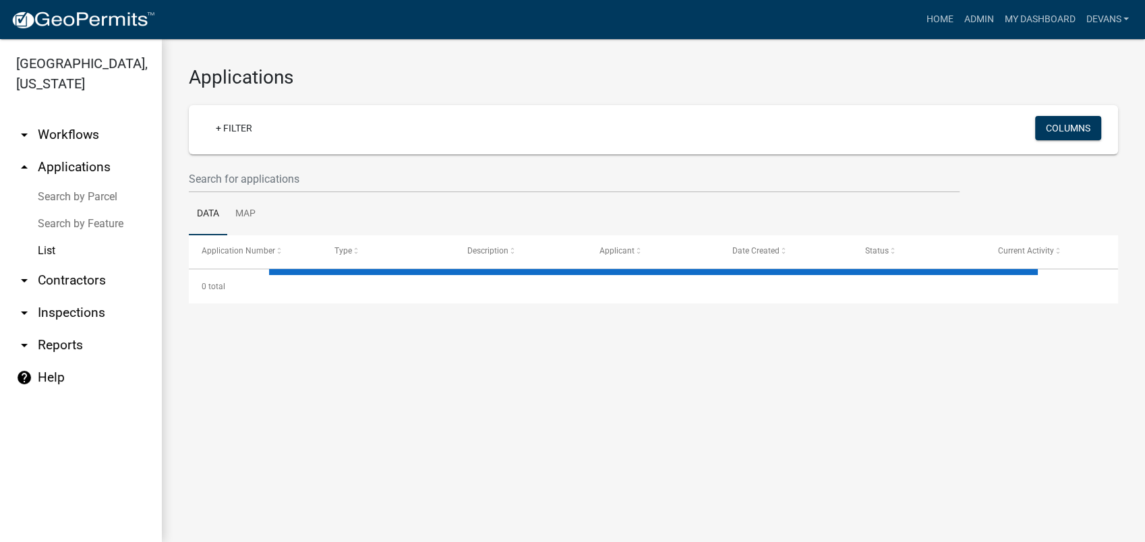
select select "1: 25"
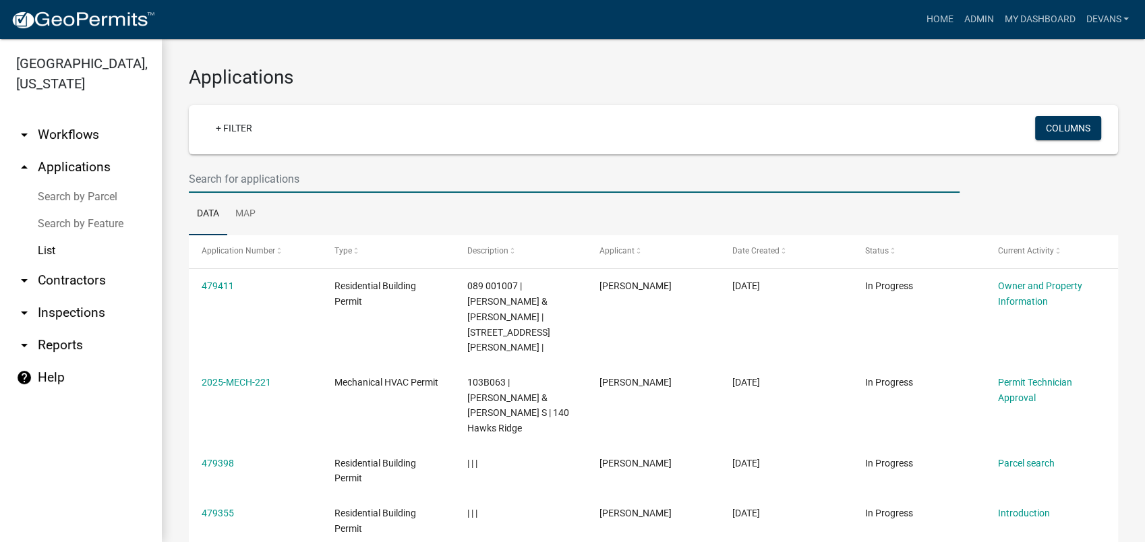
click at [258, 177] on input "text" at bounding box center [574, 179] width 770 height 28
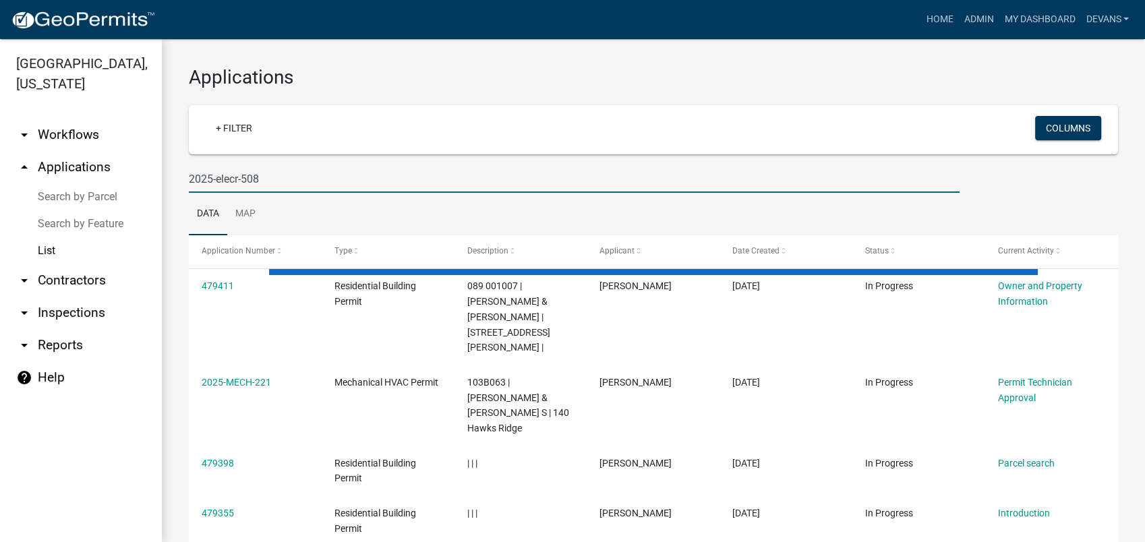
type input "2025-elecr-508"
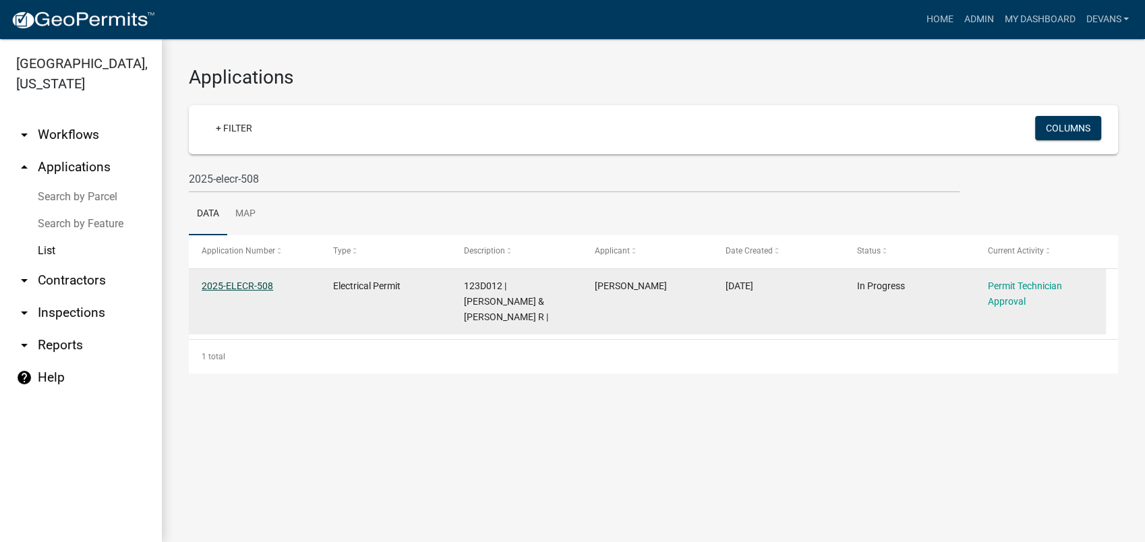
click at [234, 286] on link "2025-ELECR-508" at bounding box center [237, 285] width 71 height 11
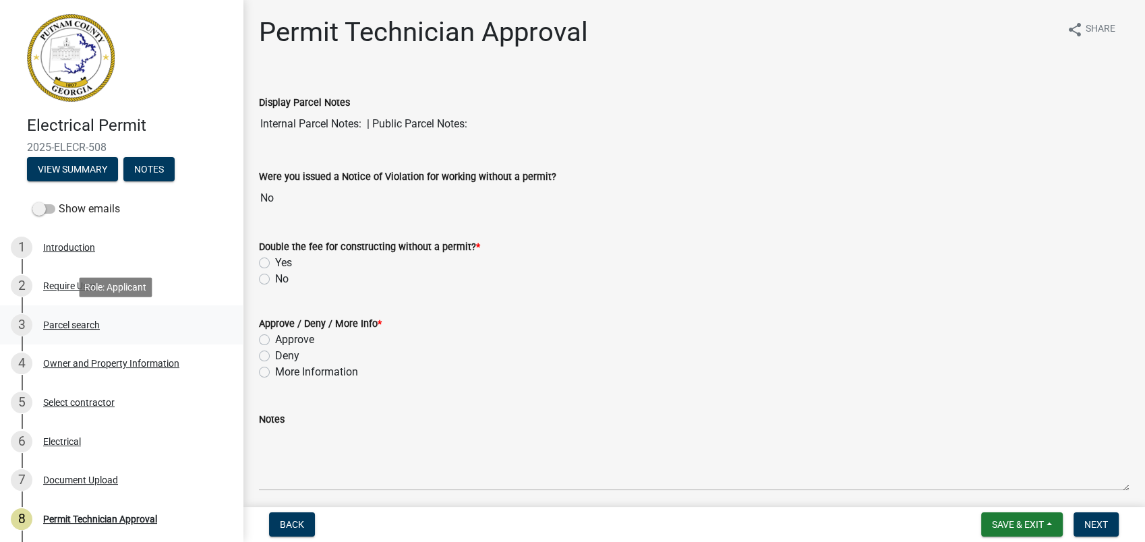
click at [65, 317] on div "3 Parcel search" at bounding box center [116, 325] width 210 height 22
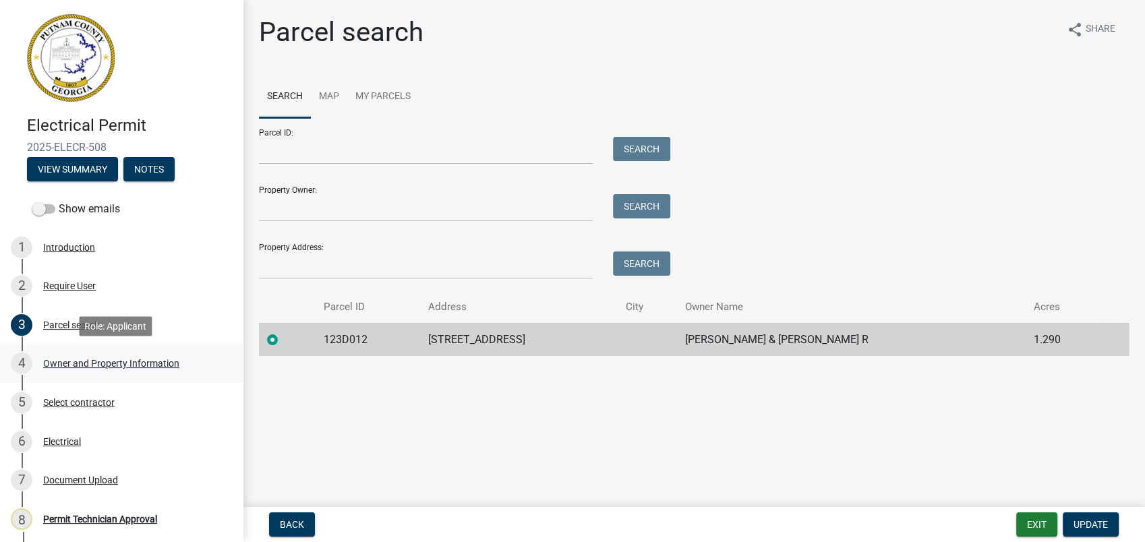
click at [94, 366] on div "Owner and Property Information" at bounding box center [111, 363] width 136 height 9
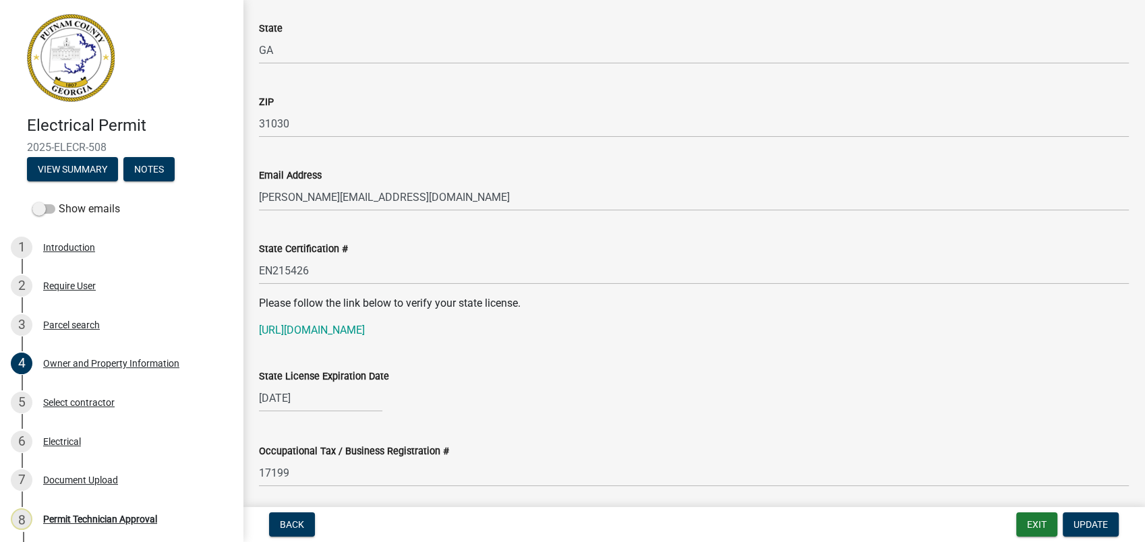
scroll to position [1573, 0]
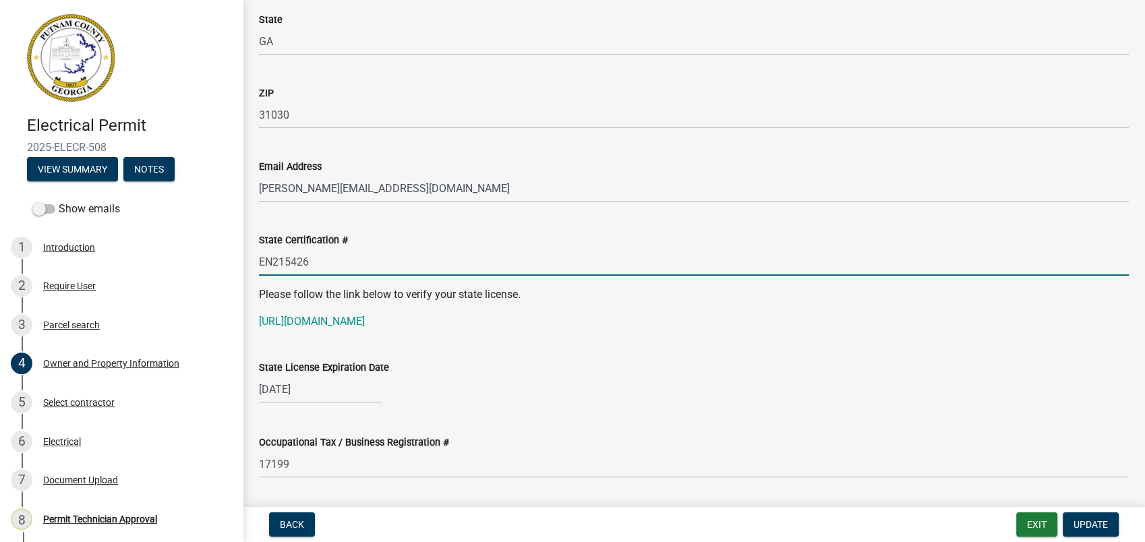
drag, startPoint x: 319, startPoint y: 266, endPoint x: 246, endPoint y: 262, distance: 72.9
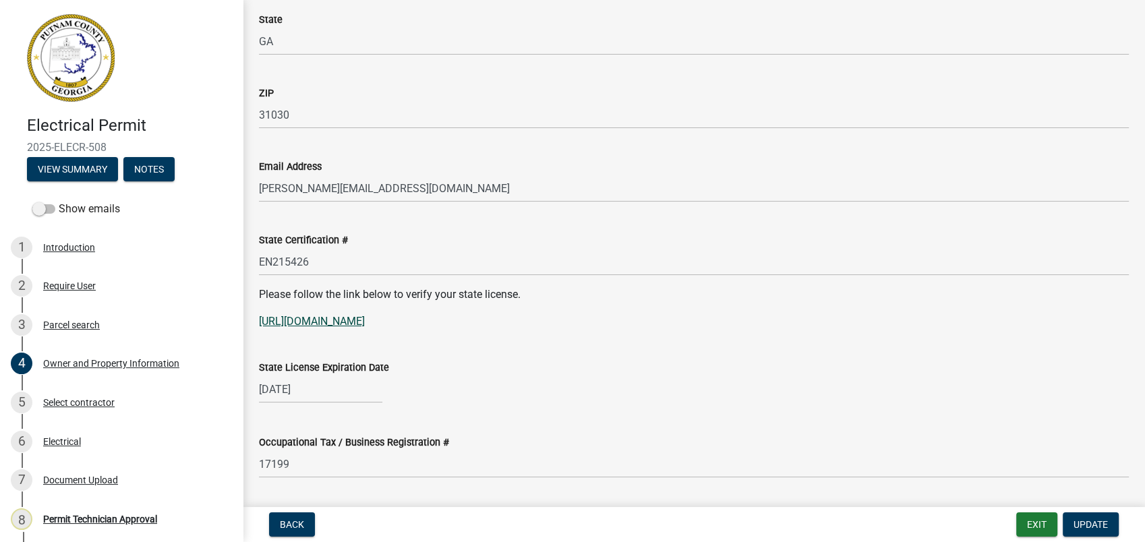
click at [347, 317] on link "https://goals.sos.ga.gov/GASOSOneStop/s/licensee-search" at bounding box center [312, 321] width 106 height 13
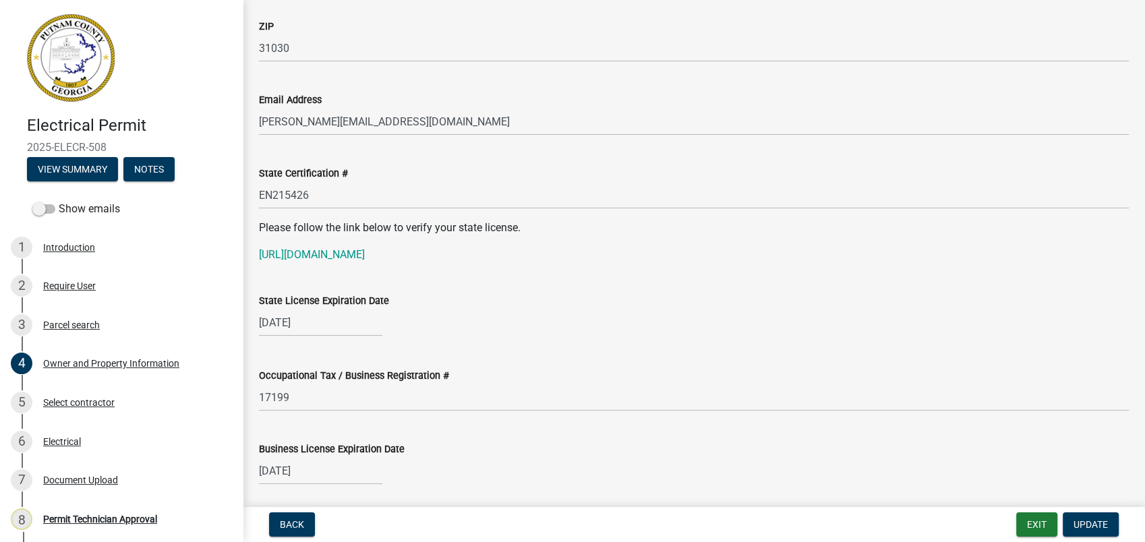
scroll to position [1647, 0]
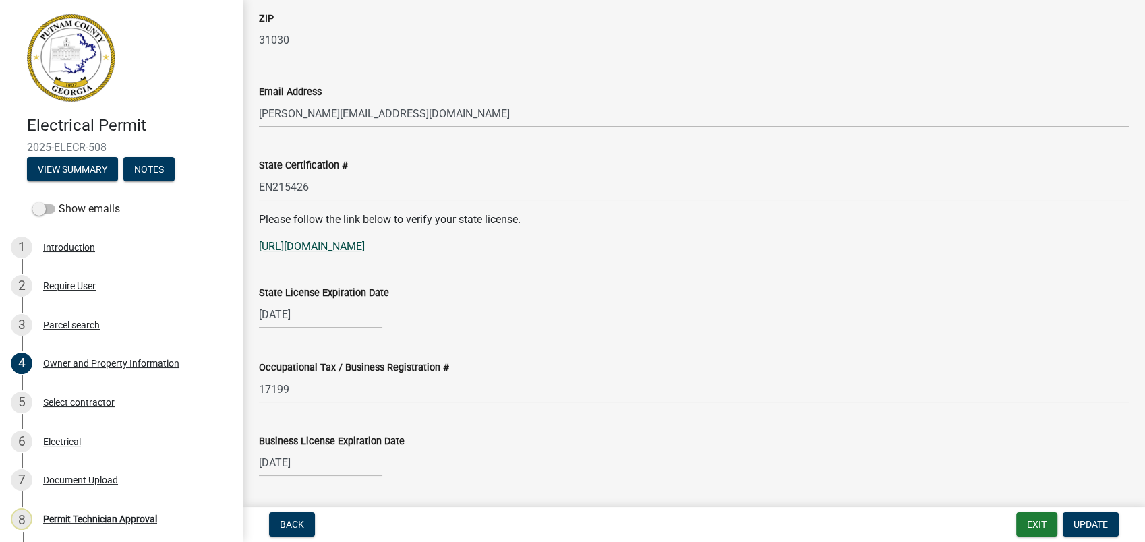
click at [361, 248] on link "https://goals.sos.ga.gov/GASOSOneStop/s/licensee-search" at bounding box center [312, 246] width 106 height 13
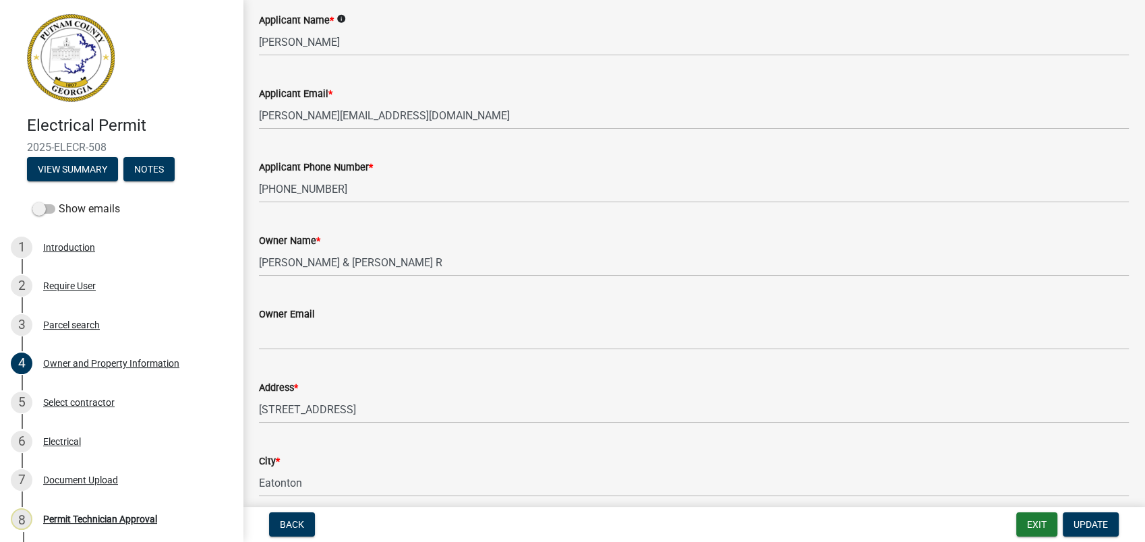
scroll to position [0, 0]
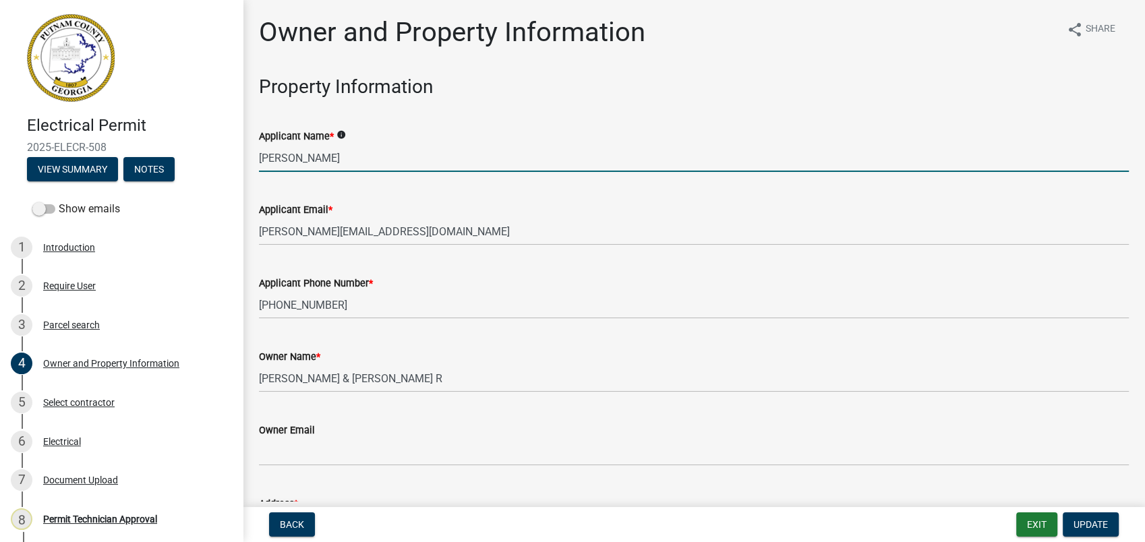
click at [353, 158] on input "Jennifer Lombardi" at bounding box center [694, 158] width 870 height 28
paste input "Kyle Patrick McDaniel"
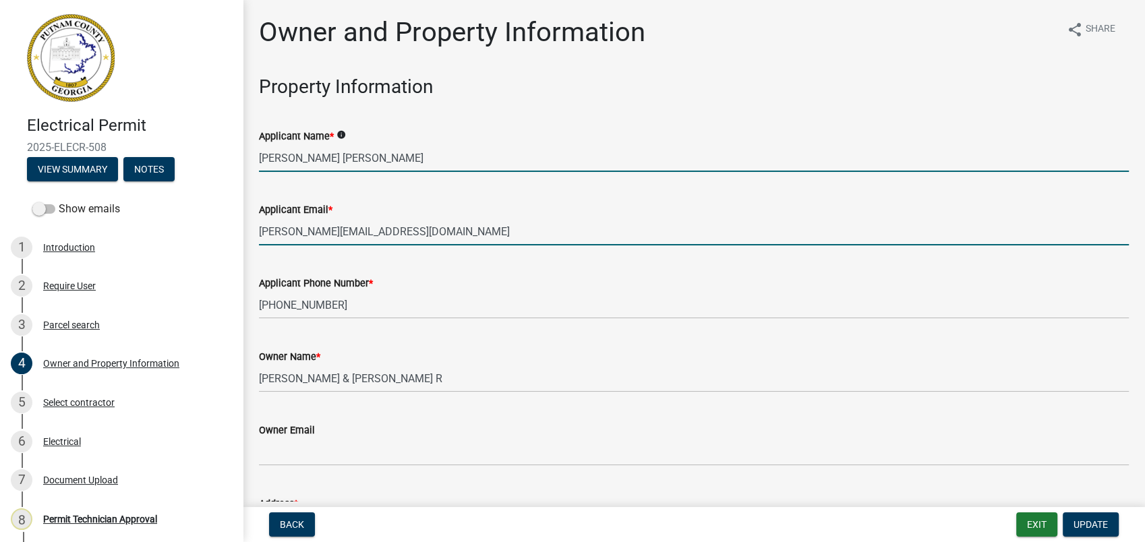
click at [752, 224] on input "jennifer@andersonpowerservices.com" at bounding box center [694, 232] width 870 height 28
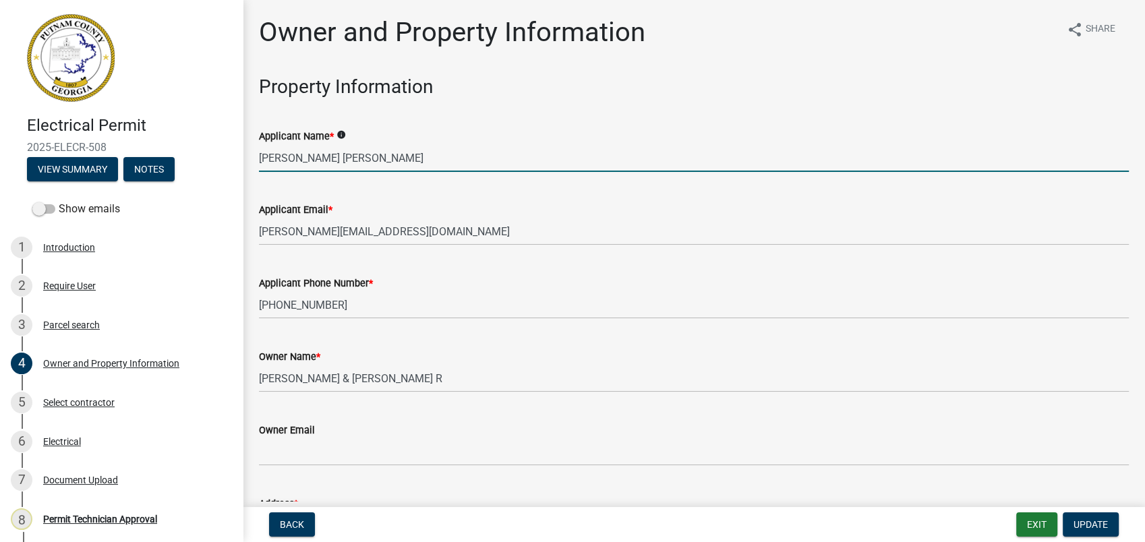
click at [347, 155] on input "Jennifer LombardiKyle Patrick McDaniel" at bounding box center [694, 158] width 870 height 28
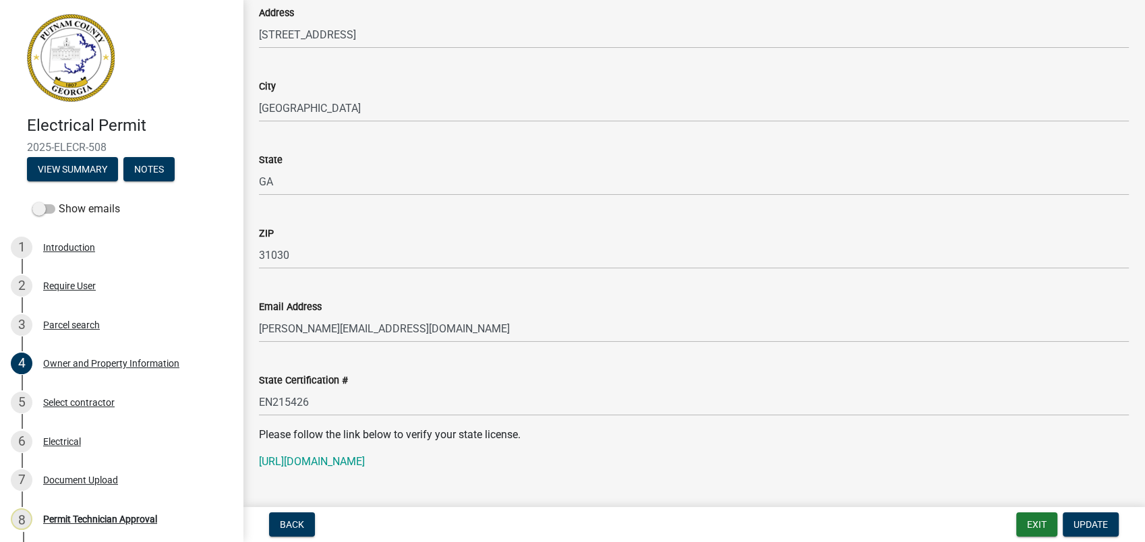
scroll to position [1573, 0]
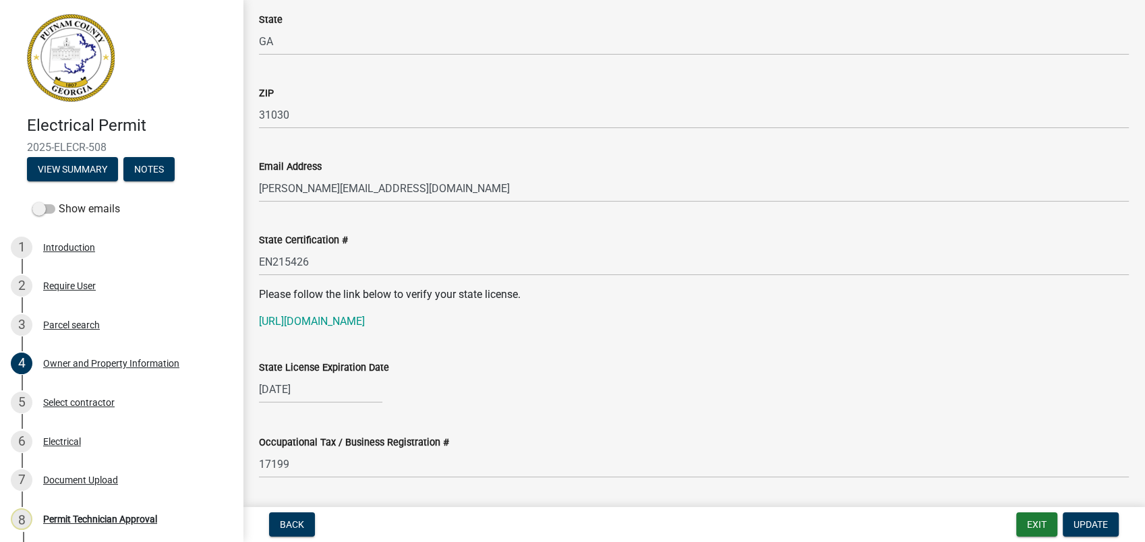
type input "Kyle Patrick McDaniel"
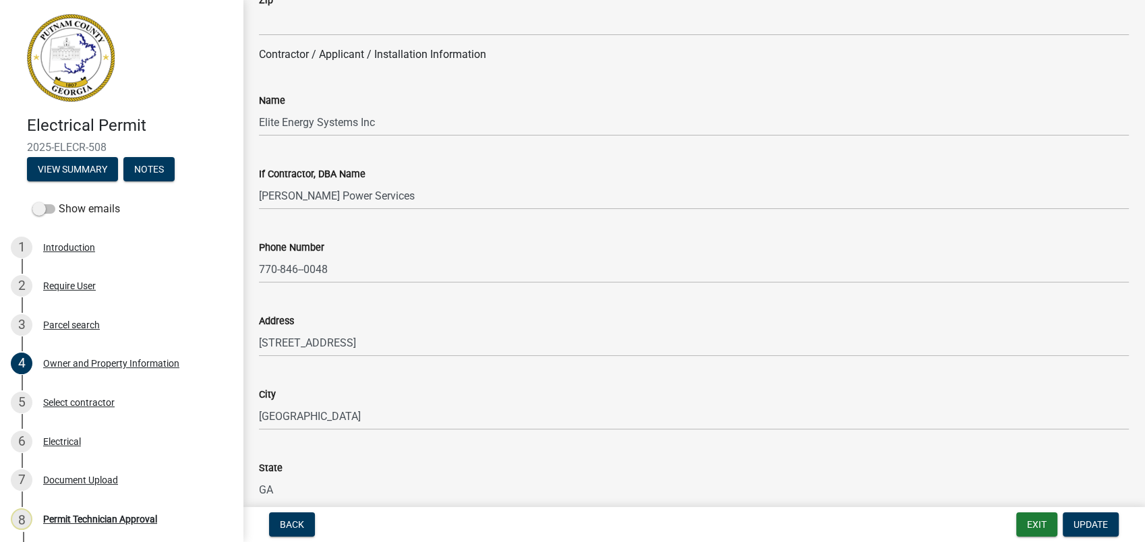
scroll to position [1123, 0]
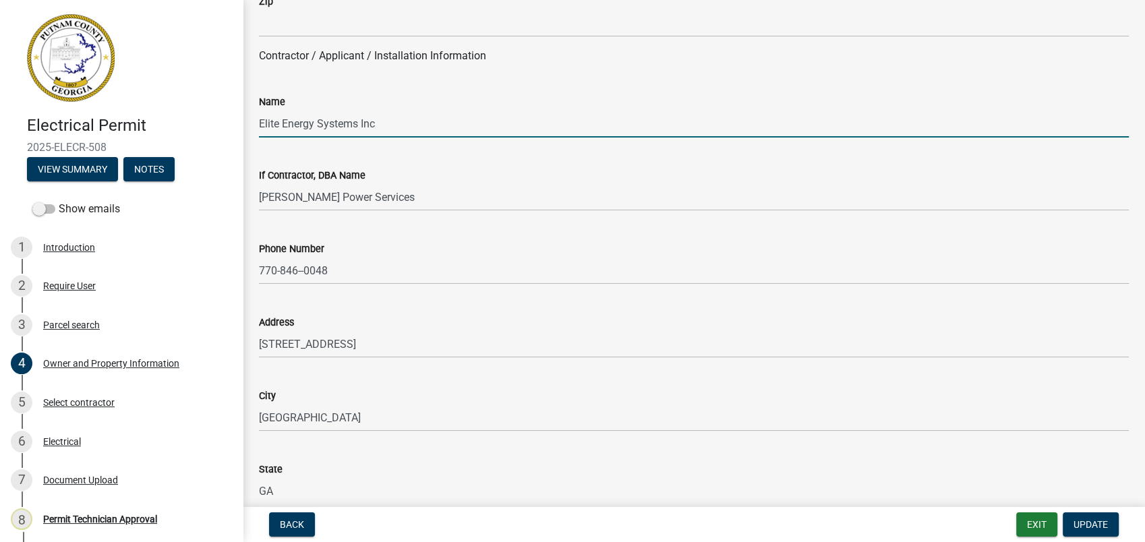
drag, startPoint x: 382, startPoint y: 127, endPoint x: 74, endPoint y: 124, distance: 308.1
click at [74, 124] on div "Electrical Permit 2025-ELECR-508 View Summary Notes Show emails 1 Introduction …" at bounding box center [572, 271] width 1145 height 542
paste input "Kyle Patrick McDaniel"
type input "Kyle Patrick McDaniel"
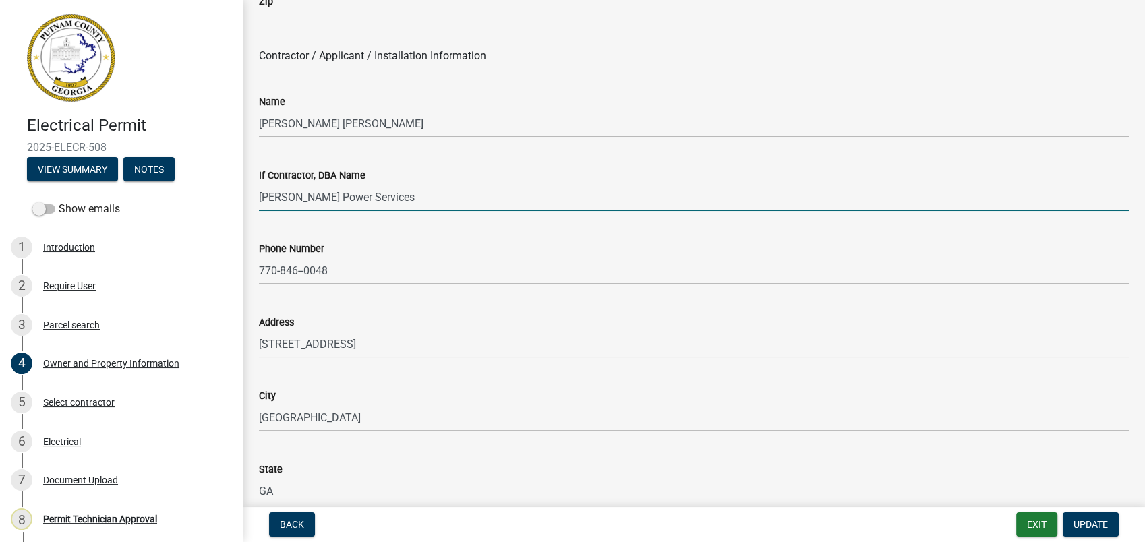
drag, startPoint x: 318, startPoint y: 215, endPoint x: 163, endPoint y: 222, distance: 155.2
click at [163, 222] on div "Electrical Permit 2025-ELECR-508 View Summary Notes Show emails 1 Introduction …" at bounding box center [572, 271] width 1145 height 542
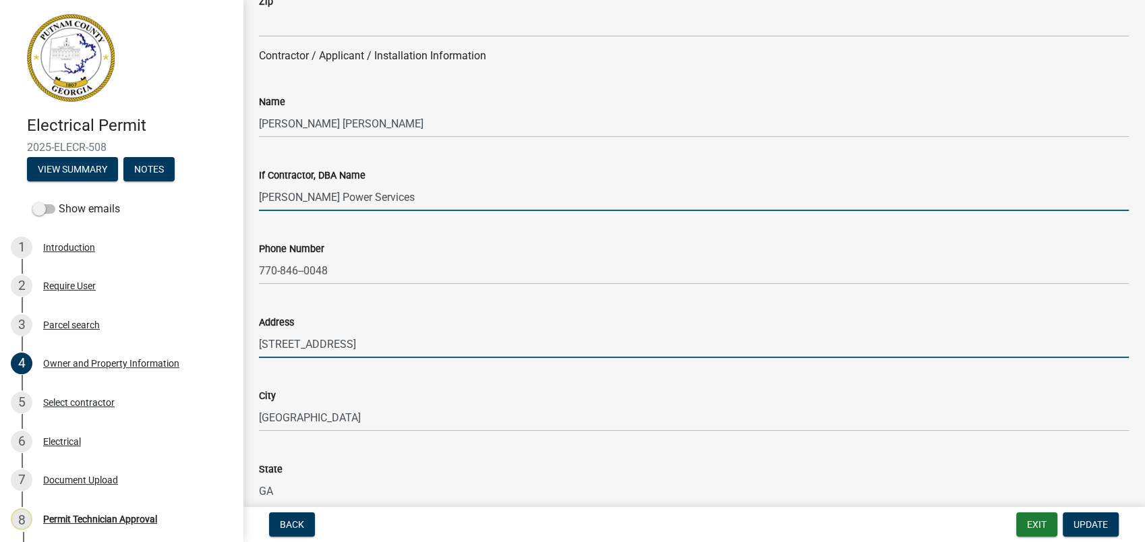
click at [524, 330] on input "78F Mossy Creek Dr." at bounding box center [694, 344] width 870 height 28
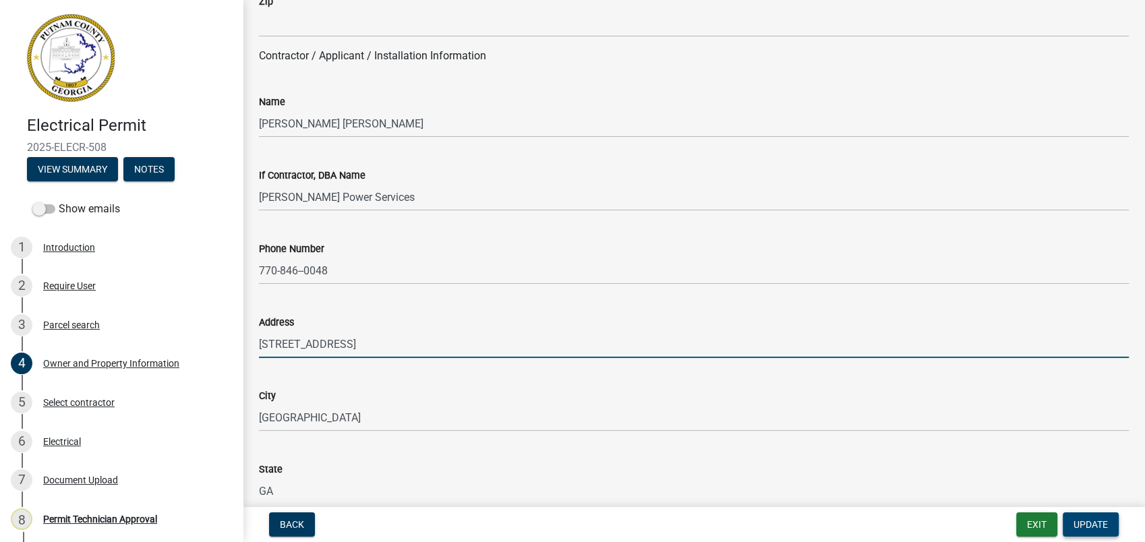
click at [1091, 524] on span "Update" at bounding box center [1090, 524] width 34 height 11
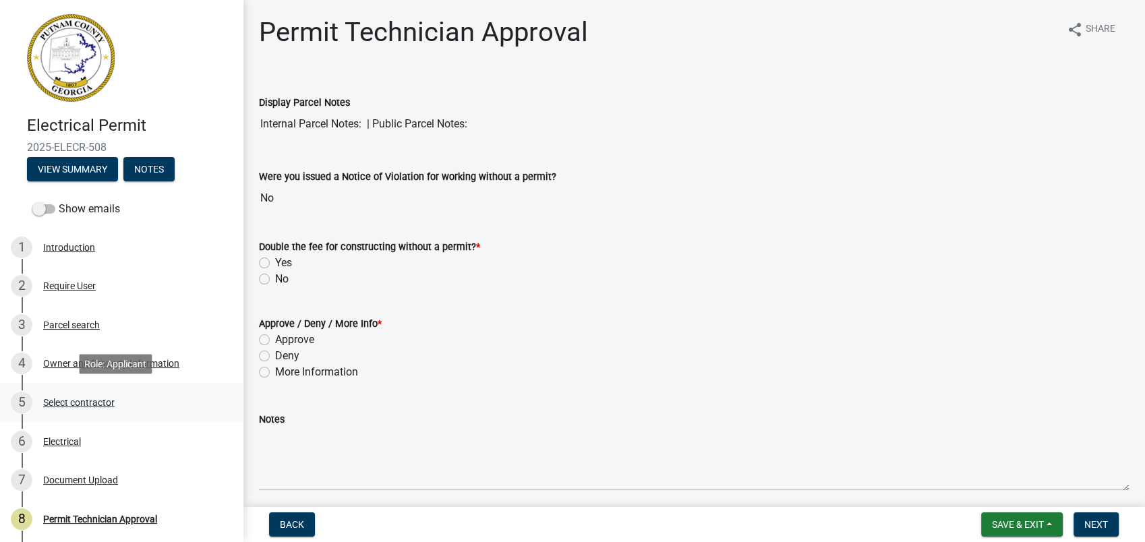
scroll to position [129, 0]
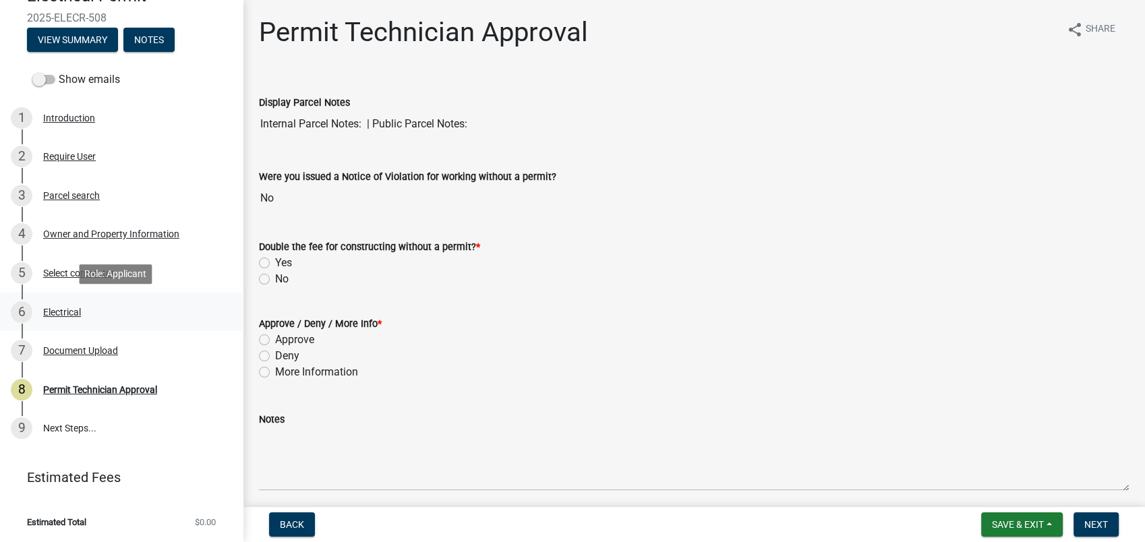
click at [75, 298] on link "6 Electrical" at bounding box center [121, 312] width 243 height 39
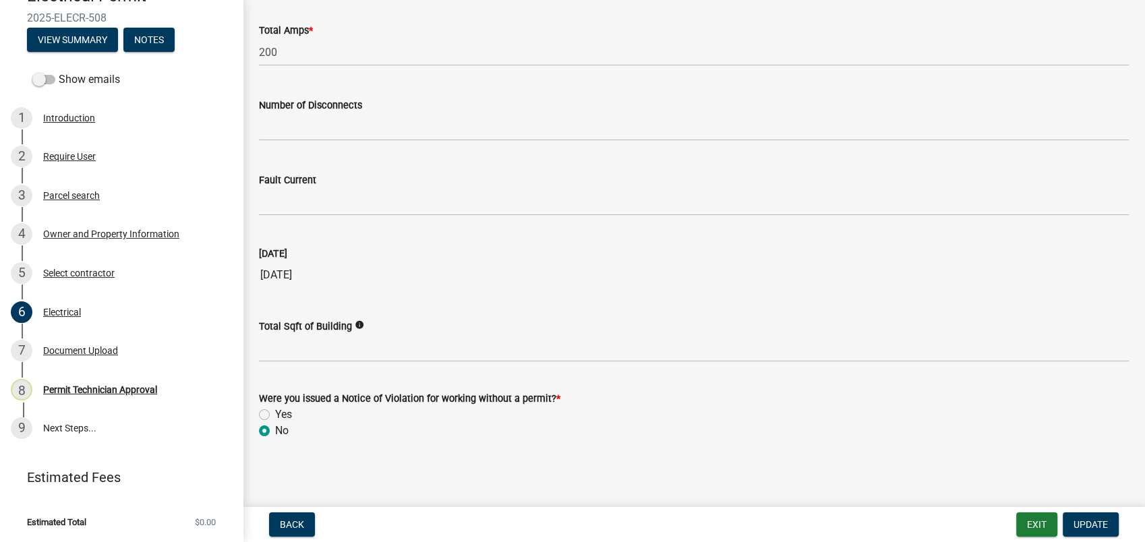
scroll to position [1353, 0]
click at [1079, 523] on span "Update" at bounding box center [1090, 524] width 34 height 11
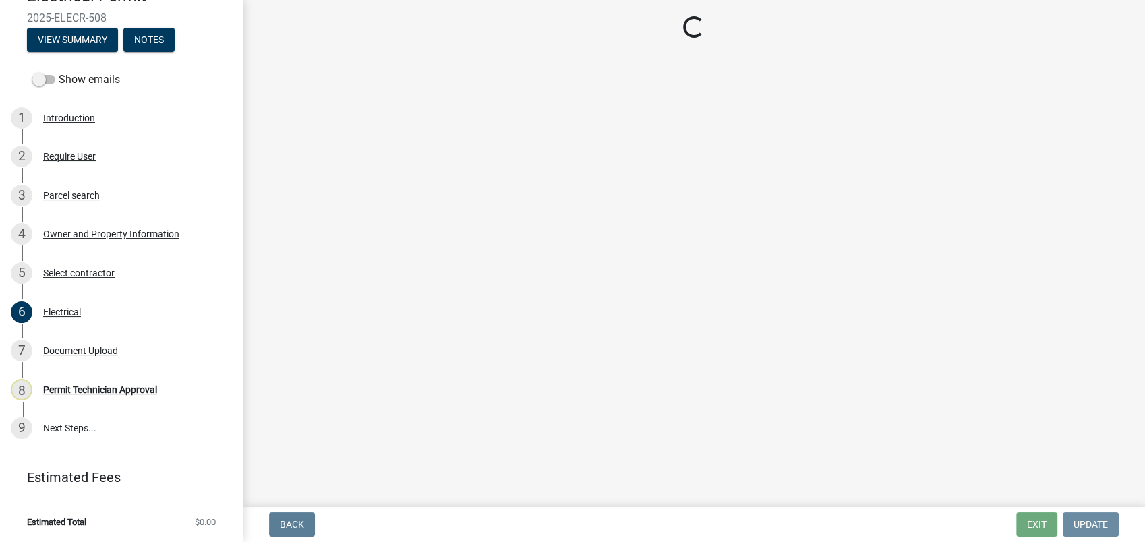
scroll to position [0, 0]
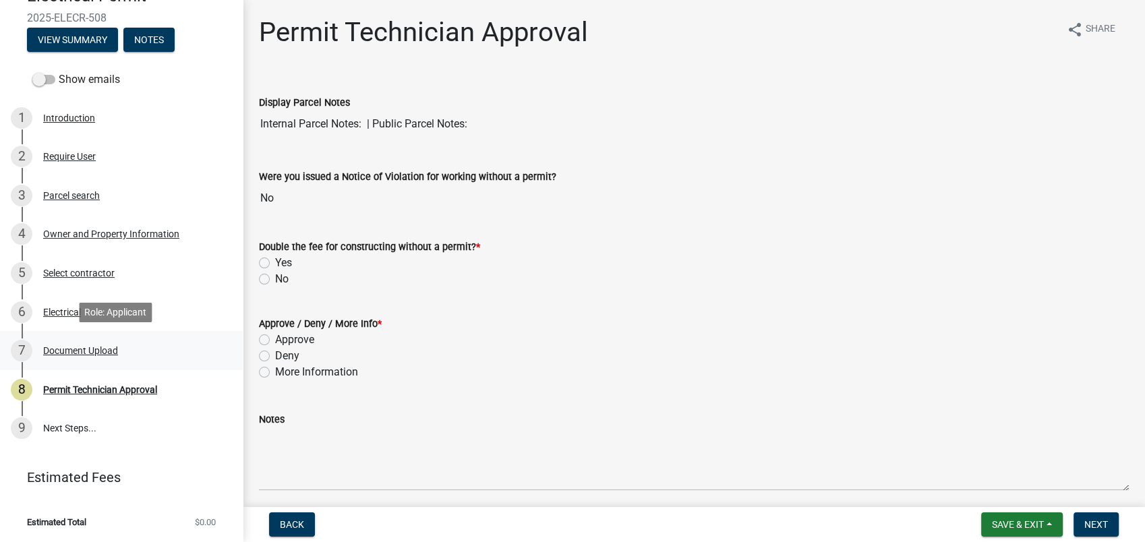
click at [61, 351] on div "Document Upload" at bounding box center [80, 350] width 75 height 9
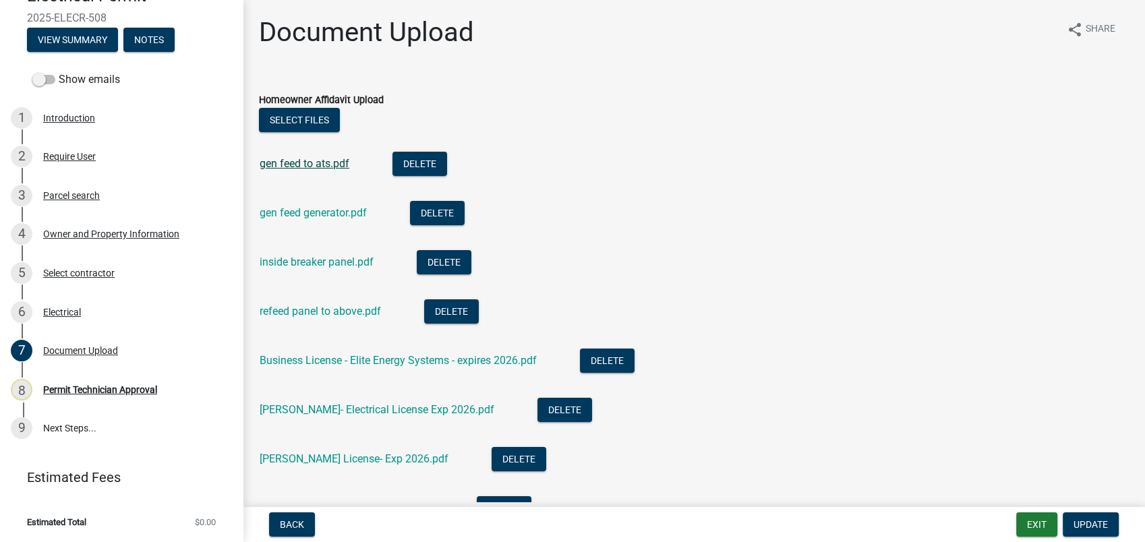
click at [312, 162] on link "gen feed to ats.pdf" at bounding box center [305, 163] width 90 height 13
click at [335, 212] on link "gen feed generator.pdf" at bounding box center [313, 212] width 107 height 13
click at [278, 259] on link "inside breaker panel.pdf" at bounding box center [317, 261] width 114 height 13
click at [291, 317] on link "refeed panel to above.pdf" at bounding box center [320, 311] width 121 height 13
click at [269, 361] on link "Business License - Elite Energy Systems - expires 2026.pdf" at bounding box center [398, 360] width 277 height 13
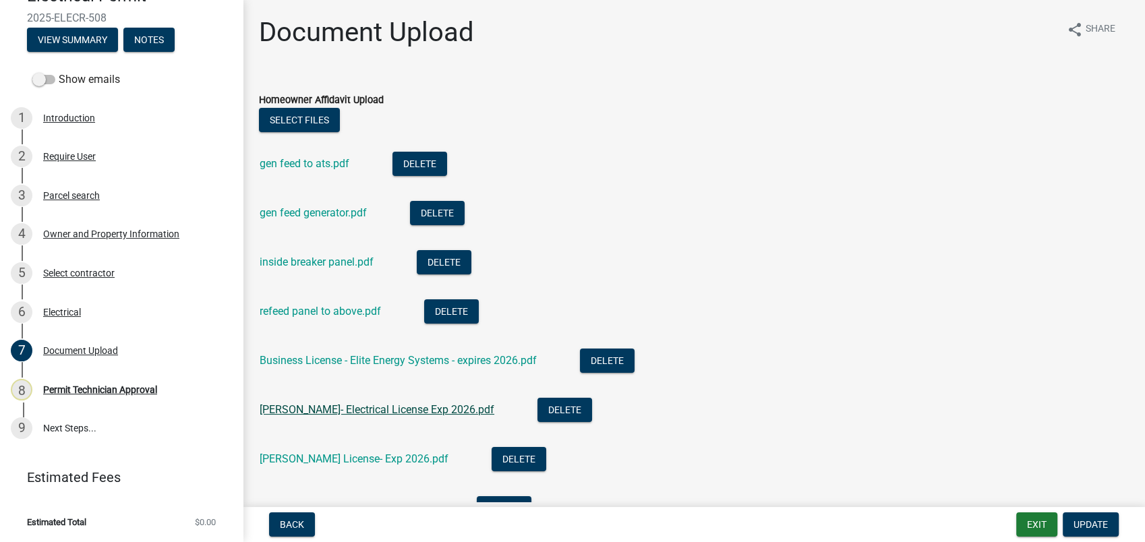
click at [345, 405] on link "Kyle McDaniel- Electrical License Exp 2026.pdf" at bounding box center [377, 409] width 235 height 13
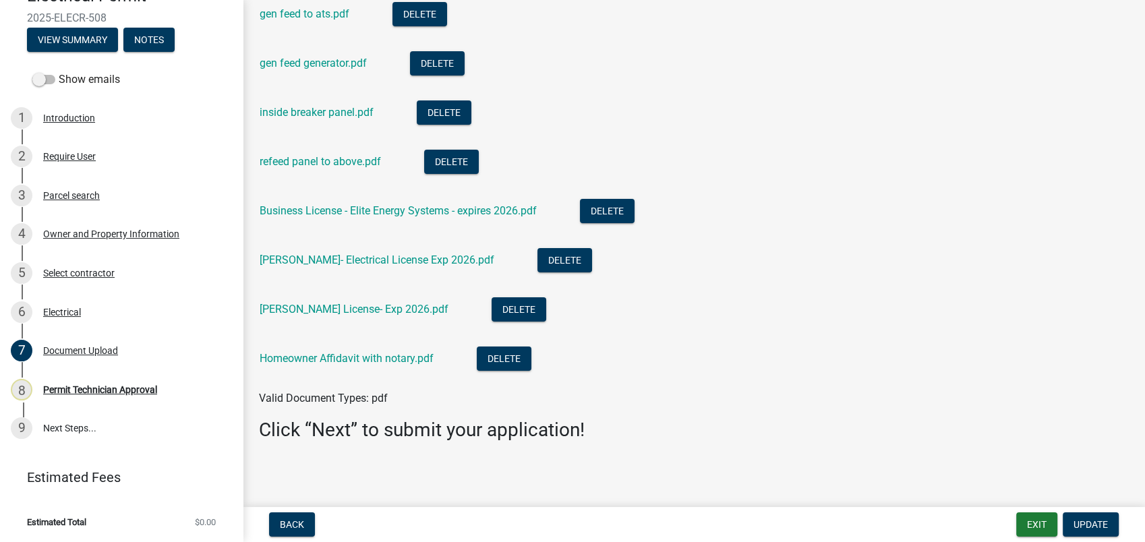
scroll to position [152, 0]
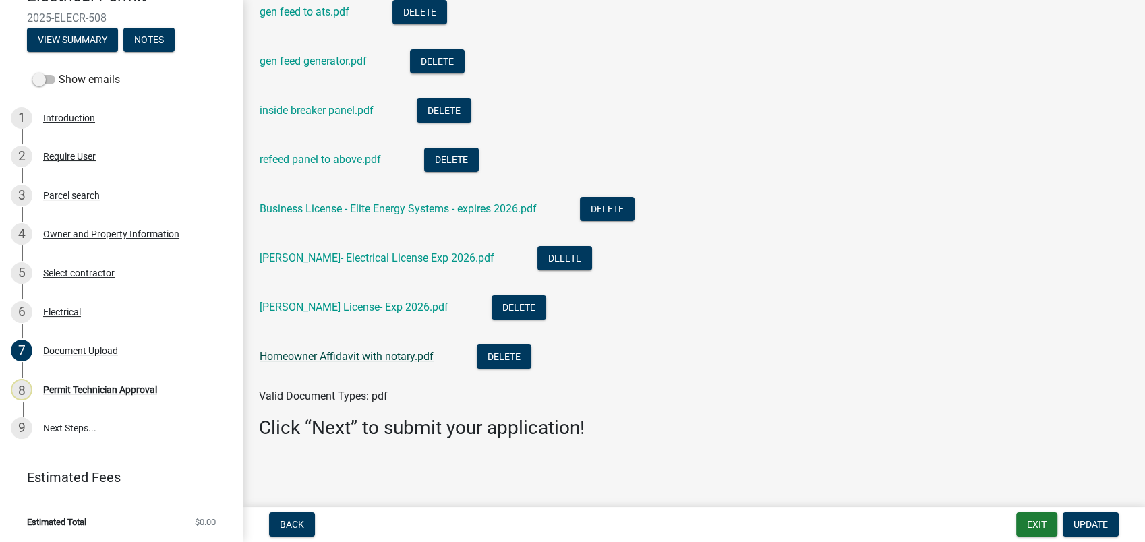
click at [310, 351] on link "Homeowner Affidavit with notary.pdf" at bounding box center [347, 356] width 174 height 13
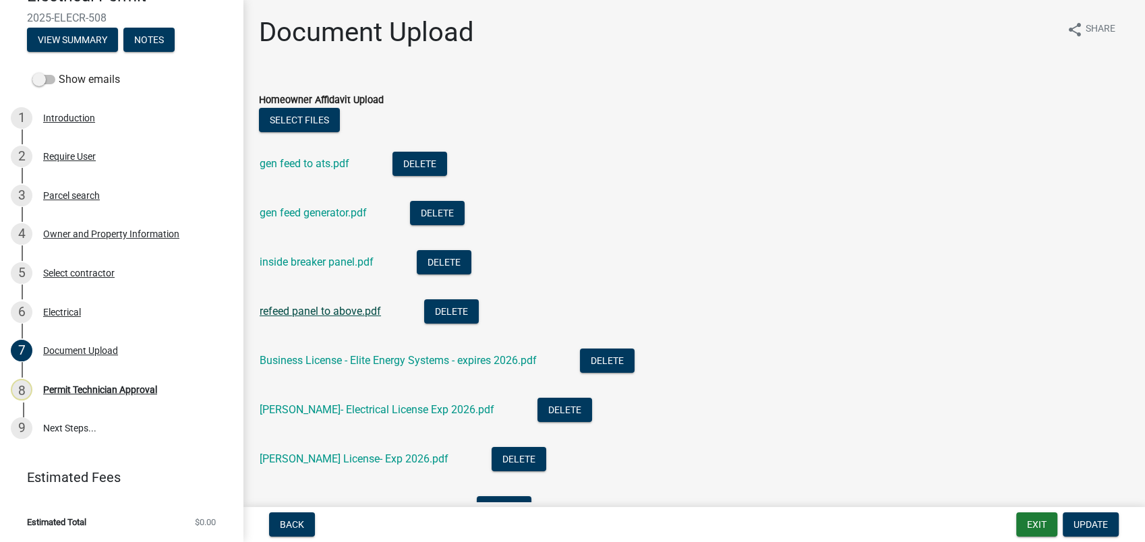
scroll to position [0, 0]
click at [1094, 524] on span "Update" at bounding box center [1090, 524] width 34 height 11
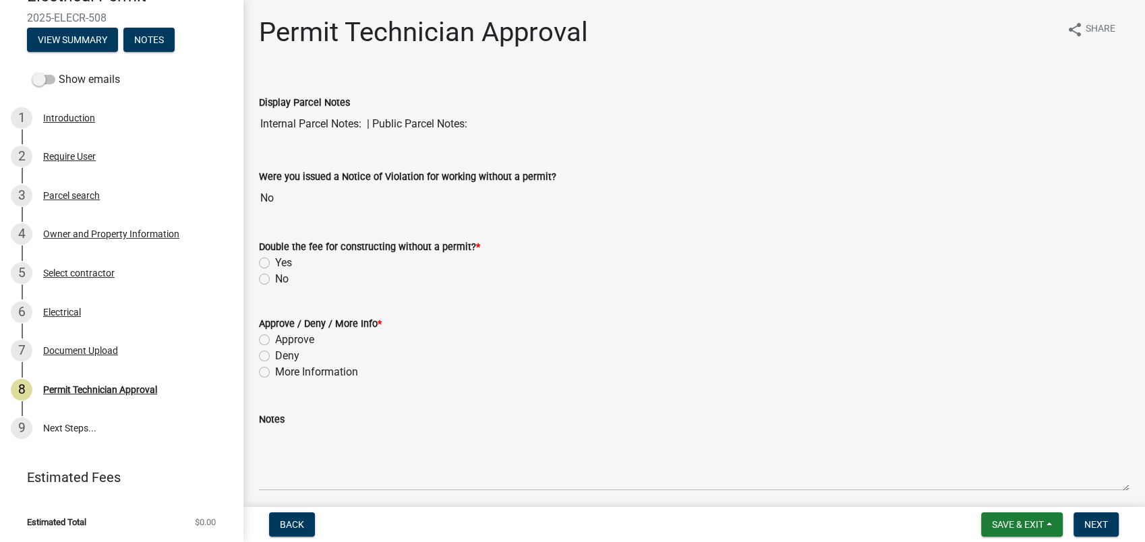
click at [275, 278] on label "No" at bounding box center [281, 279] width 13 height 16
click at [275, 278] on input "No" at bounding box center [279, 275] width 9 height 9
radio input "true"
click at [275, 340] on label "Approve" at bounding box center [294, 340] width 39 height 16
click at [275, 340] on input "Approve" at bounding box center [279, 336] width 9 height 9
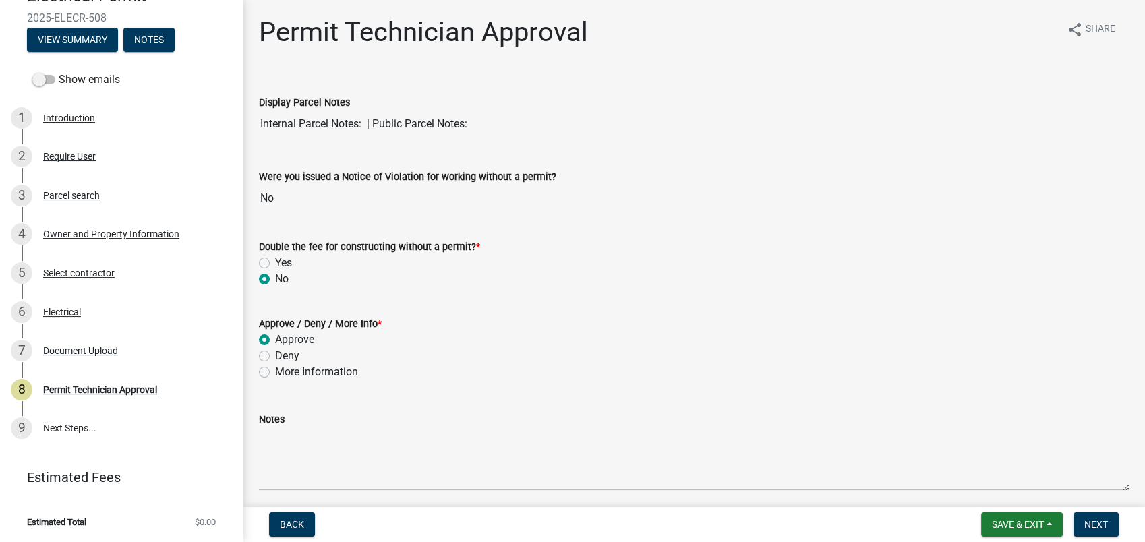
radio input "true"
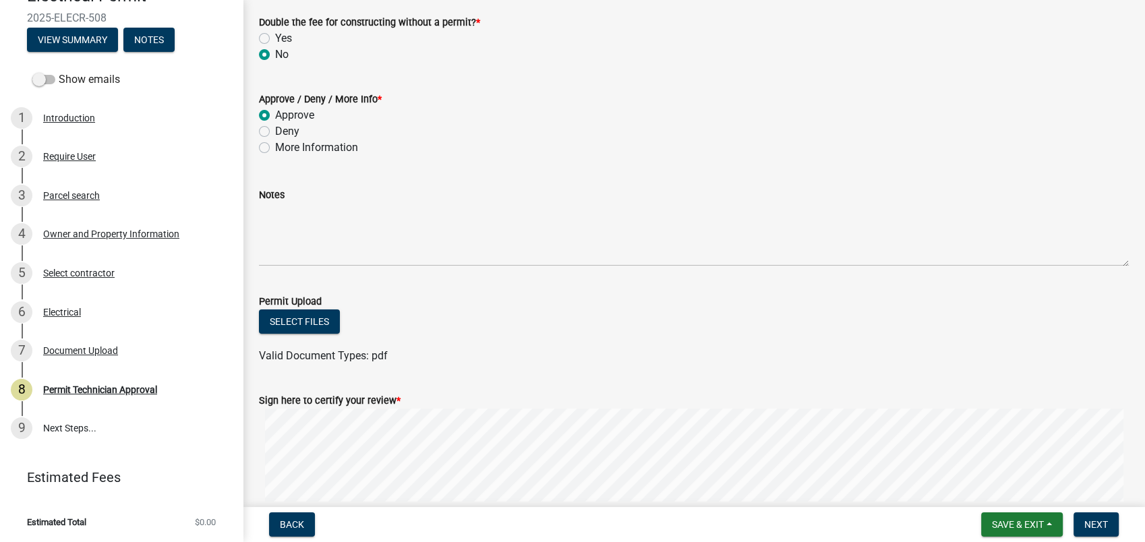
scroll to position [323, 0]
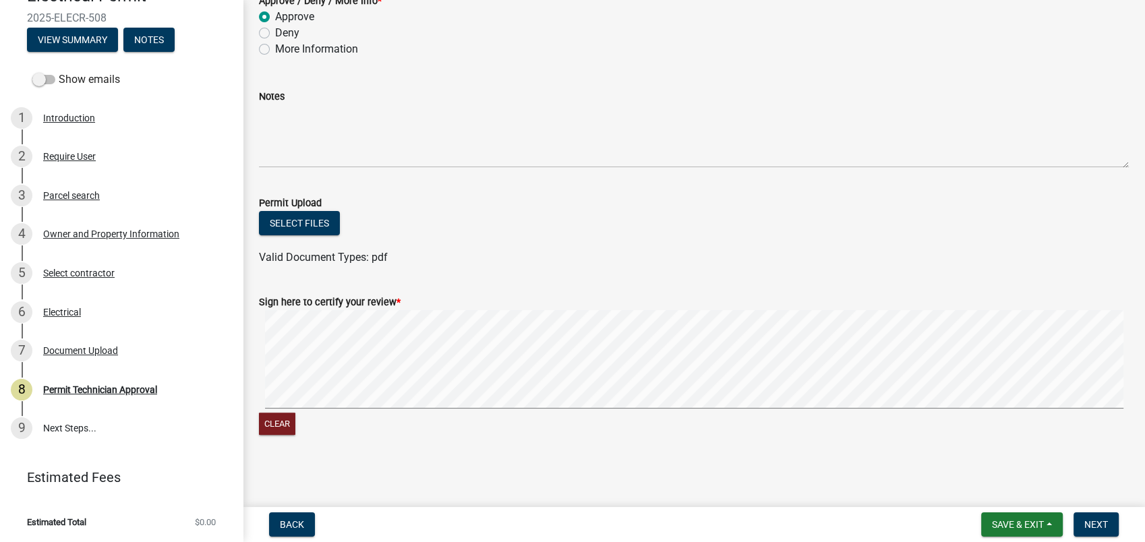
click at [1062, 415] on div "Clear" at bounding box center [694, 373] width 870 height 127
drag, startPoint x: 1093, startPoint y: 524, endPoint x: 1085, endPoint y: 526, distance: 7.7
click at [1091, 526] on span "Next" at bounding box center [1096, 524] width 24 height 11
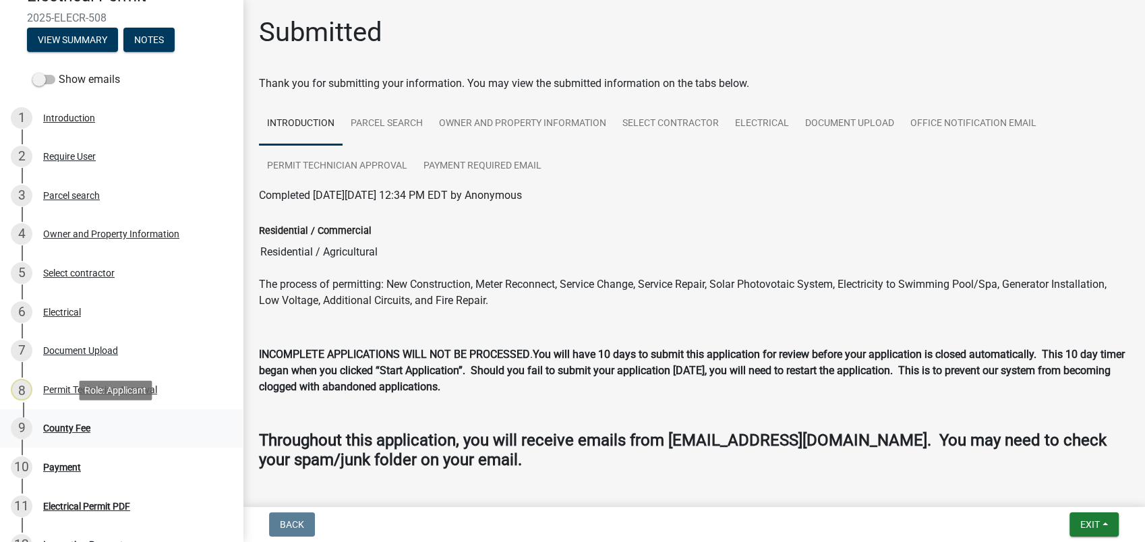
click at [86, 426] on div "County Fee" at bounding box center [66, 427] width 47 height 9
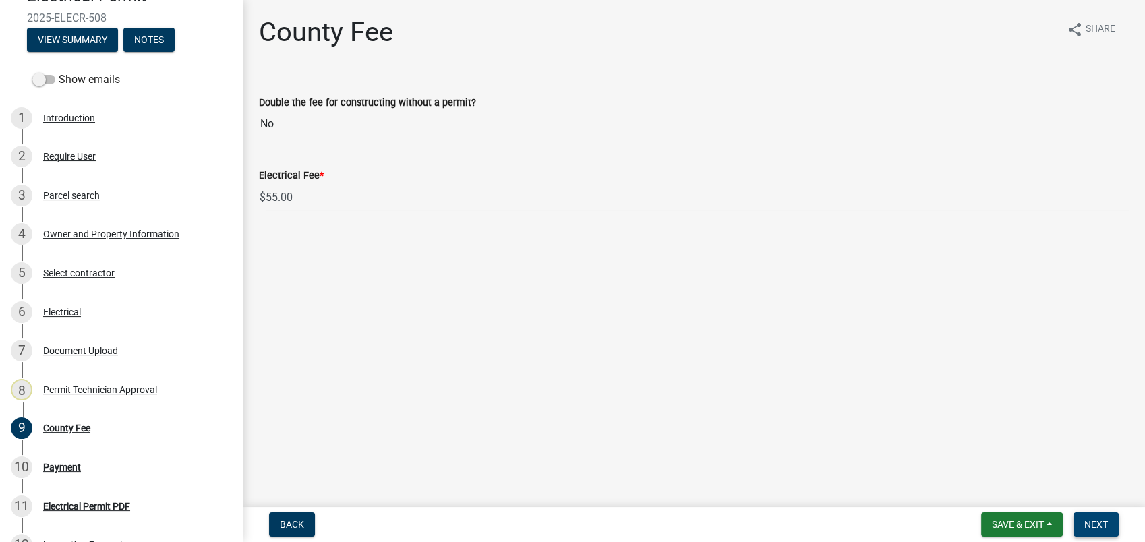
click at [1087, 521] on span "Next" at bounding box center [1096, 524] width 24 height 11
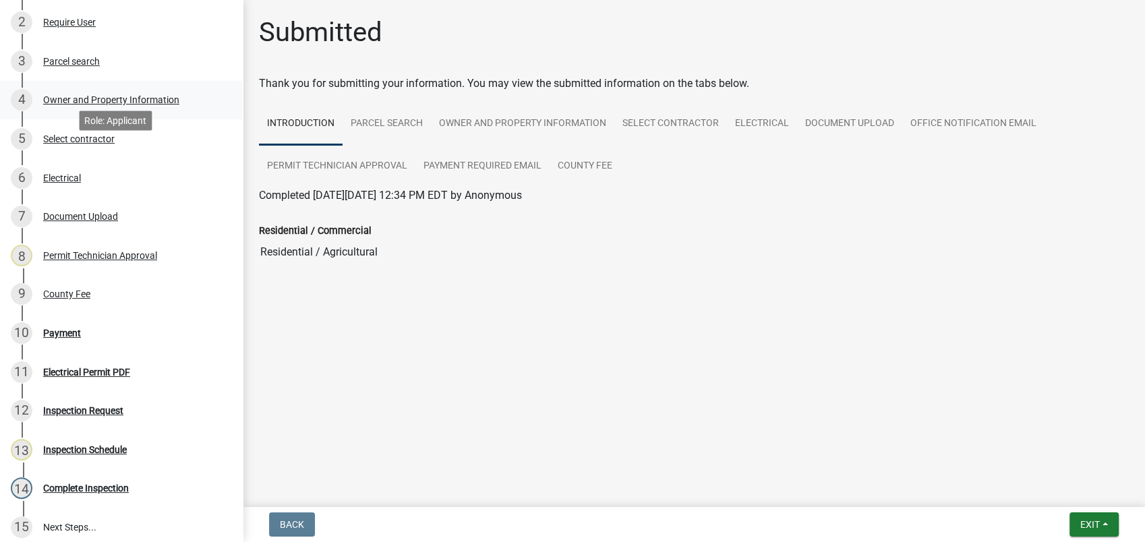
scroll to position [355, 0]
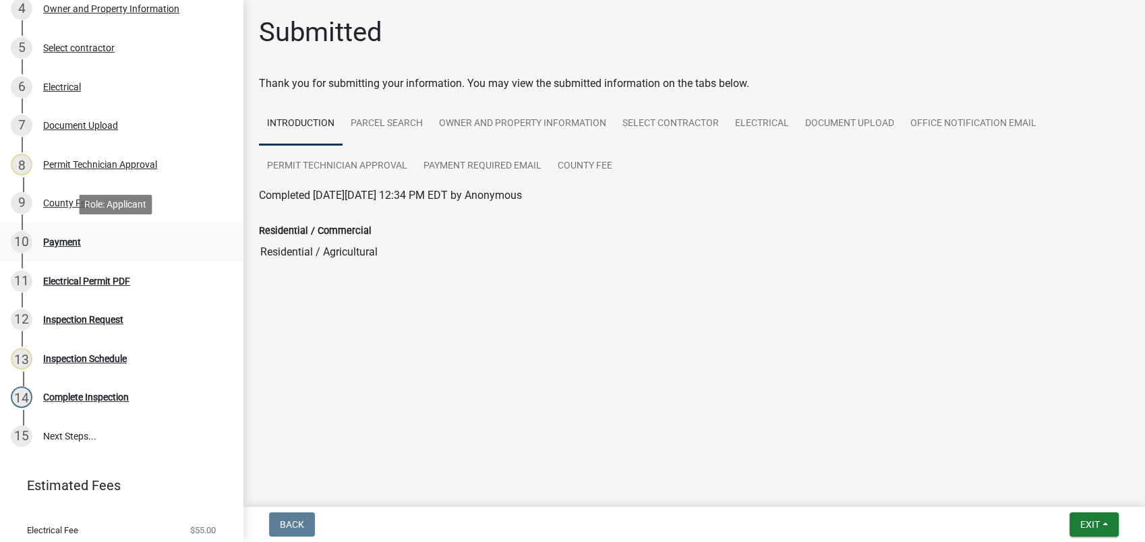
click at [75, 243] on div "Payment" at bounding box center [62, 241] width 38 height 9
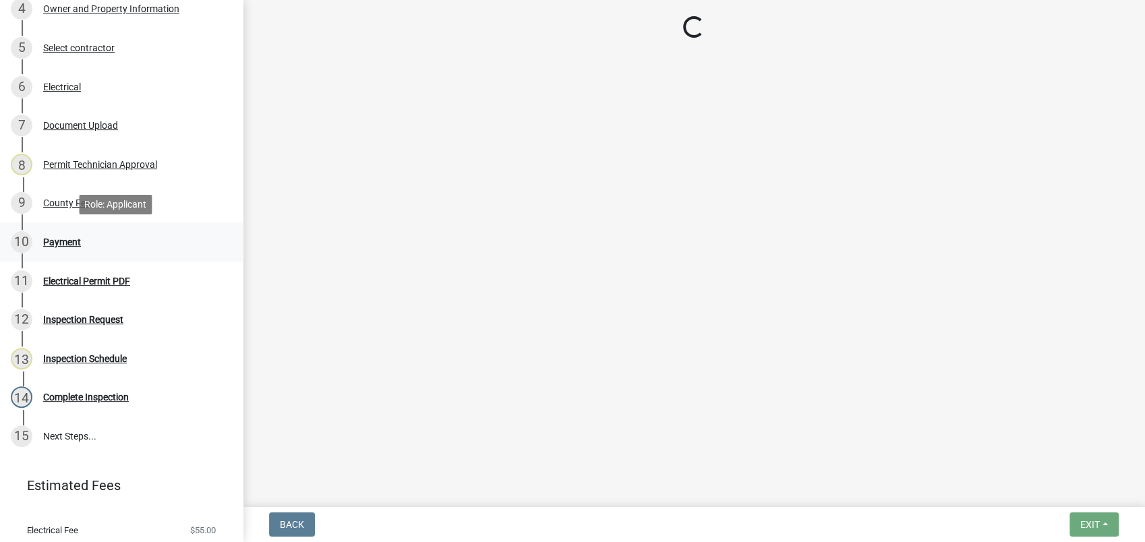
select select "3: 3"
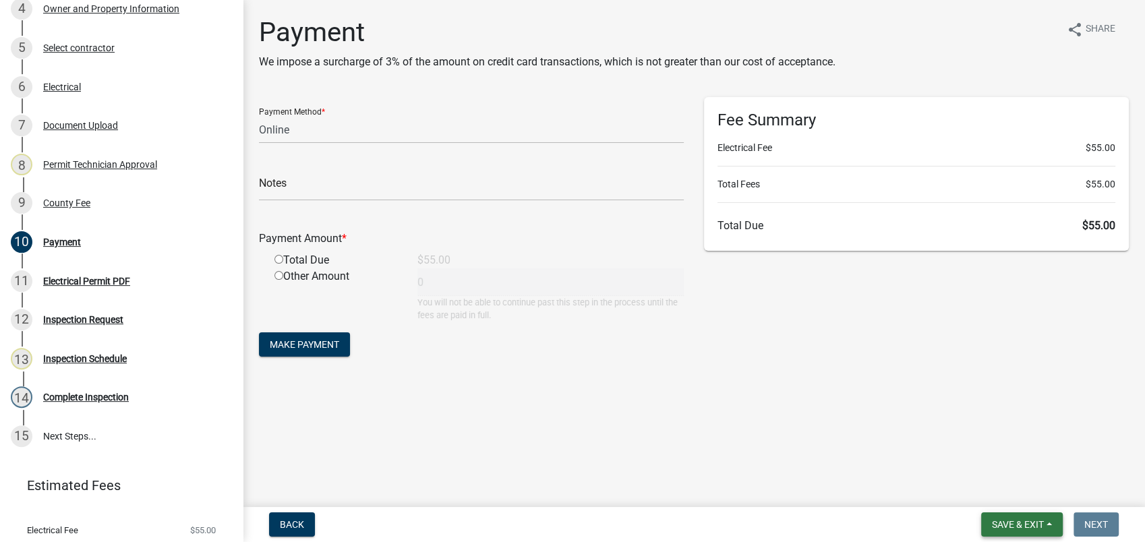
click at [1020, 526] on span "Save & Exit" at bounding box center [1018, 524] width 52 height 11
click at [1019, 491] on button "Save & Exit" at bounding box center [1008, 489] width 108 height 32
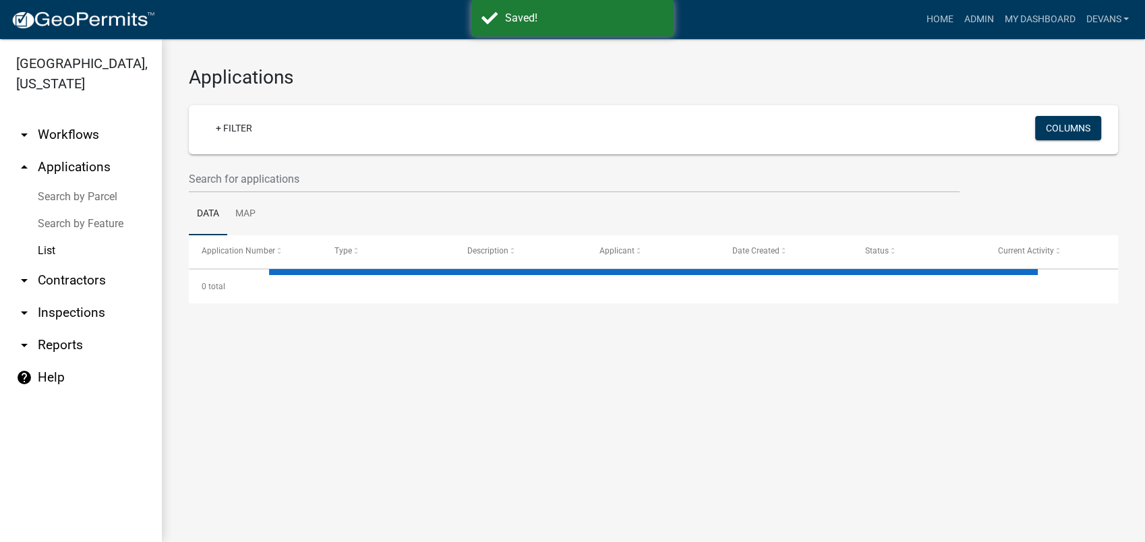
select select "1: 25"
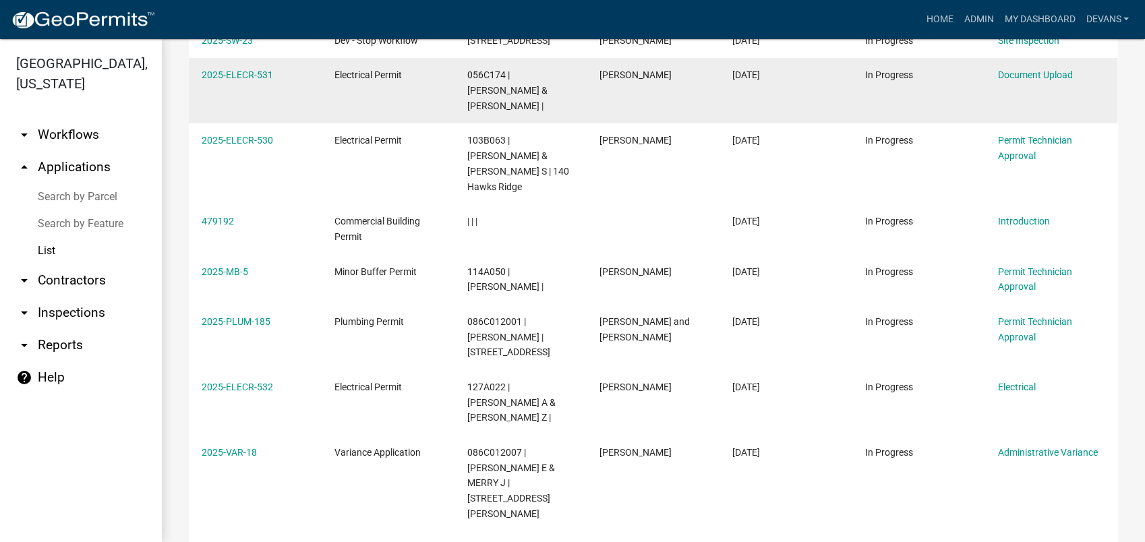
scroll to position [898, 0]
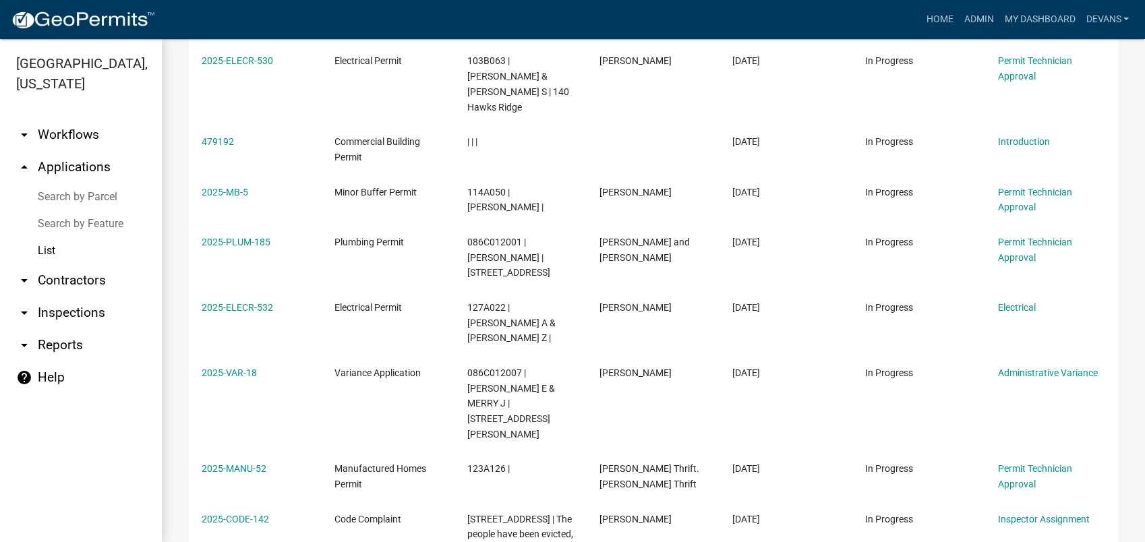
click at [49, 249] on link "List" at bounding box center [81, 250] width 162 height 27
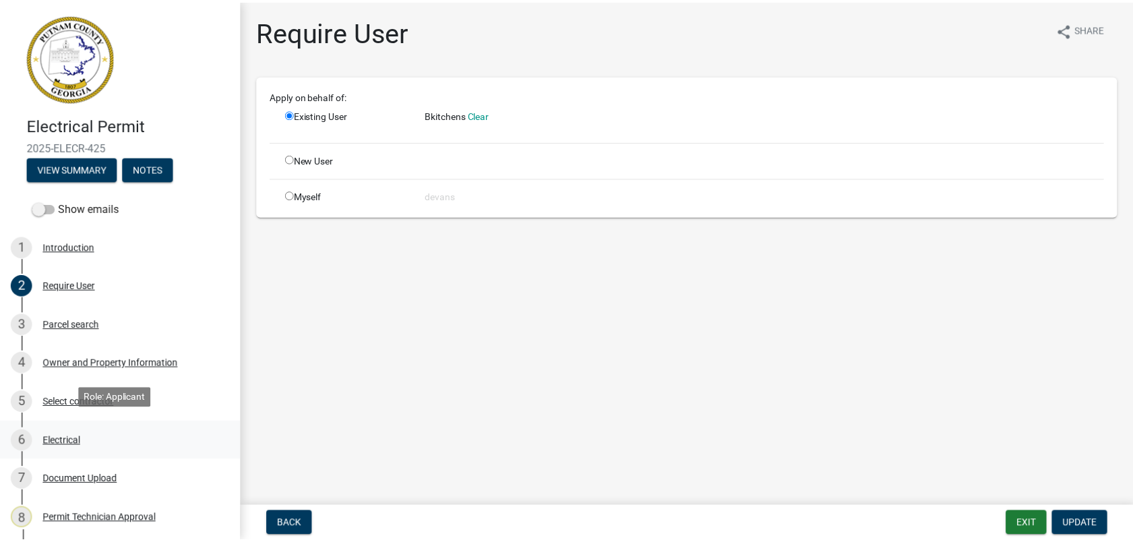
scroll to position [224, 0]
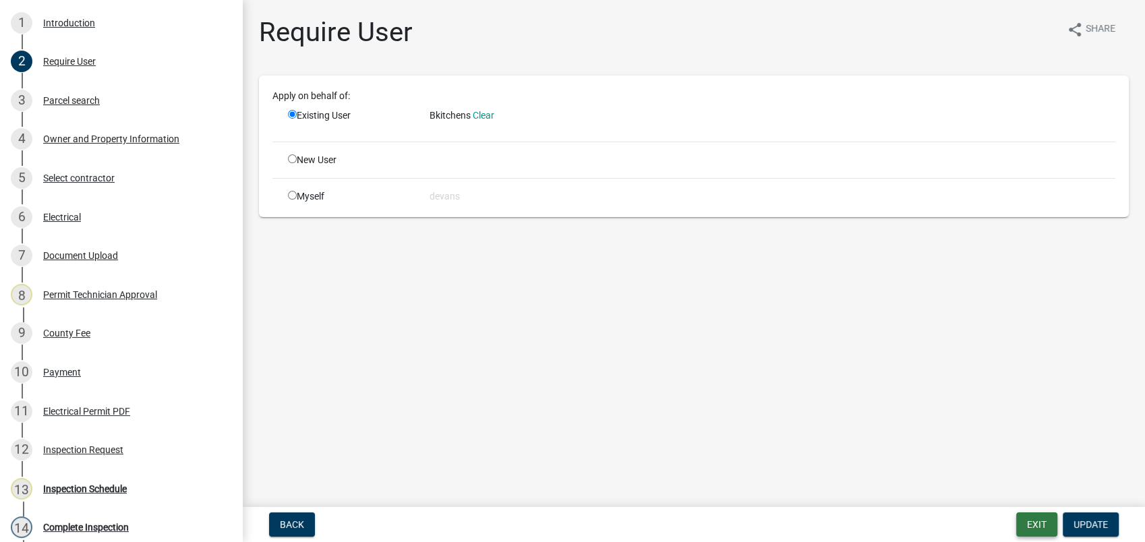
click at [1039, 525] on button "Exit" at bounding box center [1036, 524] width 41 height 24
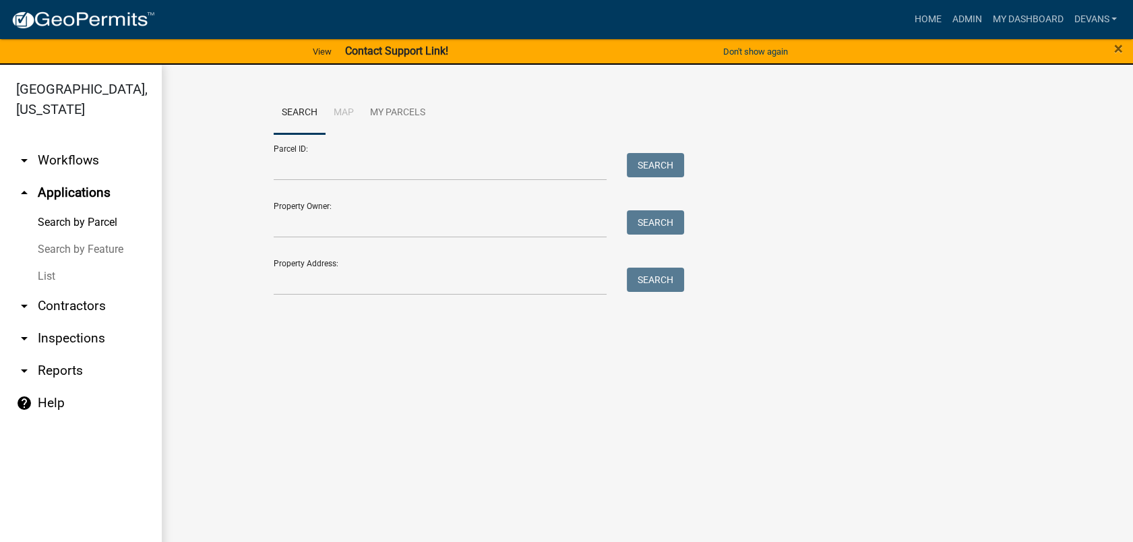
click at [42, 332] on link "arrow_drop_down Inspections" at bounding box center [81, 338] width 162 height 32
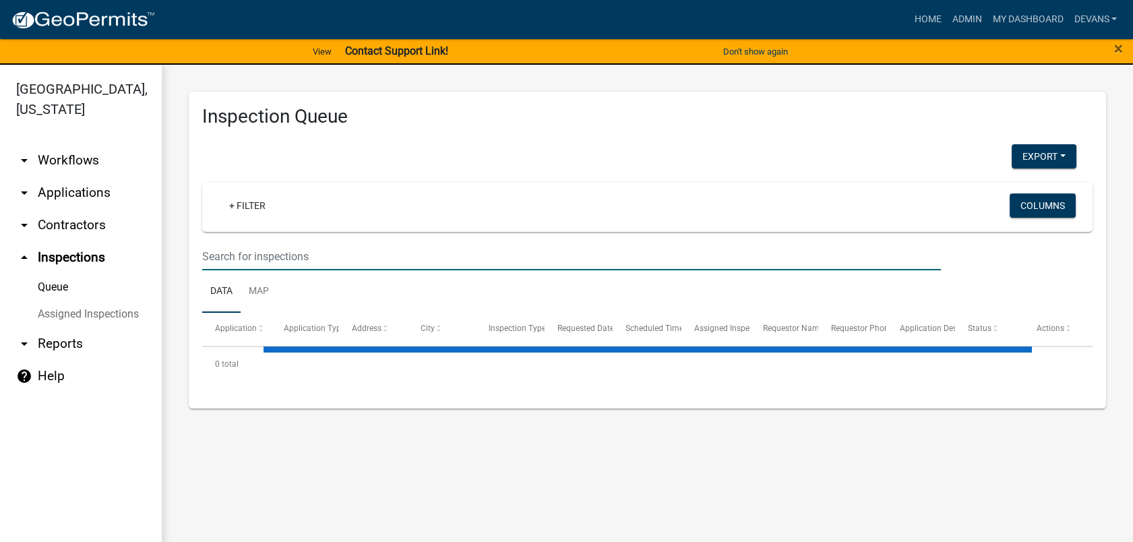
click at [246, 252] on input "text" at bounding box center [571, 257] width 739 height 28
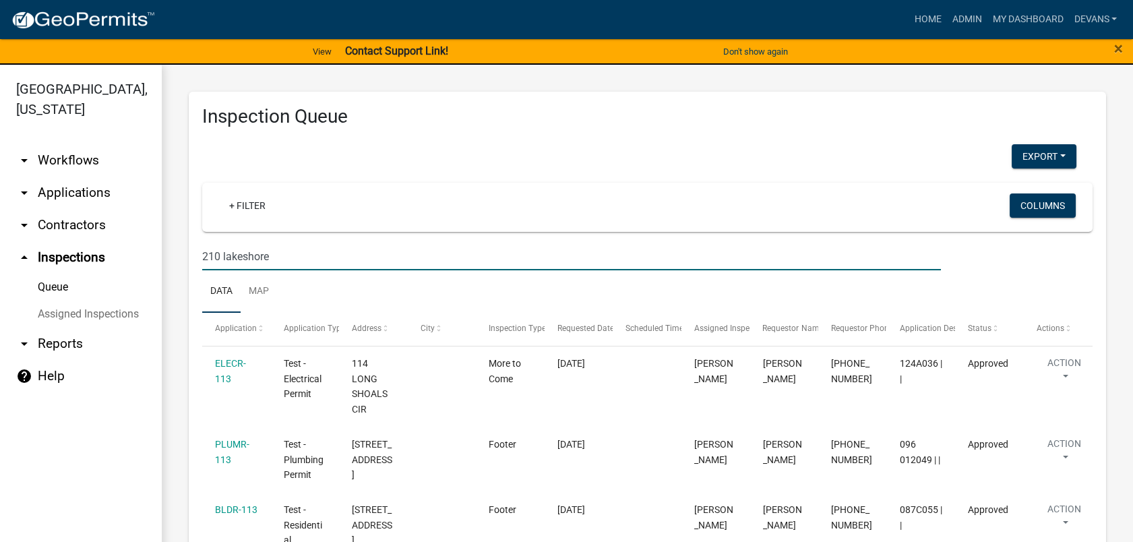
type input "210 lakeshore"
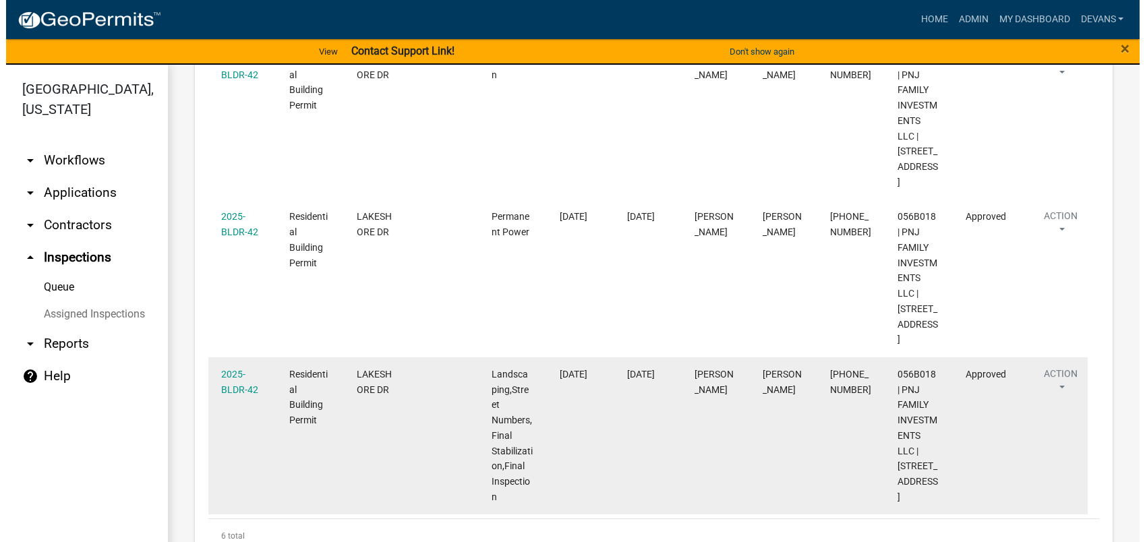
scroll to position [1070, 0]
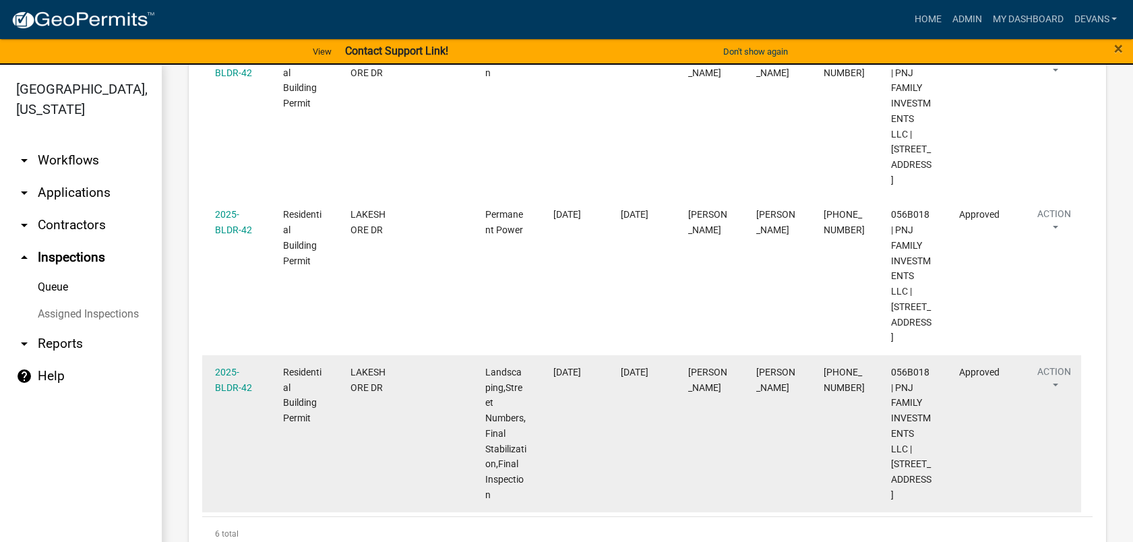
click at [232, 365] on div "2025-BLDR-42" at bounding box center [236, 380] width 42 height 31
click at [226, 367] on link "2025-BLDR-42" at bounding box center [233, 380] width 37 height 26
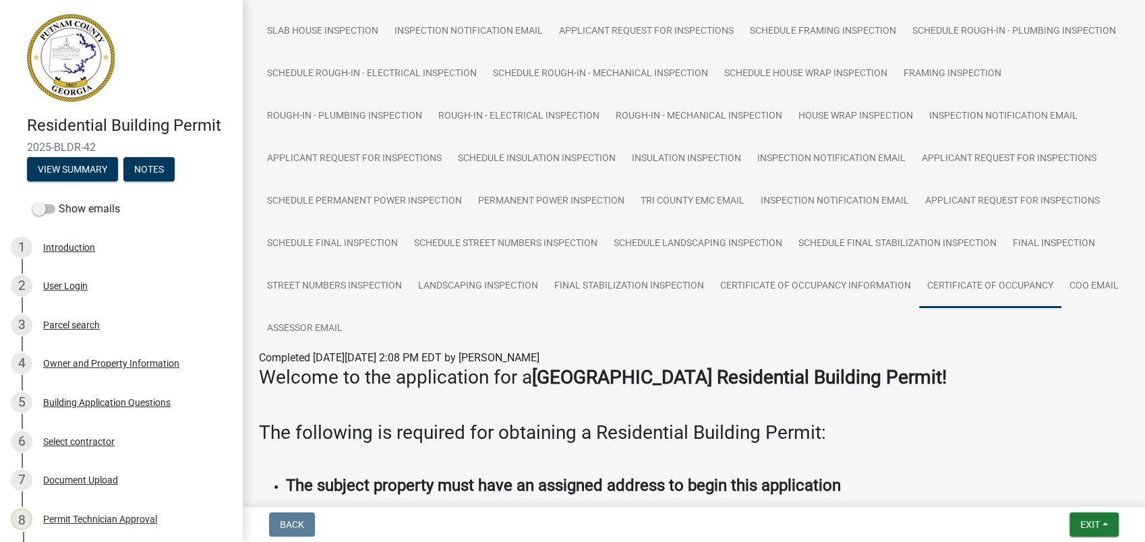
scroll to position [524, 0]
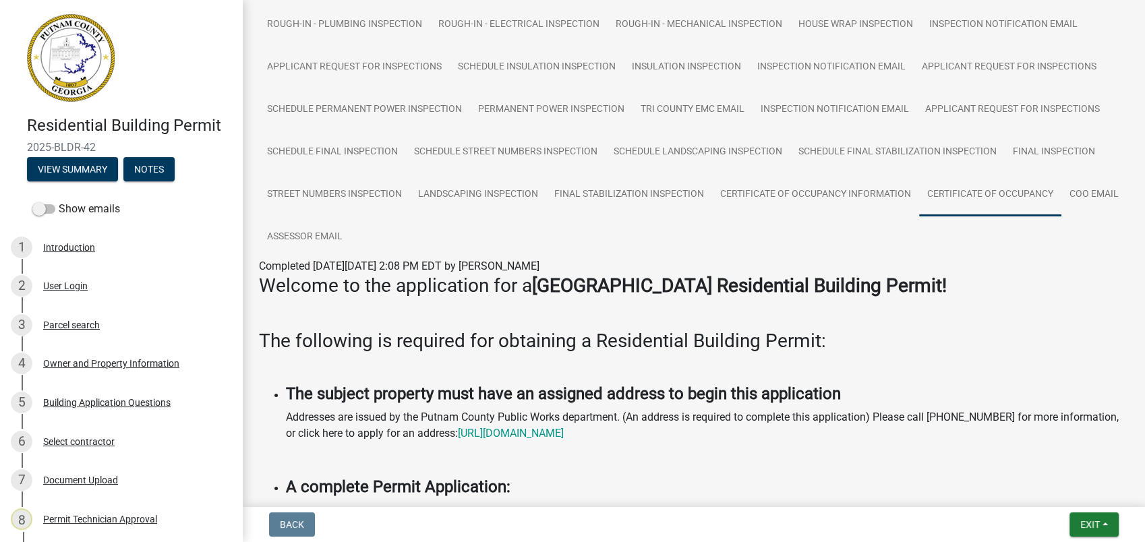
click at [919, 216] on link "Certificate of Occupancy" at bounding box center [990, 194] width 142 height 43
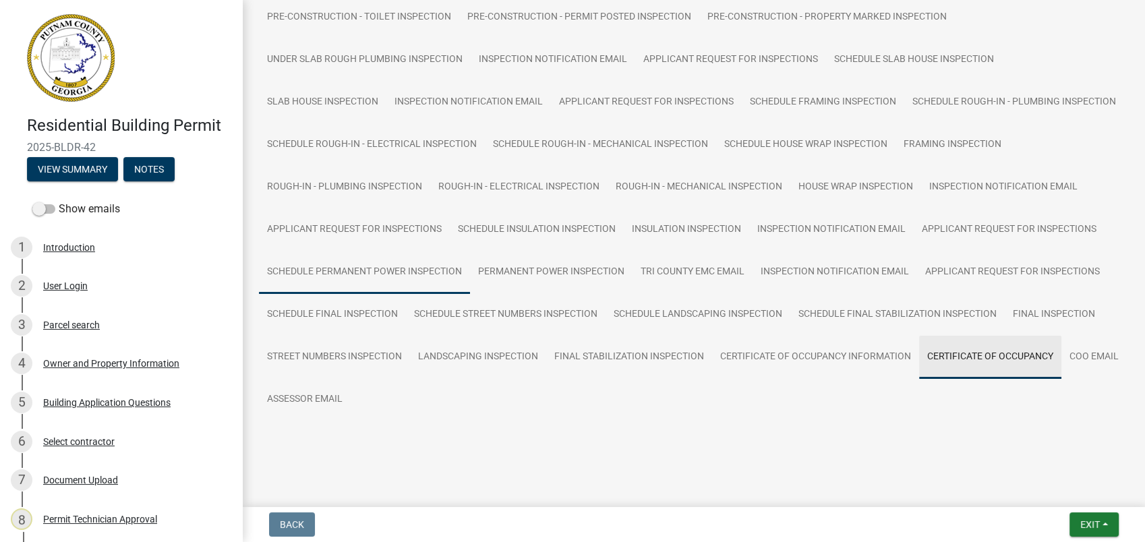
scroll to position [377, 0]
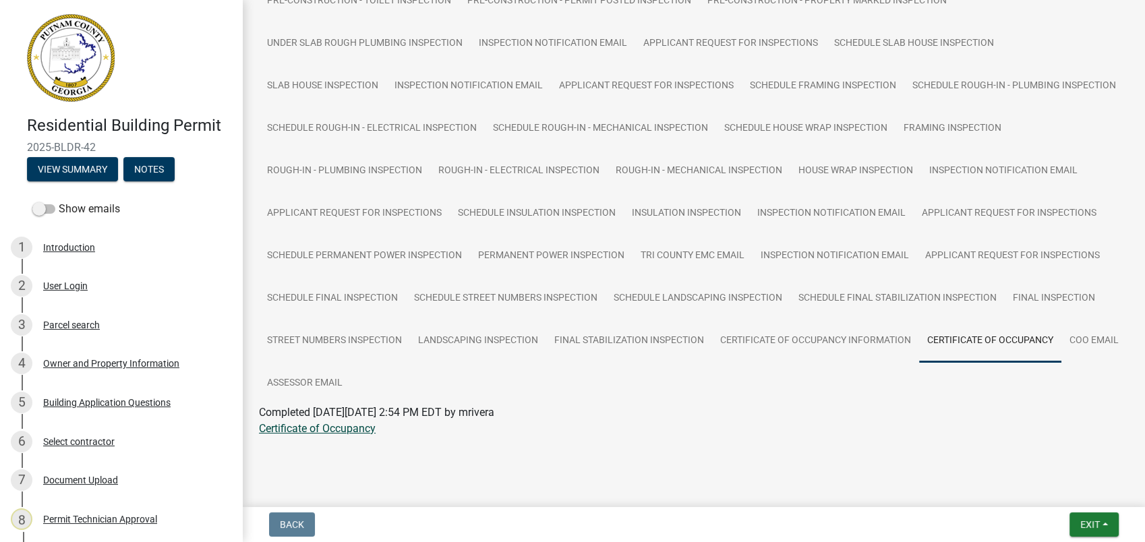
click at [331, 429] on link "Certificate of Occupancy" at bounding box center [317, 428] width 117 height 13
click at [259, 422] on link "Certificate of Occupancy" at bounding box center [317, 428] width 117 height 13
click at [97, 320] on div "Parcel search" at bounding box center [71, 324] width 57 height 9
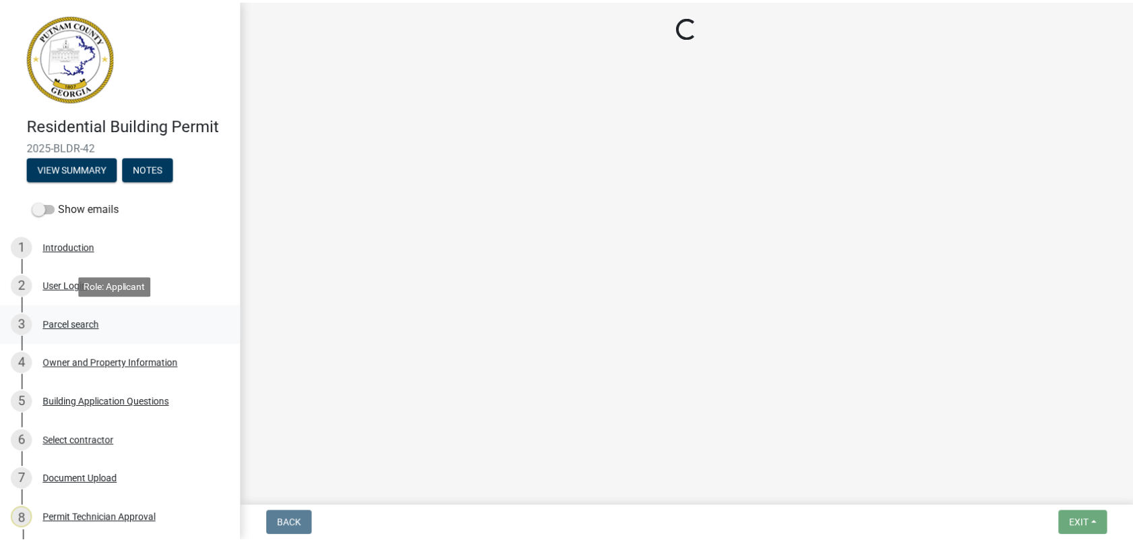
scroll to position [0, 0]
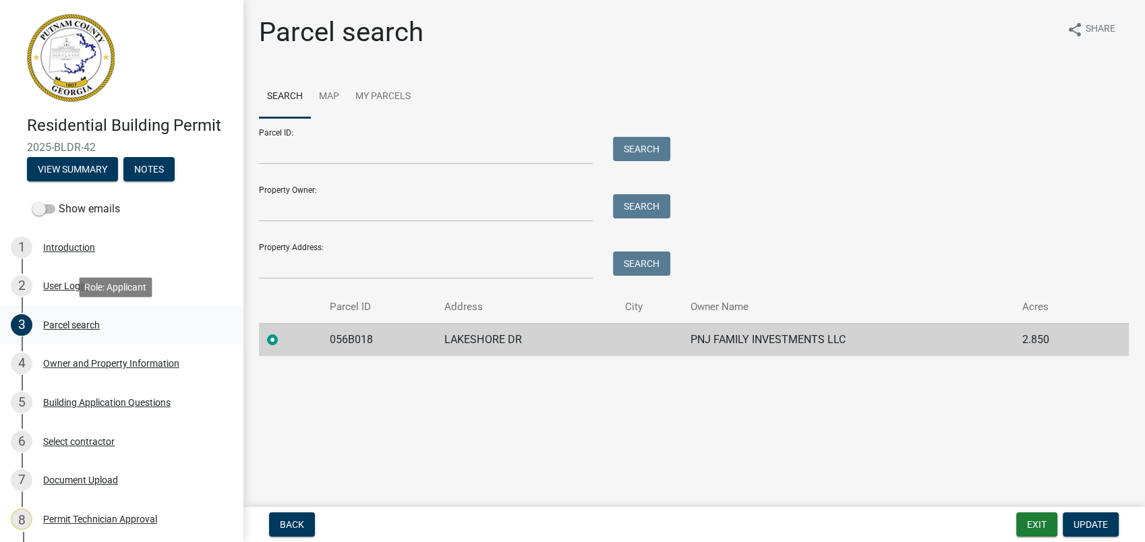
click at [63, 328] on div "Parcel search" at bounding box center [71, 324] width 57 height 9
click at [159, 171] on button "Notes" at bounding box center [148, 169] width 51 height 24
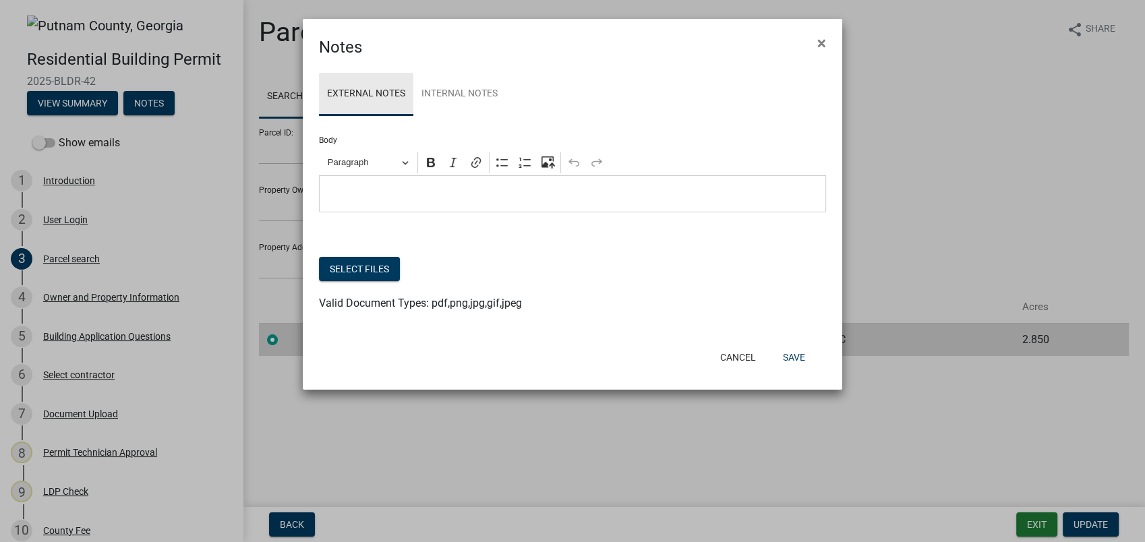
click at [379, 97] on link "External Notes" at bounding box center [366, 94] width 94 height 43
click at [342, 266] on button "Select files" at bounding box center [359, 269] width 81 height 24
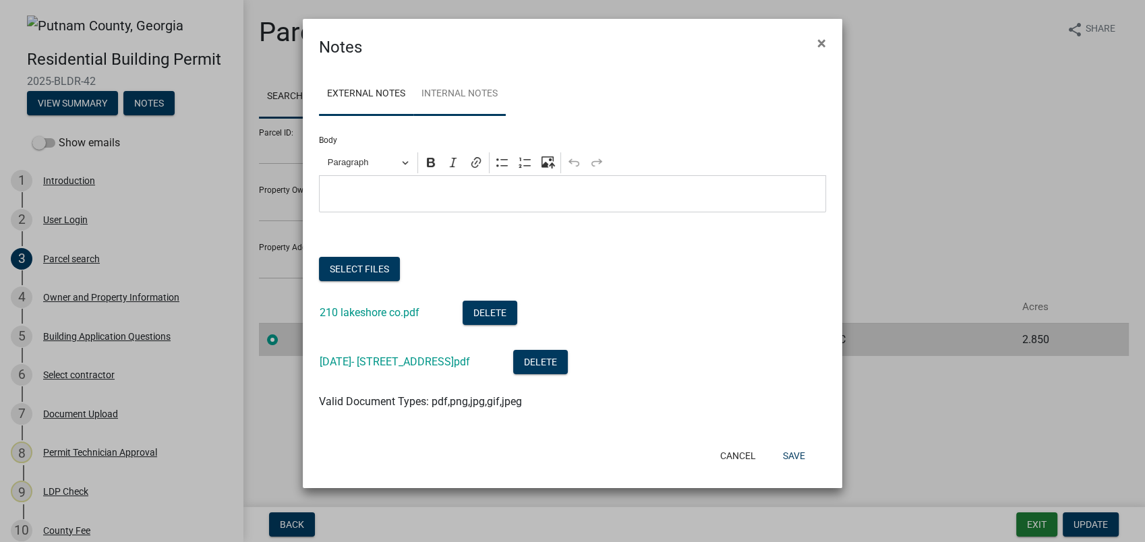
click at [440, 92] on link "Internal Notes" at bounding box center [459, 94] width 92 height 43
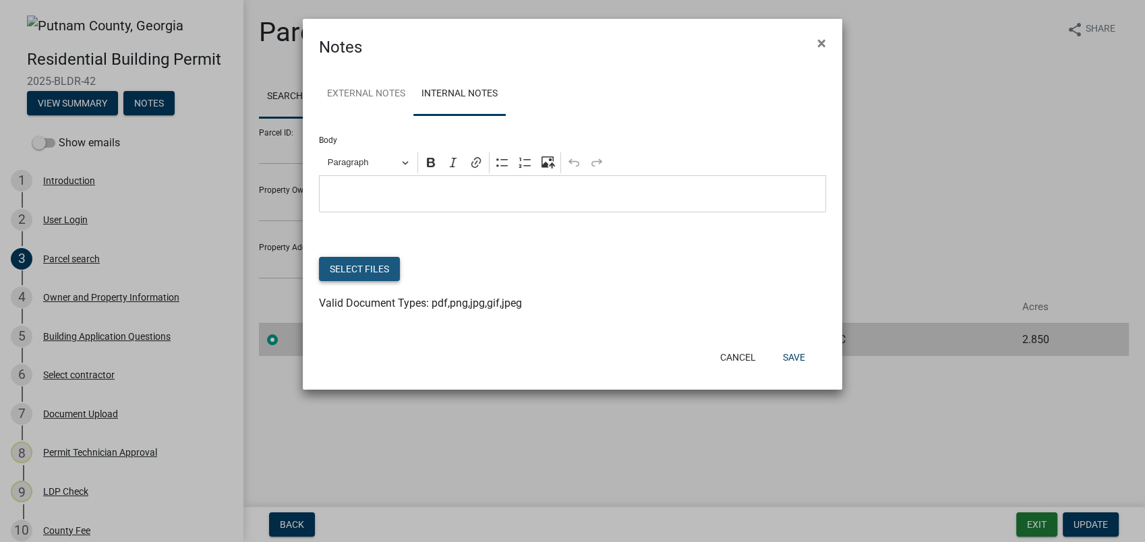
click at [380, 270] on button "Select files" at bounding box center [359, 269] width 81 height 24
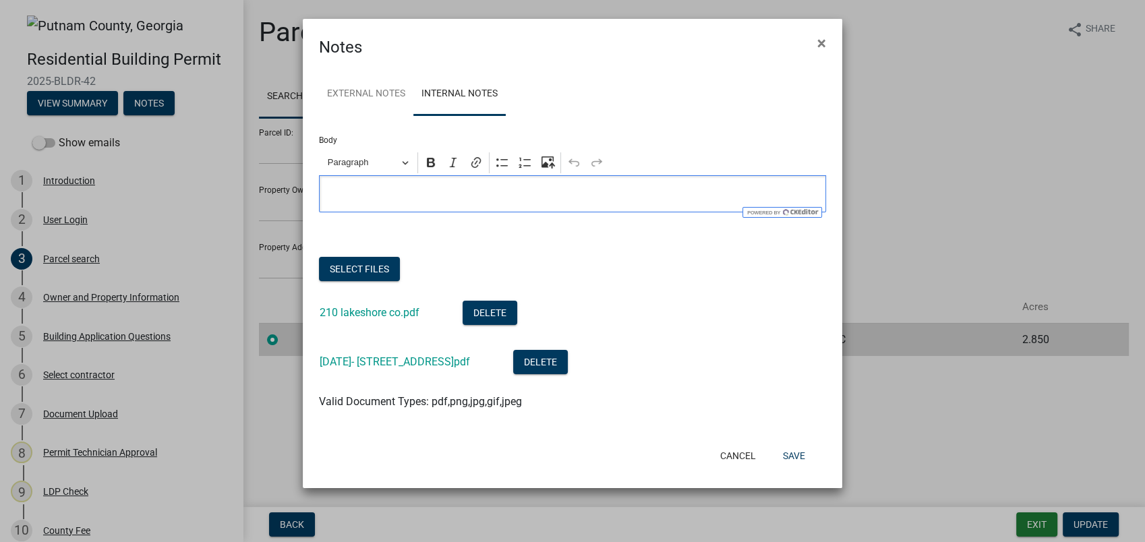
click at [810, 12] on ngb-modal-window "Notes × External Notes Internal Notes Body Rich Text Editor Paragraph Bold Ital…" at bounding box center [572, 271] width 1145 height 542
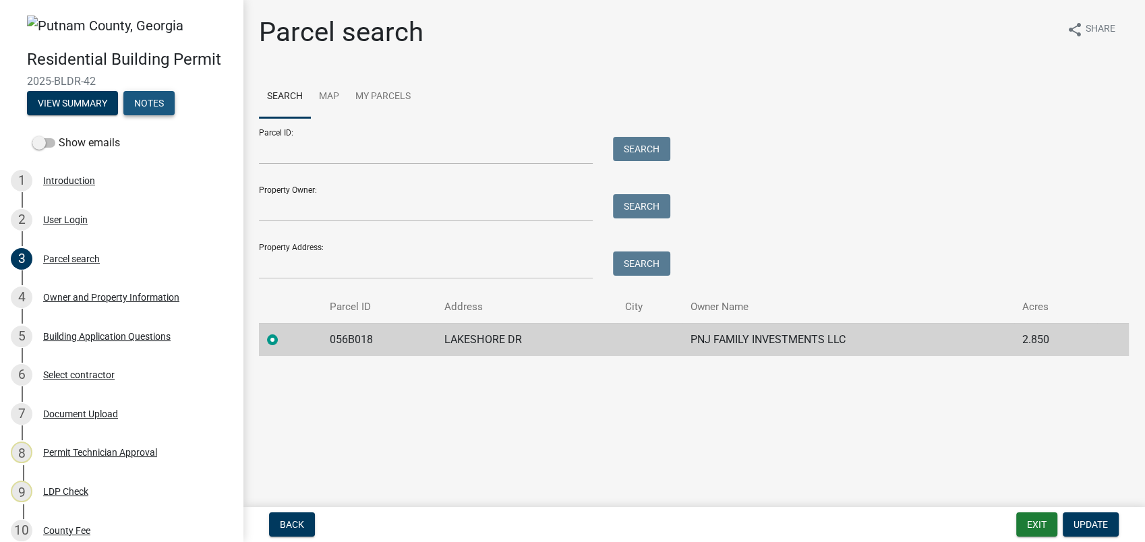
click at [152, 94] on button "Notes" at bounding box center [148, 103] width 51 height 24
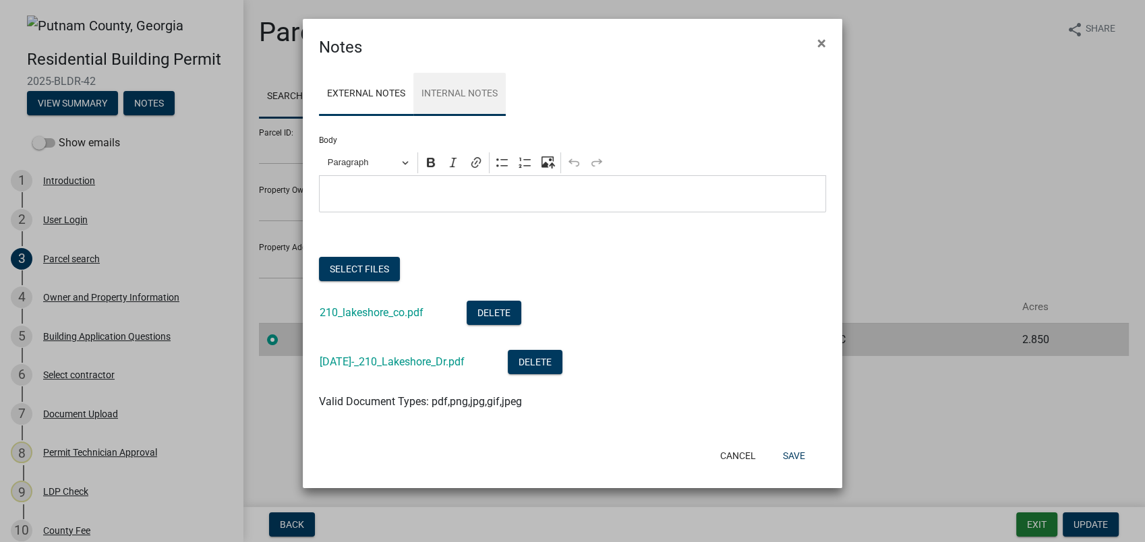
click at [437, 91] on link "Internal Notes" at bounding box center [459, 94] width 92 height 43
click at [792, 453] on button "Save" at bounding box center [794, 456] width 44 height 24
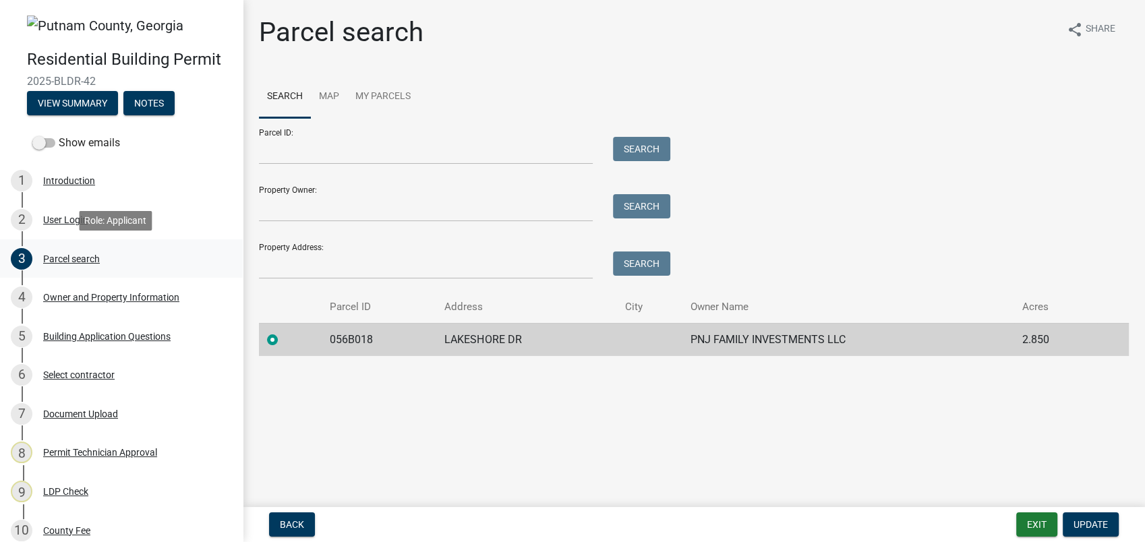
click at [88, 248] on div "3 Parcel search" at bounding box center [116, 259] width 210 height 22
click at [86, 254] on div "Parcel search" at bounding box center [71, 258] width 57 height 9
click at [69, 255] on div "Parcel search" at bounding box center [71, 258] width 57 height 9
click at [1031, 526] on button "Exit" at bounding box center [1036, 524] width 41 height 24
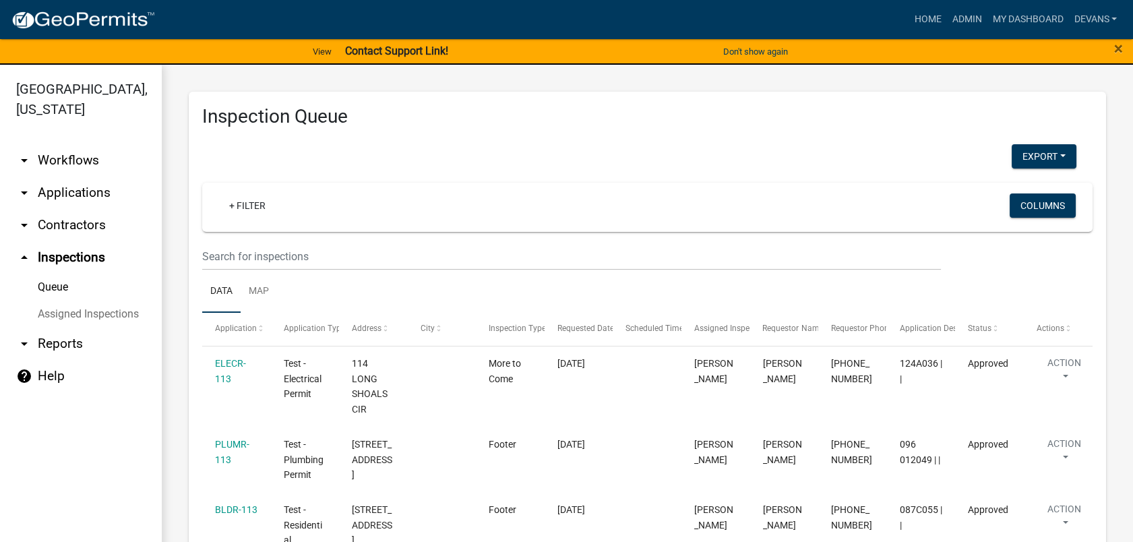
click at [56, 190] on link "arrow_drop_down Applications" at bounding box center [81, 193] width 162 height 32
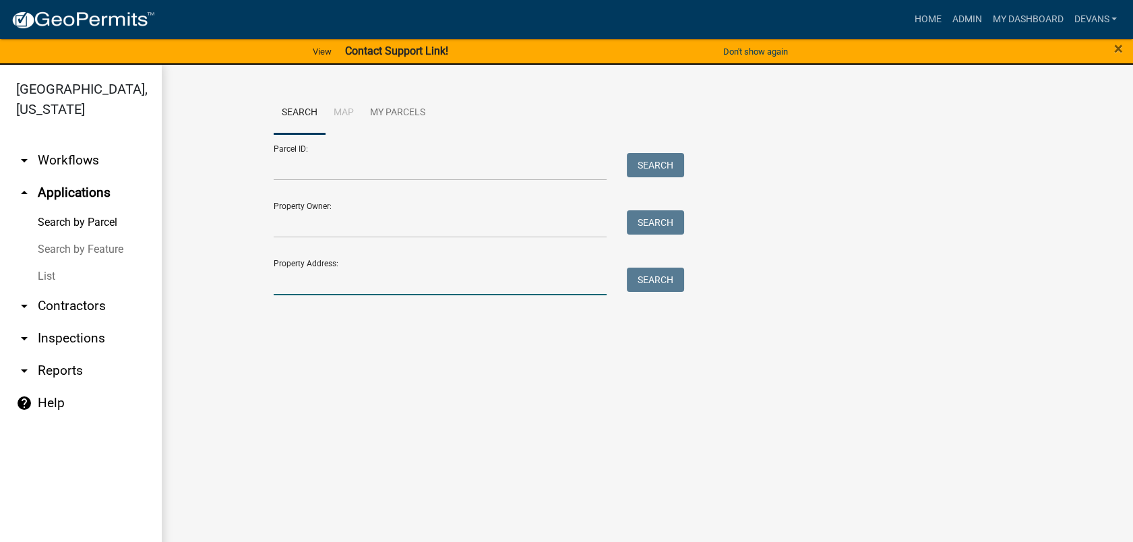
click at [324, 284] on input "Property Address:" at bounding box center [441, 282] width 334 height 28
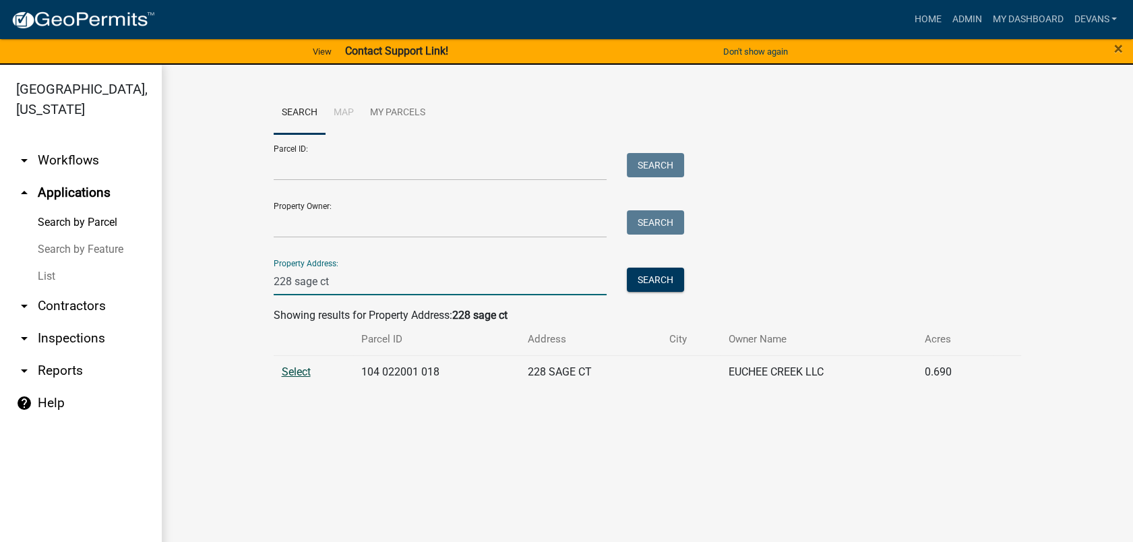
type input "228 sage ct"
click at [291, 370] on span "Select" at bounding box center [296, 371] width 29 height 13
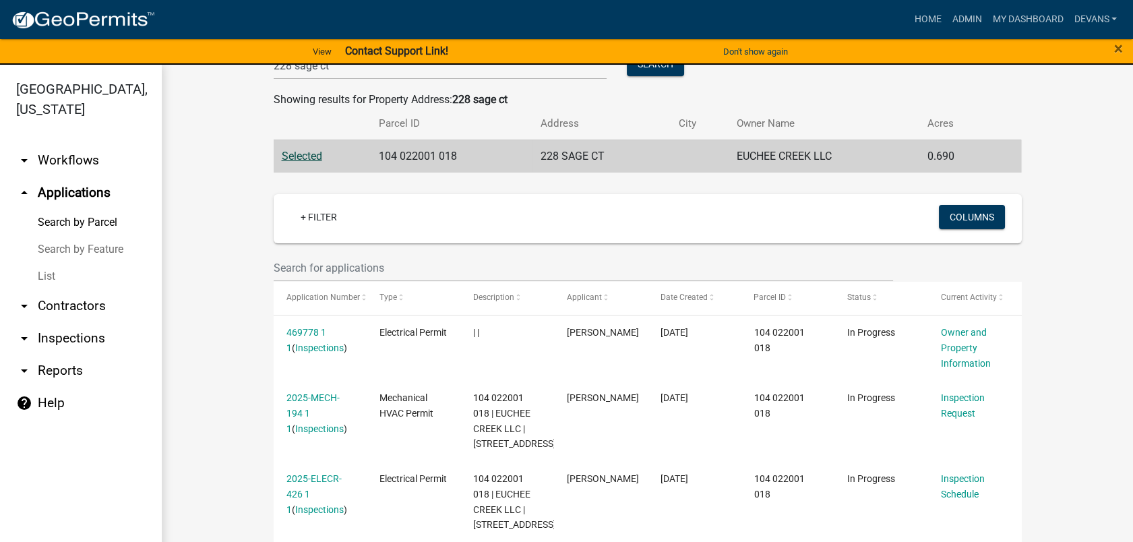
scroll to position [217, 0]
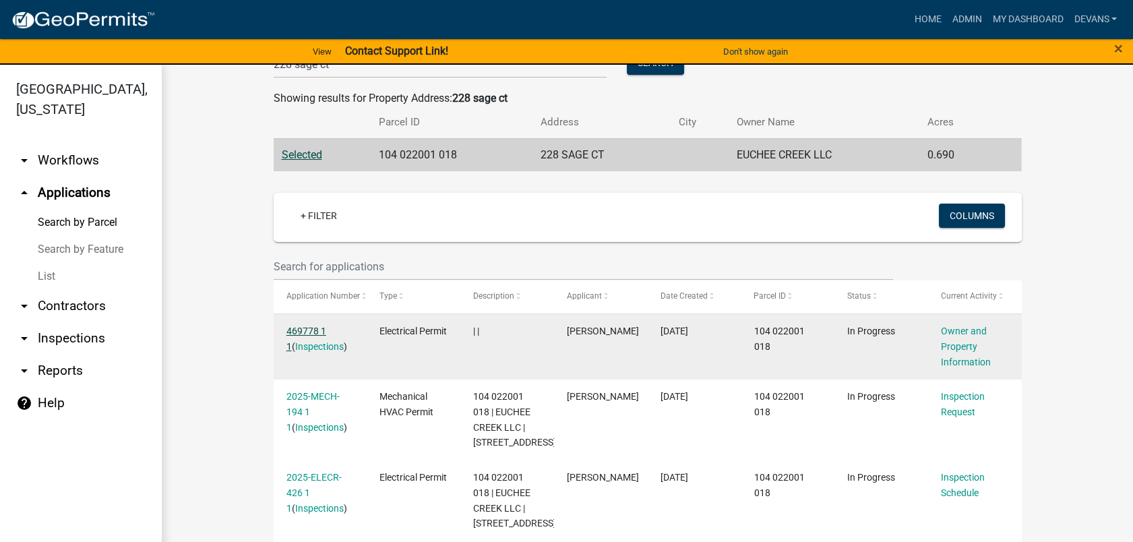
click at [297, 326] on link "469778 1 1" at bounding box center [306, 339] width 40 height 26
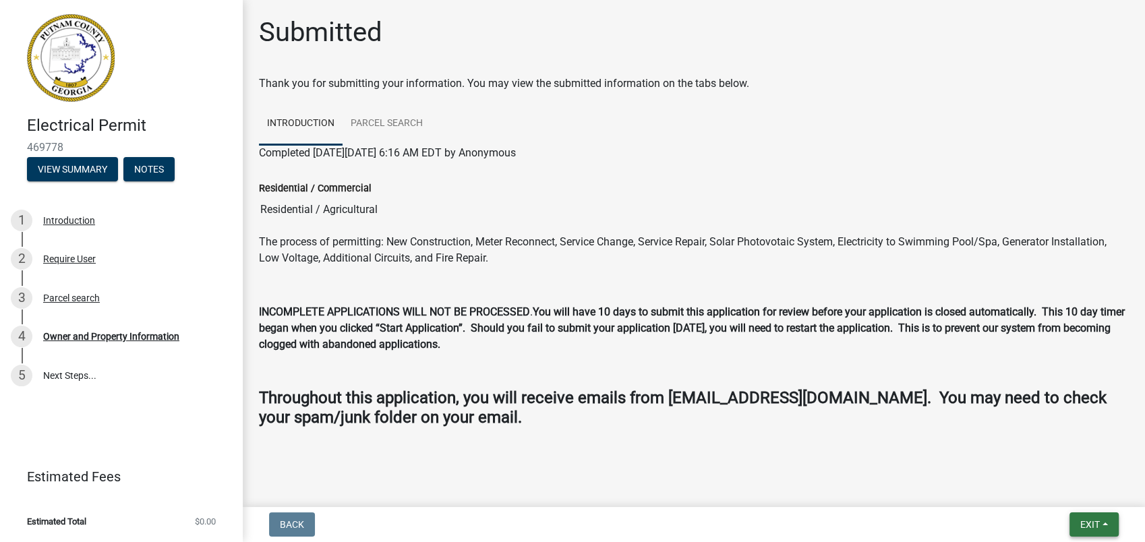
click at [1083, 530] on span "Exit" at bounding box center [1090, 524] width 20 height 11
click at [1057, 493] on button "Save & Exit" at bounding box center [1064, 489] width 108 height 32
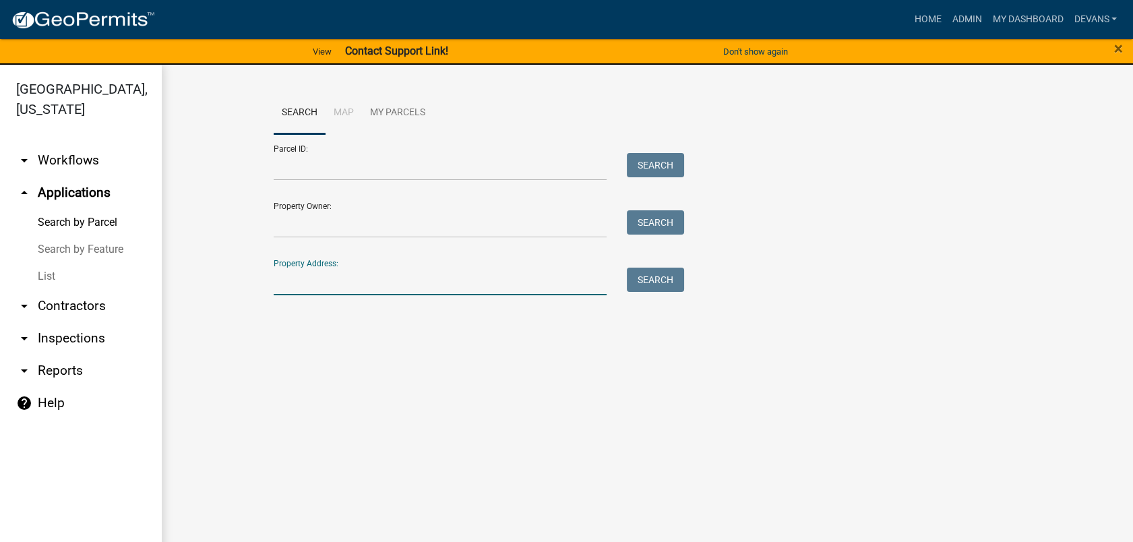
click at [416, 283] on input "Property Address:" at bounding box center [441, 282] width 334 height 28
type input "230 sage ct"
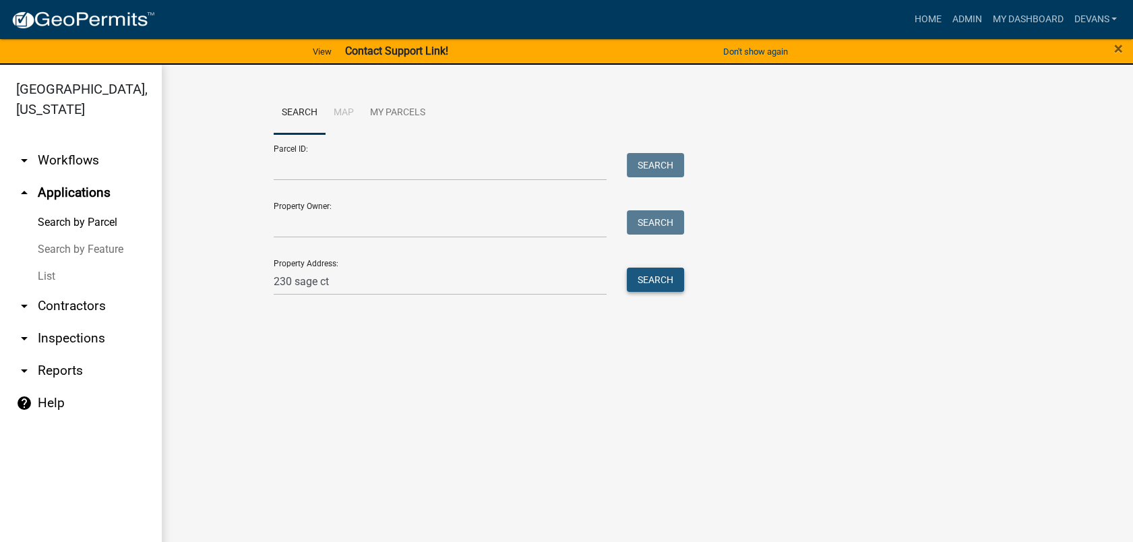
click at [635, 280] on button "Search" at bounding box center [655, 280] width 57 height 24
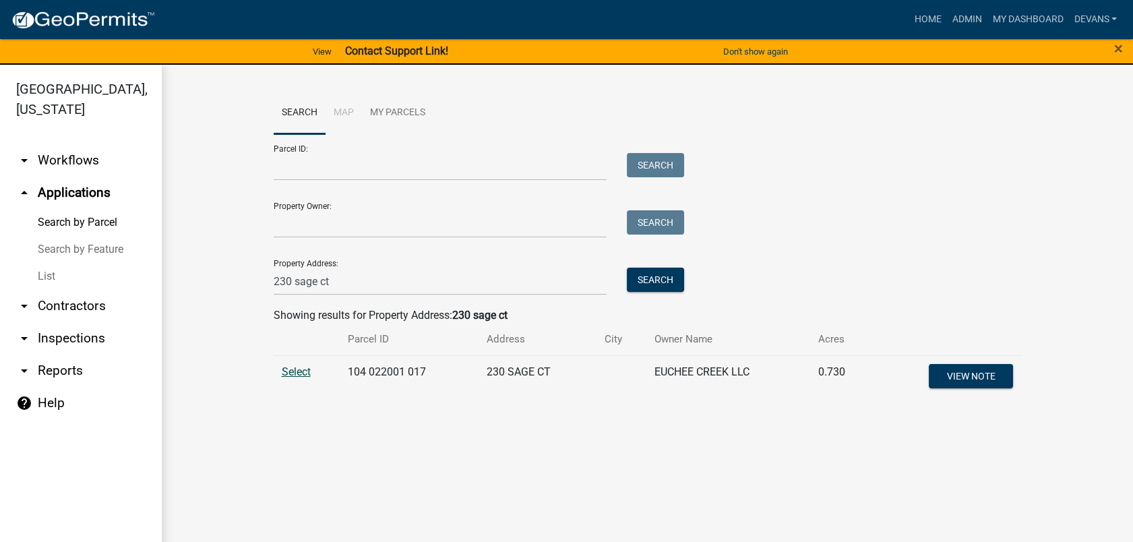
click at [293, 368] on span "Select" at bounding box center [296, 371] width 29 height 13
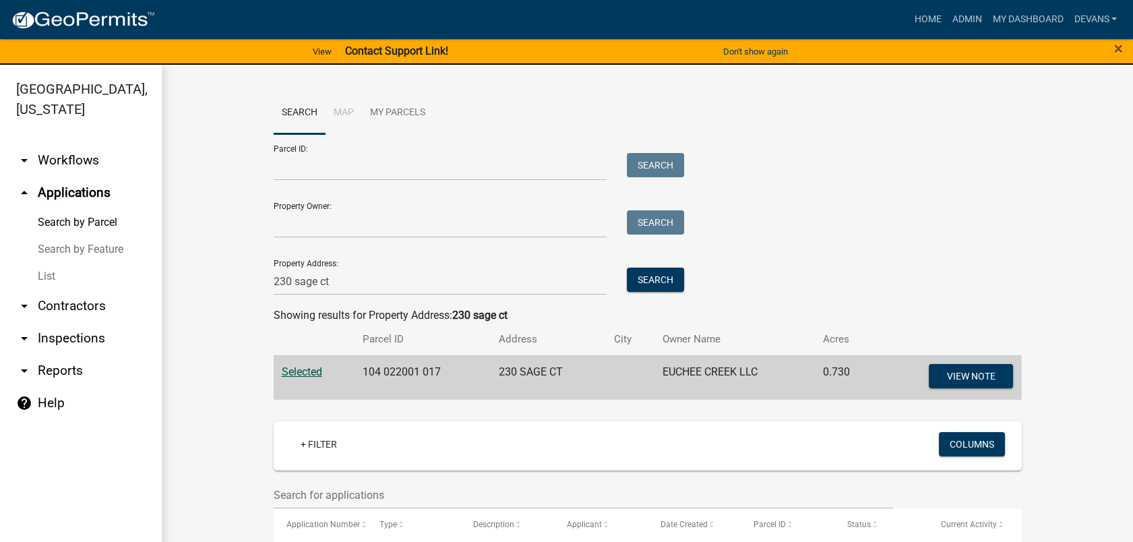
click at [45, 272] on link "List" at bounding box center [81, 276] width 162 height 27
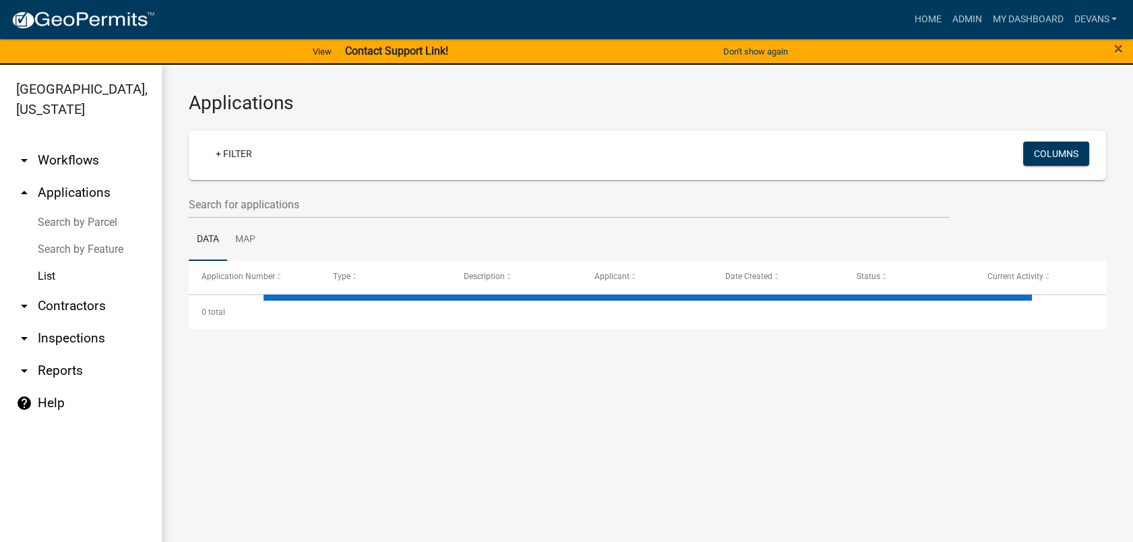
select select "1: 25"
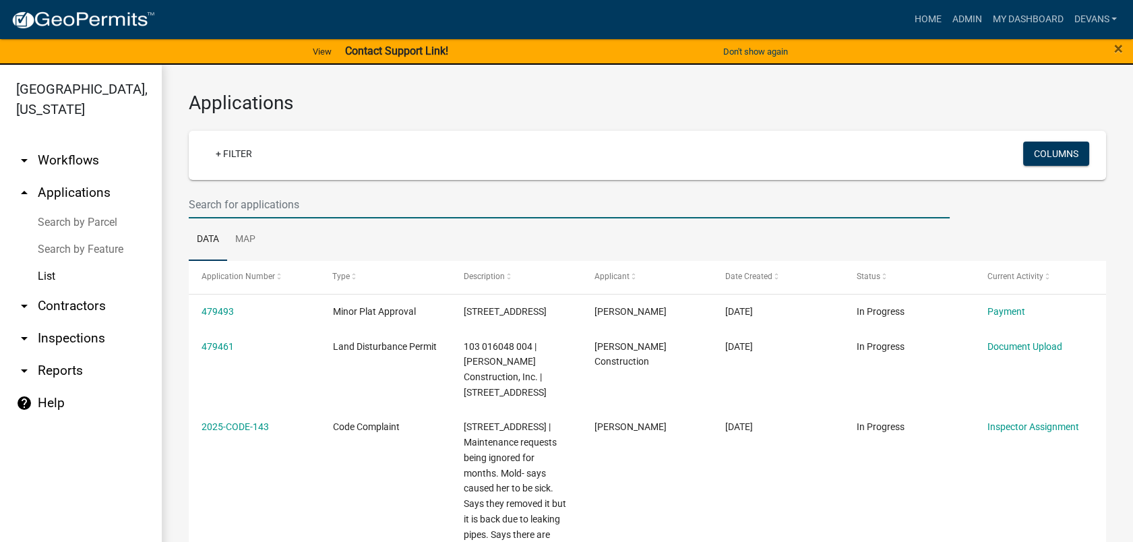
click at [230, 193] on input "text" at bounding box center [569, 205] width 761 height 28
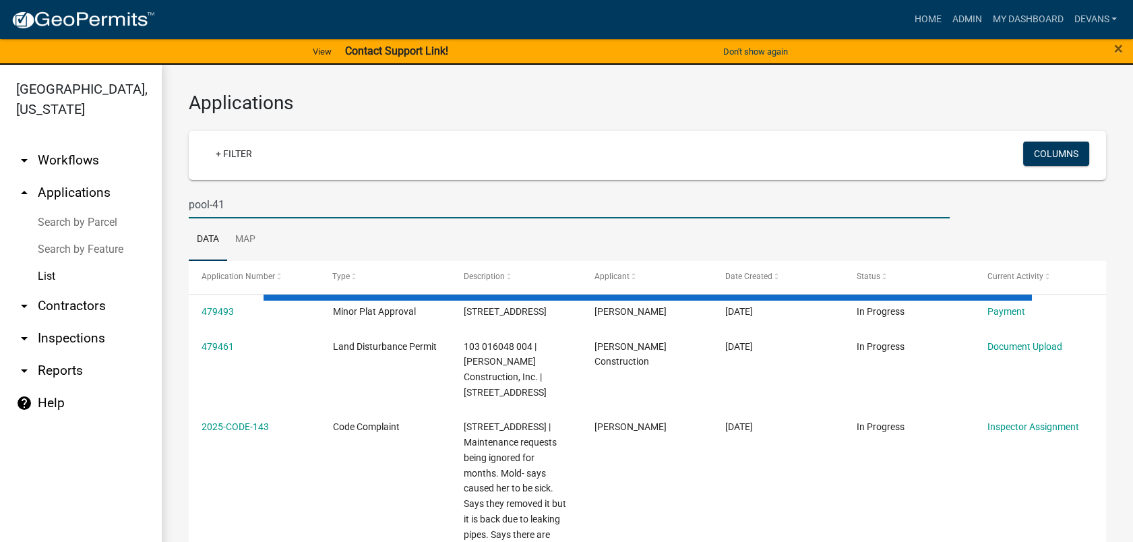
type input "pool-41"
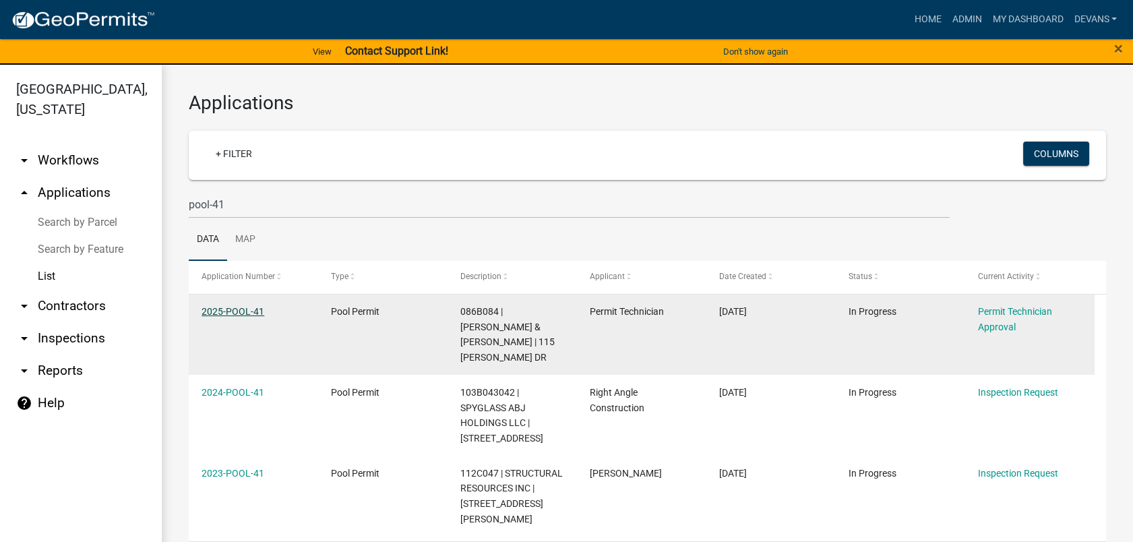
click at [223, 311] on link "2025-POOL-41" at bounding box center [233, 311] width 63 height 11
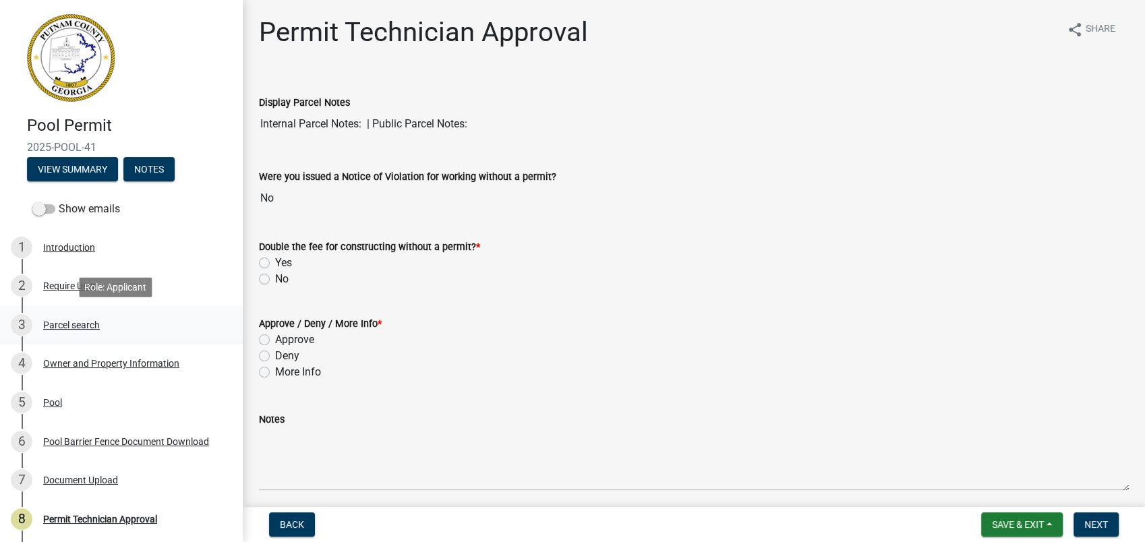
click at [114, 319] on div "3 Parcel search" at bounding box center [116, 325] width 210 height 22
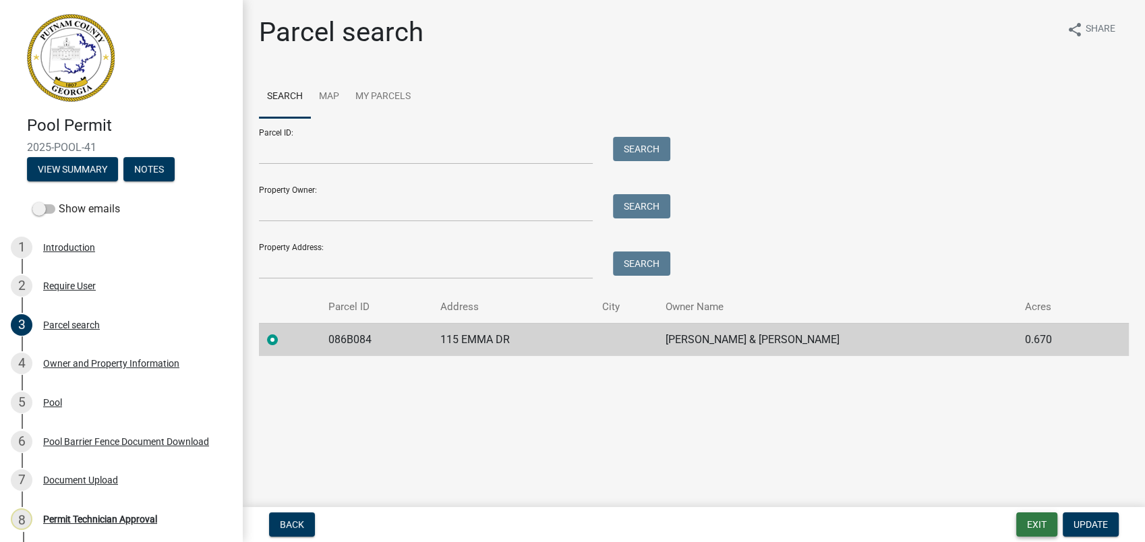
click at [1039, 522] on button "Exit" at bounding box center [1036, 524] width 41 height 24
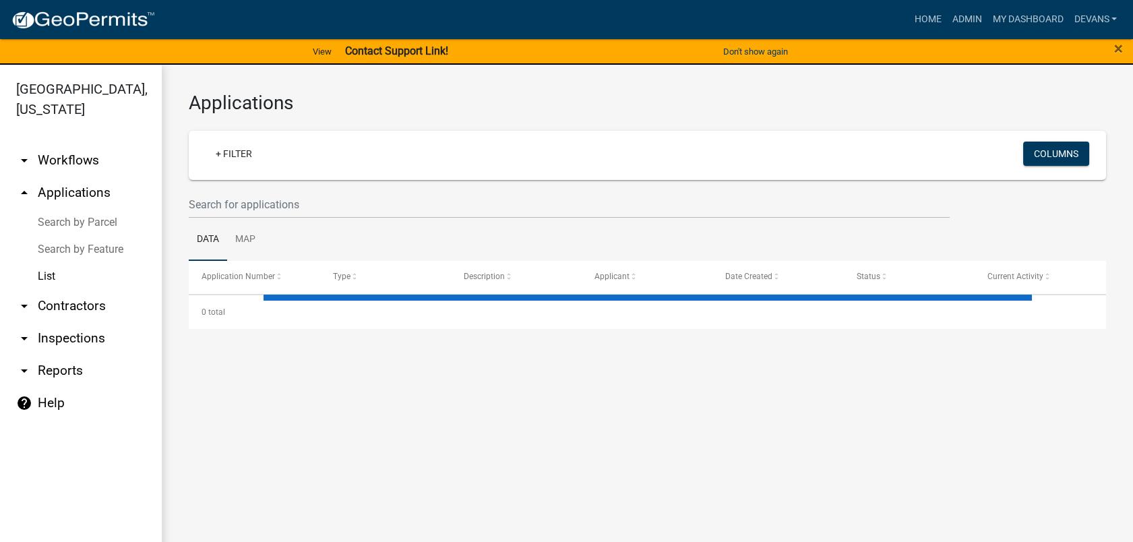
select select "1: 25"
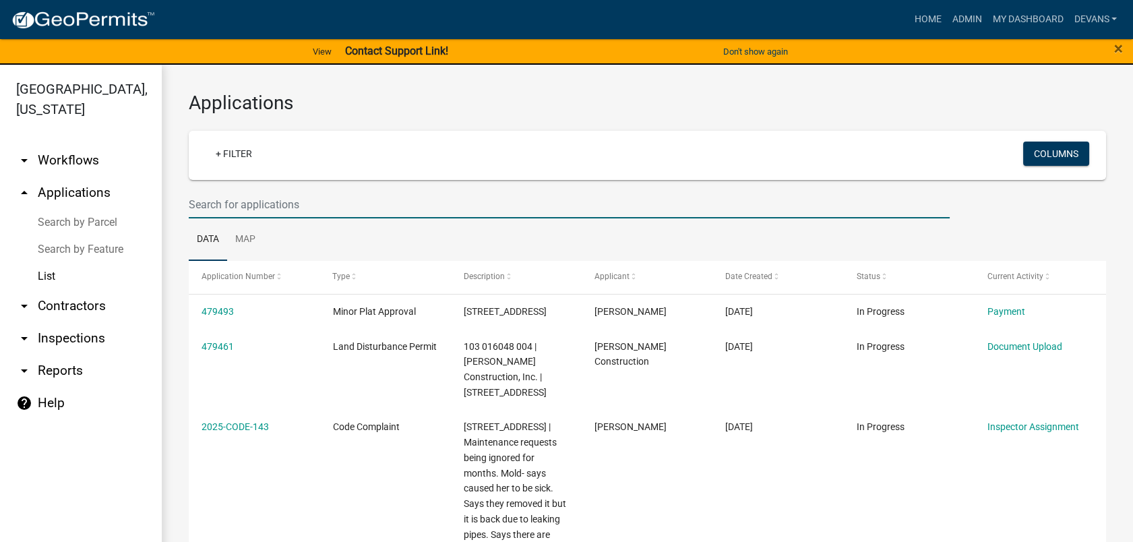
click at [236, 200] on input "text" at bounding box center [569, 205] width 761 height 28
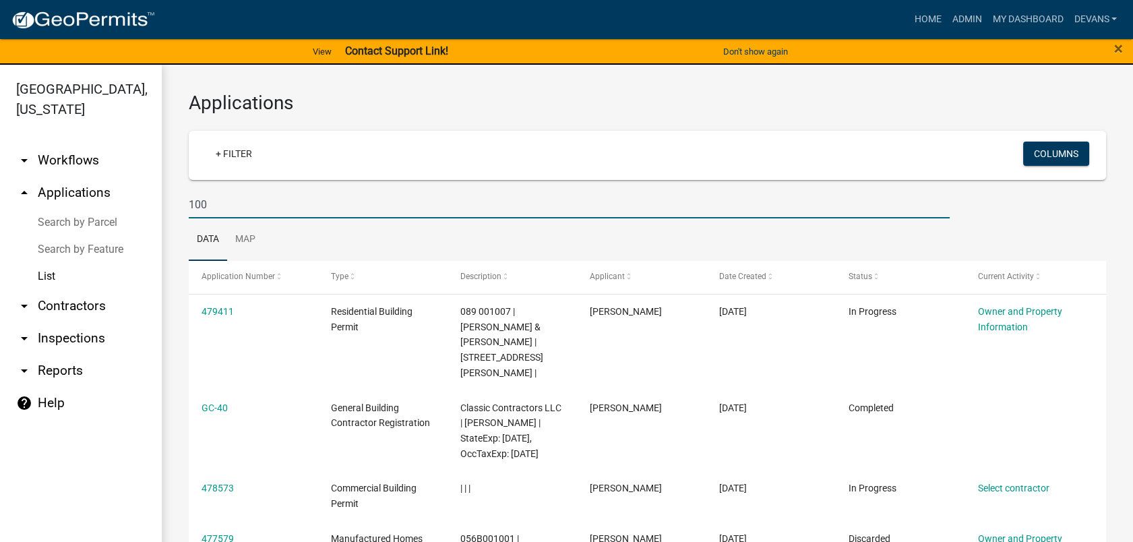
click at [235, 205] on input "100" at bounding box center [569, 205] width 761 height 28
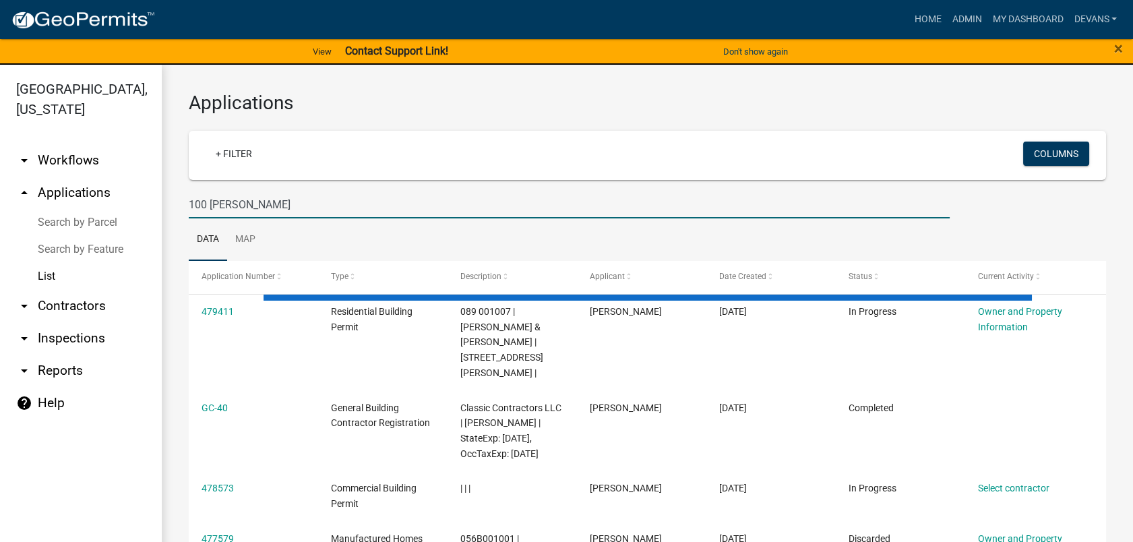
drag, startPoint x: 253, startPoint y: 202, endPoint x: 207, endPoint y: 208, distance: 47.0
click at [207, 208] on input "100 sara lee" at bounding box center [569, 205] width 761 height 28
type input "100 putnam"
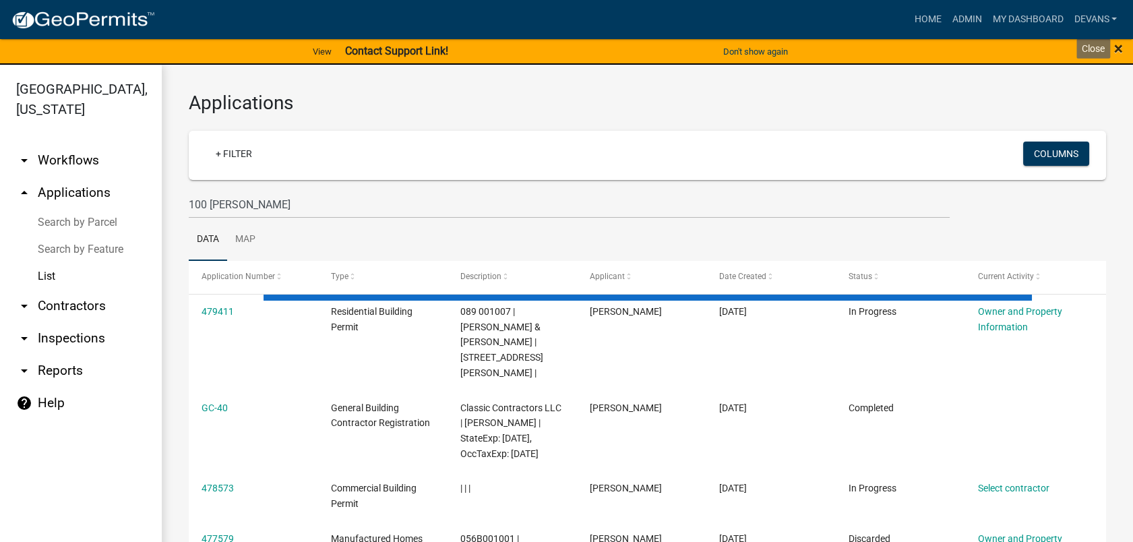
click at [1117, 52] on span "×" at bounding box center [1118, 48] width 9 height 19
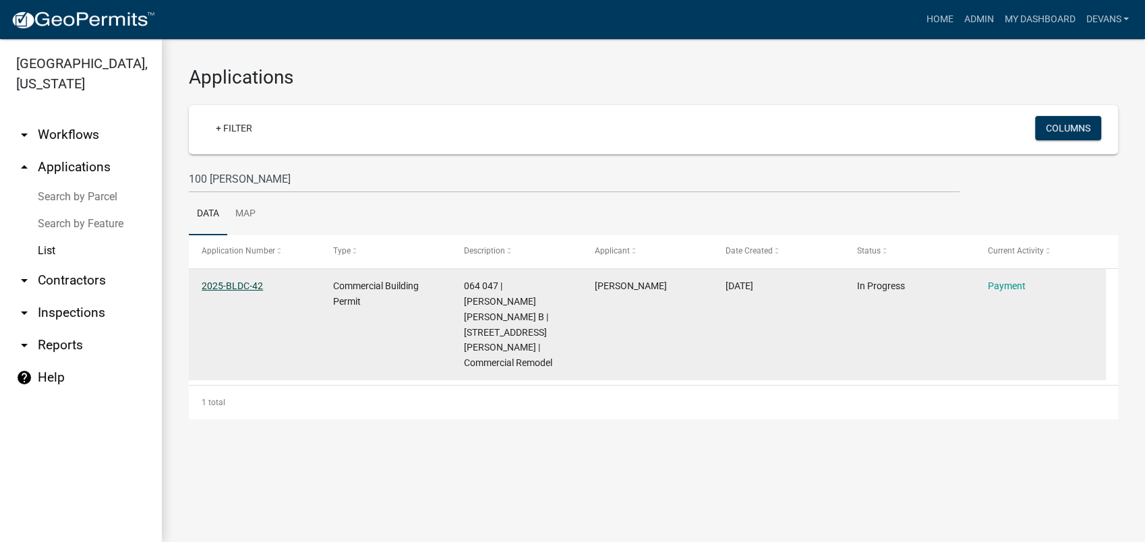
click at [214, 284] on link "2025-BLDC-42" at bounding box center [232, 285] width 61 height 11
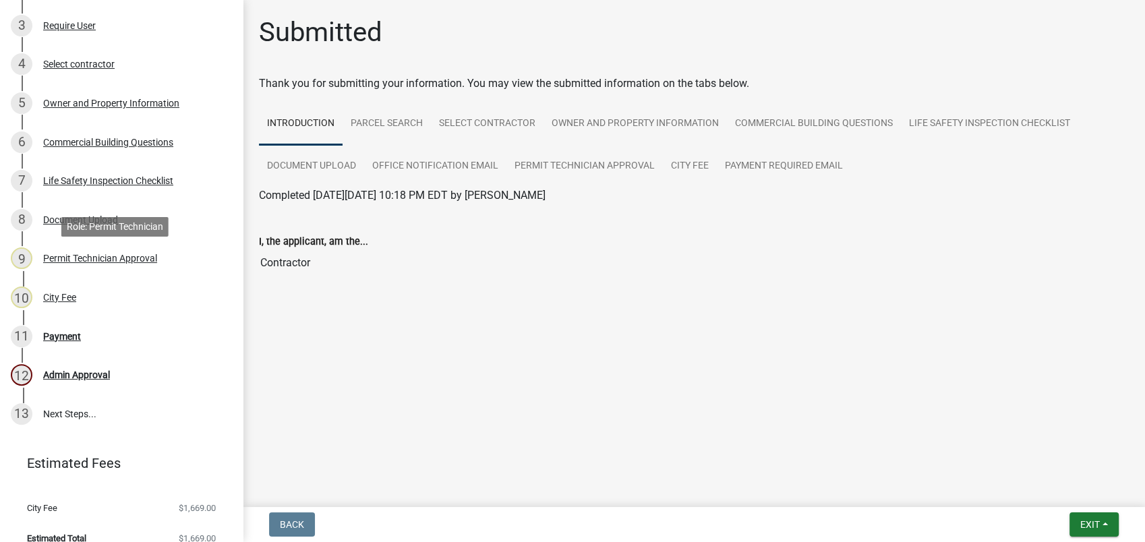
scroll to position [334, 0]
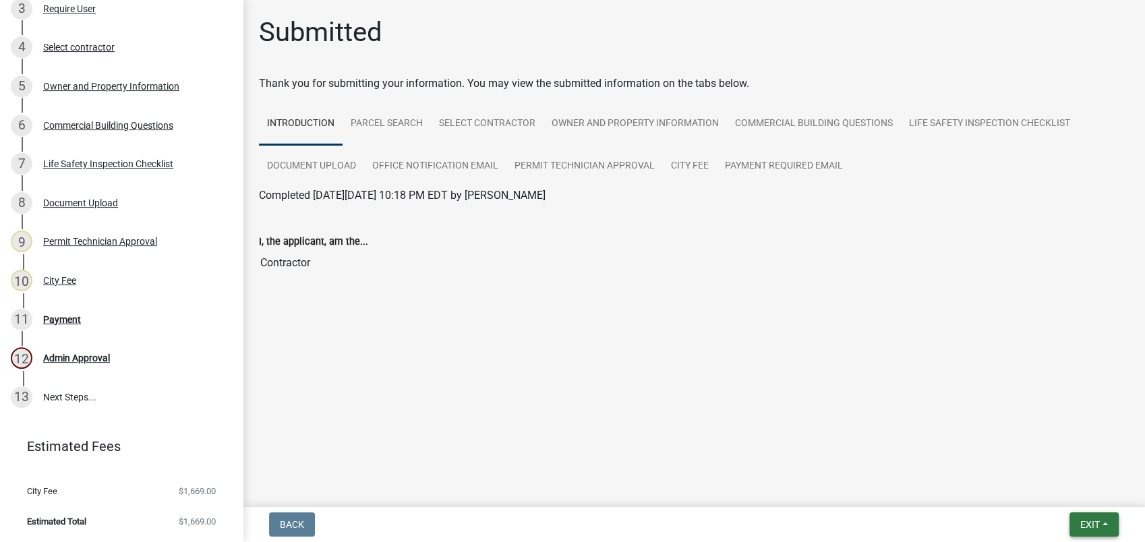
click at [1093, 524] on span "Exit" at bounding box center [1090, 524] width 20 height 11
click at [1050, 499] on button "Save & Exit" at bounding box center [1064, 489] width 108 height 32
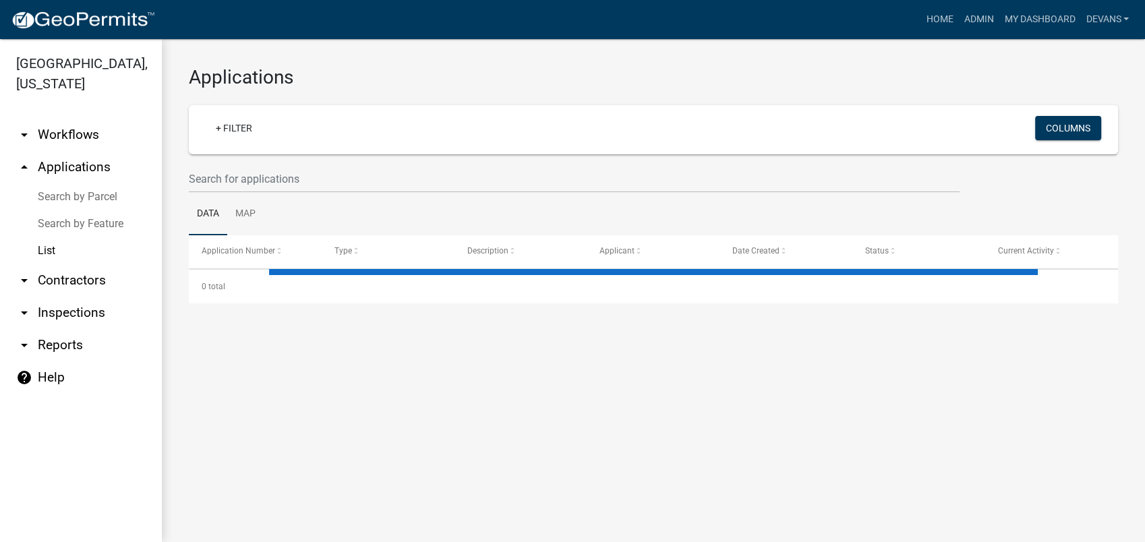
select select "1: 25"
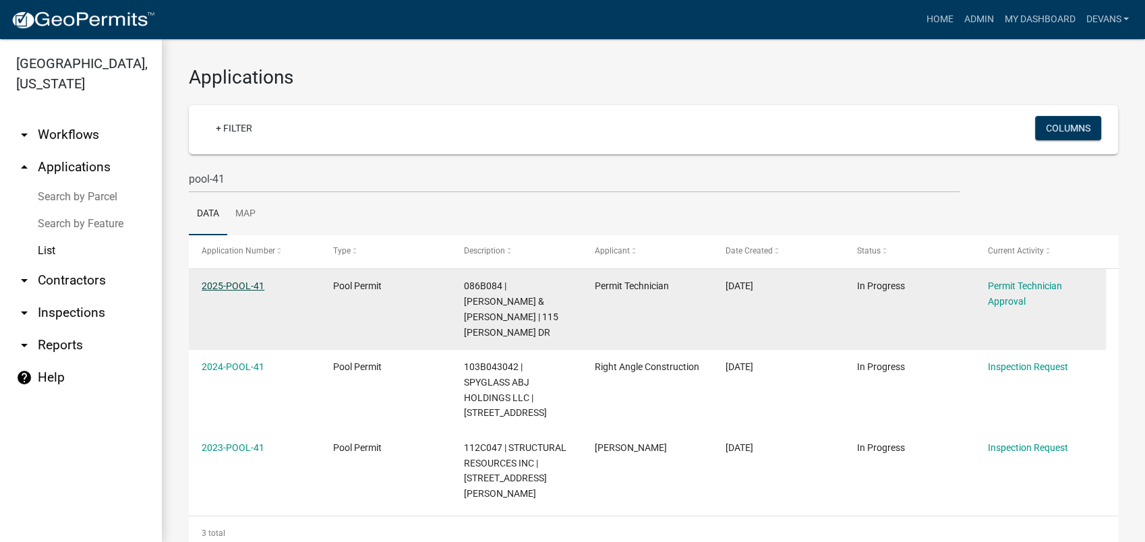
click at [232, 284] on link "2025-POOL-41" at bounding box center [233, 285] width 63 height 11
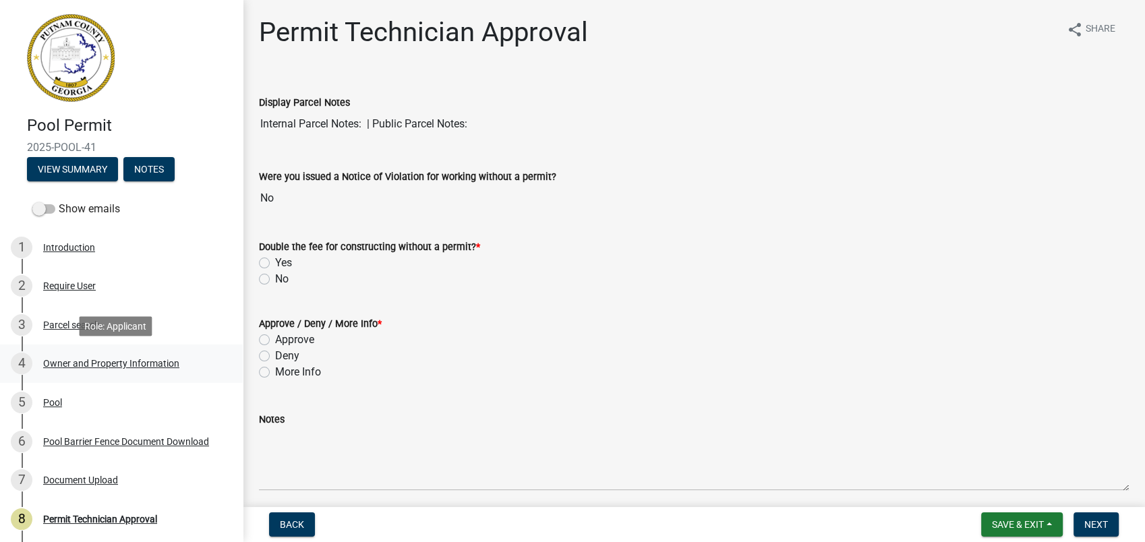
click at [105, 359] on div "Owner and Property Information" at bounding box center [111, 363] width 136 height 9
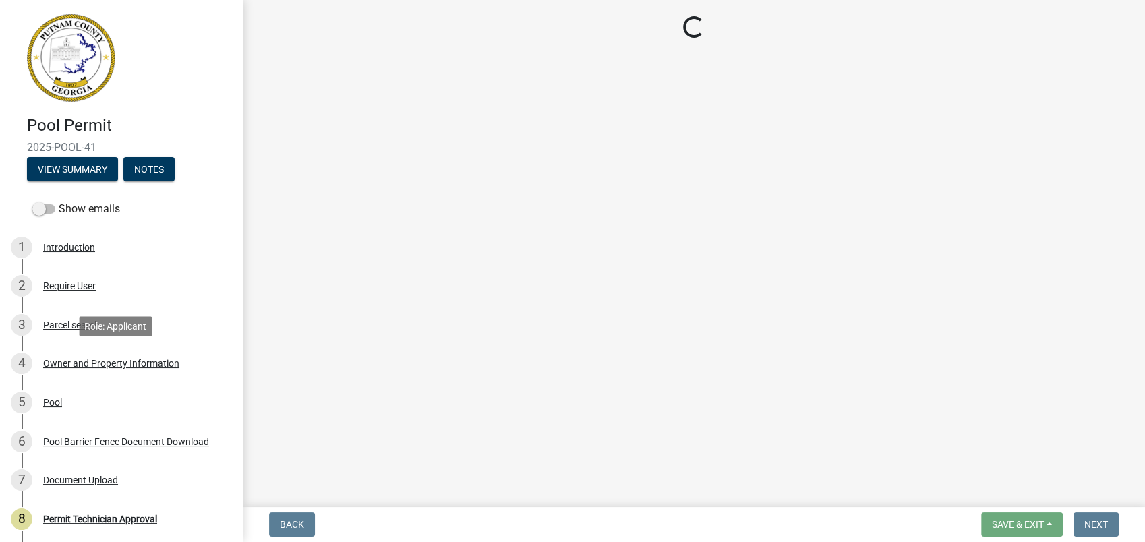
select select "ece5c1a9-df30-4702-9587-5deee23533b7"
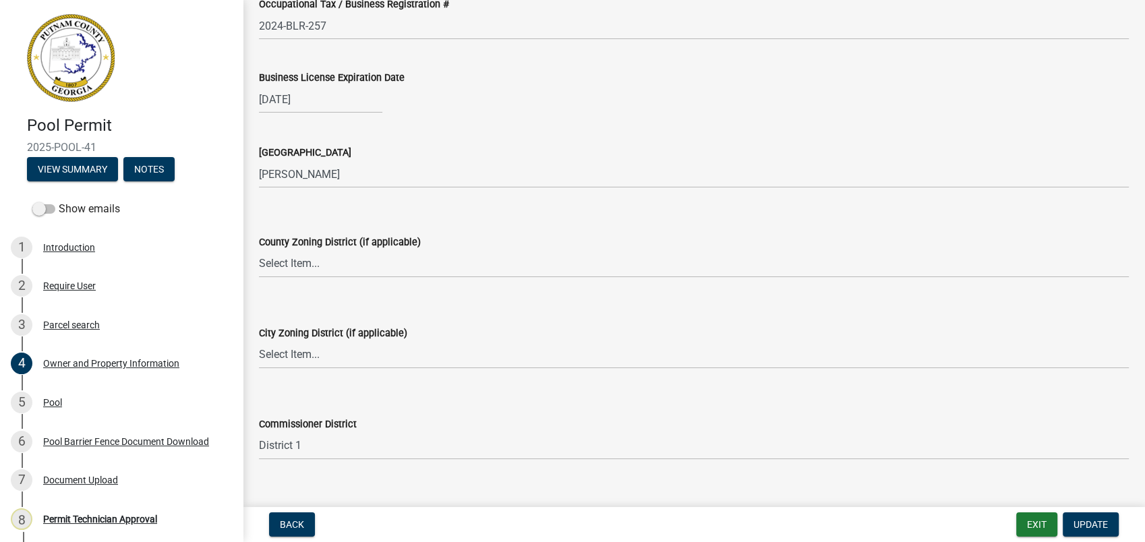
scroll to position [1947, 0]
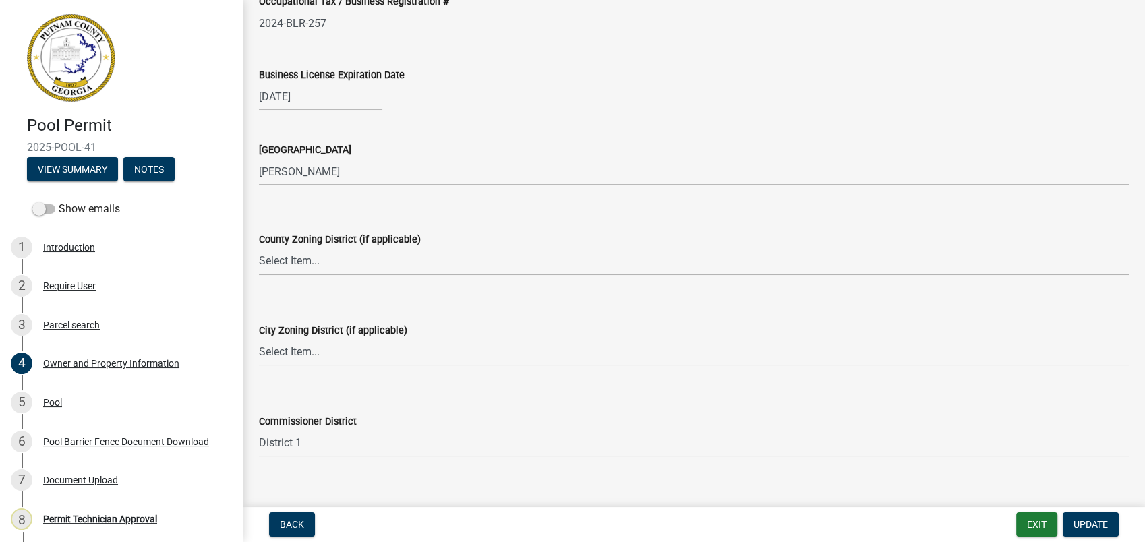
click at [274, 257] on select "Select Item... AG-1 R-1R R-1 R-2 MHP RM-1 RM-3 C-1 C-2 I-M PUD N/A" at bounding box center [694, 261] width 870 height 28
click at [259, 247] on select "Select Item... AG-1 R-1R R-1 R-2 MHP RM-1 RM-3 C-1 C-2 I-M PUD N/A" at bounding box center [694, 261] width 870 height 28
select select "34fe85c2-5f76-4343-b6bb-8ca387e0bed7"
click at [286, 344] on select "Select Item... A-1 A-2 R-1 R-2 R-3 R-4 MHP C-1 C-2 I-1 I-2 DB FH H-P N/A" at bounding box center [694, 352] width 870 height 28
click at [259, 338] on select "Select Item... A-1 A-2 R-1 R-2 R-3 R-4 MHP C-1 C-2 I-1 I-2 DB FH H-P N/A" at bounding box center [694, 352] width 870 height 28
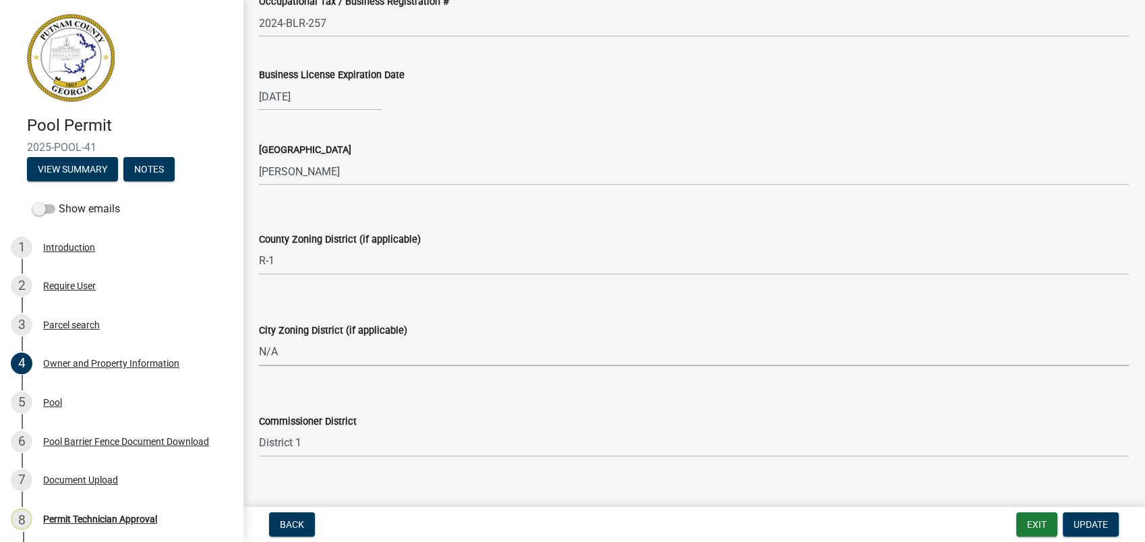
select select "83394b22-4a11-496c-8e5c-75ade2e72faf"
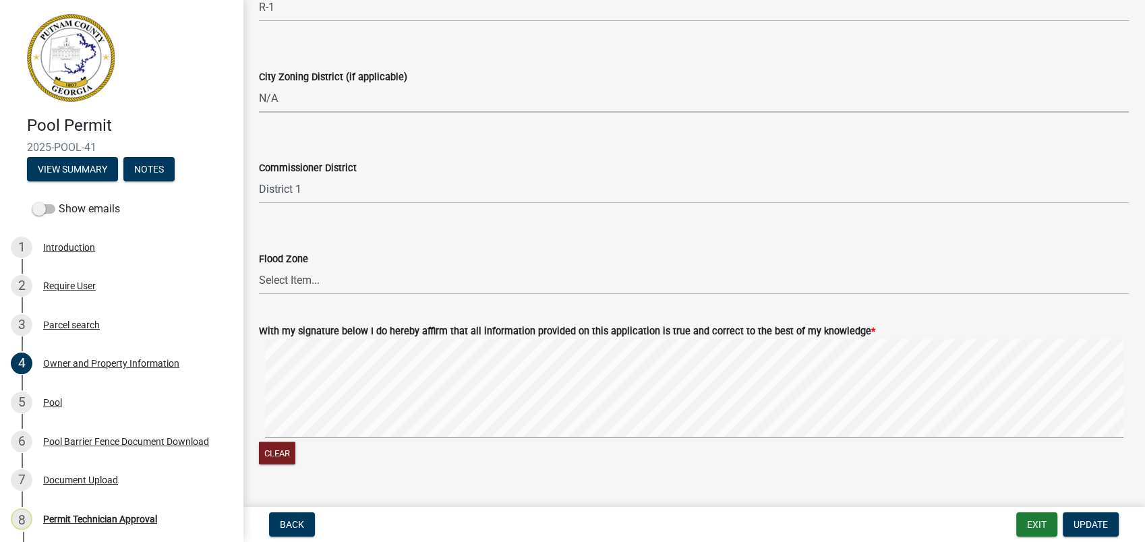
scroll to position [2229, 0]
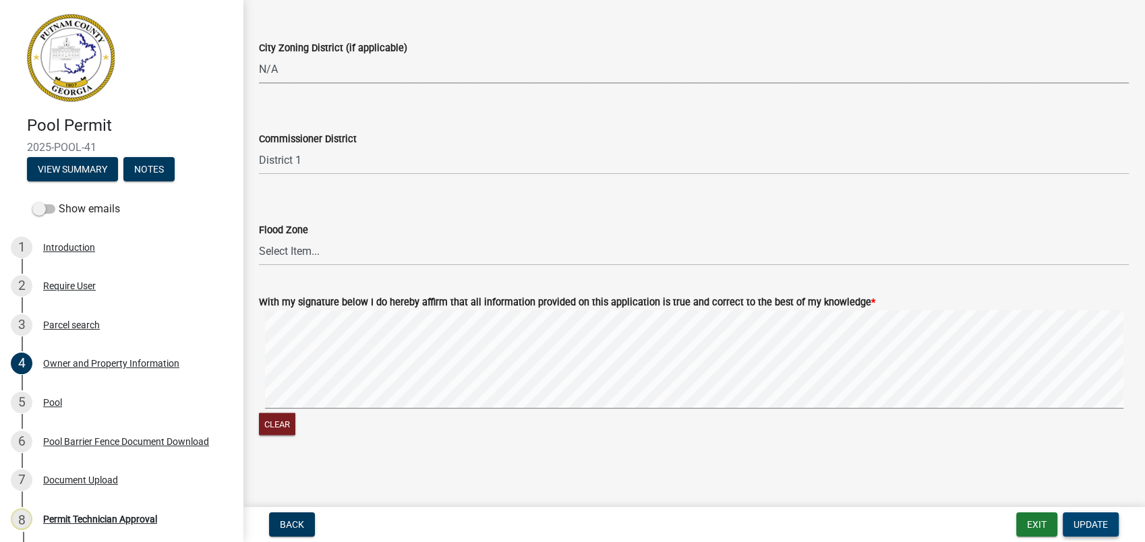
click at [1087, 524] on span "Update" at bounding box center [1090, 524] width 34 height 11
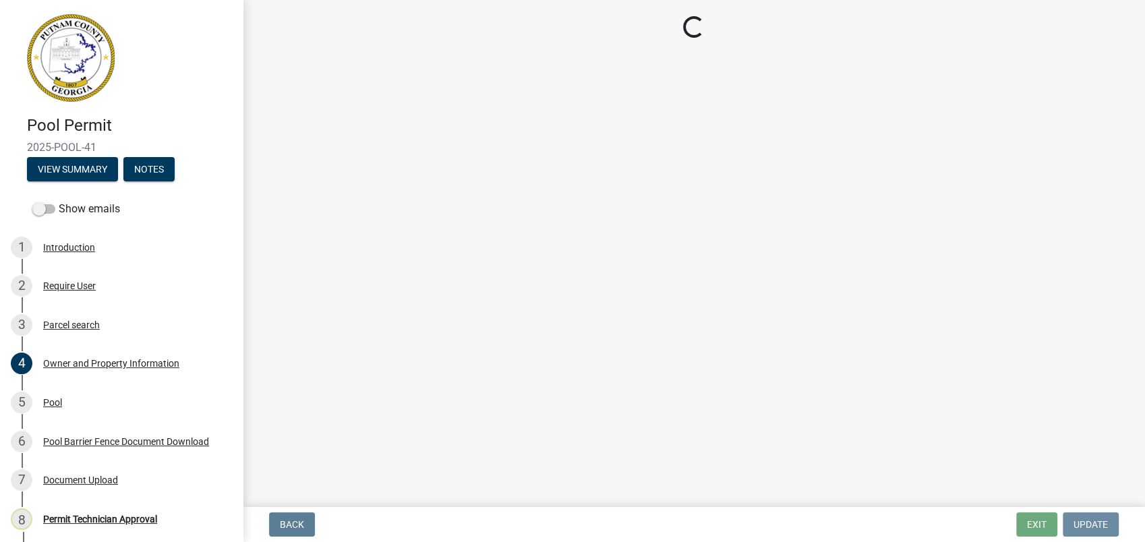
scroll to position [0, 0]
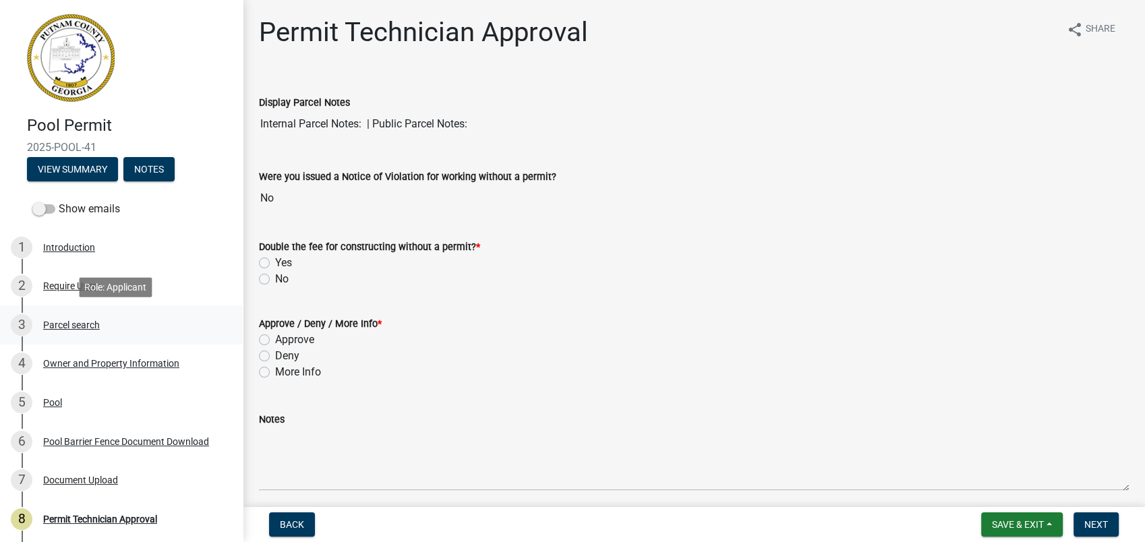
click at [91, 320] on div "Parcel search" at bounding box center [71, 324] width 57 height 9
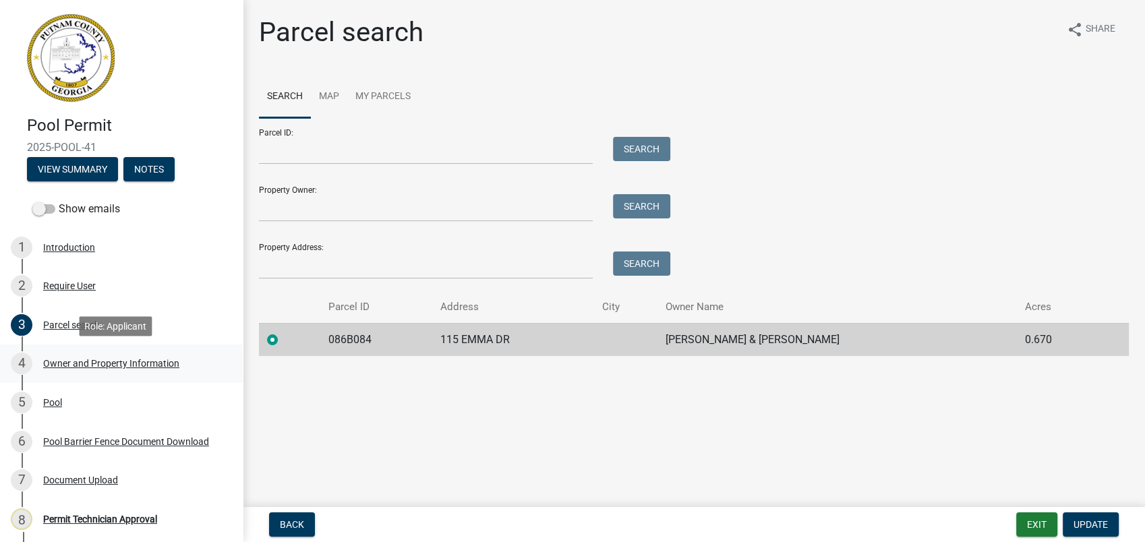
click at [62, 356] on div "4 Owner and Property Information" at bounding box center [116, 364] width 210 height 22
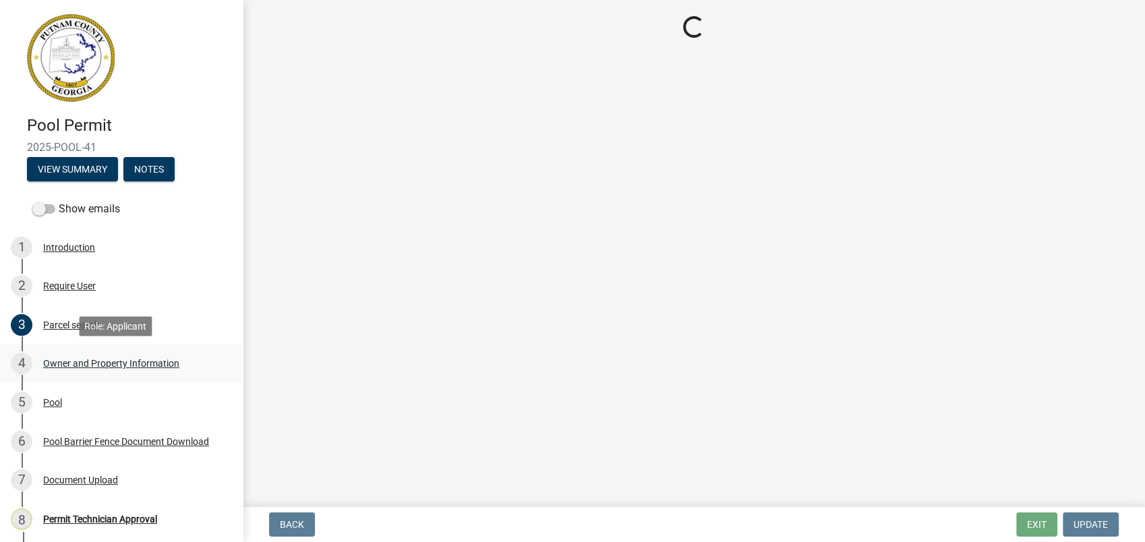
select select "34fe85c2-5f76-4343-b6bb-8ca387e0bed7"
select select "83394b22-4a11-496c-8e5c-75ade2e72faf"
select select "ece5c1a9-df30-4702-9587-5deee23533b7"
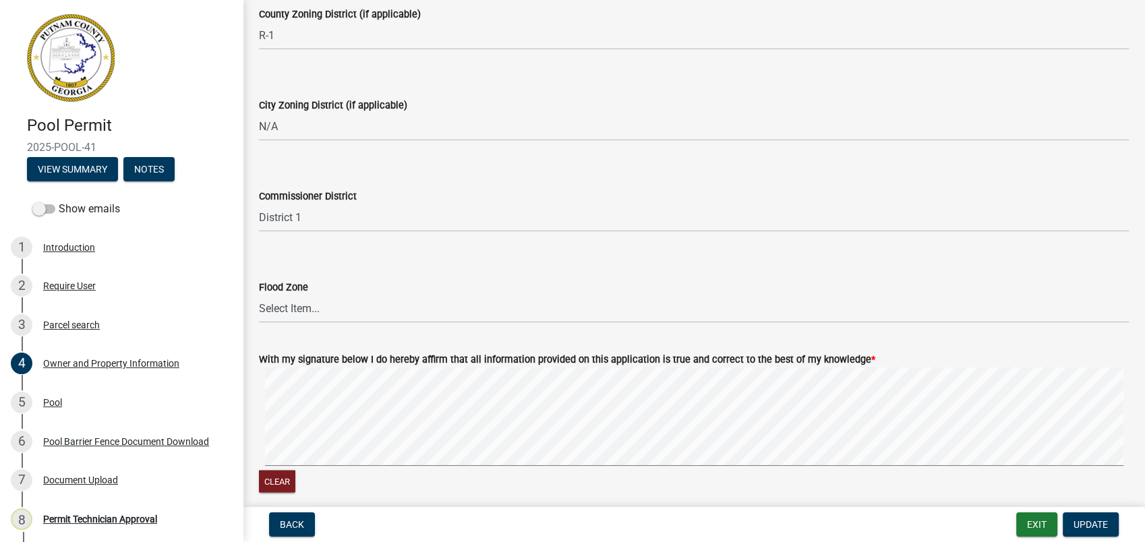
scroll to position [2229, 0]
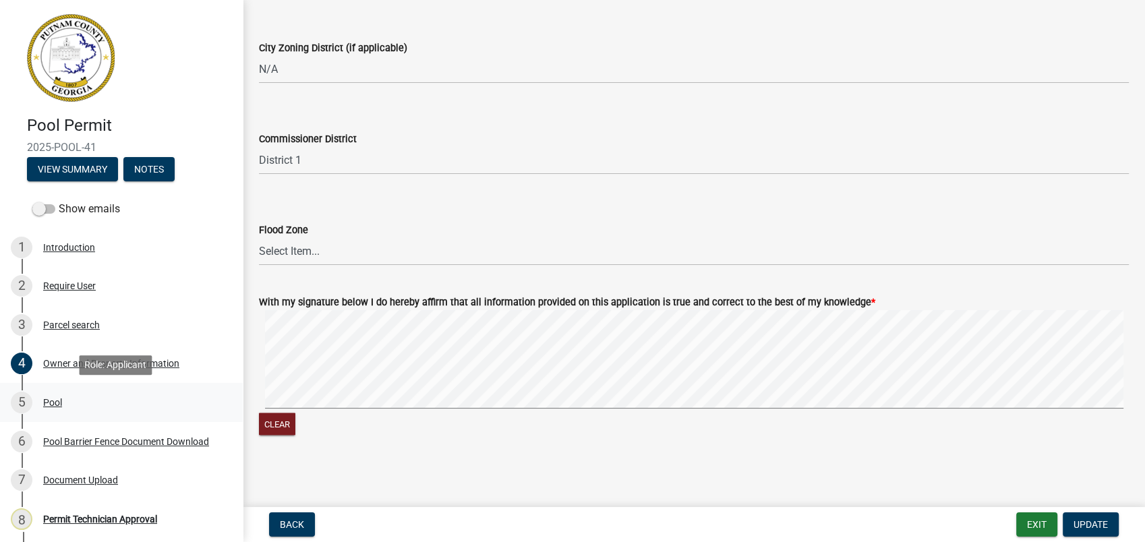
click at [41, 402] on div "5 Pool" at bounding box center [116, 403] width 210 height 22
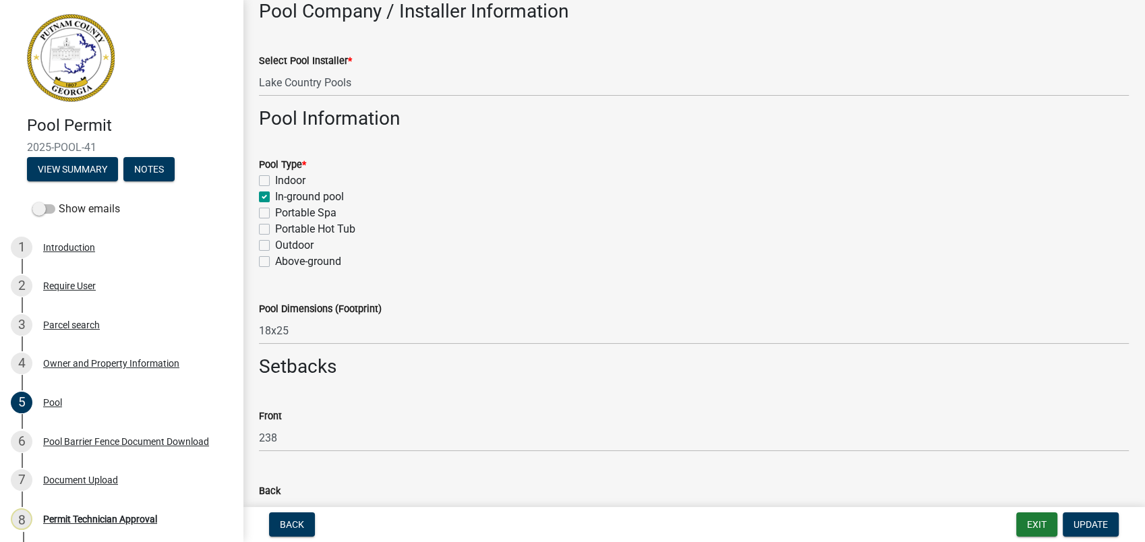
scroll to position [224, 0]
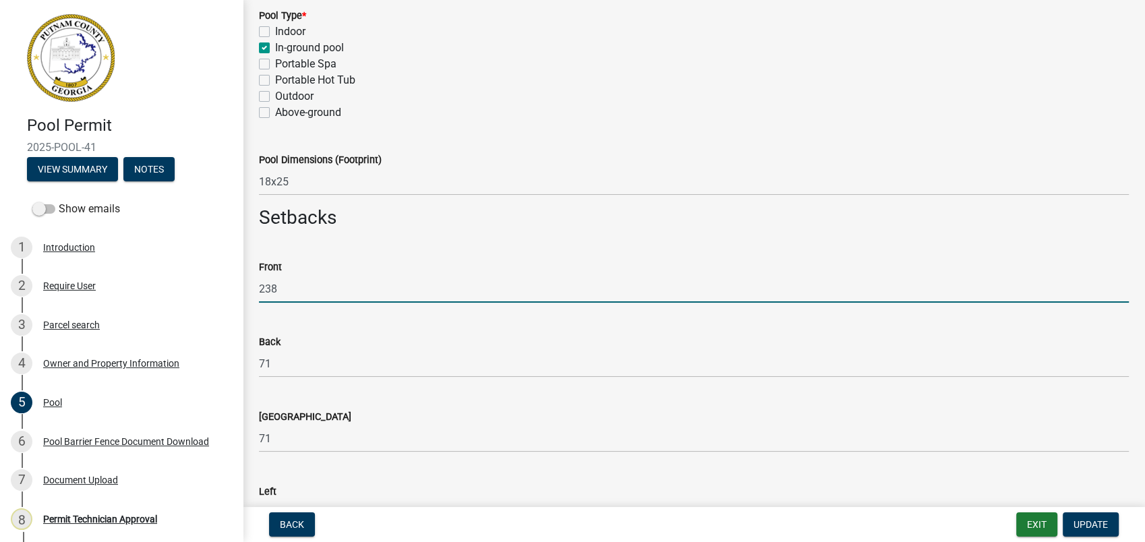
drag, startPoint x: 320, startPoint y: 286, endPoint x: 316, endPoint y: 294, distance: 9.0
click at [319, 288] on input "238" at bounding box center [694, 289] width 870 height 28
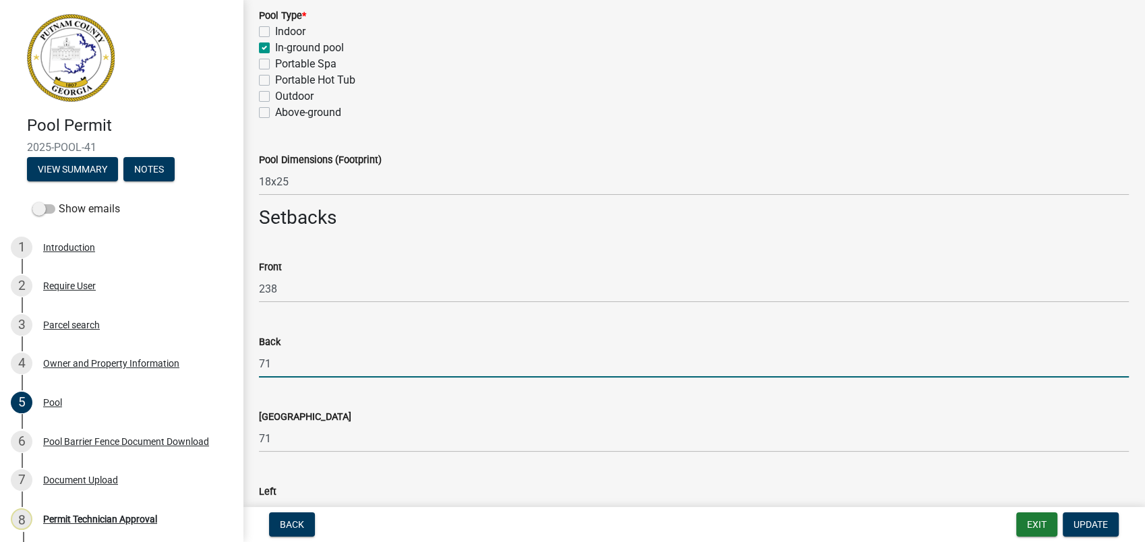
drag, startPoint x: 281, startPoint y: 359, endPoint x: 233, endPoint y: 348, distance: 49.2
click at [233, 348] on div "Pool Permit 2025-POOL-41 View Summary Notes Show emails 1 Introduction 2 Requir…" at bounding box center [572, 271] width 1145 height 542
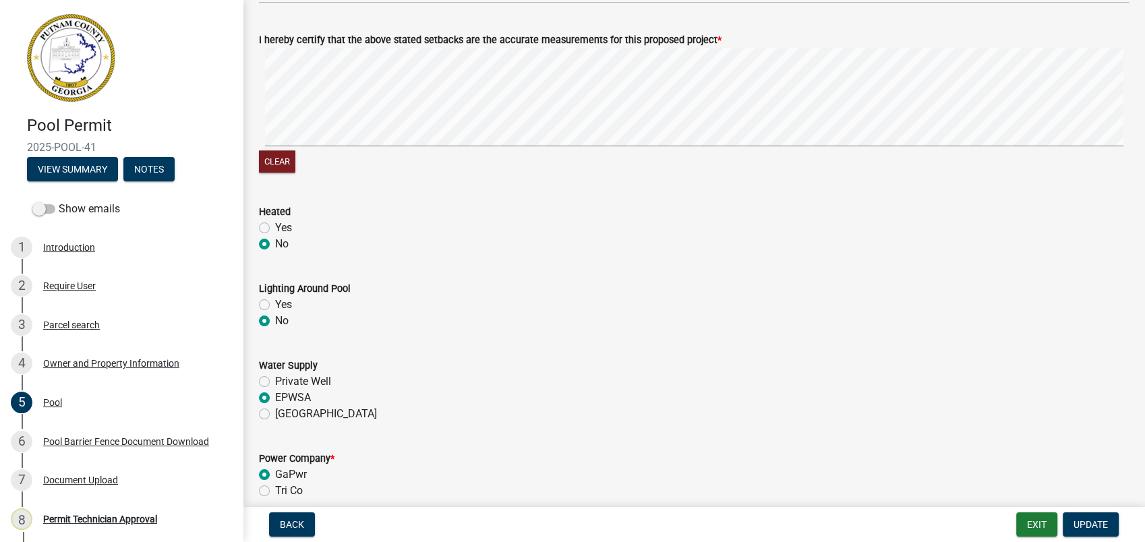
scroll to position [824, 0]
type input "0"
click at [1080, 516] on button "Update" at bounding box center [1090, 524] width 56 height 24
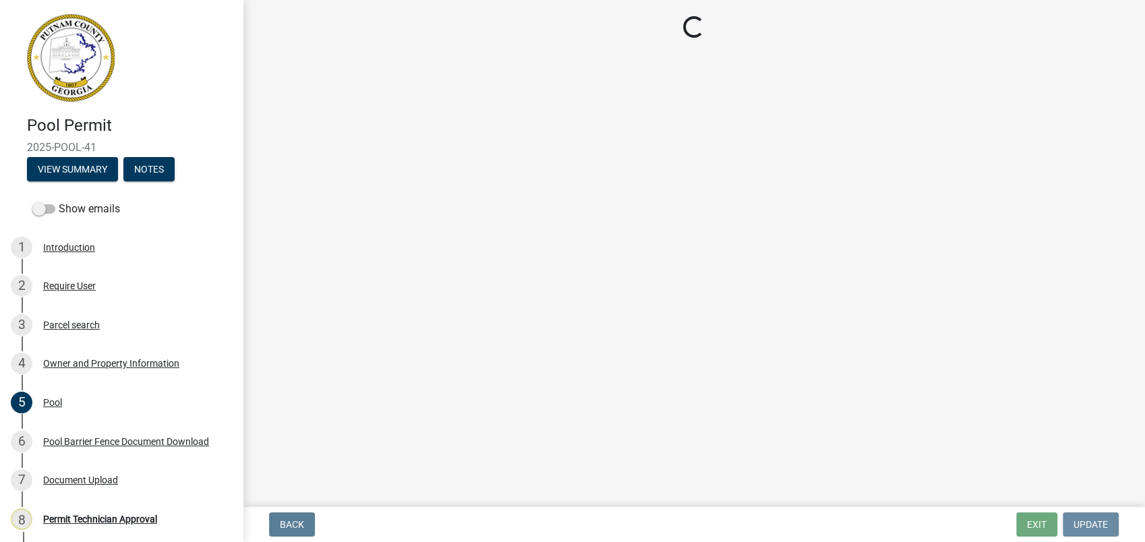
scroll to position [0, 0]
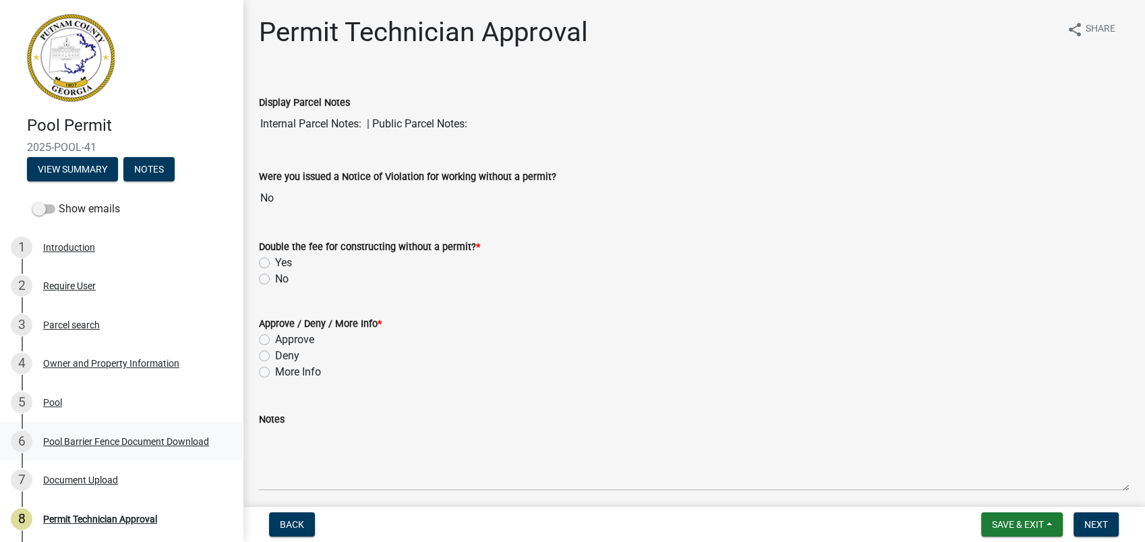
click at [83, 437] on div "Pool Barrier Fence Document Download" at bounding box center [126, 441] width 166 height 9
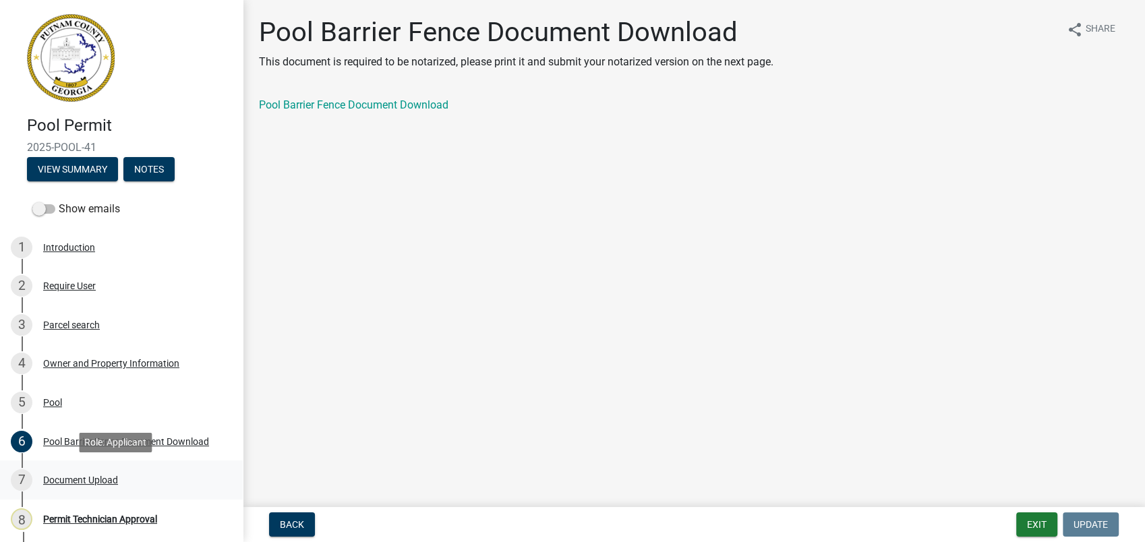
click at [90, 480] on div "Document Upload" at bounding box center [80, 479] width 75 height 9
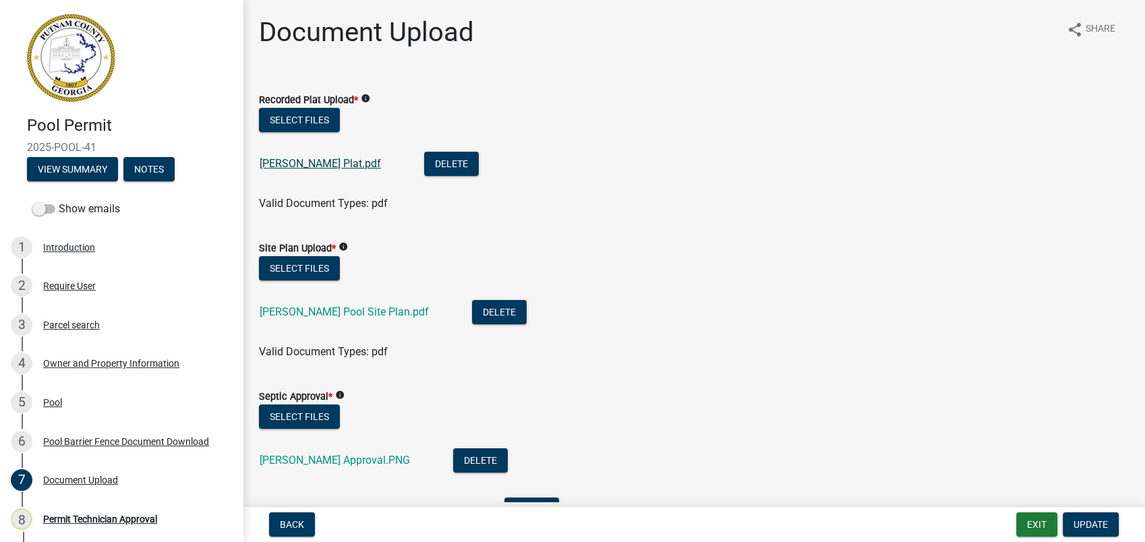
click at [305, 167] on link "[PERSON_NAME] Plat.pdf" at bounding box center [320, 163] width 121 height 13
click at [351, 310] on link "[PERSON_NAME] Pool Site Plan.pdf" at bounding box center [344, 311] width 169 height 13
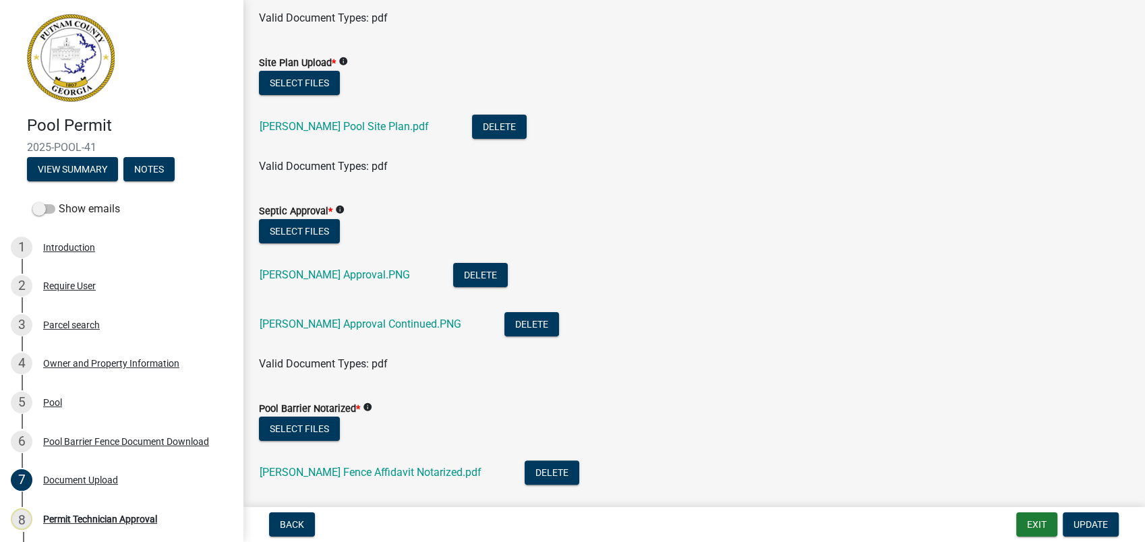
scroll to position [299, 0]
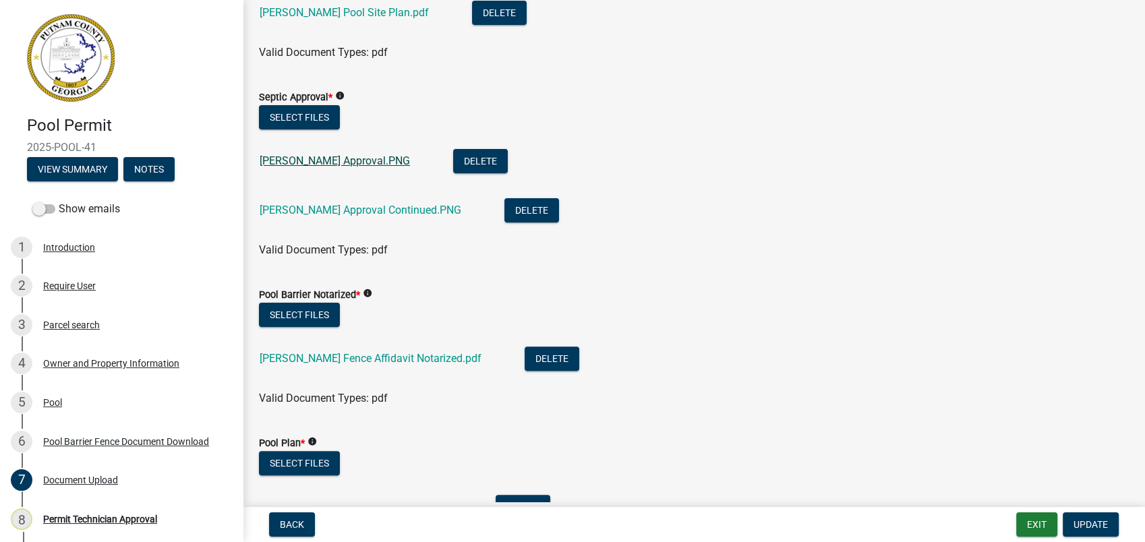
click at [317, 156] on link "[PERSON_NAME] Approval.PNG" at bounding box center [335, 160] width 150 height 13
click at [311, 204] on link "[PERSON_NAME] Approval Continued.PNG" at bounding box center [361, 210] width 202 height 13
click at [304, 363] on link "[PERSON_NAME] Fence Affidavit Notarized.pdf" at bounding box center [371, 358] width 222 height 13
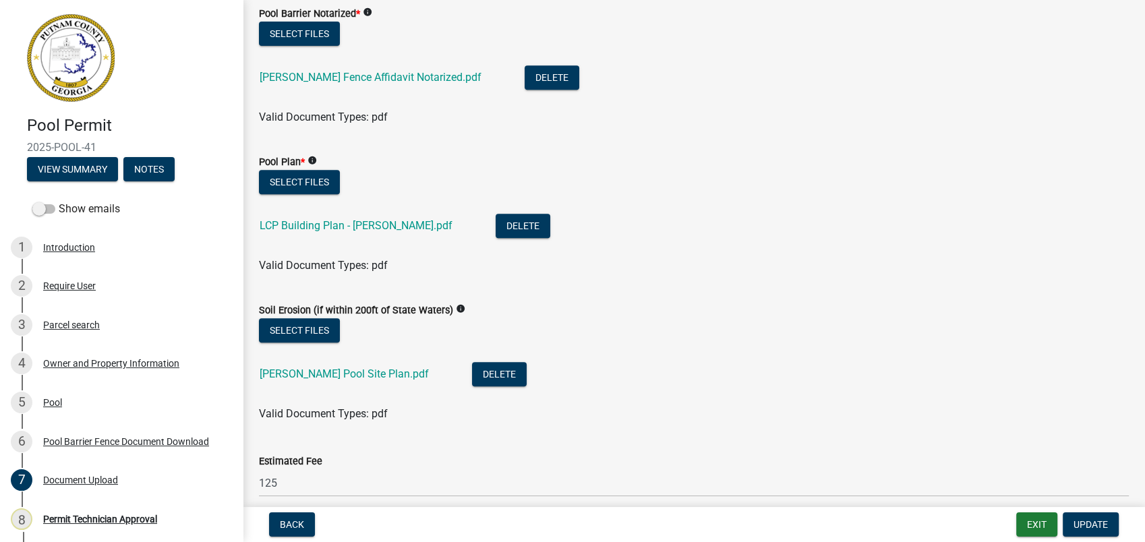
scroll to position [599, 0]
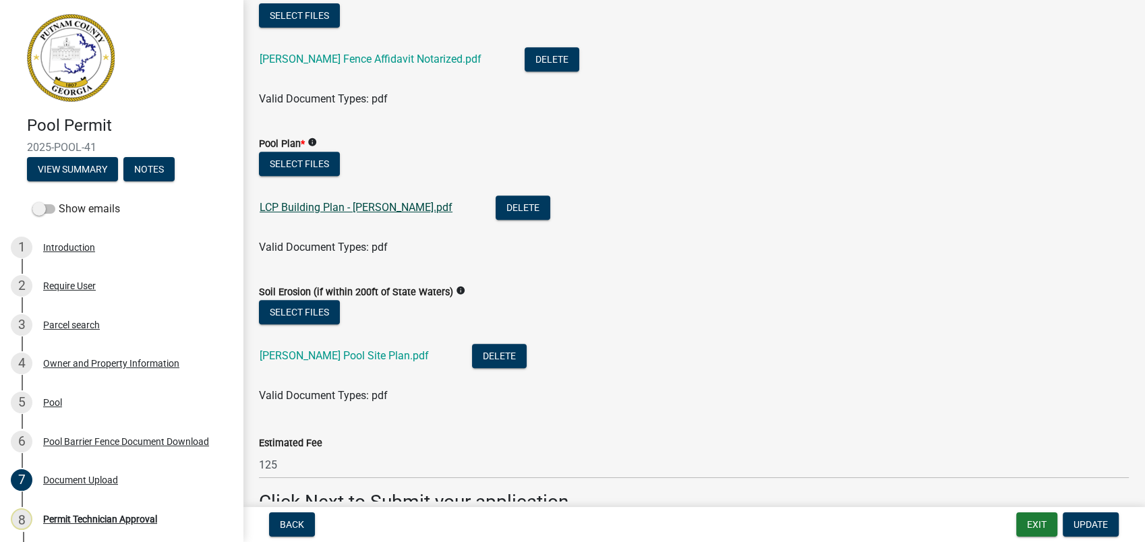
click at [297, 205] on link "LCP Building Plan - [PERSON_NAME].pdf" at bounding box center [356, 207] width 193 height 13
click at [361, 356] on link "[PERSON_NAME] Pool Site Plan.pdf" at bounding box center [344, 355] width 169 height 13
click at [1071, 514] on button "Update" at bounding box center [1090, 524] width 56 height 24
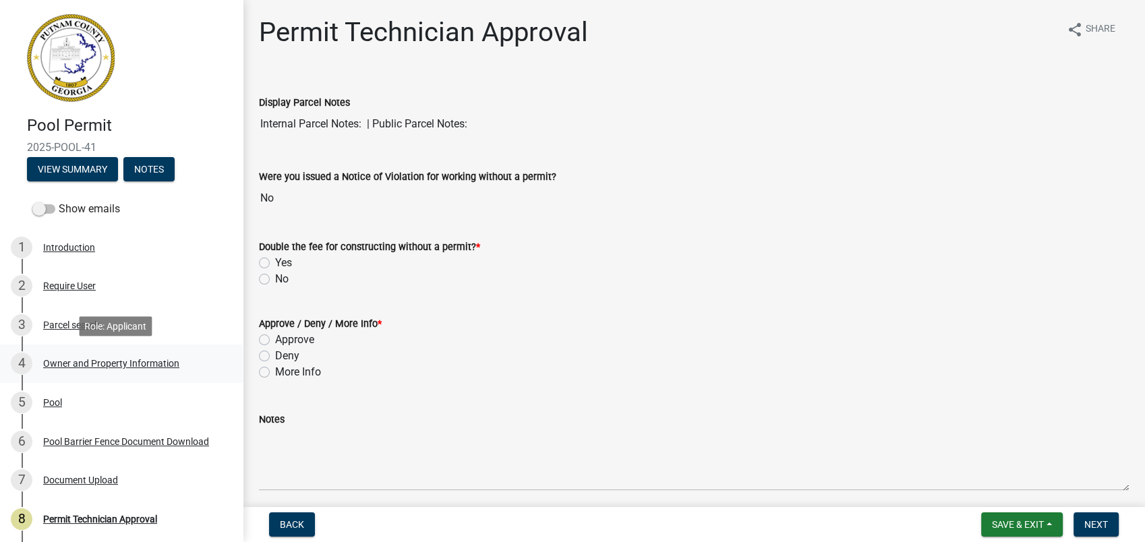
click at [96, 356] on div "4 Owner and Property Information" at bounding box center [116, 364] width 210 height 22
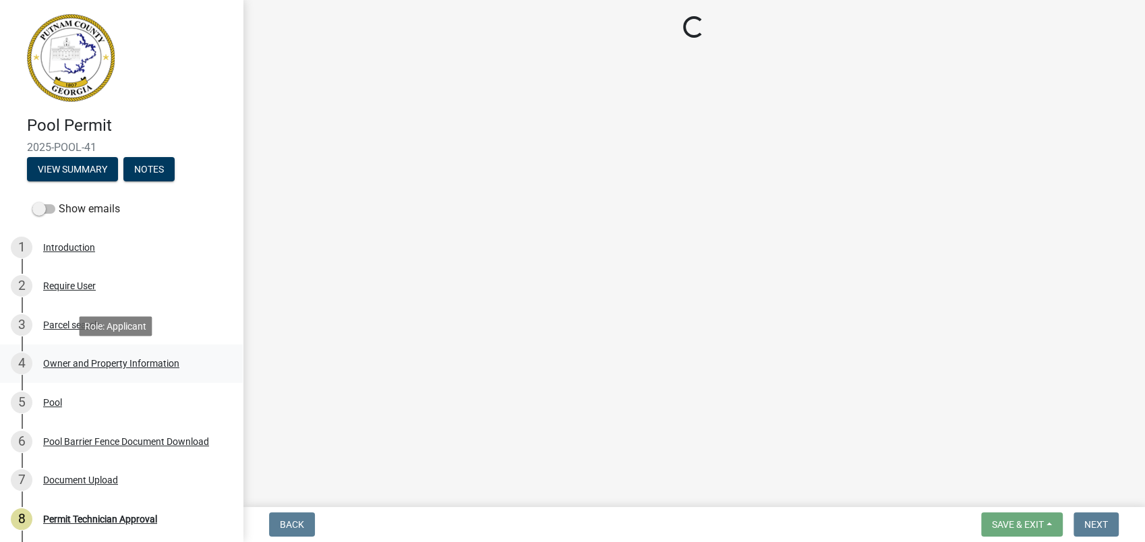
select select "34fe85c2-5f76-4343-b6bb-8ca387e0bed7"
select select "83394b22-4a11-496c-8e5c-75ade2e72faf"
select select "ece5c1a9-df30-4702-9587-5deee23533b7"
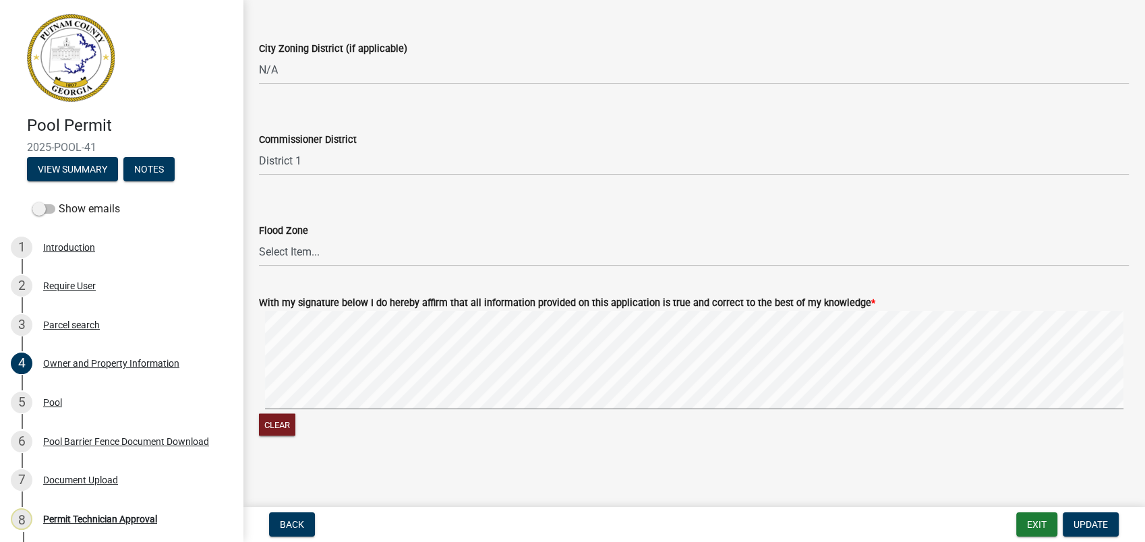
scroll to position [2229, 0]
click at [43, 398] on div "Pool" at bounding box center [52, 402] width 19 height 9
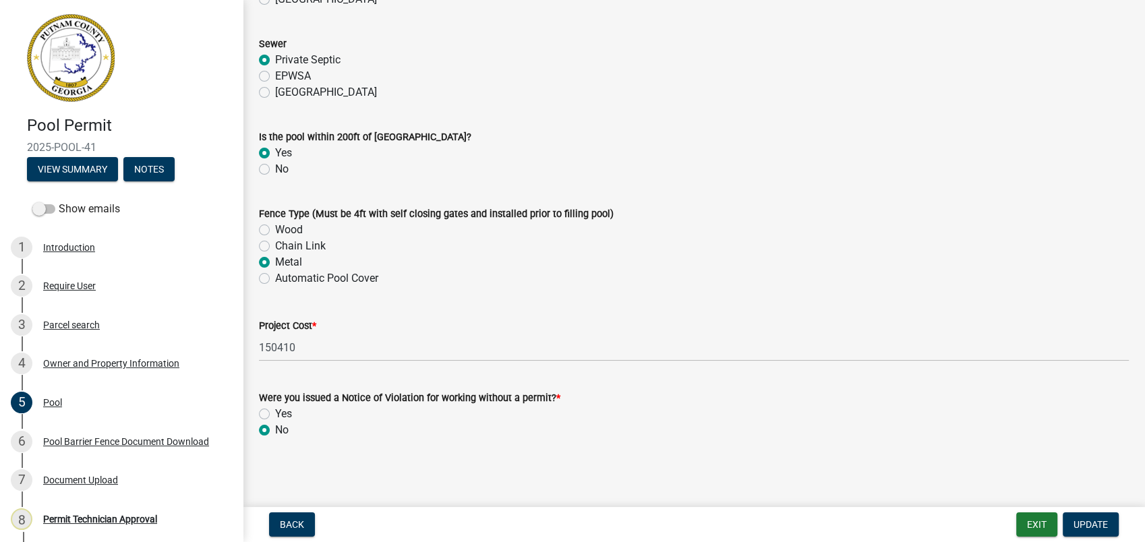
scroll to position [1331, 0]
click at [1078, 524] on span "Update" at bounding box center [1090, 524] width 34 height 11
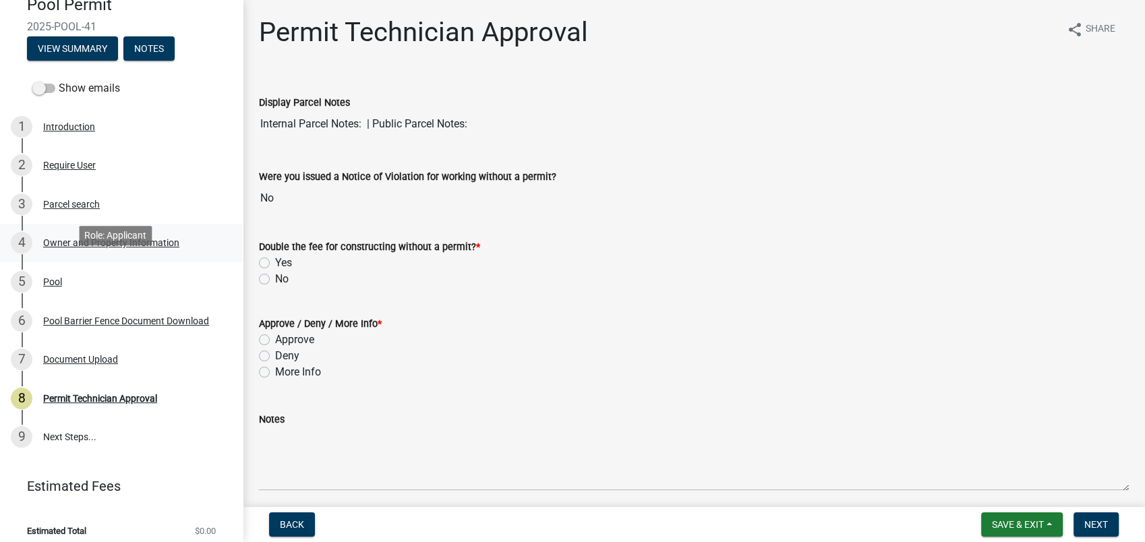
scroll to position [129, 0]
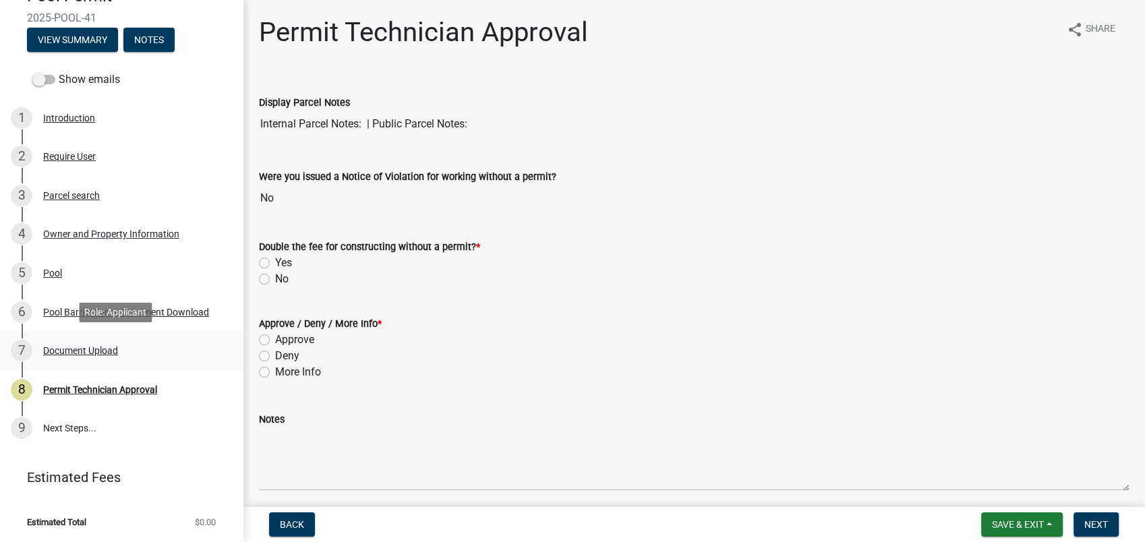
click at [70, 351] on div "Document Upload" at bounding box center [80, 350] width 75 height 9
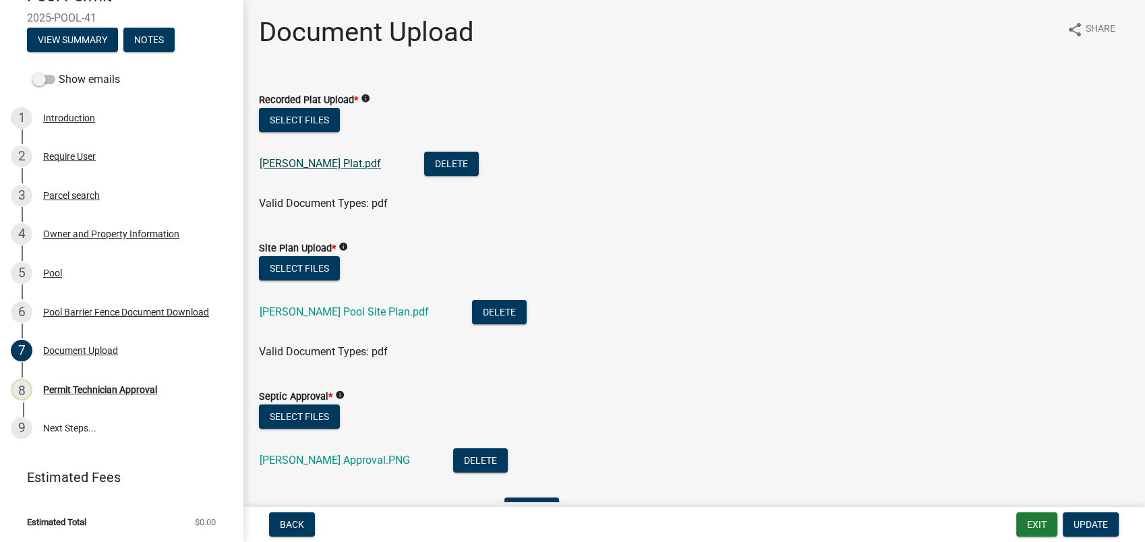
click at [352, 162] on link "[PERSON_NAME] Plat.pdf" at bounding box center [320, 163] width 121 height 13
click at [346, 315] on link "[PERSON_NAME] Pool Site Plan.pdf" at bounding box center [344, 311] width 169 height 13
click at [293, 450] on div "[PERSON_NAME] Approval.PNG" at bounding box center [346, 462] width 172 height 28
click at [334, 460] on link "[PERSON_NAME] Approval.PNG" at bounding box center [335, 460] width 150 height 13
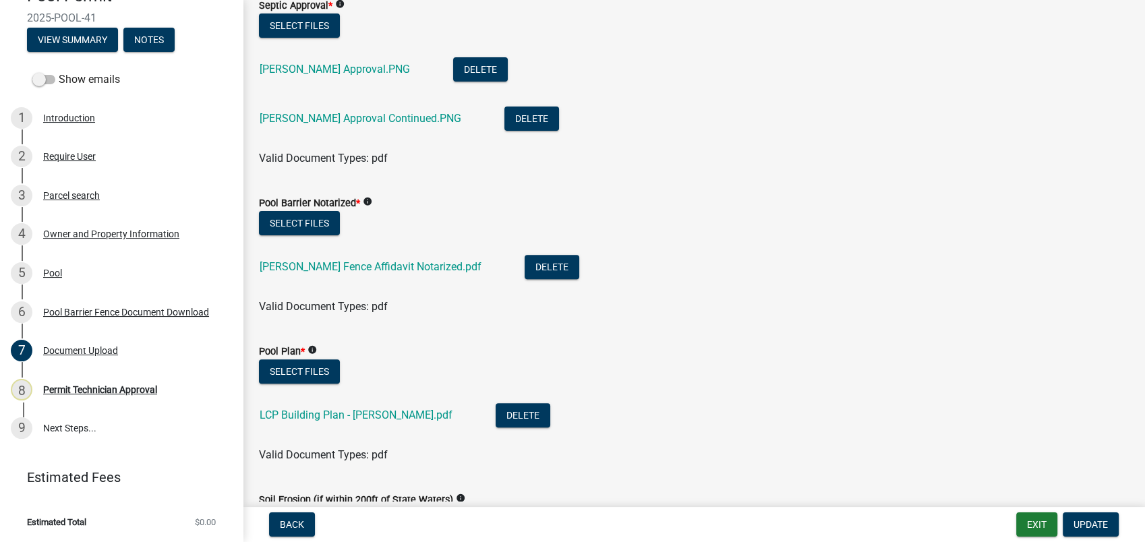
scroll to position [449, 0]
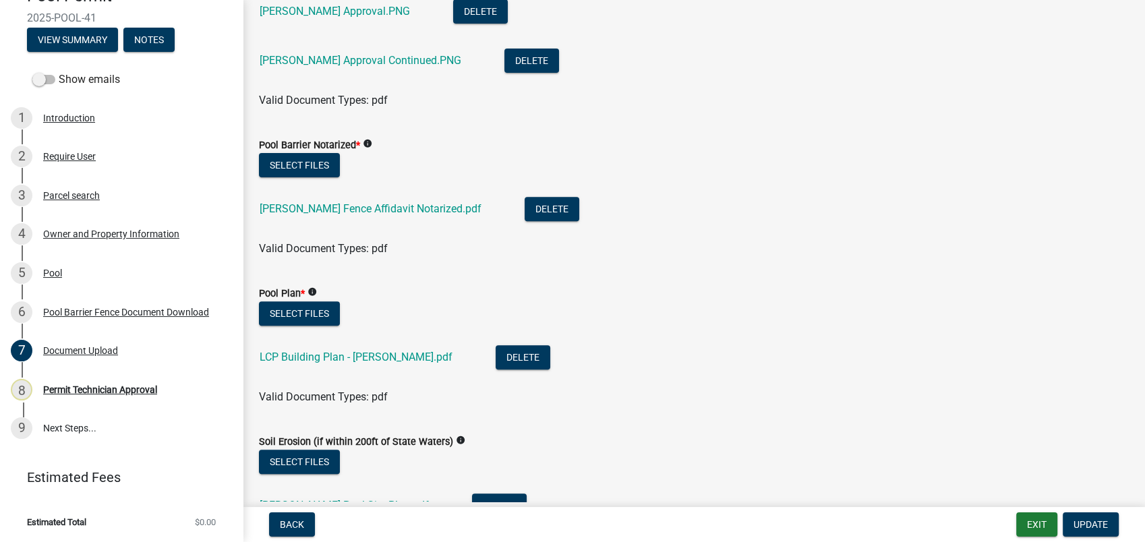
click at [315, 200] on div "[PERSON_NAME] Fence Affidavit Notarized.pdf" at bounding box center [381, 211] width 243 height 28
click at [315, 202] on link "[PERSON_NAME] Fence Affidavit Notarized.pdf" at bounding box center [371, 208] width 222 height 13
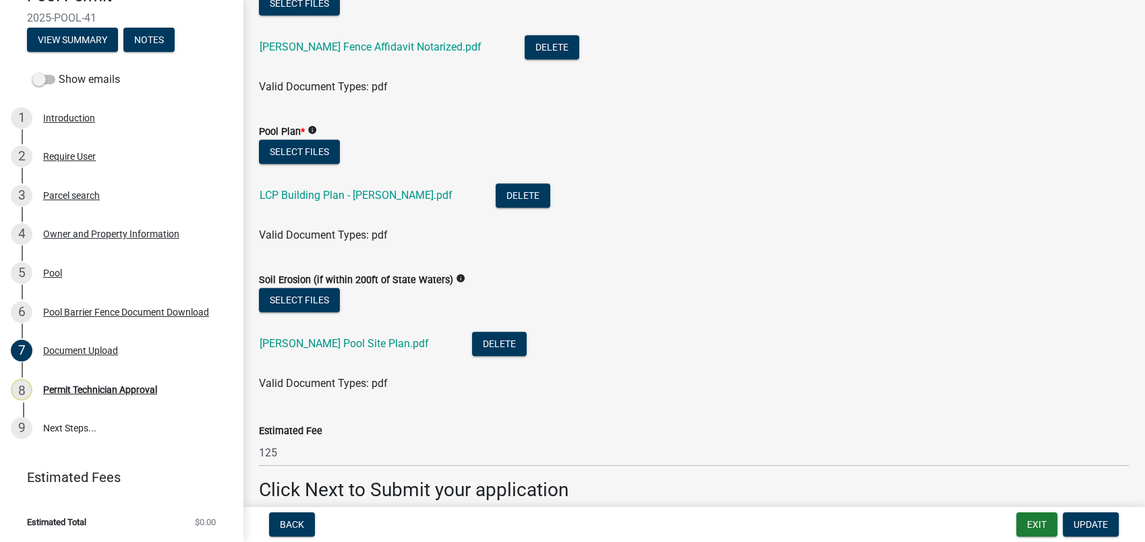
scroll to position [673, 0]
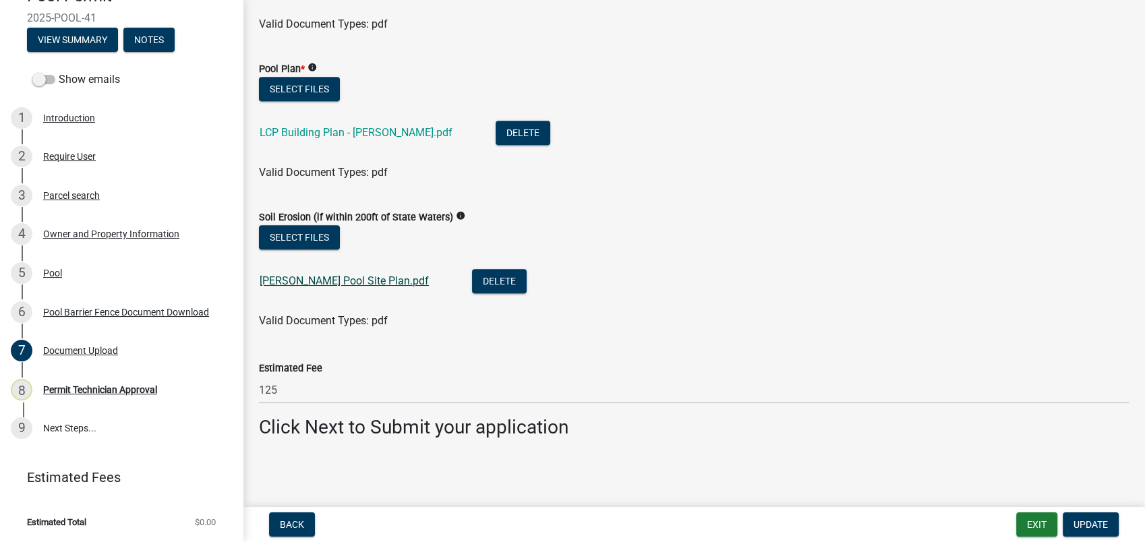
click at [311, 278] on link "[PERSON_NAME] Pool Site Plan.pdf" at bounding box center [344, 280] width 169 height 13
click at [1093, 524] on span "Update" at bounding box center [1090, 524] width 34 height 11
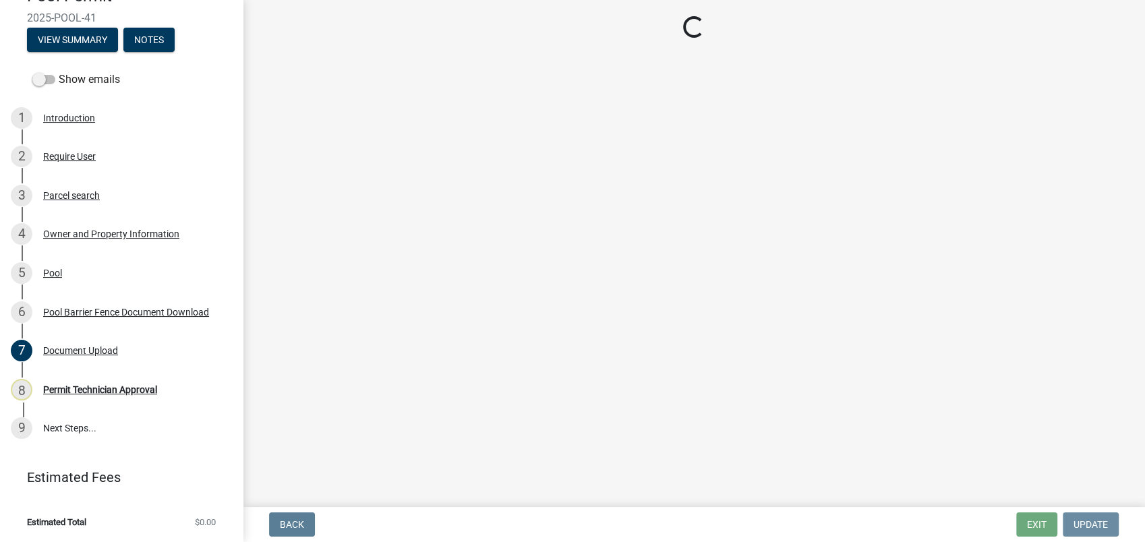
scroll to position [0, 0]
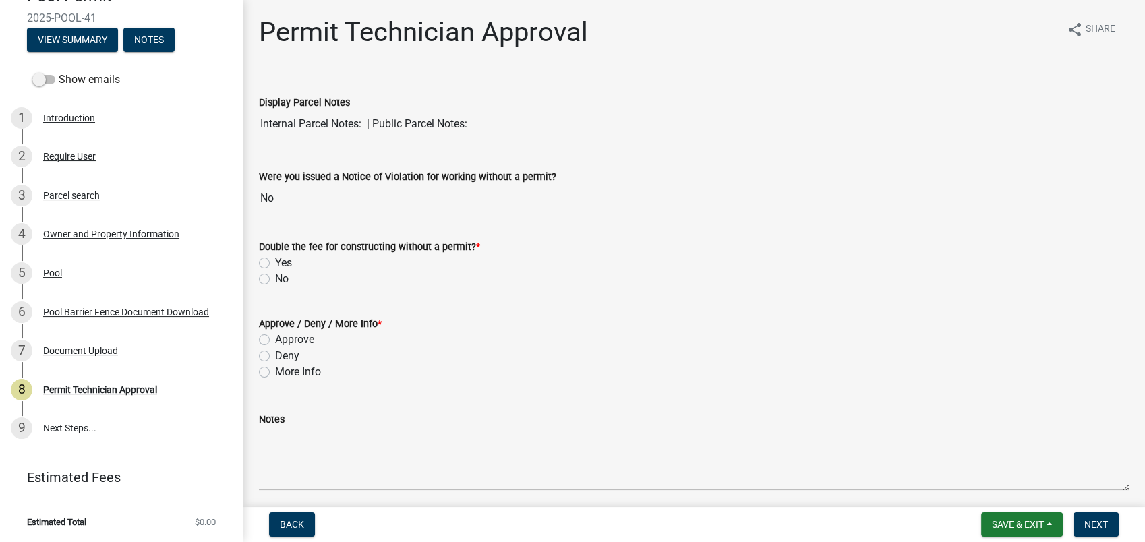
click at [275, 279] on label "No" at bounding box center [281, 279] width 13 height 16
click at [275, 279] on input "No" at bounding box center [279, 275] width 9 height 9
radio input "true"
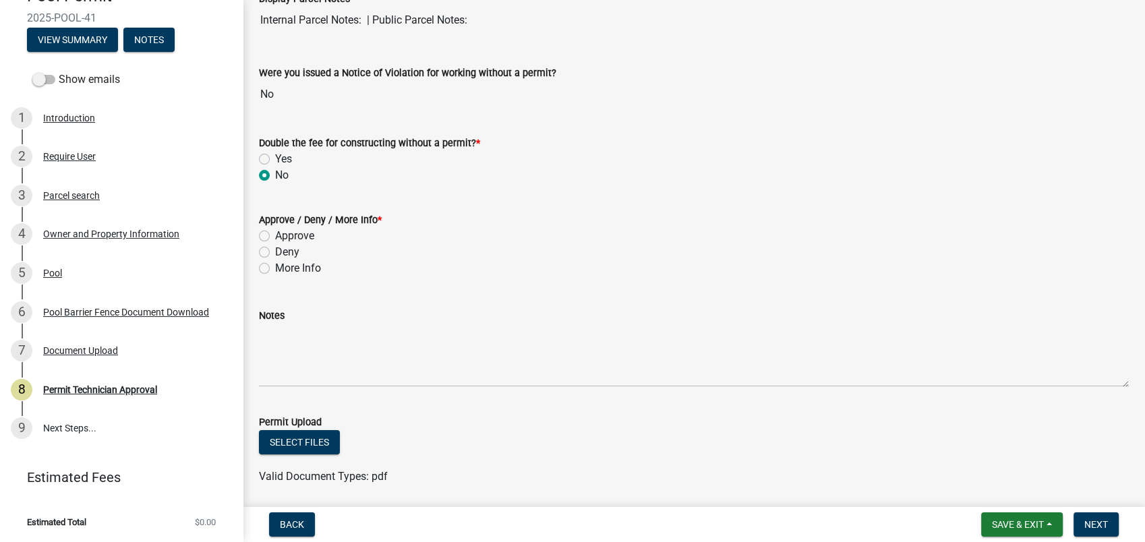
scroll to position [299, 0]
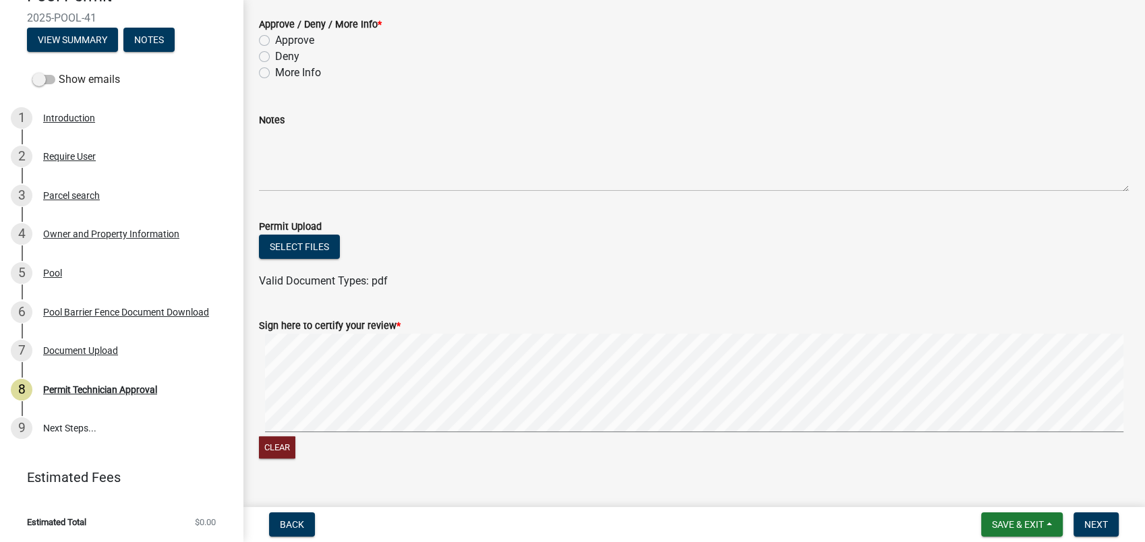
click at [275, 38] on label "Approve" at bounding box center [294, 40] width 39 height 16
click at [275, 38] on input "Approve" at bounding box center [279, 36] width 9 height 9
radio input "true"
click at [594, 431] on signature-pad at bounding box center [694, 385] width 870 height 102
click at [776, 435] on div "Clear" at bounding box center [694, 397] width 870 height 127
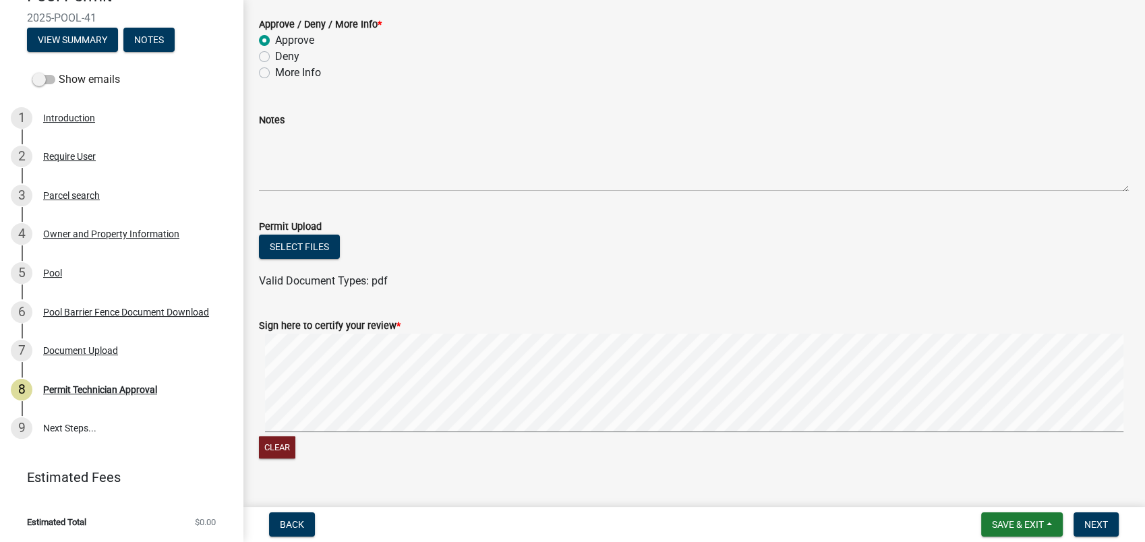
click at [783, 436] on div "Clear" at bounding box center [694, 449] width 870 height 26
click at [1098, 520] on span "Next" at bounding box center [1096, 524] width 24 height 11
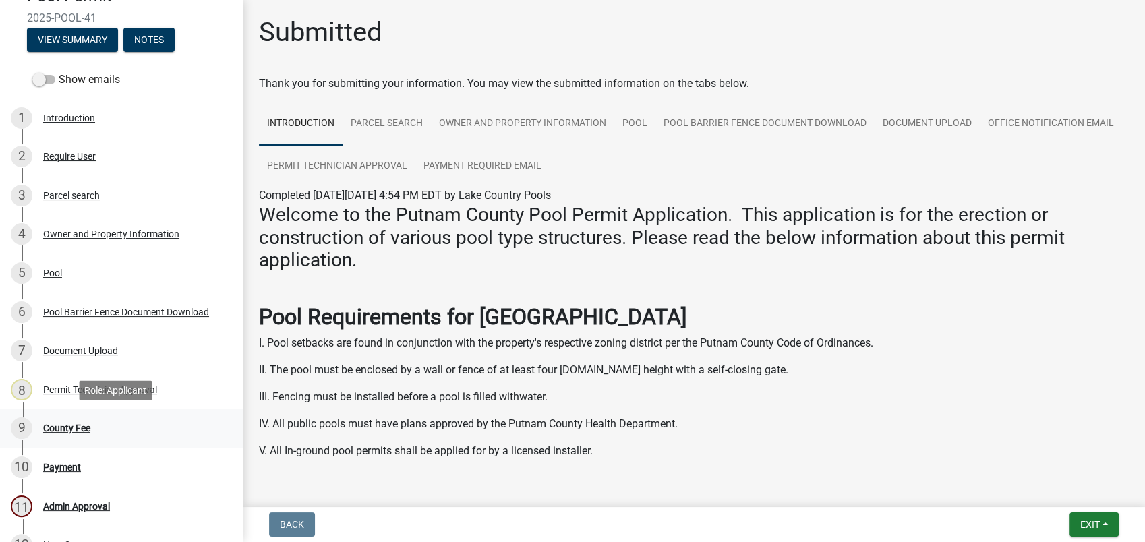
click at [79, 423] on div "County Fee" at bounding box center [66, 427] width 47 height 9
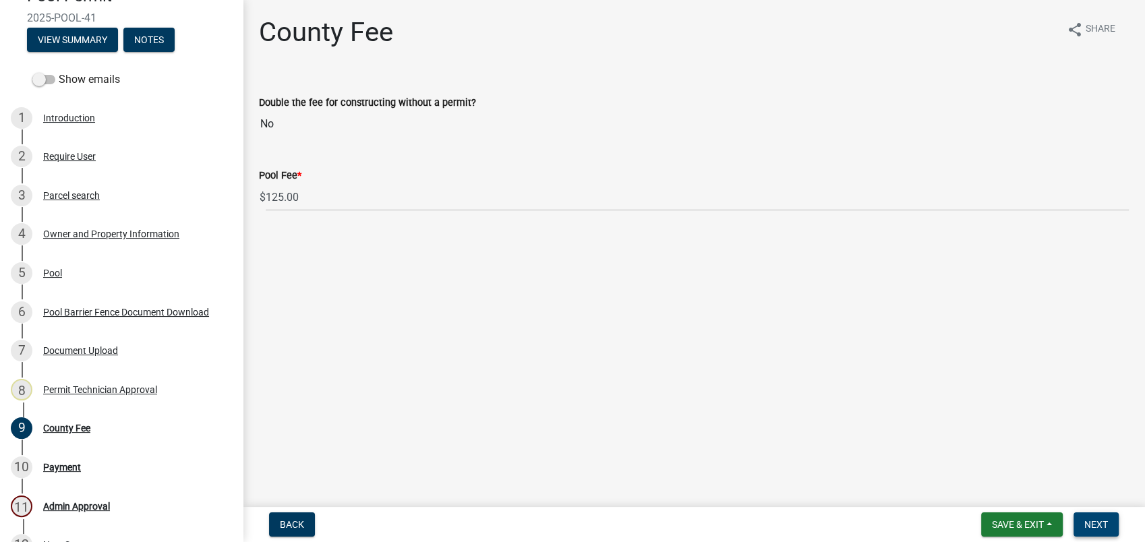
click at [1101, 528] on span "Next" at bounding box center [1096, 524] width 24 height 11
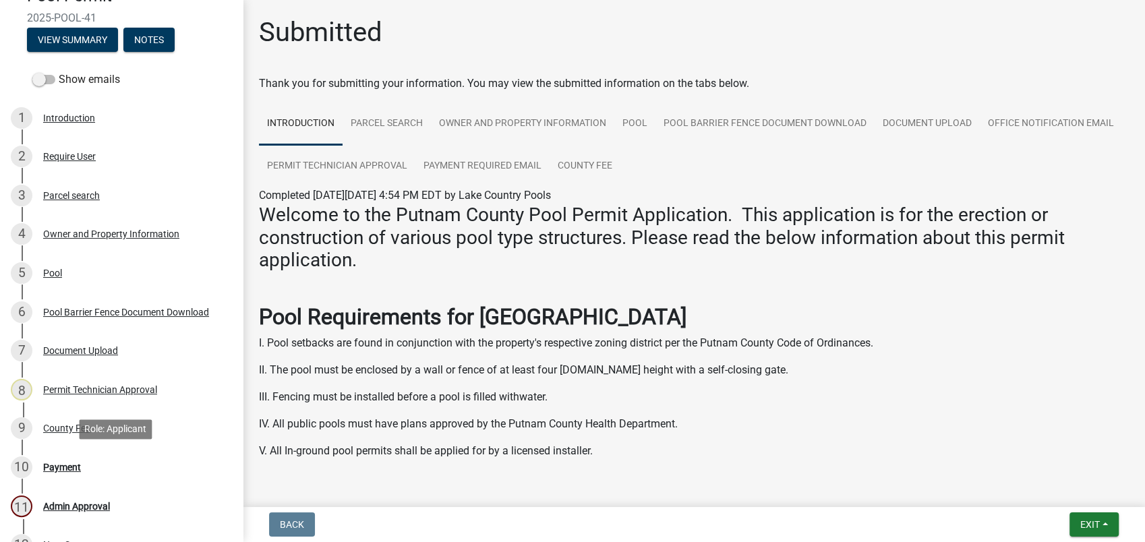
click at [42, 468] on div "10 Payment" at bounding box center [116, 467] width 210 height 22
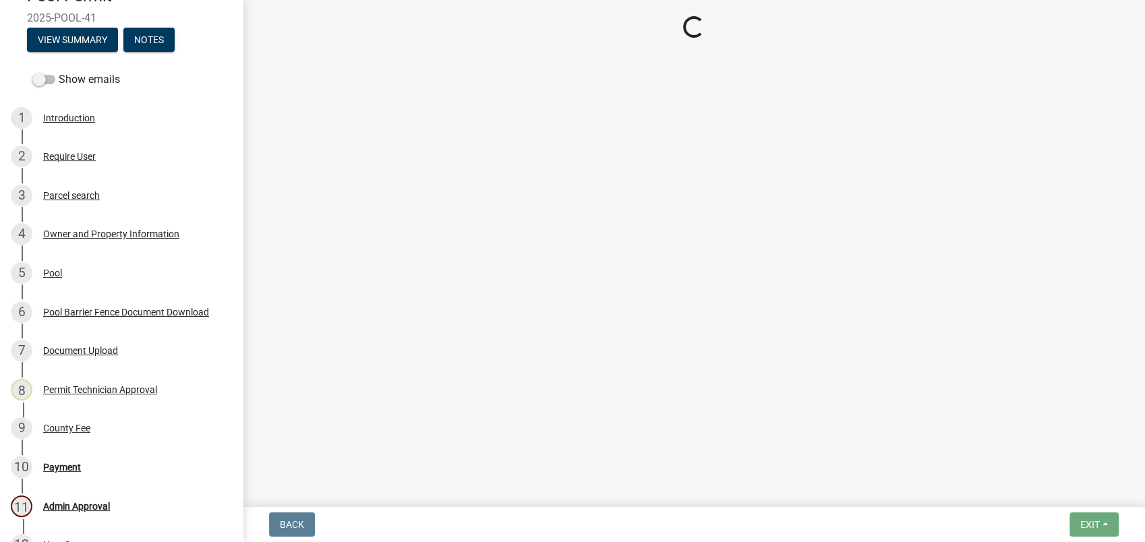
select select "3: 3"
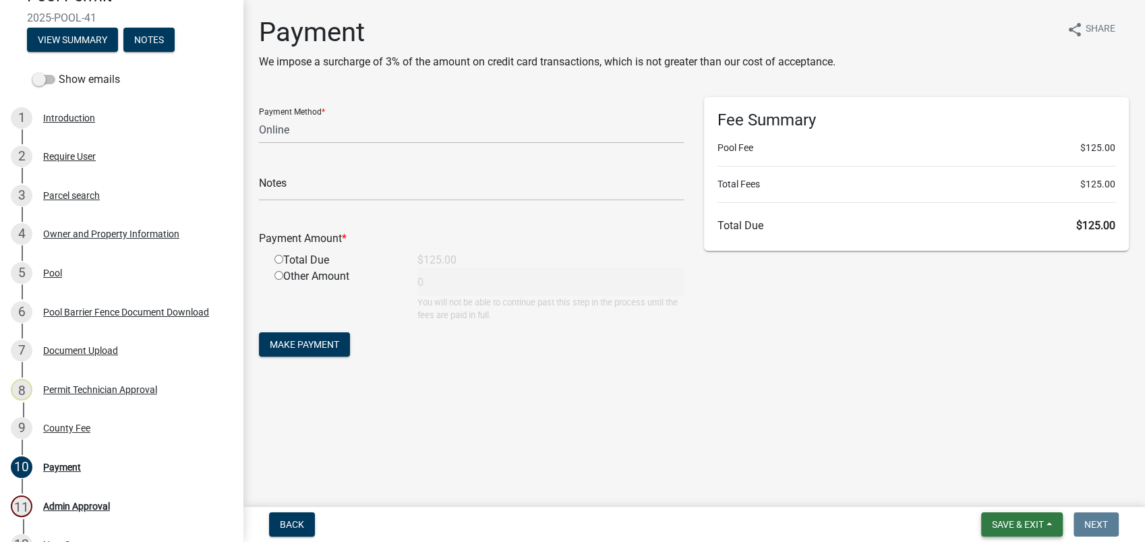
click at [994, 518] on button "Save & Exit" at bounding box center [1022, 524] width 82 height 24
click at [1002, 481] on button "Save & Exit" at bounding box center [1008, 489] width 108 height 32
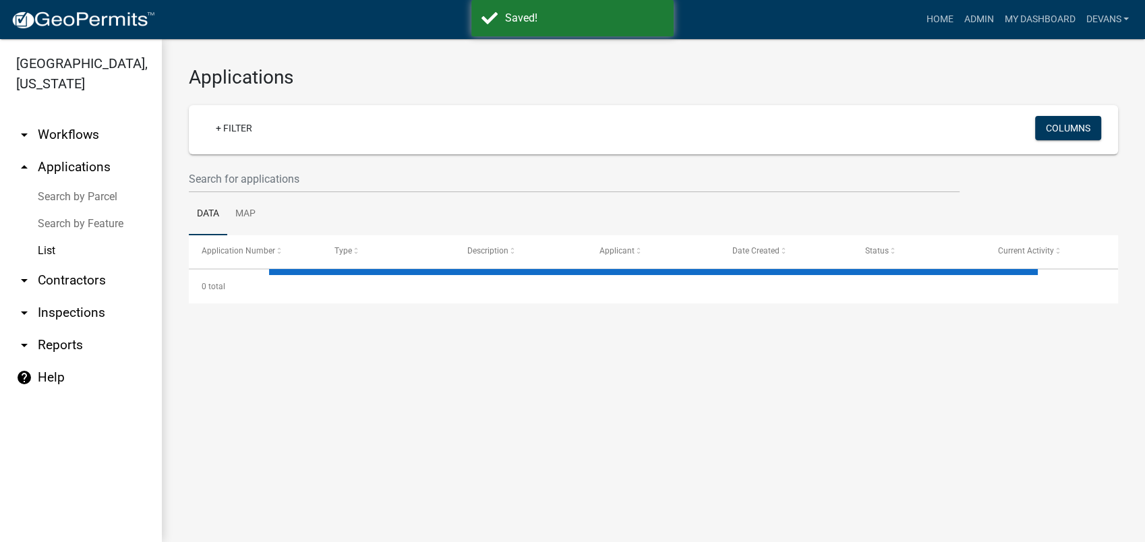
select select "1: 25"
